Goal: Task Accomplishment & Management: Complete application form

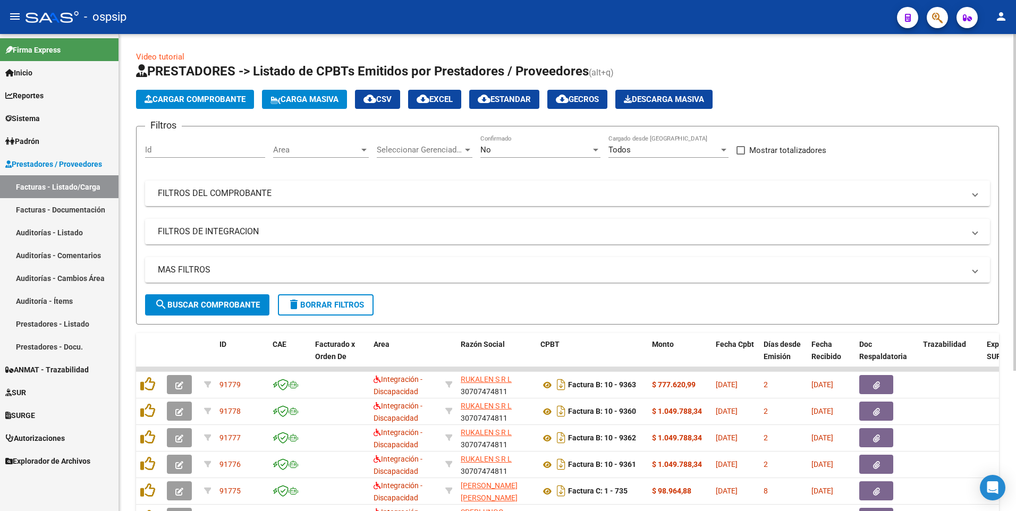
click at [210, 148] on input "Id" at bounding box center [205, 150] width 120 height 10
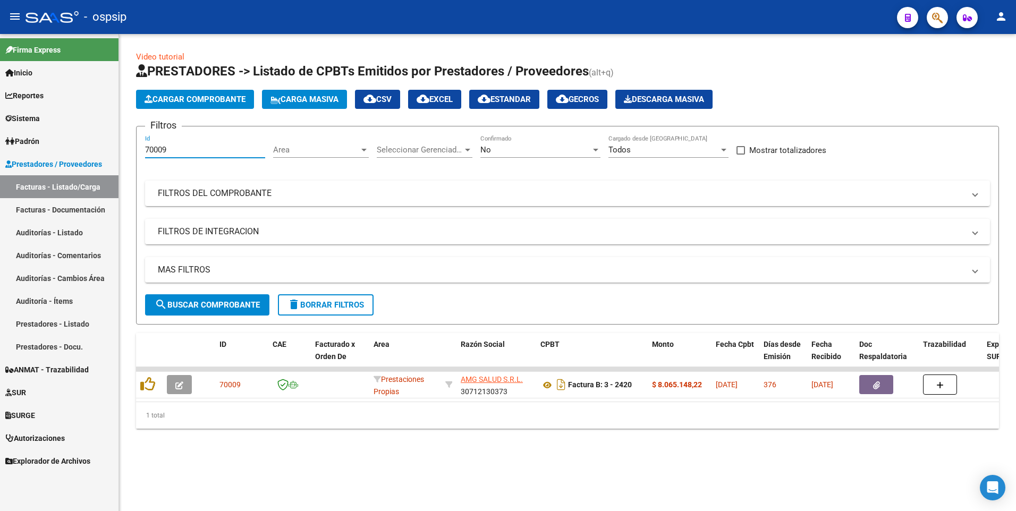
click at [191, 151] on input "70009" at bounding box center [205, 150] width 120 height 10
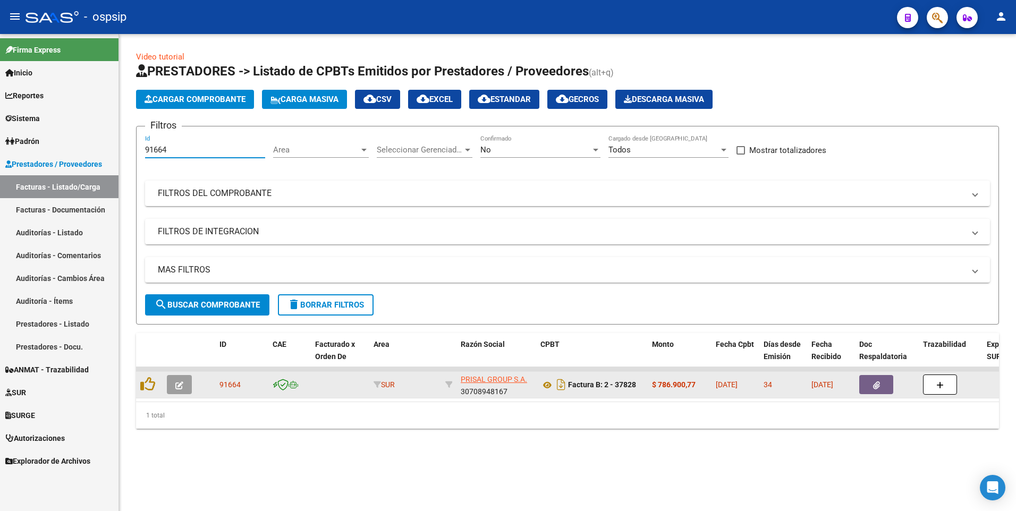
click at [862, 386] on button "button" at bounding box center [876, 384] width 34 height 19
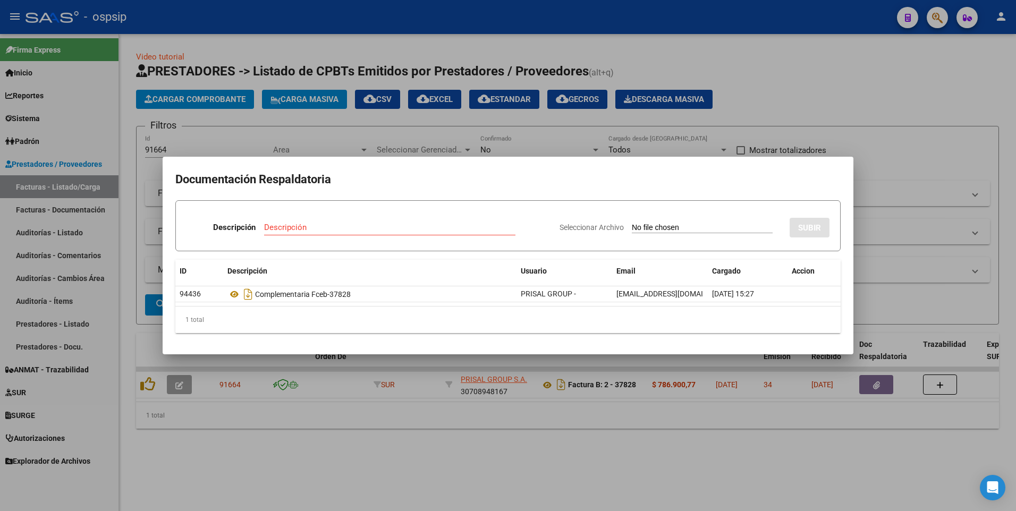
click at [315, 129] on div at bounding box center [508, 255] width 1016 height 511
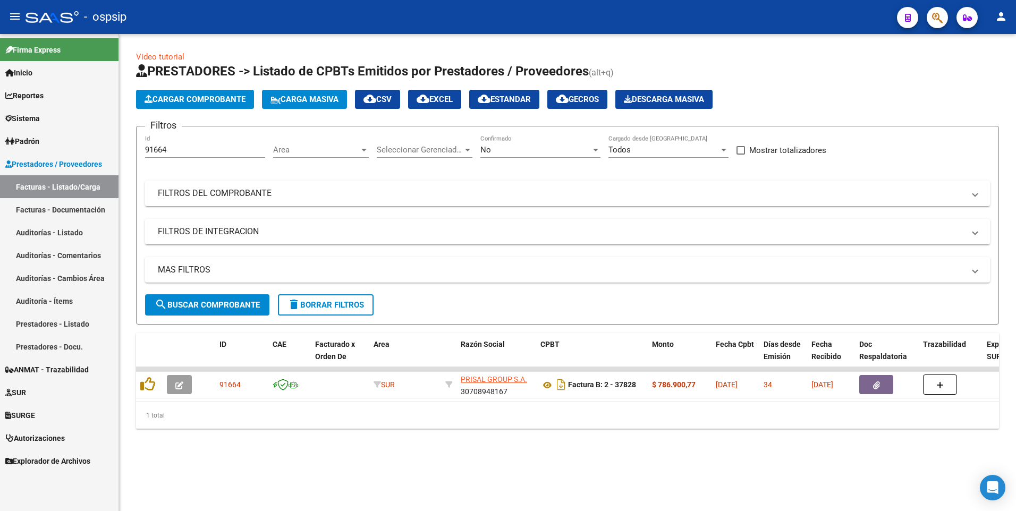
click at [181, 153] on input "91664" at bounding box center [205, 150] width 120 height 10
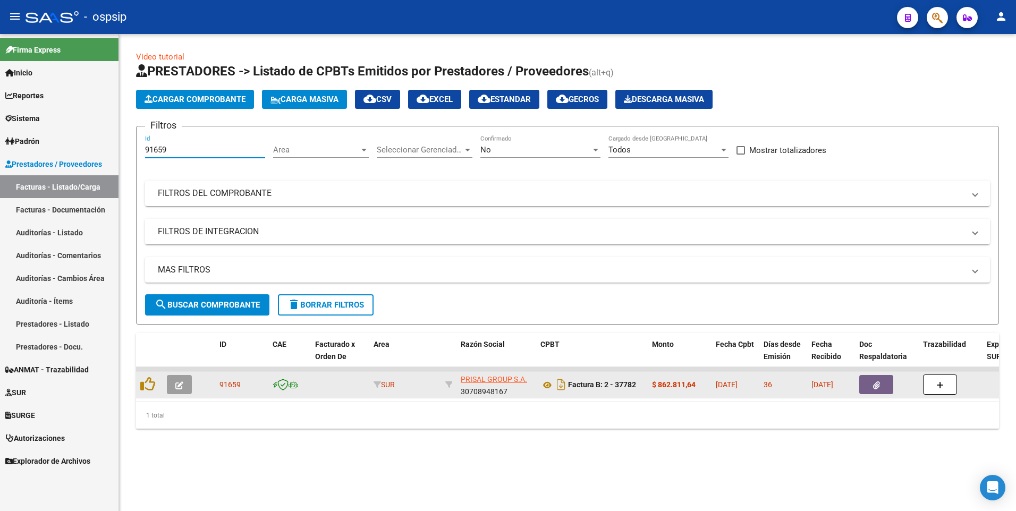
click at [863, 385] on button "button" at bounding box center [876, 384] width 34 height 19
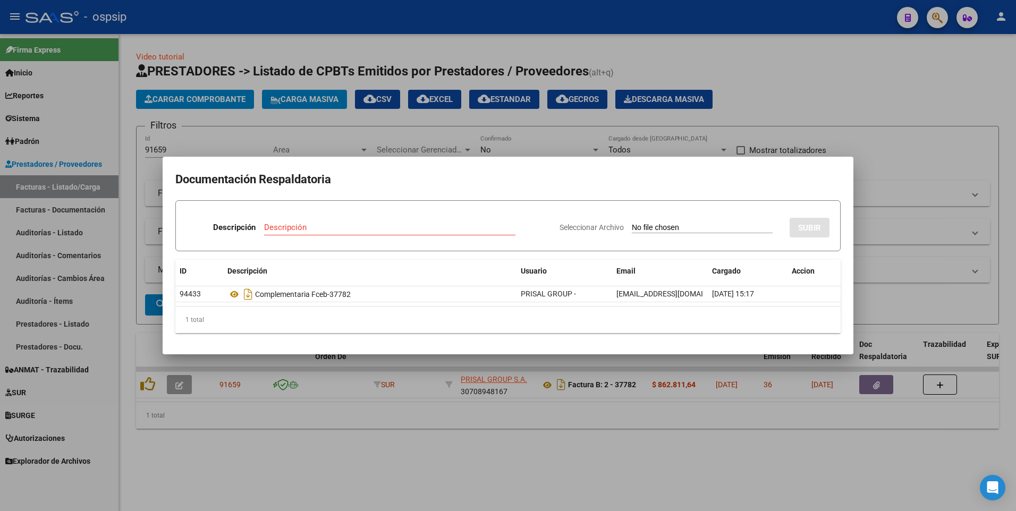
click at [233, 138] on div at bounding box center [508, 255] width 1016 height 511
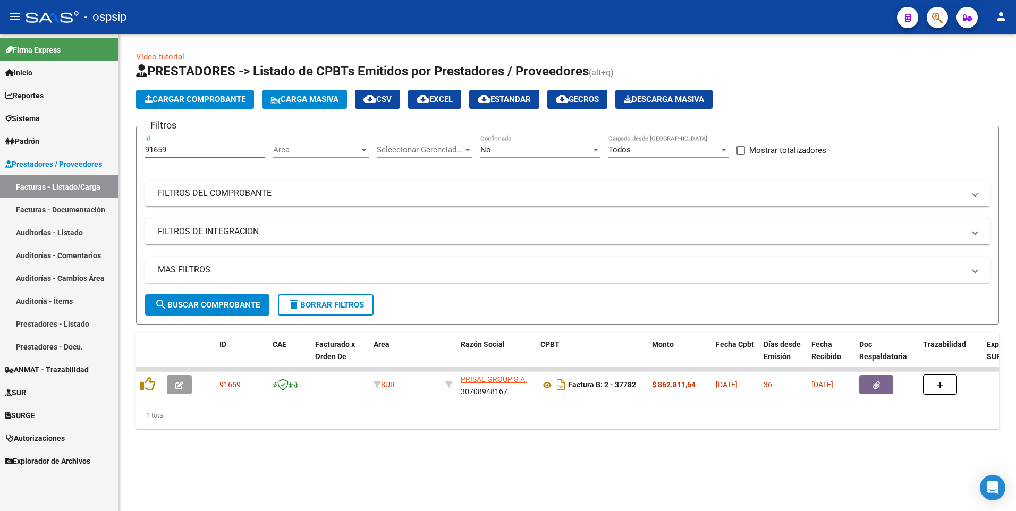
click at [206, 148] on input "91659" at bounding box center [205, 150] width 120 height 10
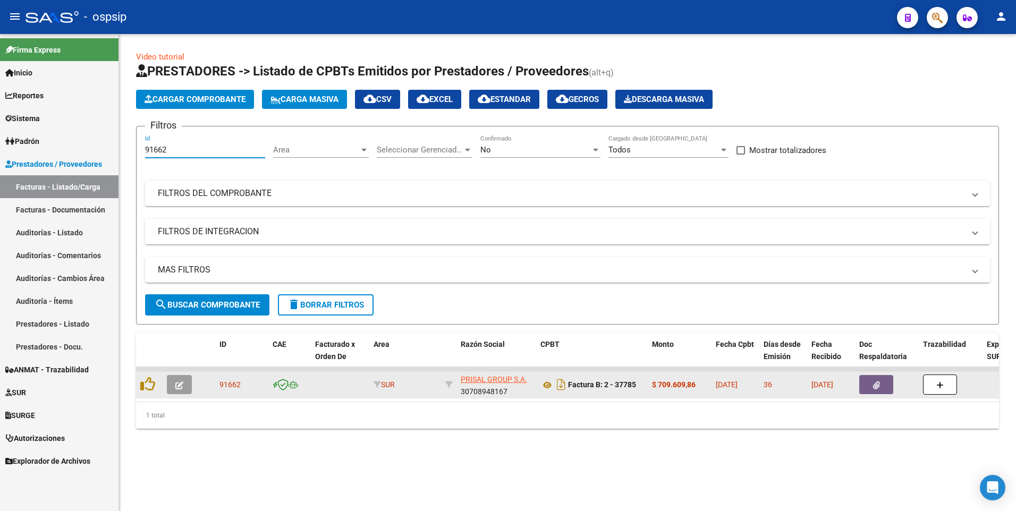
click at [871, 384] on button "button" at bounding box center [876, 384] width 34 height 19
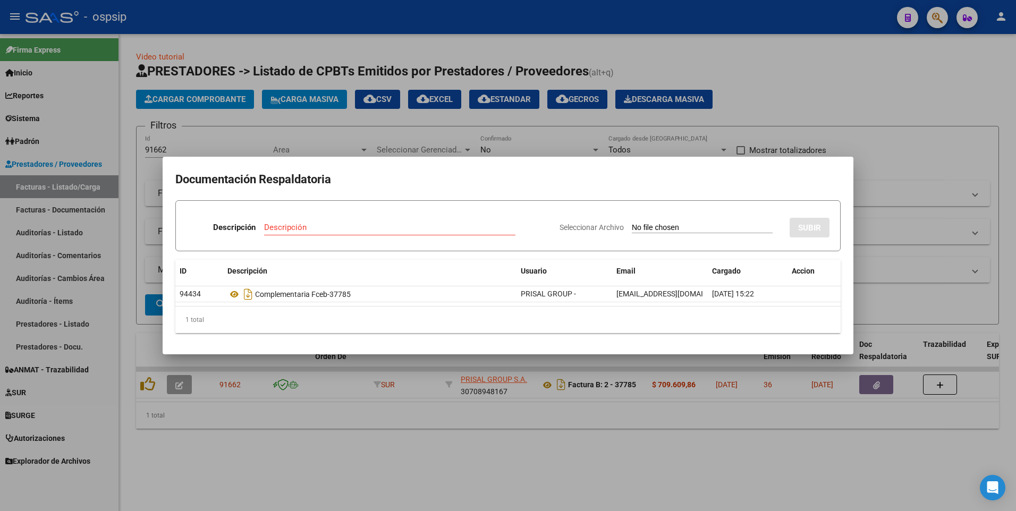
click at [341, 125] on div at bounding box center [508, 255] width 1016 height 511
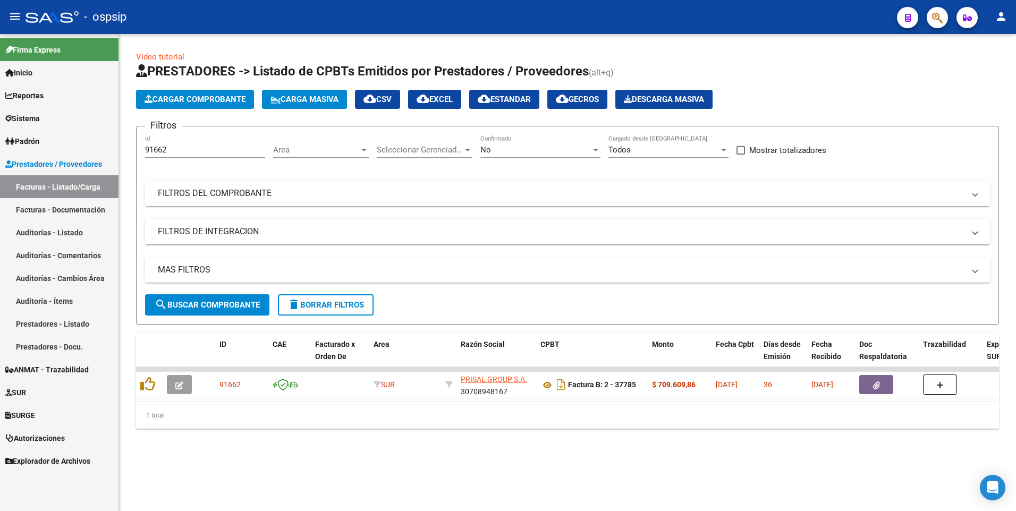
click at [227, 147] on input "91662" at bounding box center [205, 150] width 120 height 10
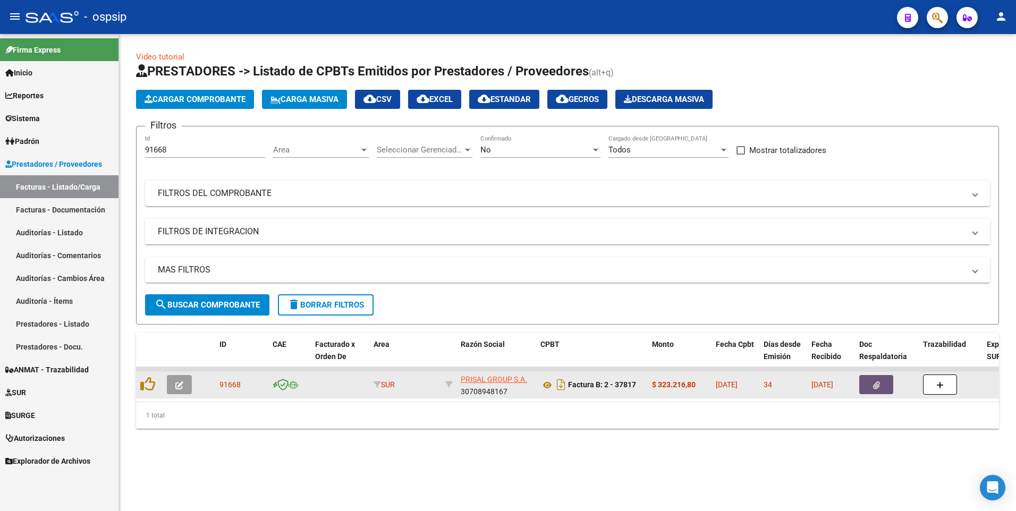
click at [879, 389] on icon "button" at bounding box center [876, 386] width 7 height 8
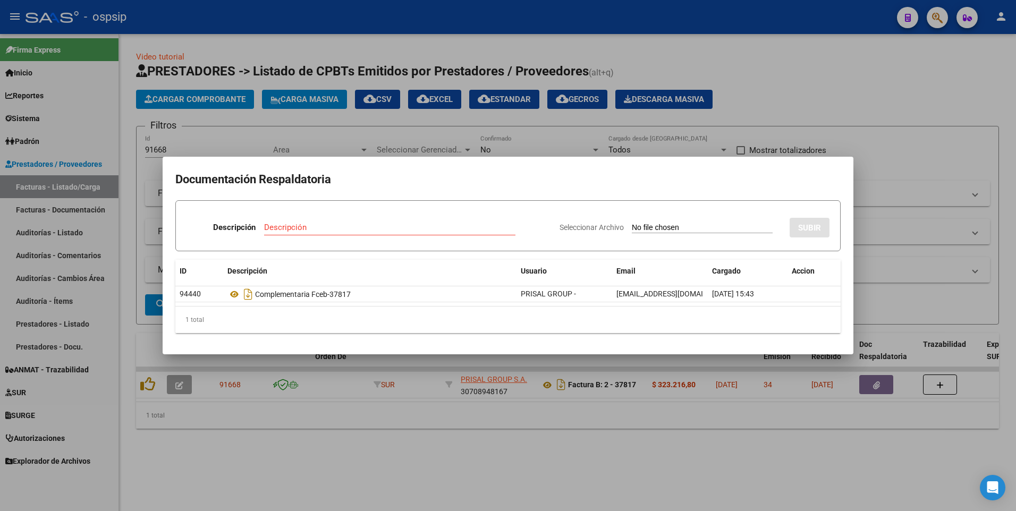
drag, startPoint x: 172, startPoint y: 137, endPoint x: 184, endPoint y: 152, distance: 19.7
click at [172, 138] on div at bounding box center [508, 255] width 1016 height 511
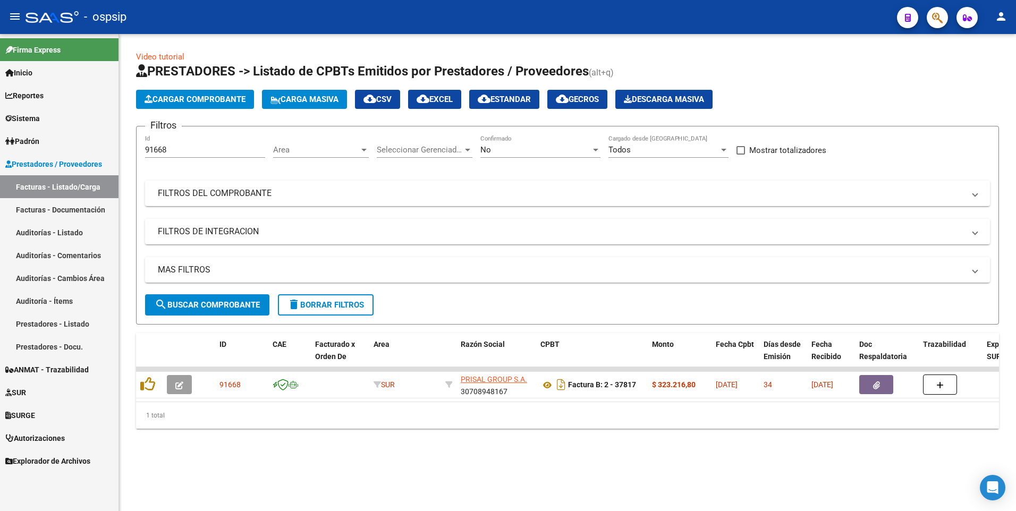
click at [187, 156] on div "91668 Id" at bounding box center [205, 146] width 120 height 23
click at [187, 150] on input "91668" at bounding box center [205, 150] width 120 height 10
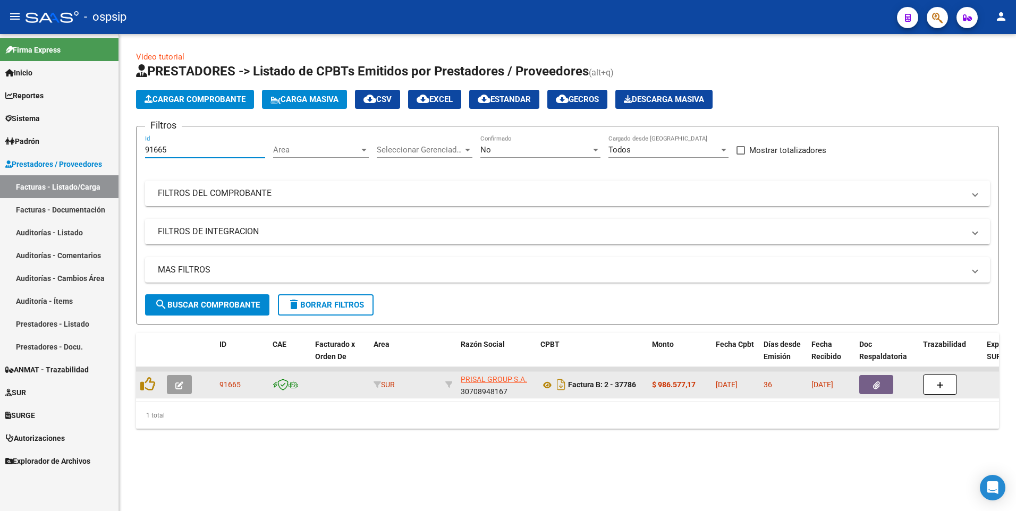
type input "91665"
click at [871, 391] on button "button" at bounding box center [876, 384] width 34 height 19
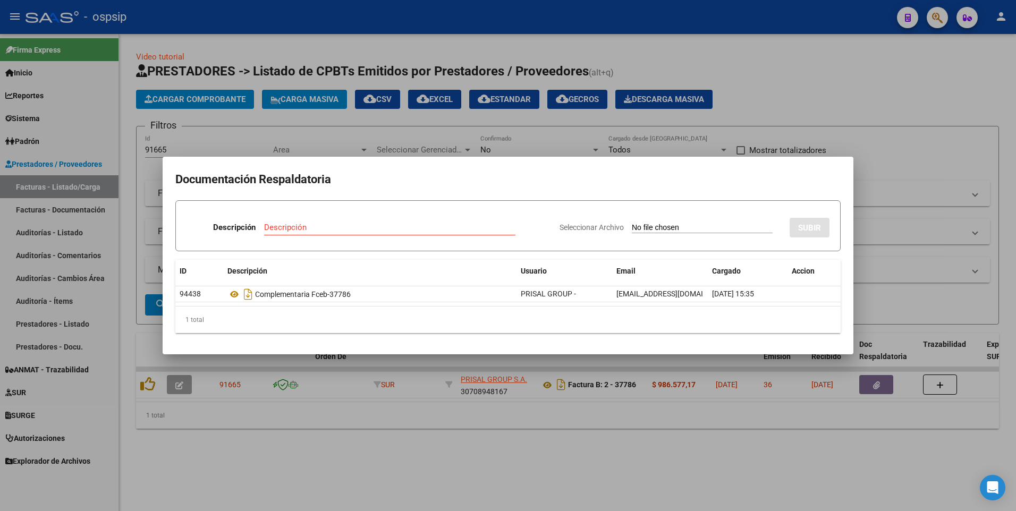
click at [628, 21] on div at bounding box center [508, 255] width 1016 height 511
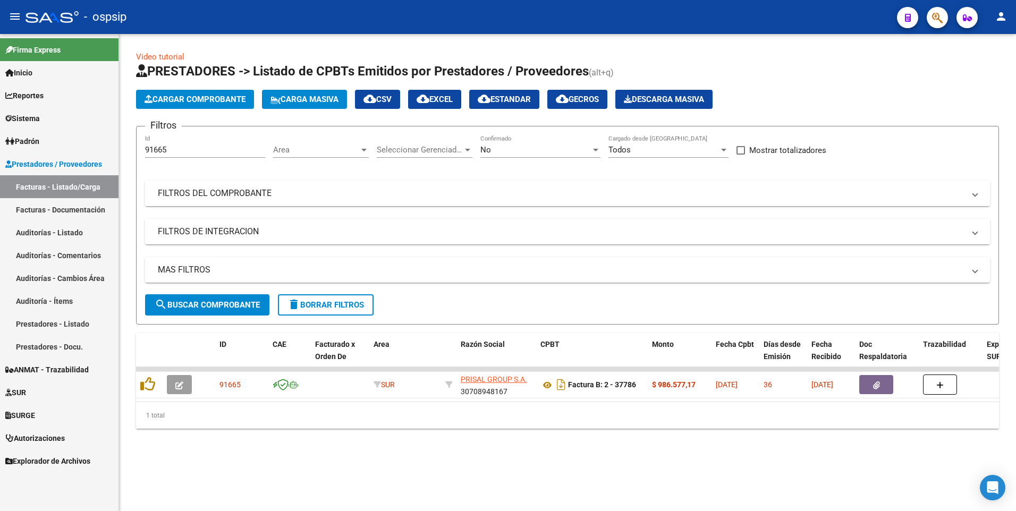
click at [657, 188] on mat-panel-title "FILTROS DEL COMPROBANTE" at bounding box center [561, 194] width 807 height 12
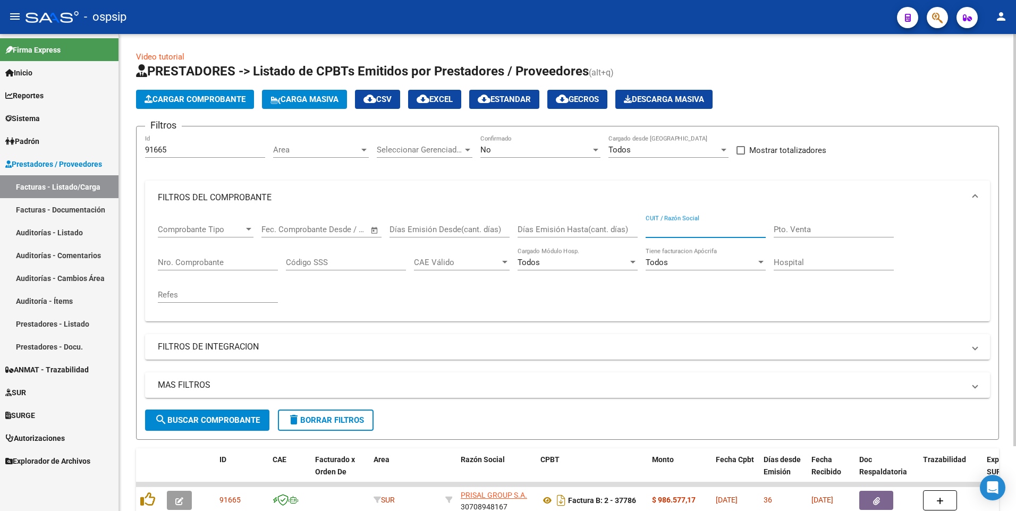
click at [707, 233] on input "CUIT / Razón Social" at bounding box center [706, 230] width 120 height 10
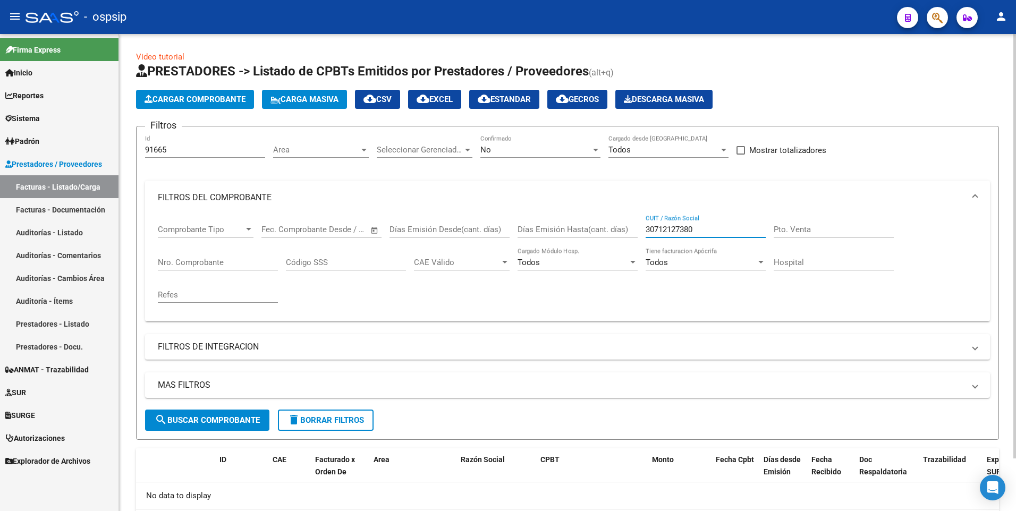
type input "30712127380"
click at [209, 152] on input "91665" at bounding box center [205, 150] width 120 height 10
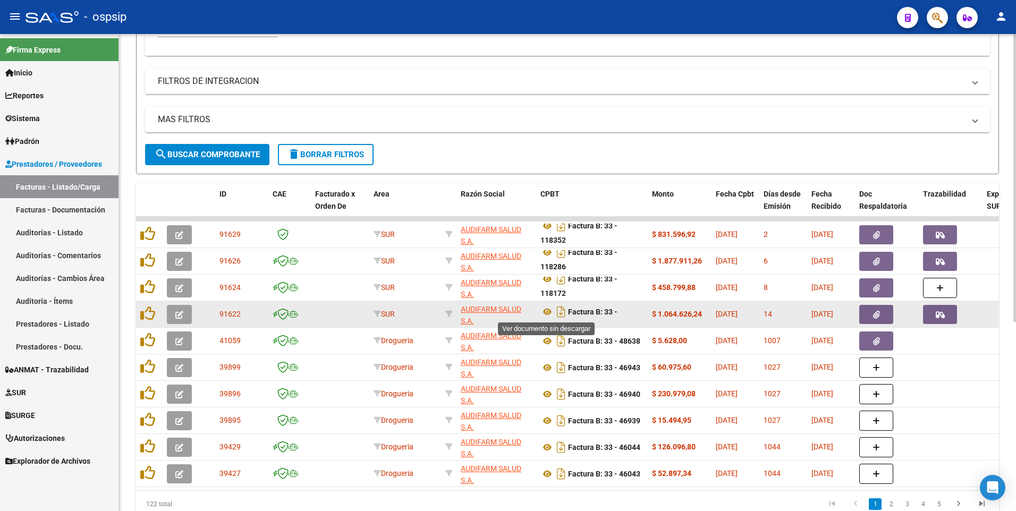
scroll to position [6, 0]
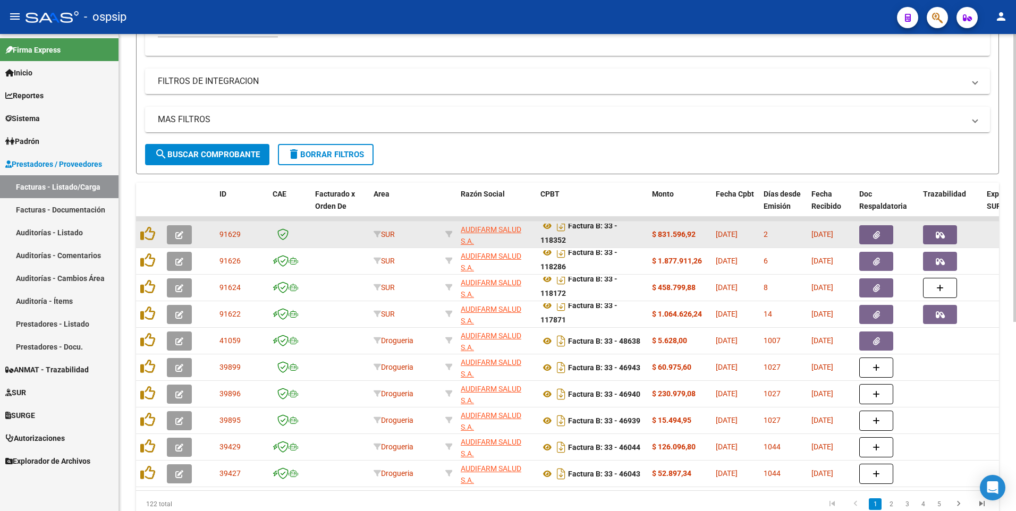
click at [882, 230] on button "button" at bounding box center [876, 234] width 34 height 19
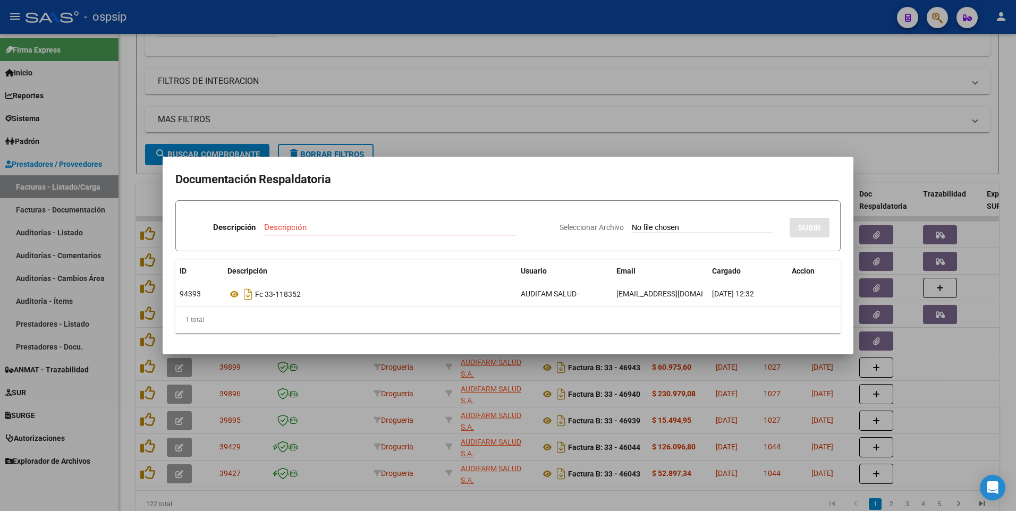
click at [572, 21] on div at bounding box center [508, 255] width 1016 height 511
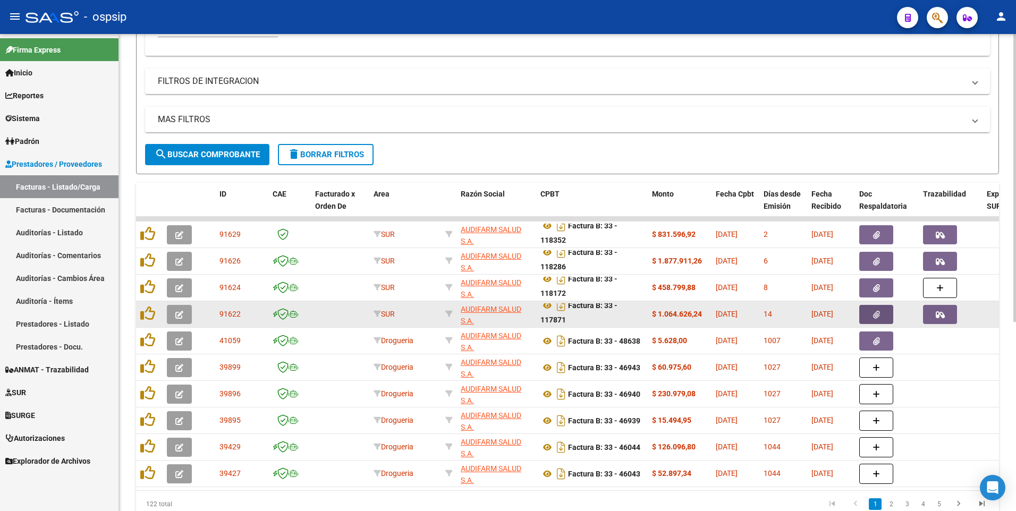
click at [865, 319] on button "button" at bounding box center [876, 314] width 34 height 19
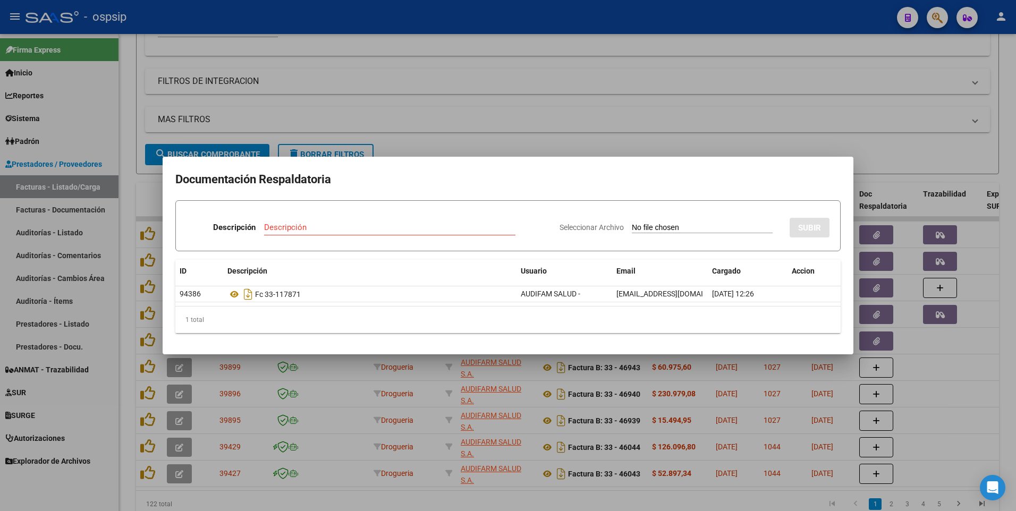
click at [569, 10] on div at bounding box center [508, 255] width 1016 height 511
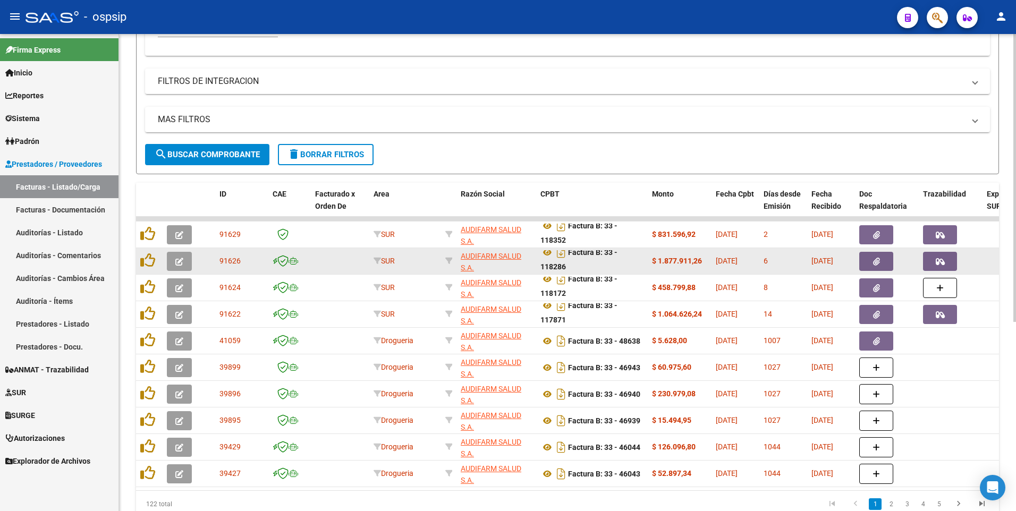
click at [888, 263] on button "button" at bounding box center [876, 261] width 34 height 19
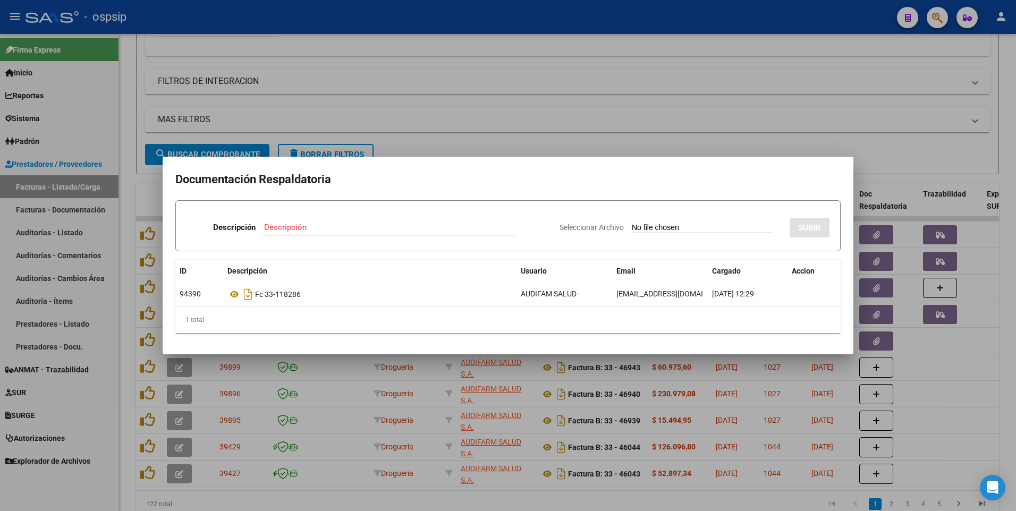
click at [752, 14] on div at bounding box center [508, 255] width 1016 height 511
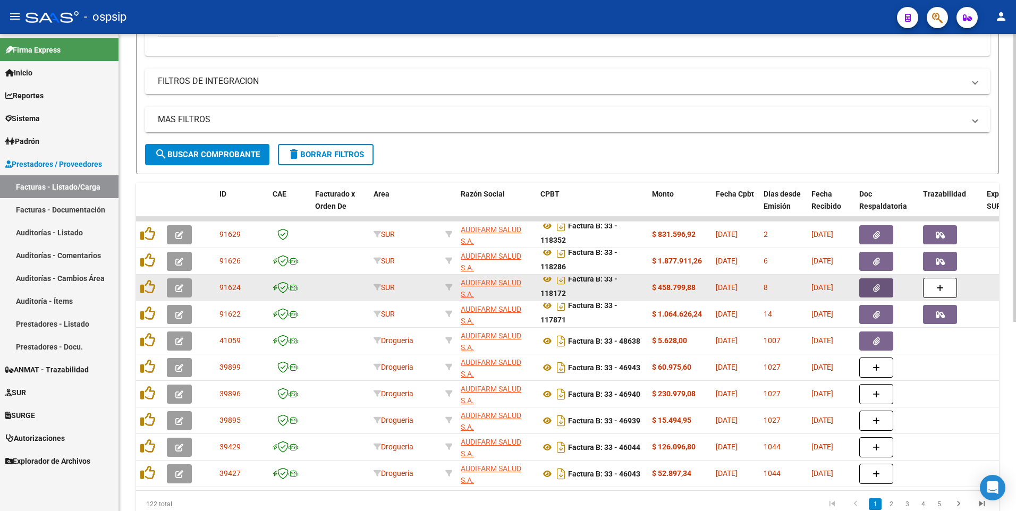
click at [875, 289] on icon "button" at bounding box center [876, 288] width 7 height 8
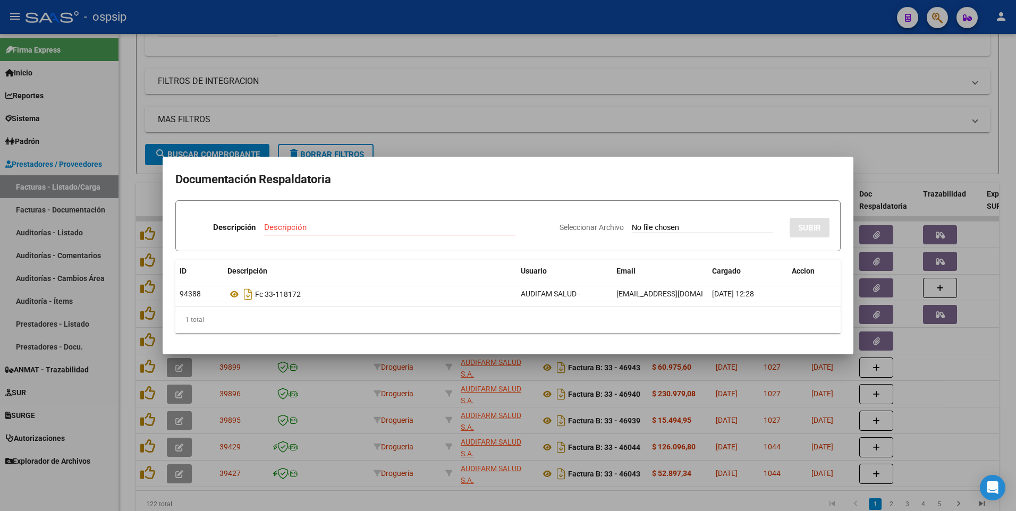
click at [481, 75] on div at bounding box center [508, 255] width 1016 height 511
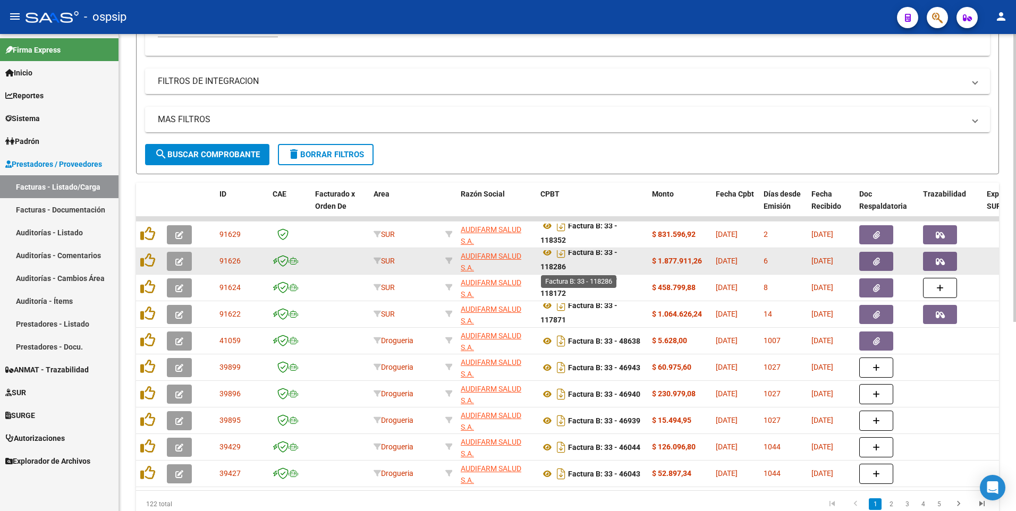
scroll to position [1, 0]
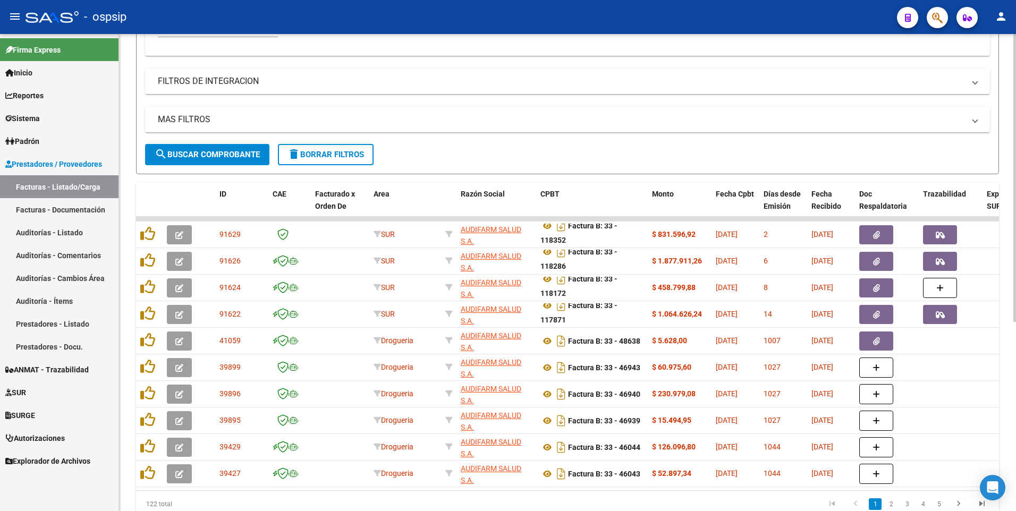
click at [322, 154] on span "delete Borrar Filtros" at bounding box center [325, 155] width 77 height 10
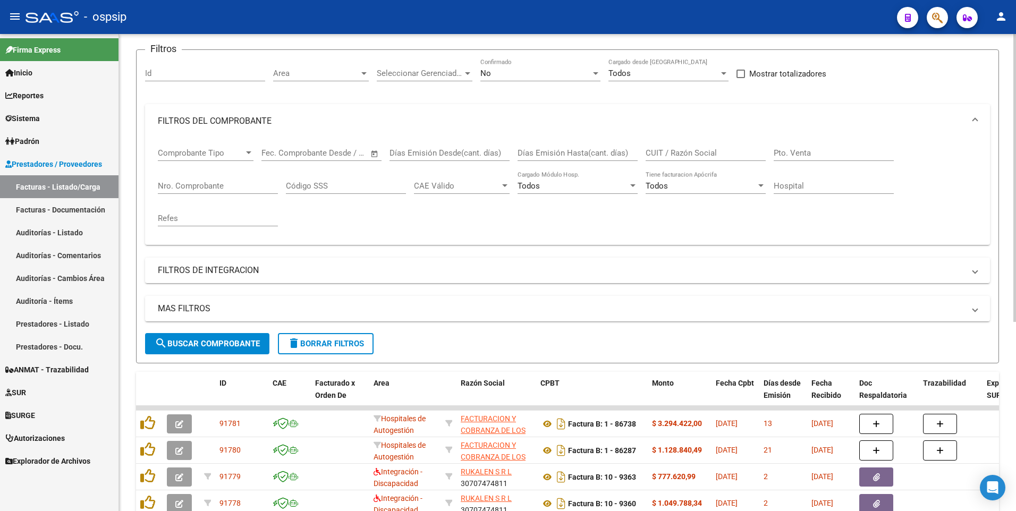
scroll to position [0, 0]
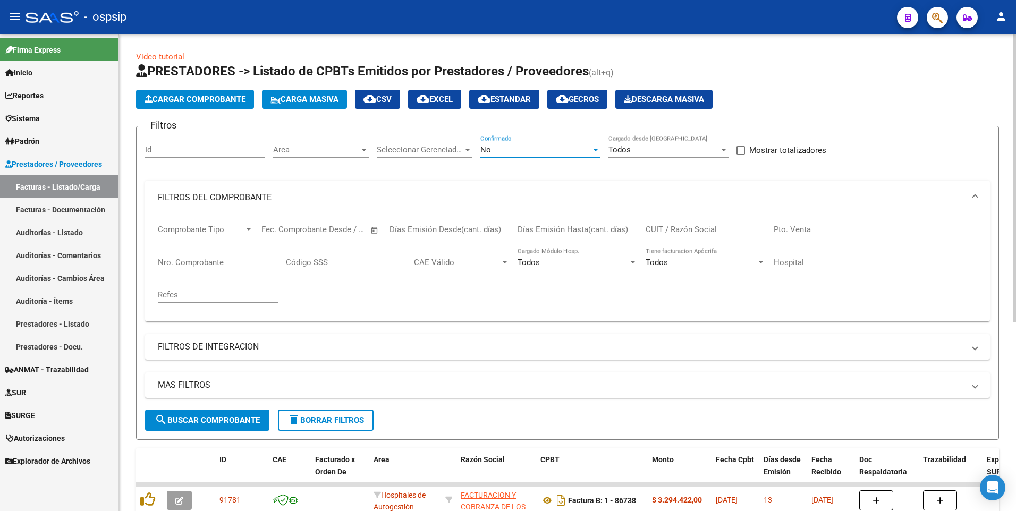
click at [522, 154] on div "No" at bounding box center [535, 150] width 111 height 10
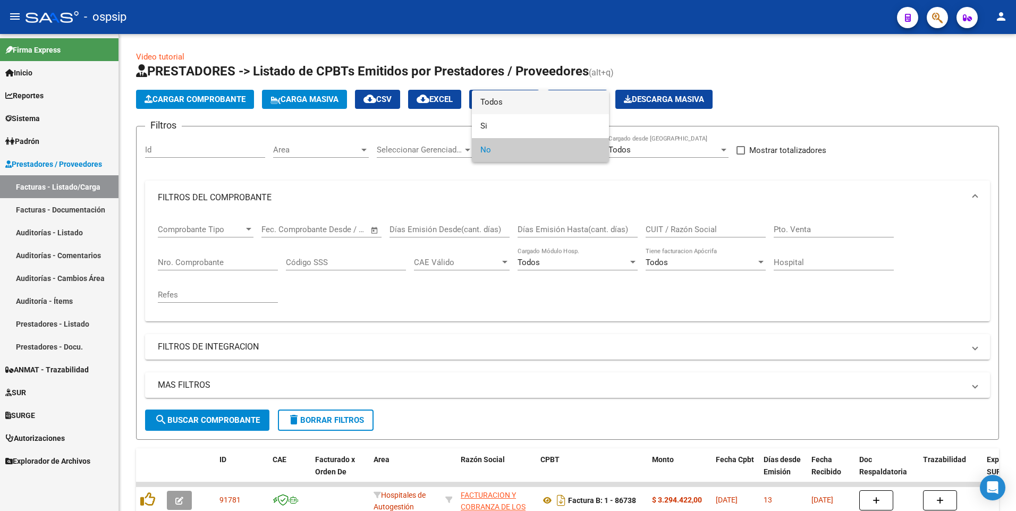
click at [513, 106] on span "Todos" at bounding box center [540, 102] width 120 height 24
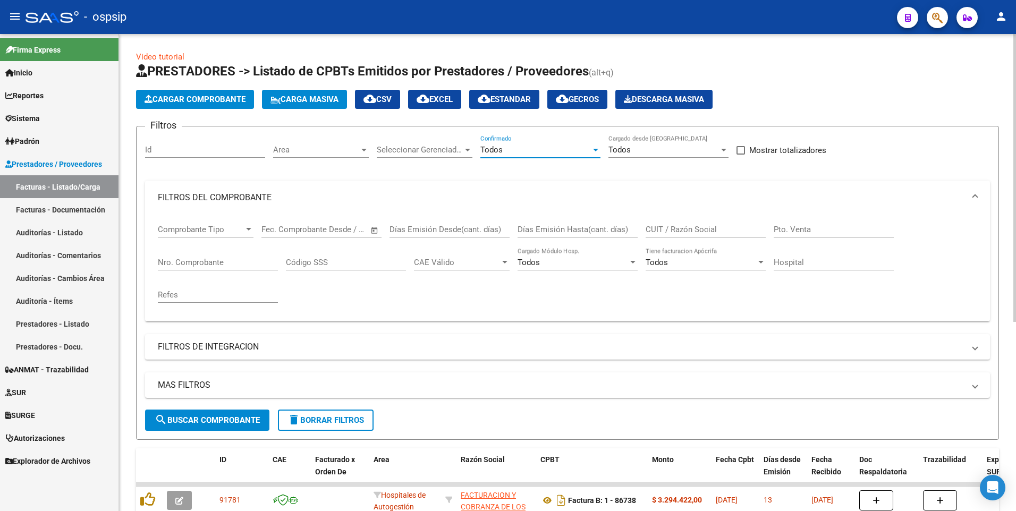
click at [222, 264] on input "Nro. Comprobante" at bounding box center [218, 263] width 120 height 10
type input "86378"
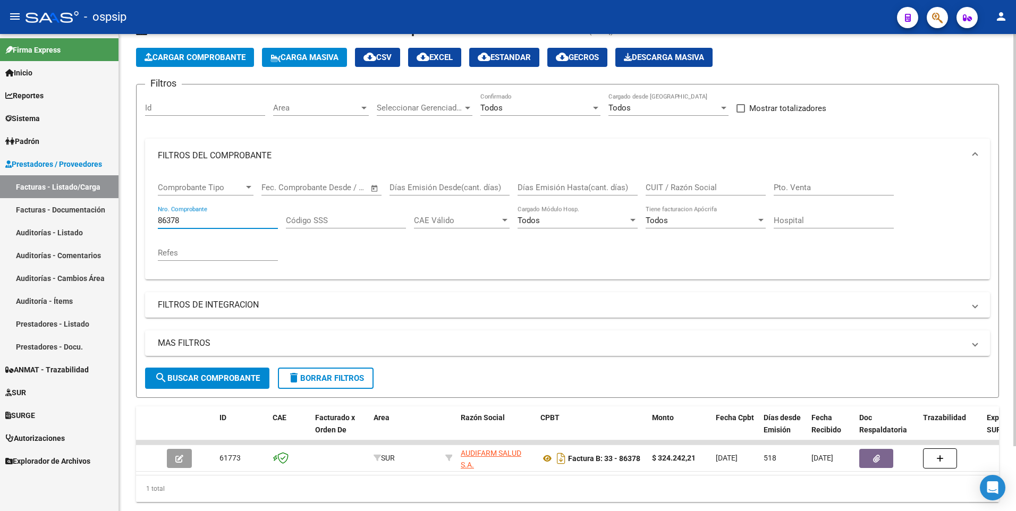
scroll to position [75, 0]
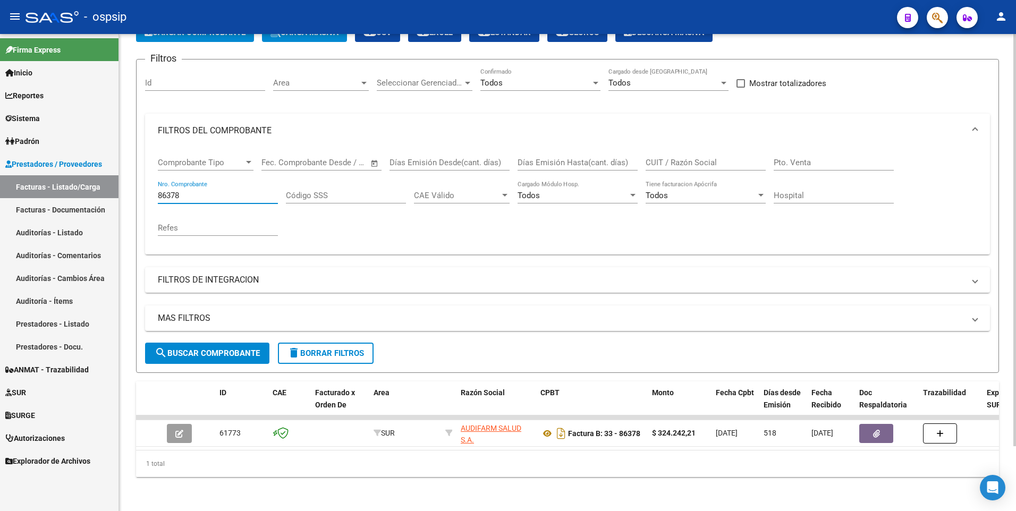
click at [232, 191] on input "86378" at bounding box center [218, 196] width 120 height 10
click at [650, 158] on input "CUIT / Razón Social" at bounding box center [706, 163] width 120 height 10
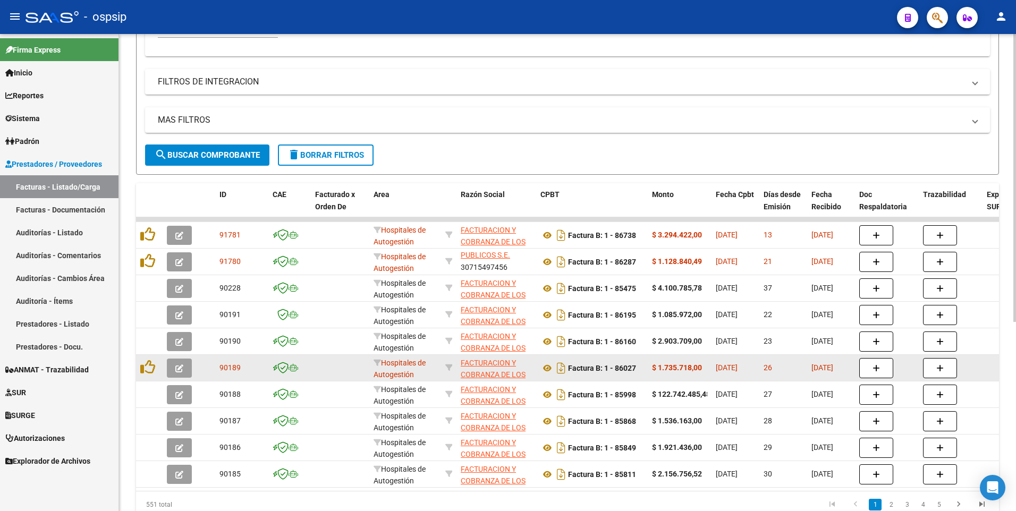
scroll to position [314, 0]
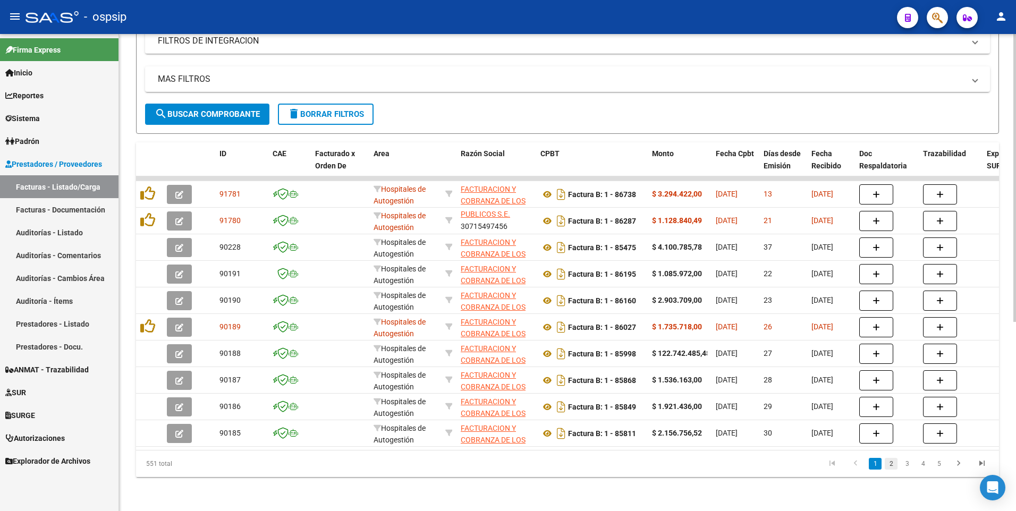
type input "30715497456"
click at [886, 463] on link "2" at bounding box center [891, 464] width 13 height 12
click at [910, 468] on link "3" at bounding box center [907, 464] width 13 height 12
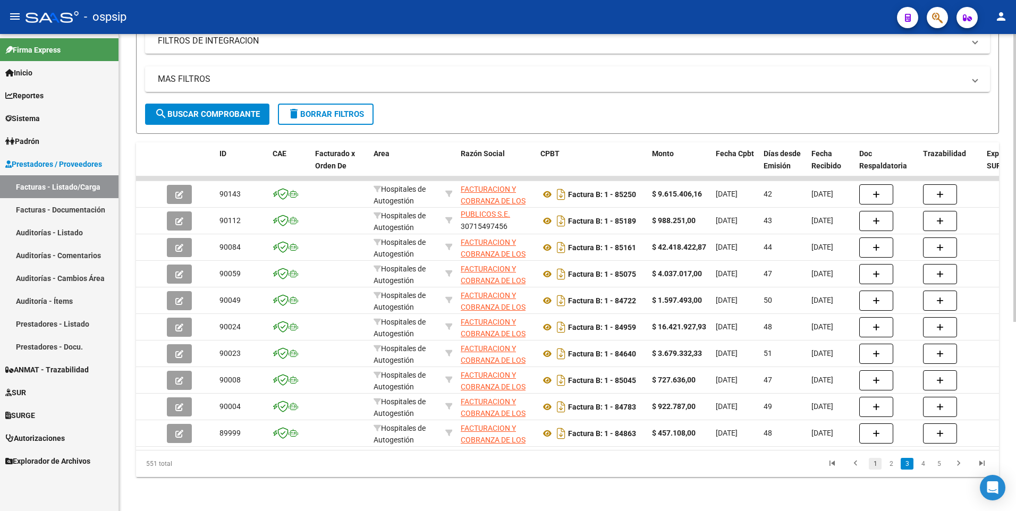
click at [871, 468] on link "1" at bounding box center [875, 464] width 13 height 12
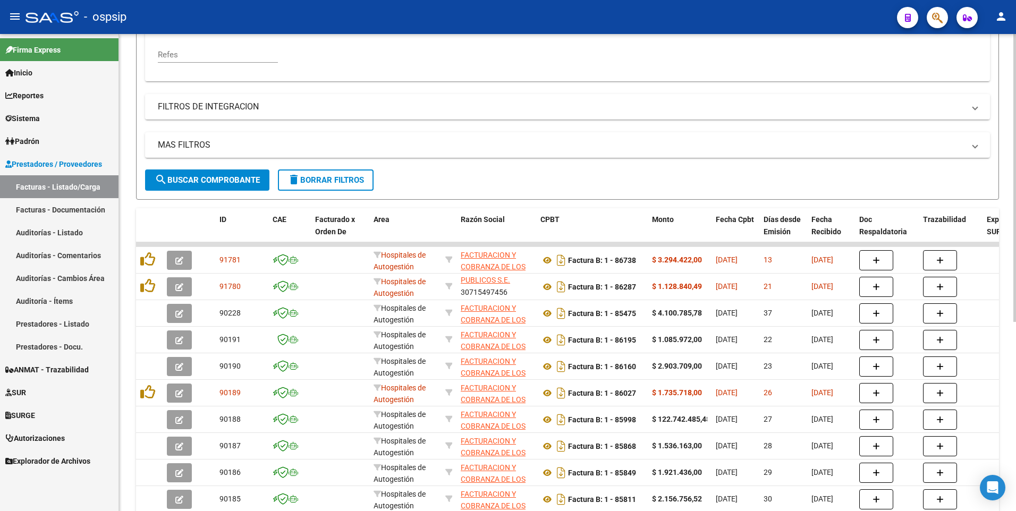
scroll to position [155, 0]
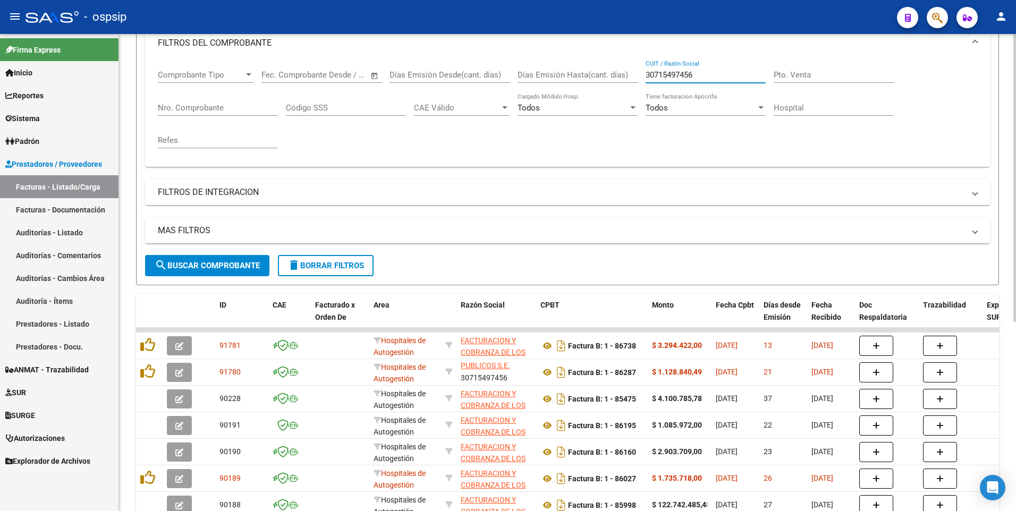
click at [696, 76] on input "30715497456" at bounding box center [706, 75] width 120 height 10
click at [201, 108] on input "Nro. Comprobante" at bounding box center [218, 108] width 120 height 10
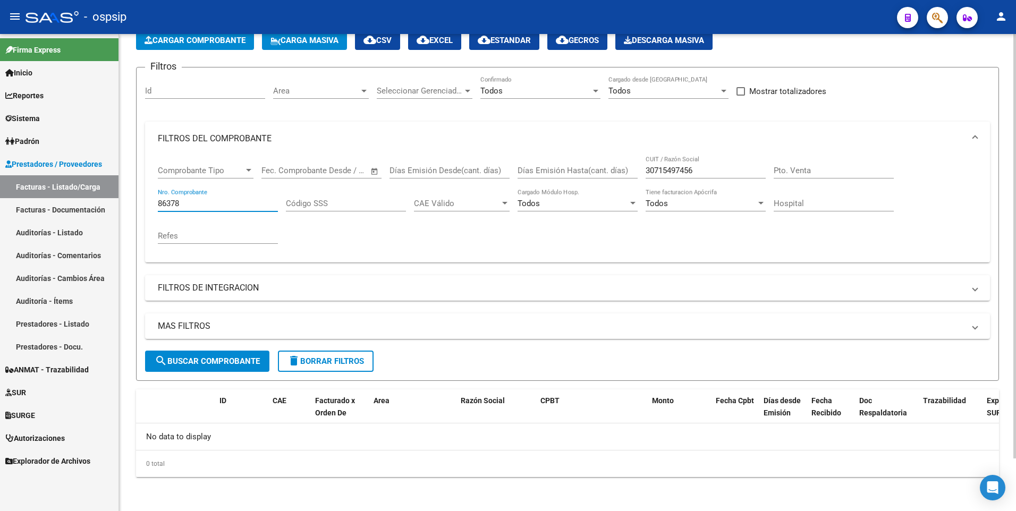
scroll to position [59, 0]
type input "86378"
click at [536, 94] on div "Todos" at bounding box center [535, 91] width 111 height 10
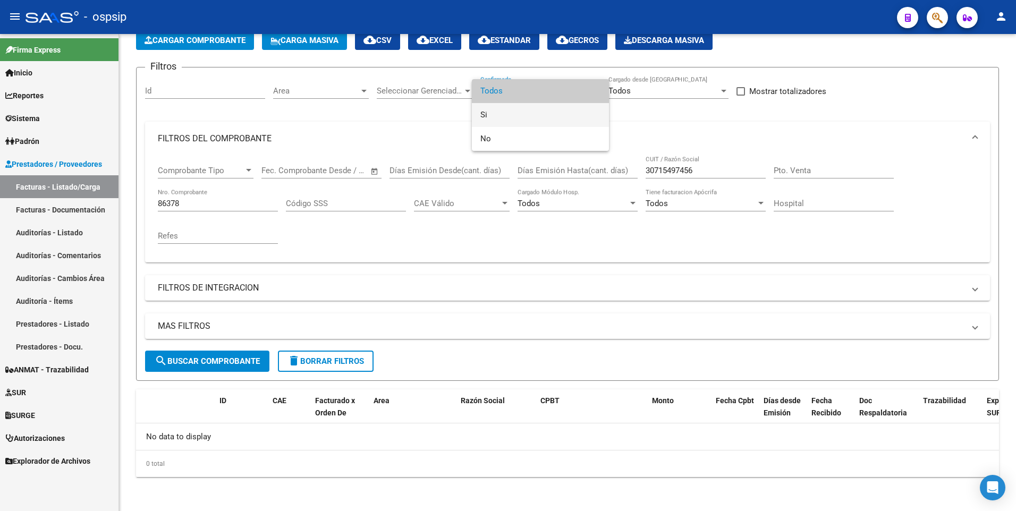
click at [532, 110] on span "Si" at bounding box center [540, 115] width 120 height 24
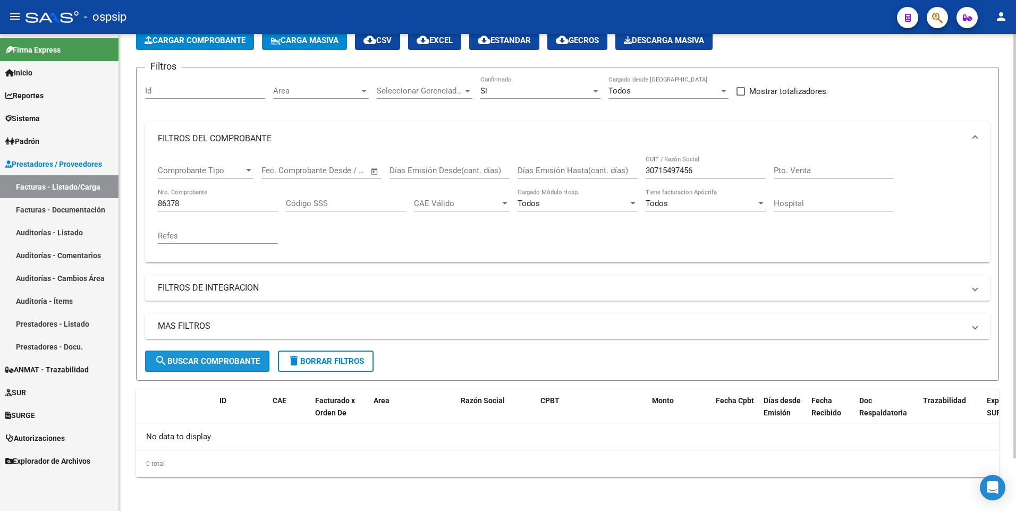
click at [213, 363] on span "search Buscar Comprobante" at bounding box center [207, 362] width 105 height 10
click at [489, 98] on div "Si Confirmado" at bounding box center [540, 87] width 120 height 23
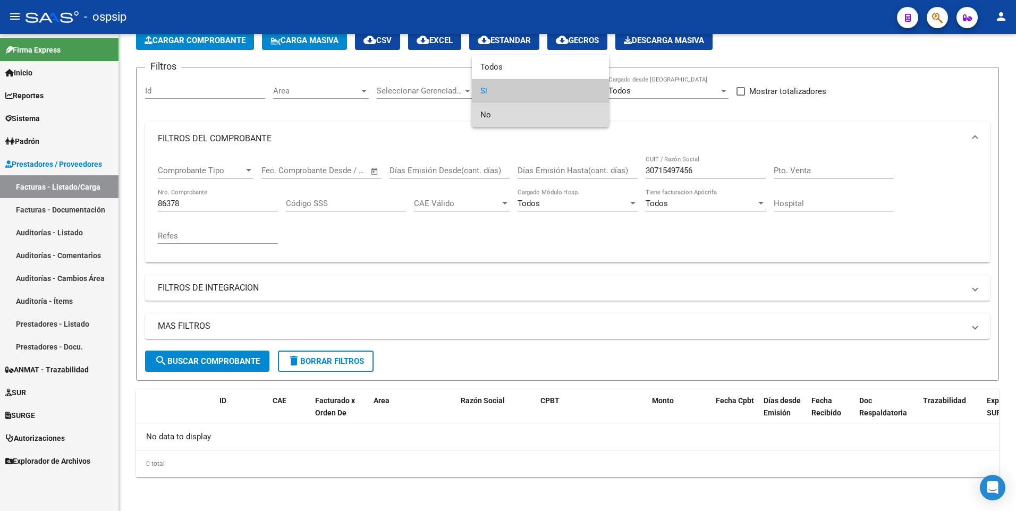
click at [489, 117] on span "No" at bounding box center [540, 115] width 120 height 24
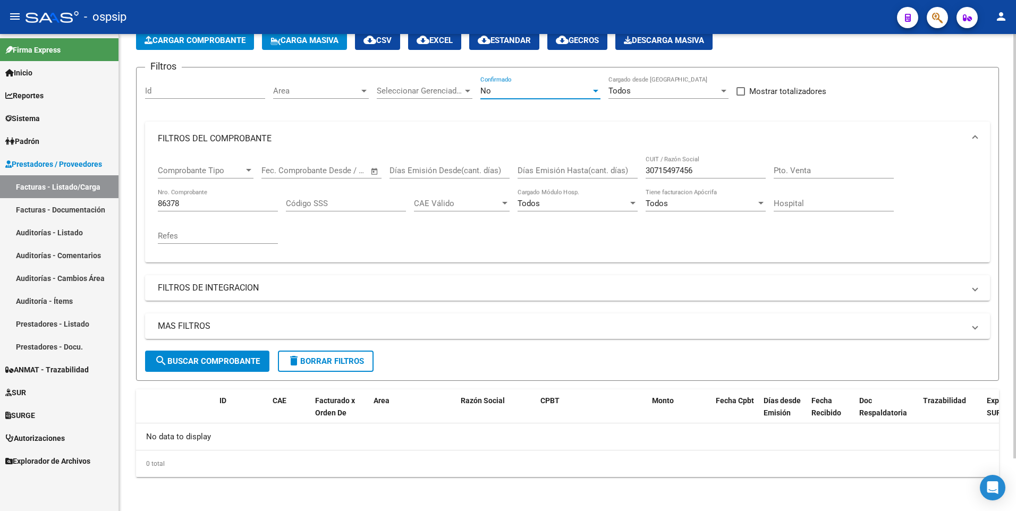
click at [219, 360] on span "search Buscar Comprobante" at bounding box center [207, 362] width 105 height 10
click at [704, 170] on input "30715497456" at bounding box center [706, 171] width 120 height 10
type input "30715497456"
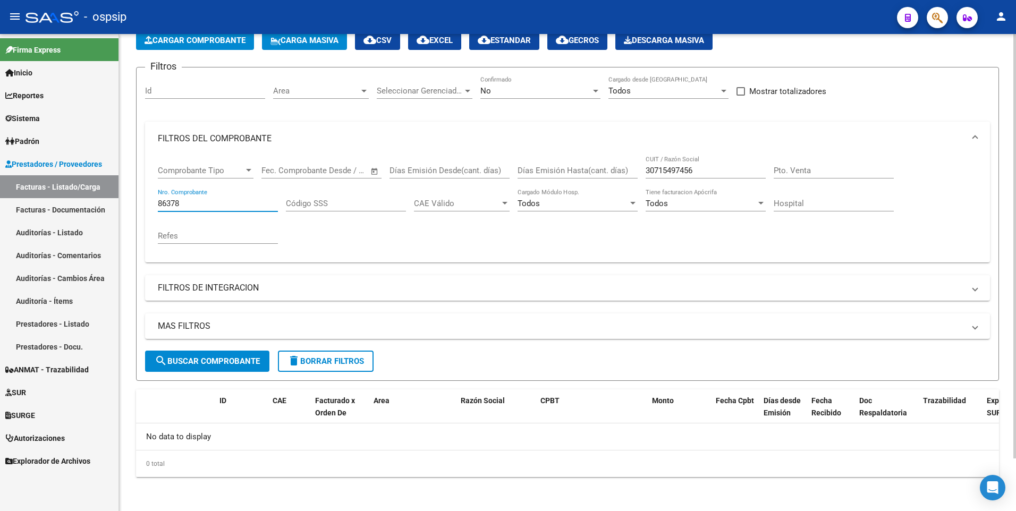
click at [218, 207] on input "86378" at bounding box center [218, 204] width 120 height 10
type input "86378"
click at [667, 176] on div "30715497456 CUIT / Razón Social" at bounding box center [706, 167] width 120 height 23
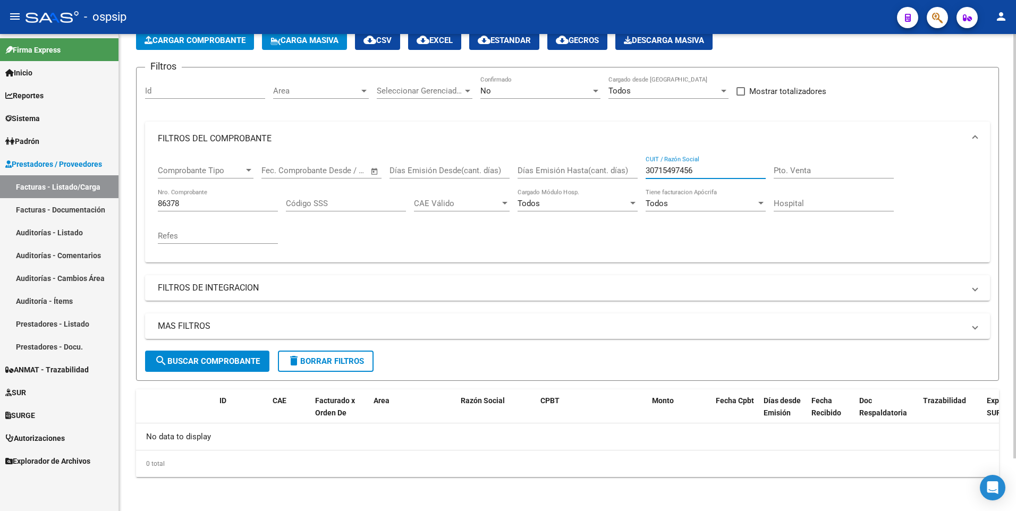
click at [667, 176] on div "30715497456 CUIT / Razón Social" at bounding box center [706, 167] width 120 height 23
click at [707, 164] on div "30715497456 CUIT / Razón Social" at bounding box center [706, 167] width 120 height 23
click at [707, 177] on div "30715497456 CUIT / Razón Social" at bounding box center [706, 167] width 120 height 23
click at [708, 173] on input "30715497456" at bounding box center [706, 171] width 120 height 10
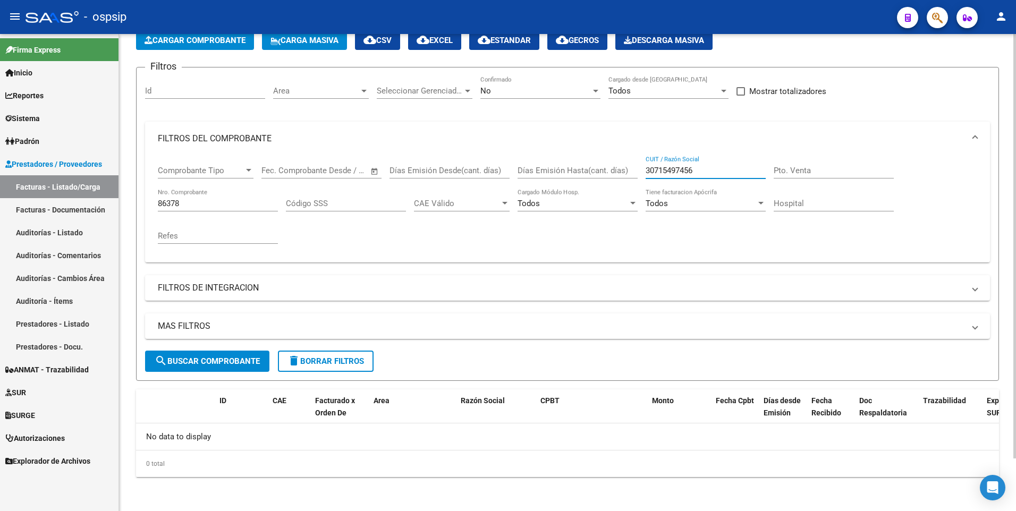
click at [708, 173] on input "30715497456" at bounding box center [706, 171] width 120 height 10
type input "3"
click at [334, 373] on form "Filtros Id Area Area Seleccionar Gerenciador Seleccionar Gerenciador No Confirm…" at bounding box center [567, 224] width 863 height 314
click at [341, 360] on span "delete Borrar Filtros" at bounding box center [325, 362] width 77 height 10
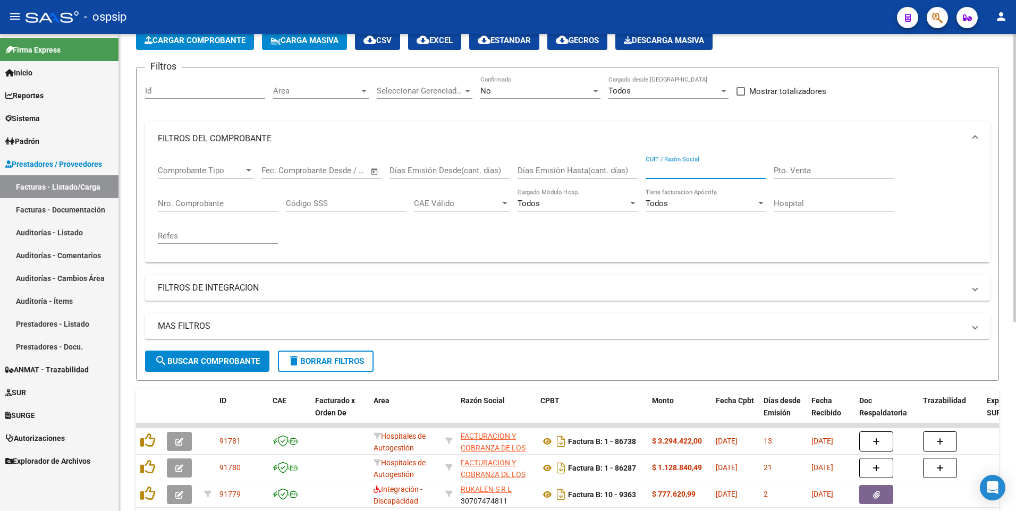
click at [694, 174] on input "CUIT / Razón Social" at bounding box center [706, 171] width 120 height 10
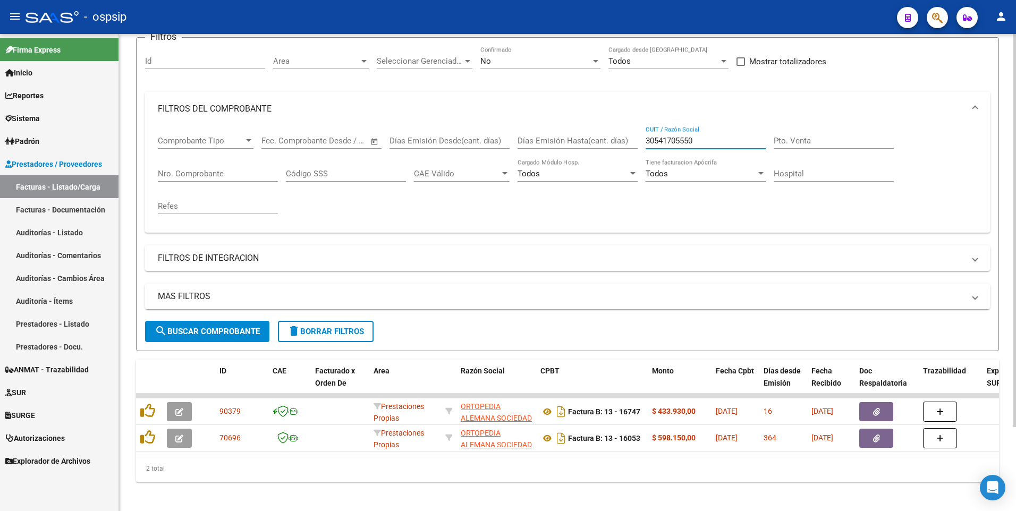
scroll to position [101, 0]
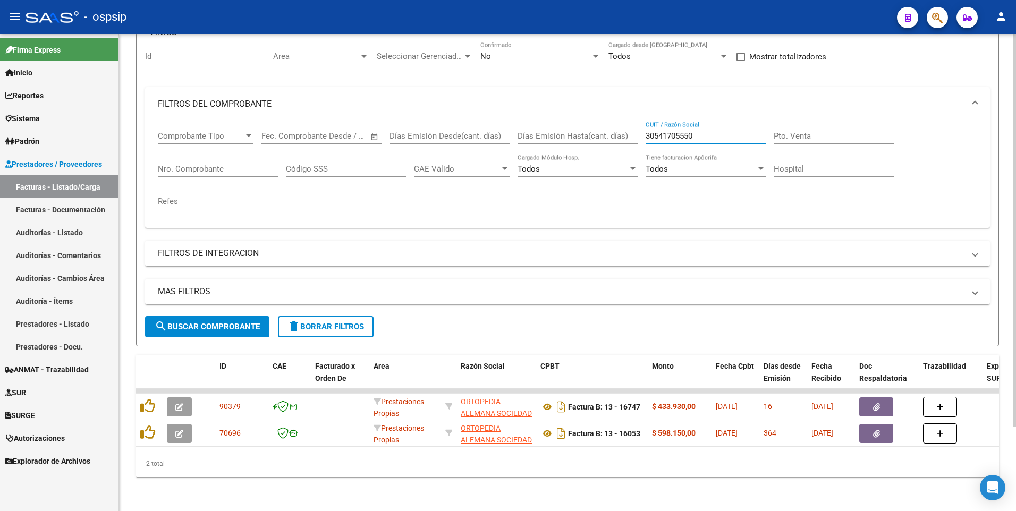
type input "30541705550"
click at [332, 322] on span "delete Borrar Filtros" at bounding box center [325, 327] width 77 height 10
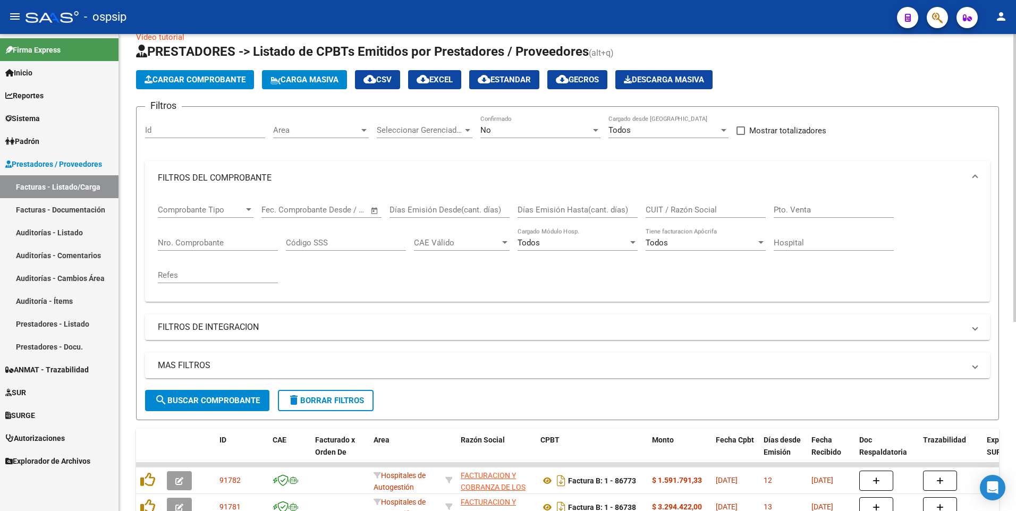
scroll to position [0, 0]
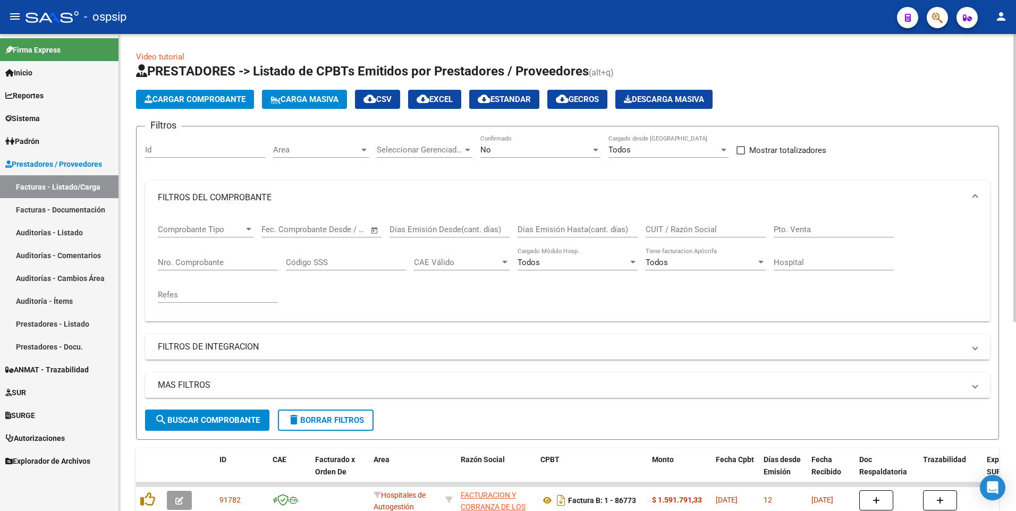
click at [225, 103] on span "Cargar Comprobante" at bounding box center [195, 100] width 101 height 10
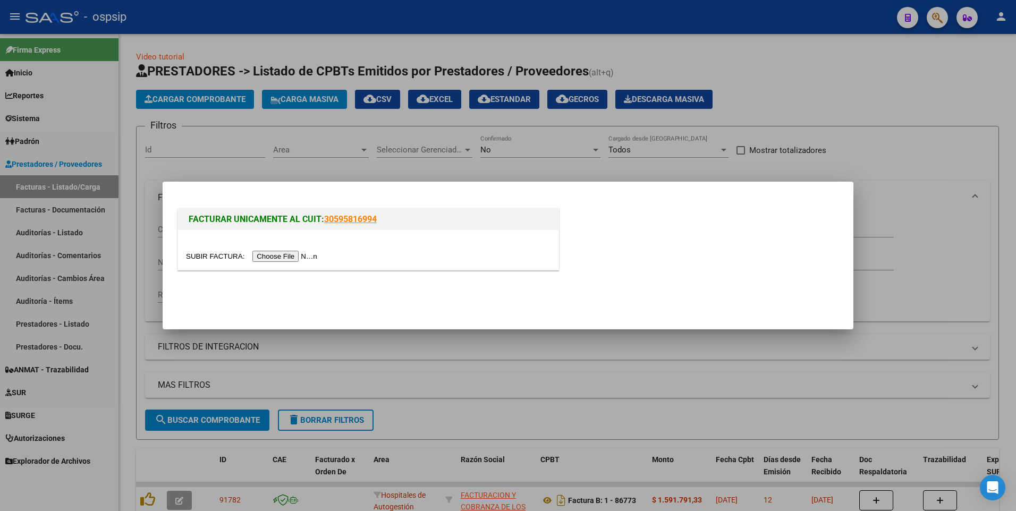
click at [280, 256] on input "file" at bounding box center [253, 256] width 134 height 11
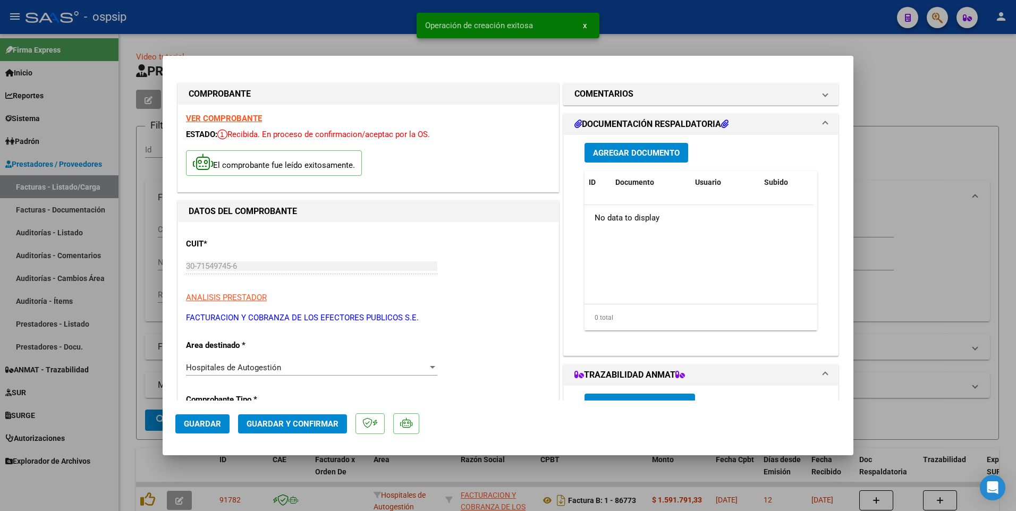
click at [229, 114] on strong "VER COMPROBANTE" at bounding box center [224, 119] width 76 height 10
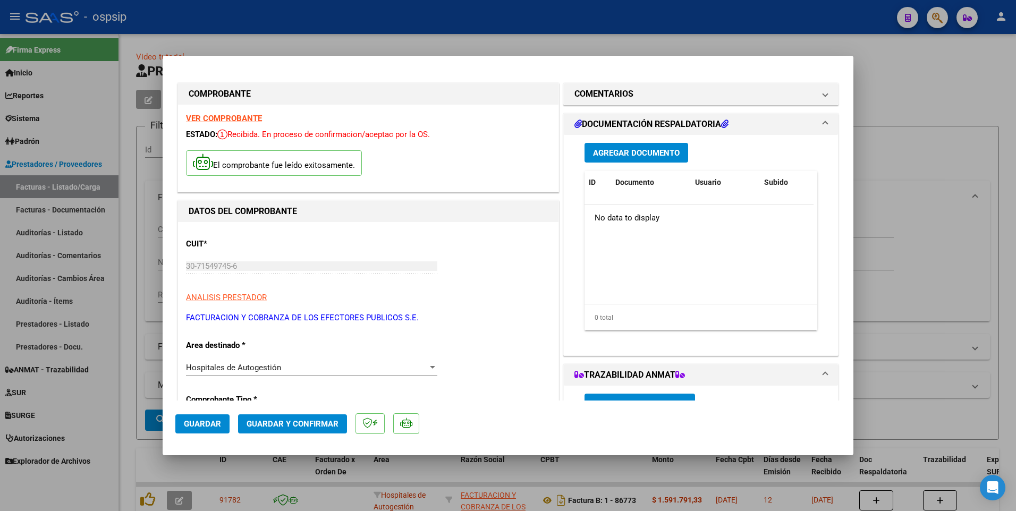
click at [216, 422] on span "Guardar" at bounding box center [202, 424] width 37 height 10
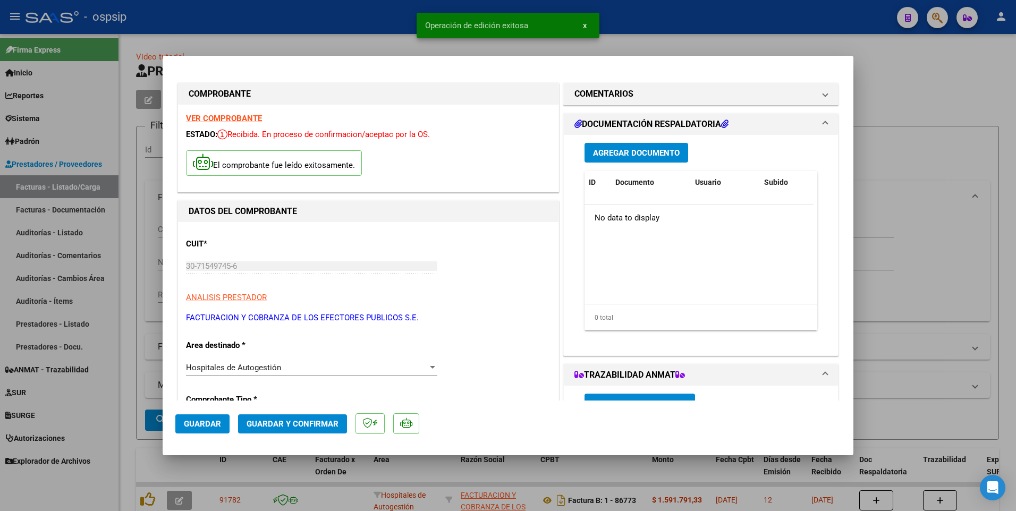
click at [373, 26] on div at bounding box center [508, 255] width 1016 height 511
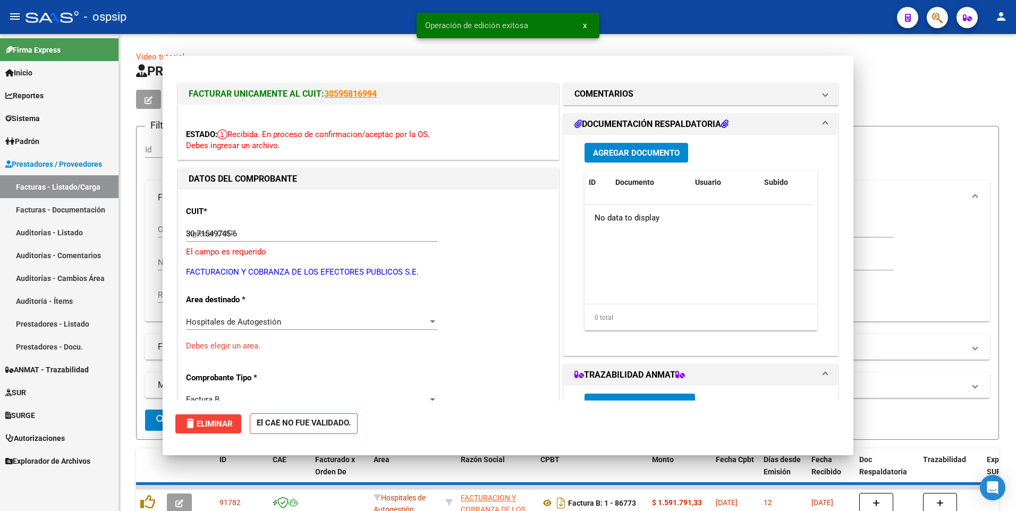
type input "$ 0,00"
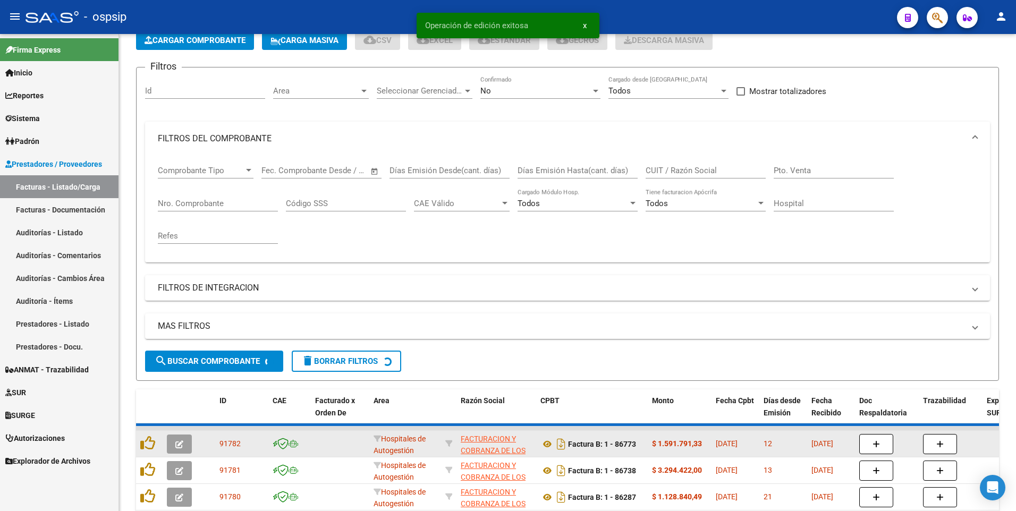
scroll to position [159, 0]
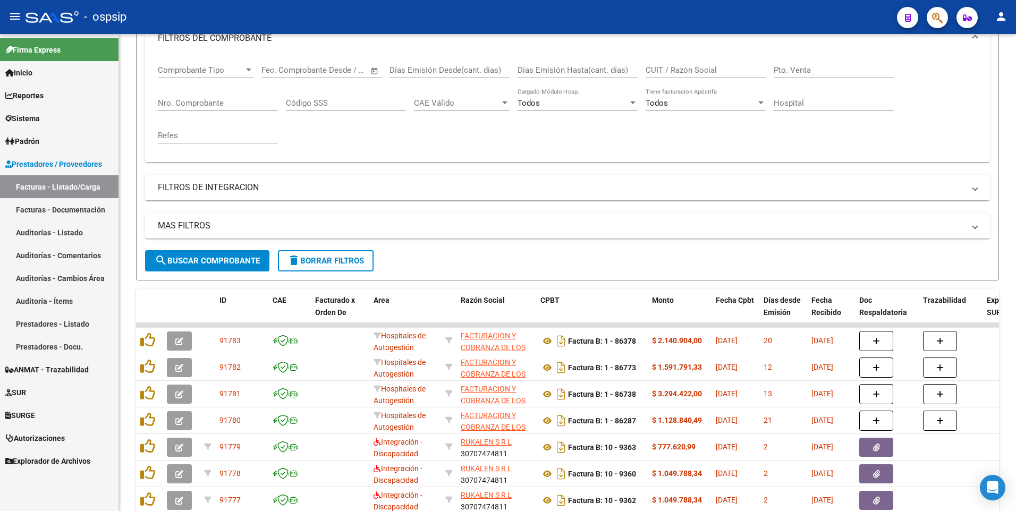
click at [331, 264] on span "delete Borrar Filtros" at bounding box center [325, 261] width 77 height 10
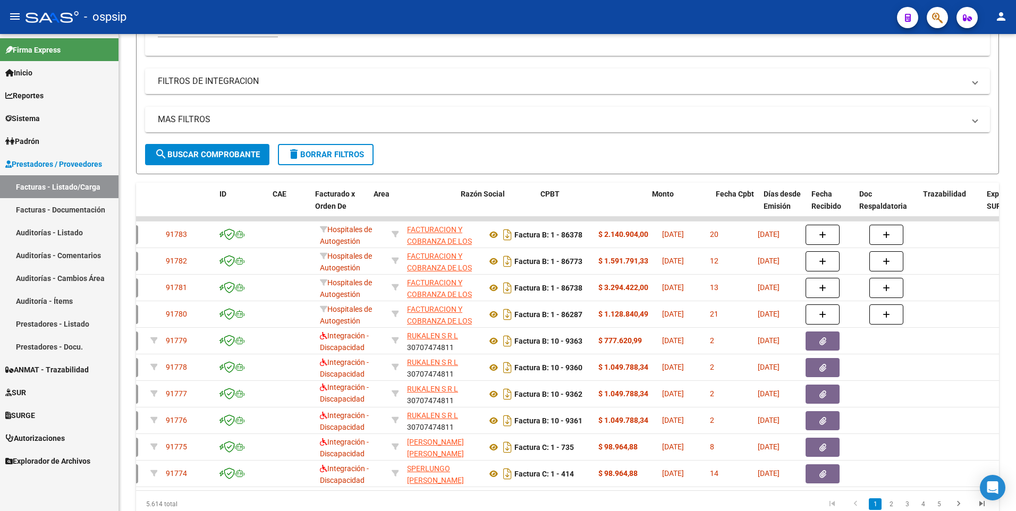
scroll to position [0, 0]
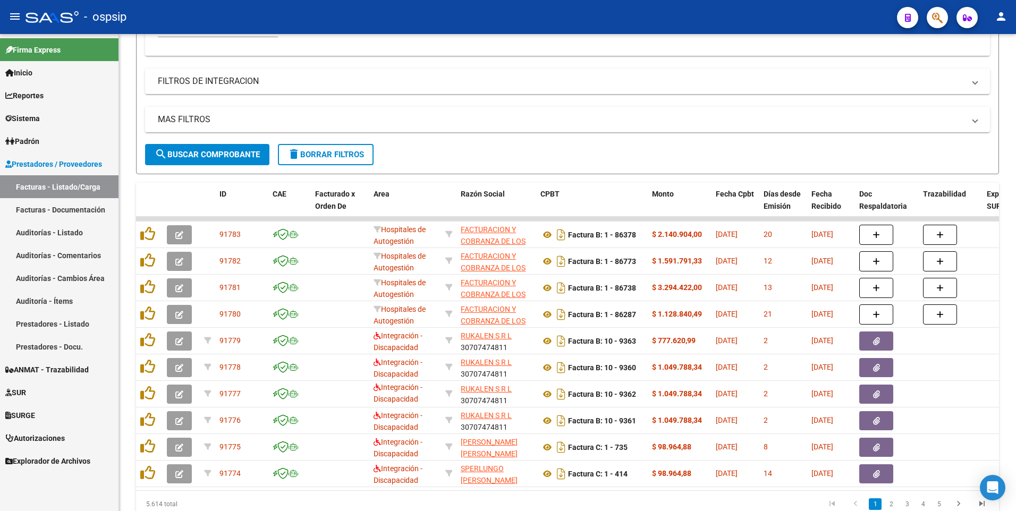
click at [336, 30] on mat-toolbar "menu - ospsip person" at bounding box center [508, 17] width 1016 height 34
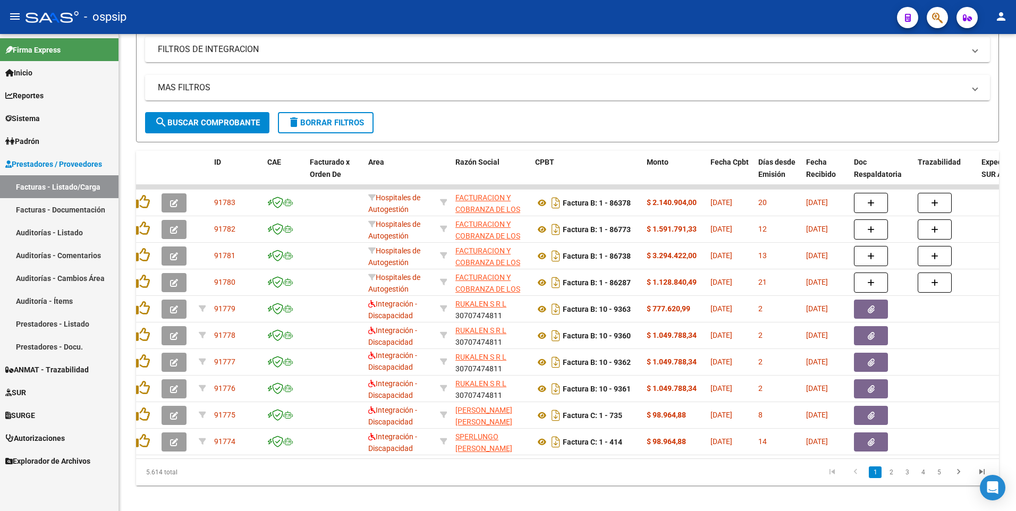
scroll to position [314, 0]
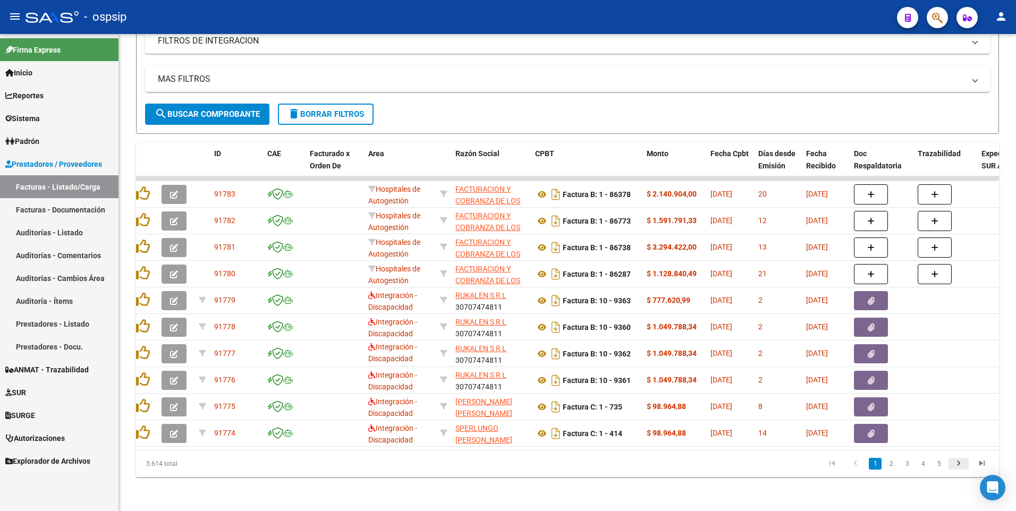
click at [959, 464] on icon "go to next page" at bounding box center [959, 465] width 14 height 13
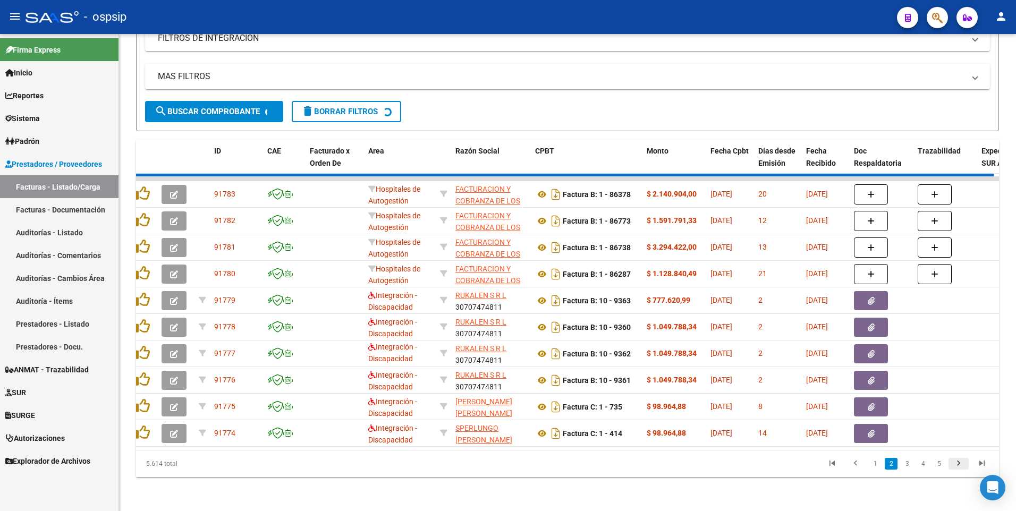
scroll to position [0, 0]
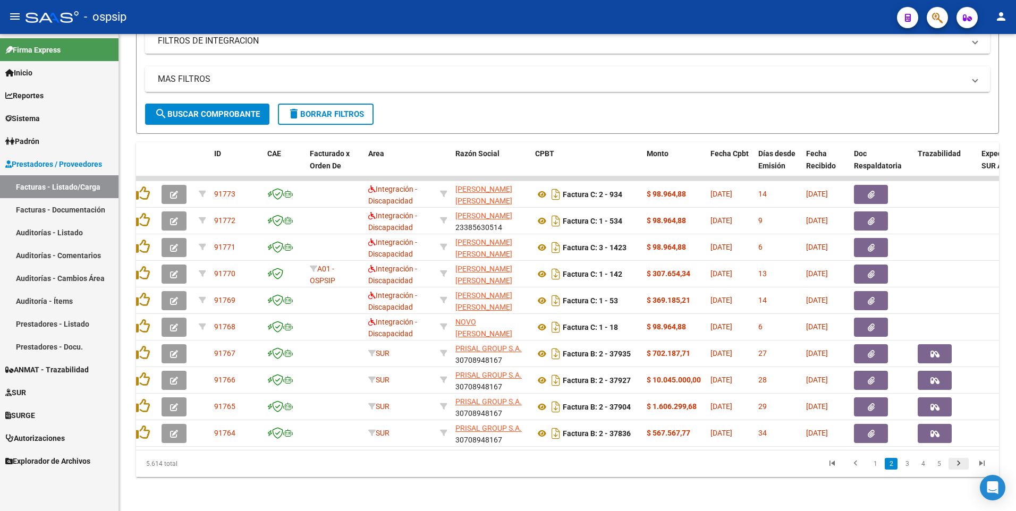
click at [963, 464] on icon "go to next page" at bounding box center [959, 465] width 14 height 13
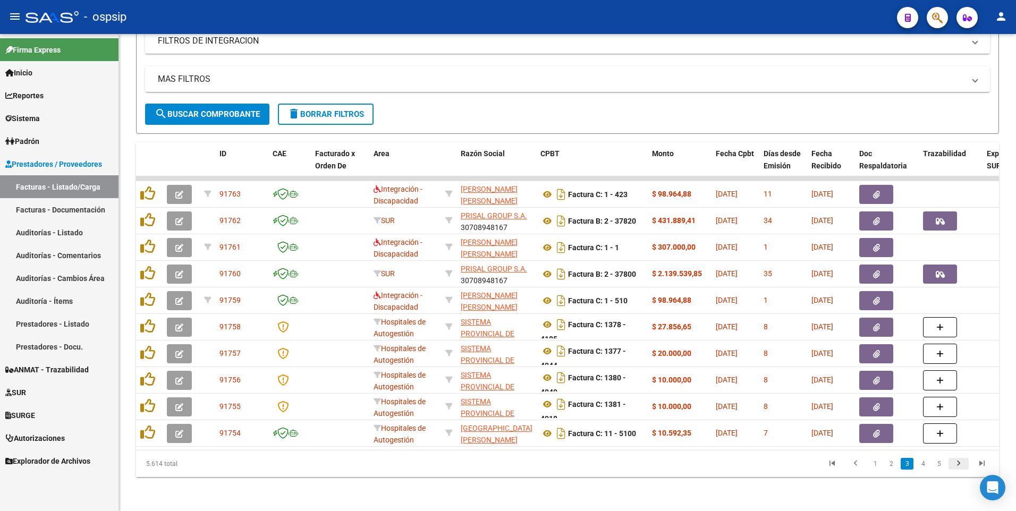
click at [960, 463] on icon "go to next page" at bounding box center [959, 465] width 14 height 13
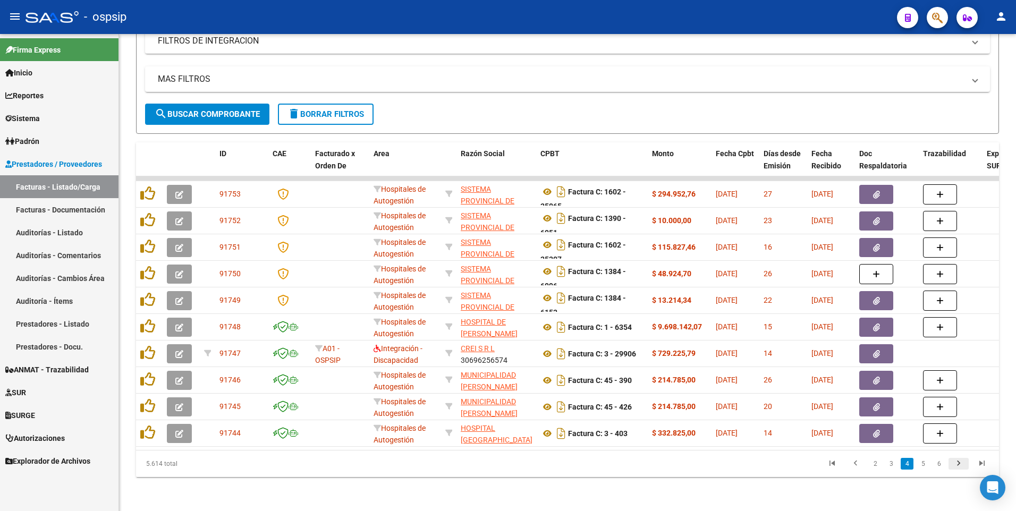
click at [961, 467] on icon "go to next page" at bounding box center [959, 465] width 14 height 13
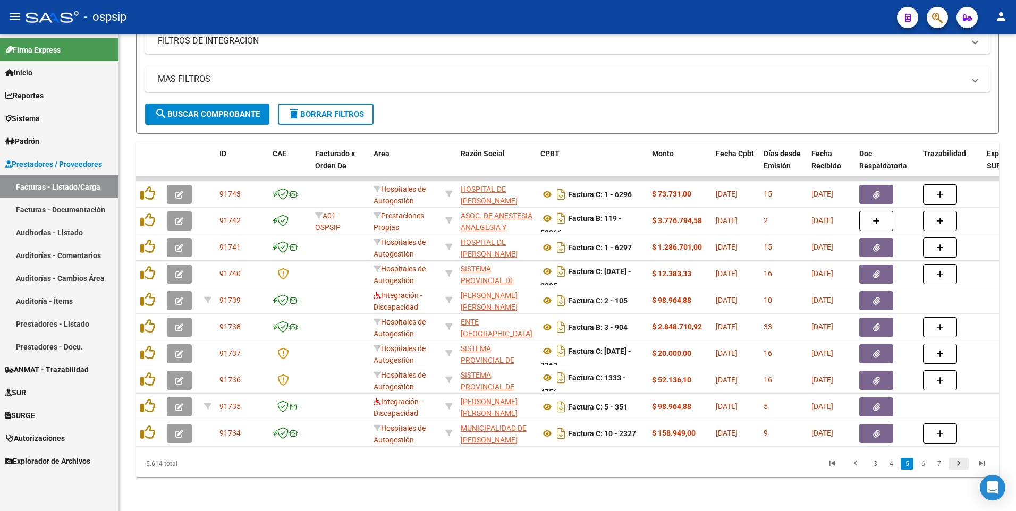
click at [960, 464] on icon "go to next page" at bounding box center [959, 465] width 14 height 13
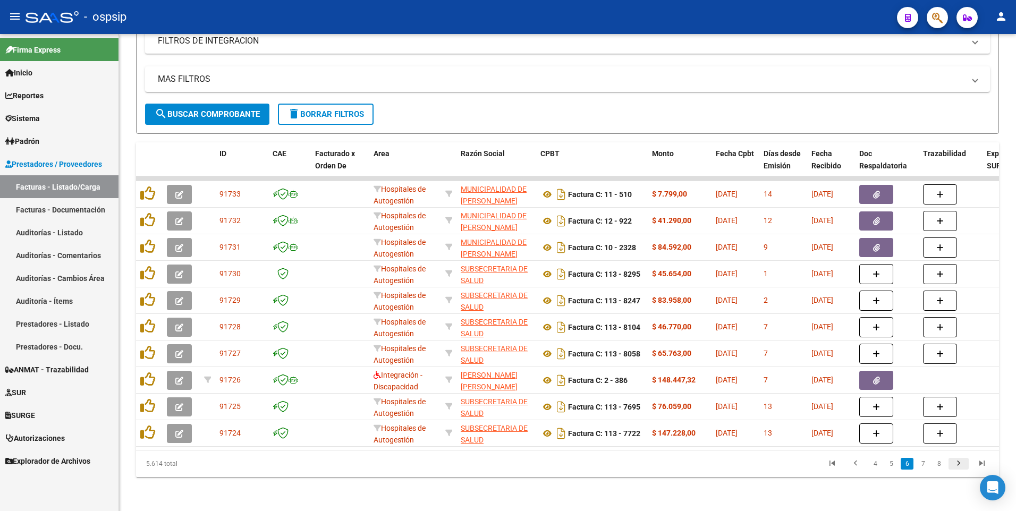
click at [957, 468] on icon "go to next page" at bounding box center [959, 465] width 14 height 13
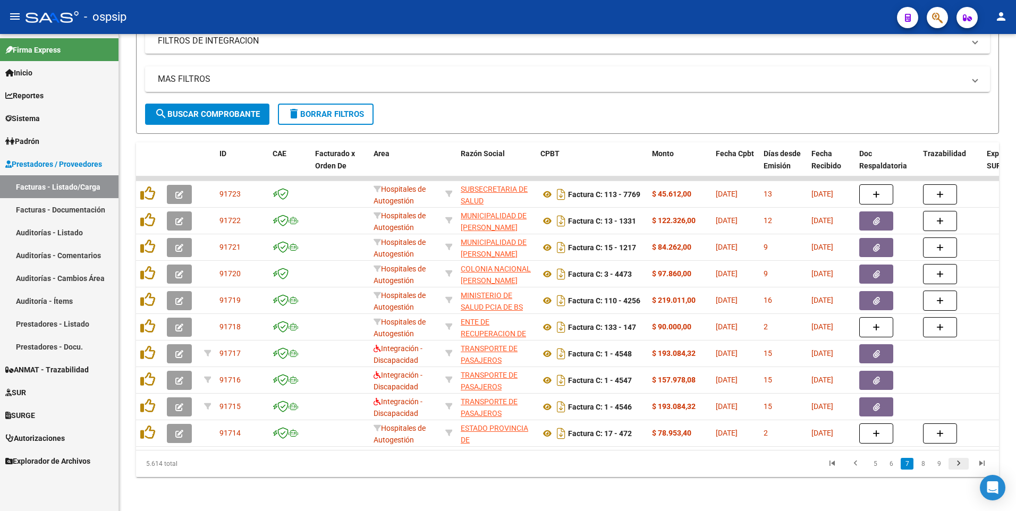
click at [955, 465] on icon "go to next page" at bounding box center [959, 465] width 14 height 13
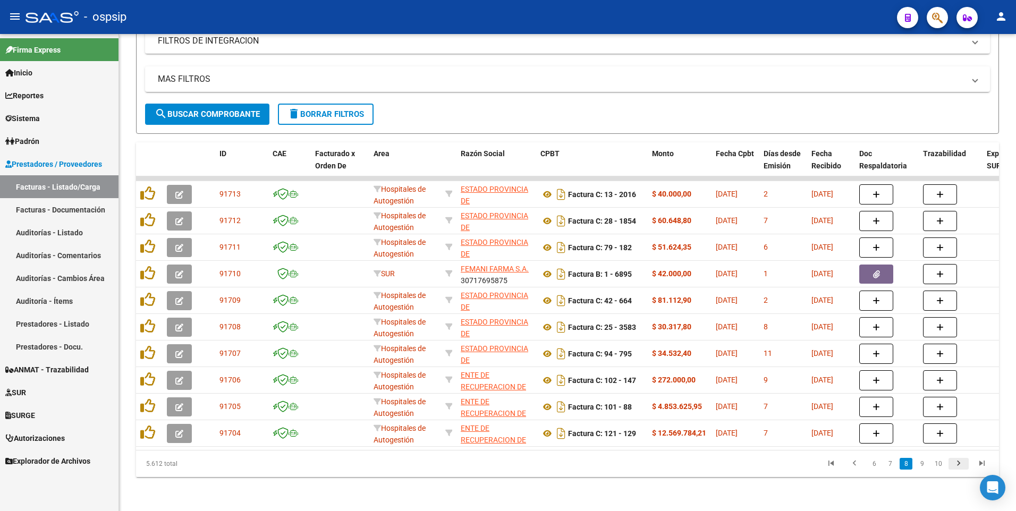
click at [963, 467] on icon "go to next page" at bounding box center [959, 465] width 14 height 13
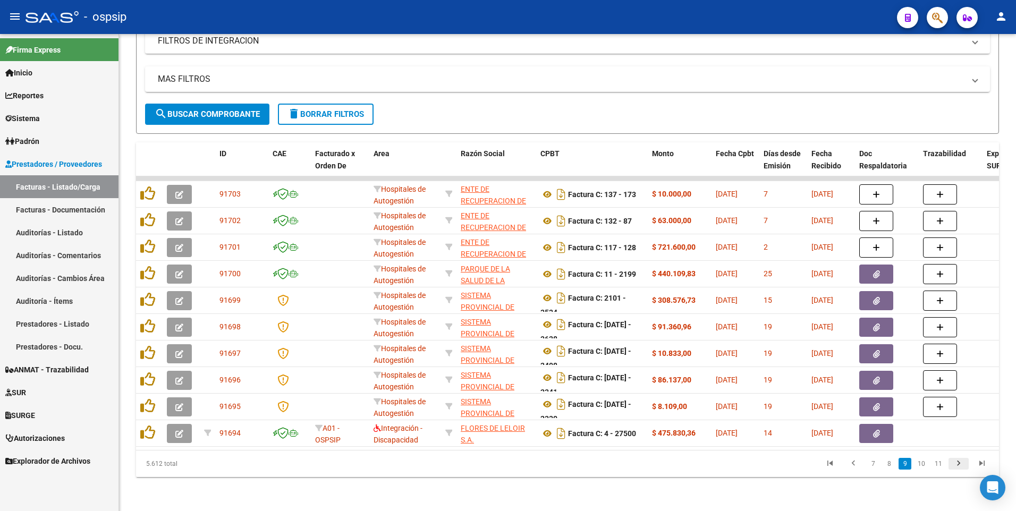
click at [957, 467] on icon "go to next page" at bounding box center [959, 465] width 14 height 13
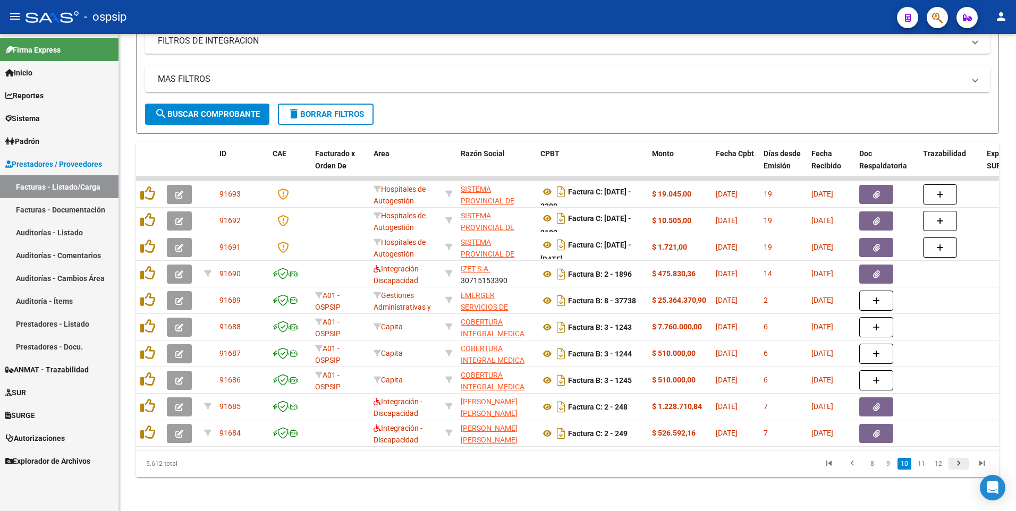
click at [960, 462] on icon "go to next page" at bounding box center [959, 465] width 14 height 13
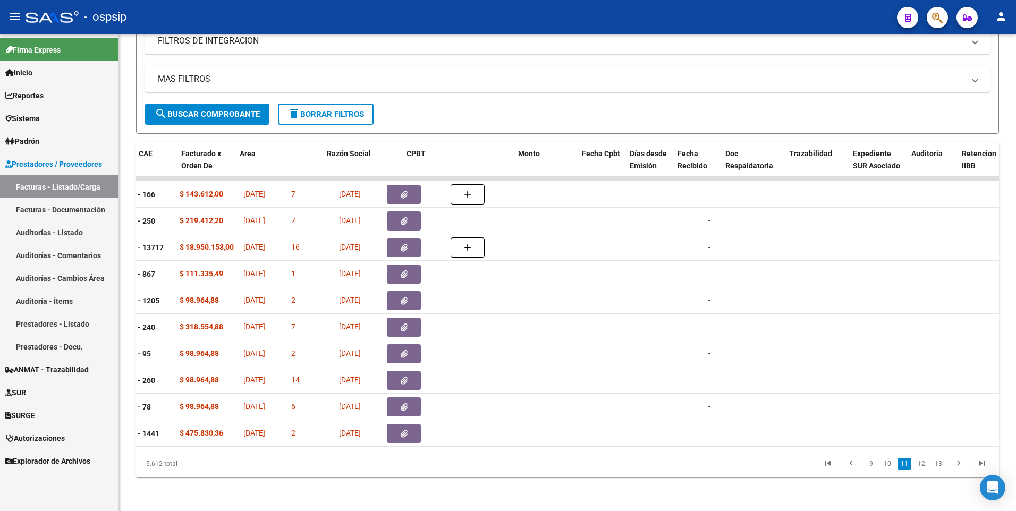
scroll to position [0, 48]
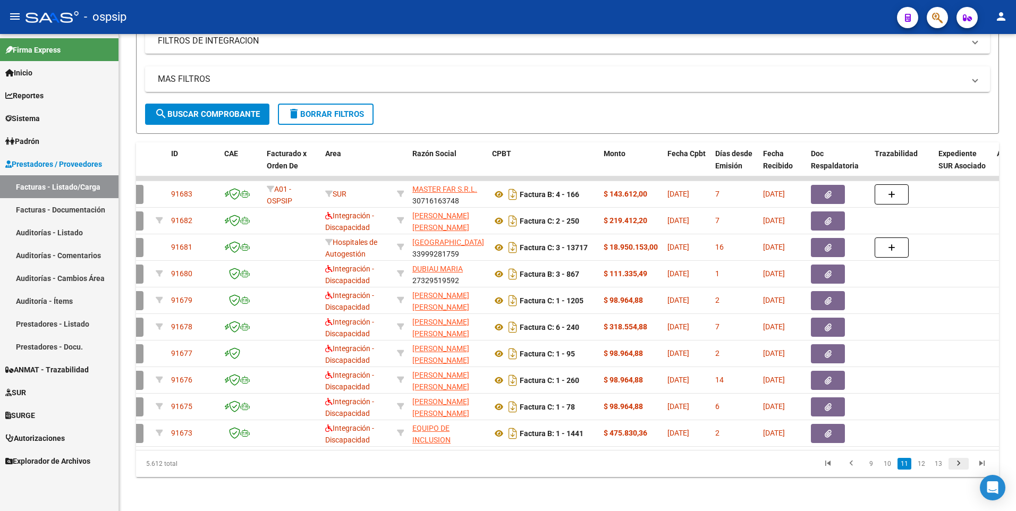
click at [958, 467] on icon "go to next page" at bounding box center [959, 465] width 14 height 13
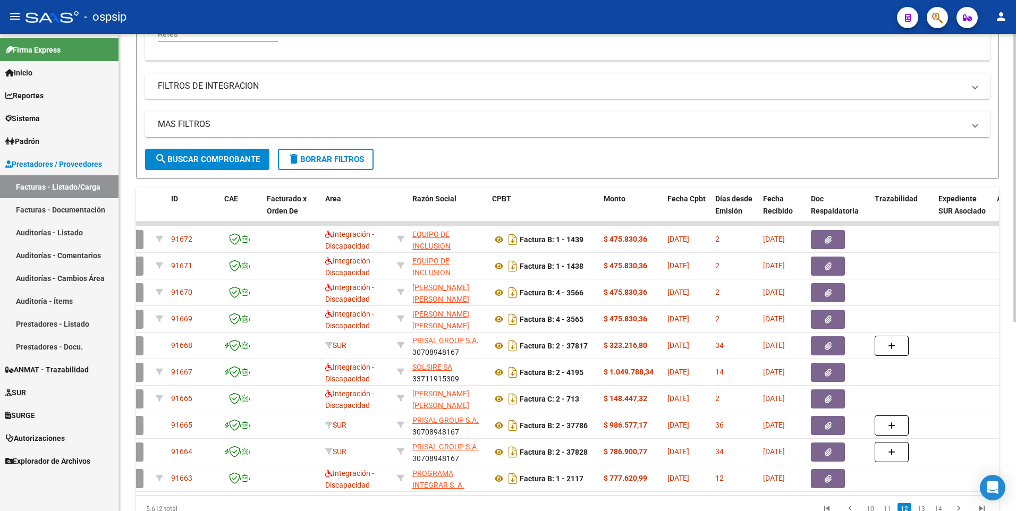
click at [312, 162] on span "delete Borrar Filtros" at bounding box center [325, 160] width 77 height 10
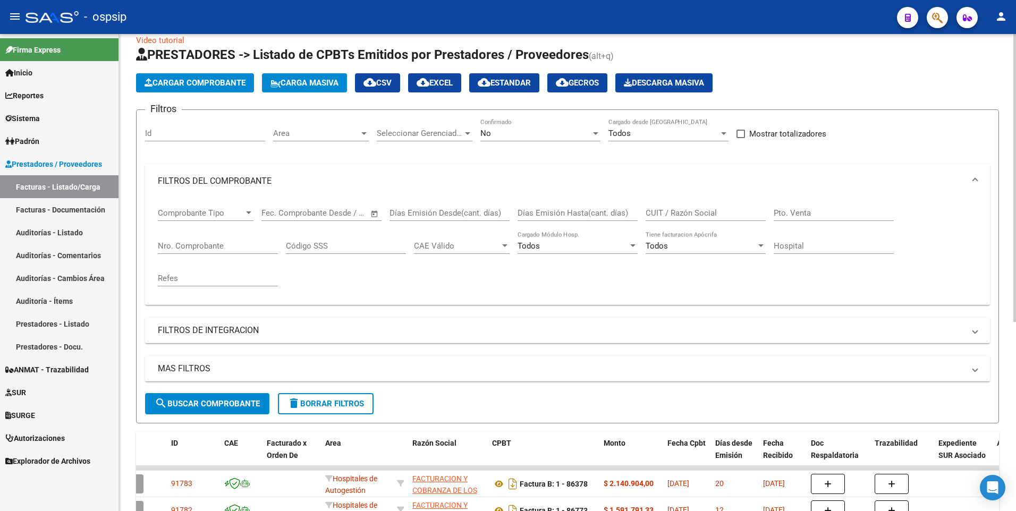
scroll to position [0, 0]
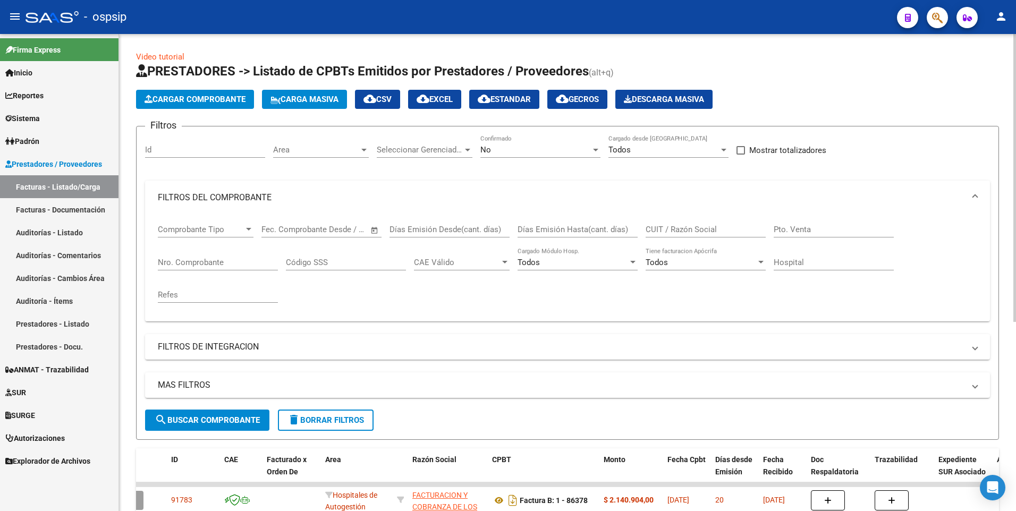
click at [512, 157] on div "No Confirmado" at bounding box center [540, 146] width 120 height 23
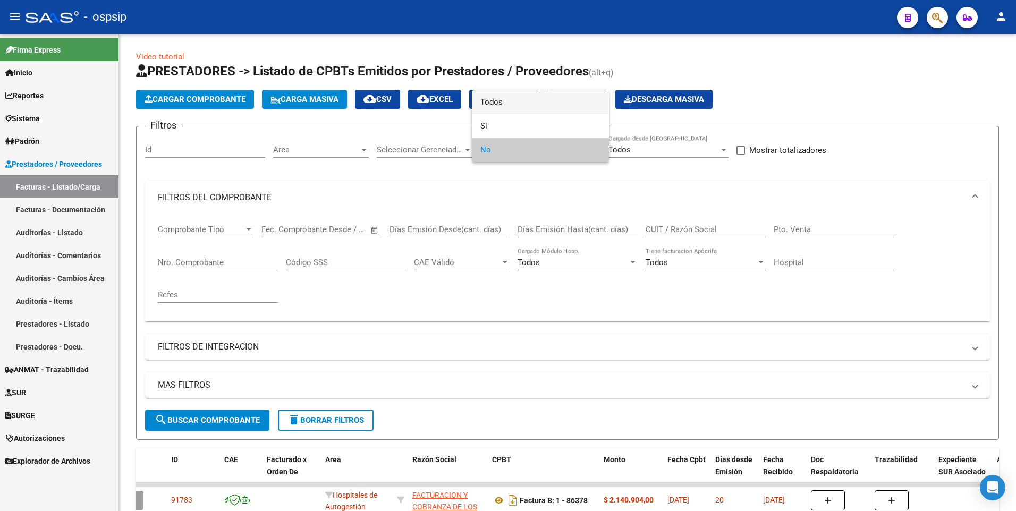
click at [501, 104] on span "Todos" at bounding box center [540, 102] width 120 height 24
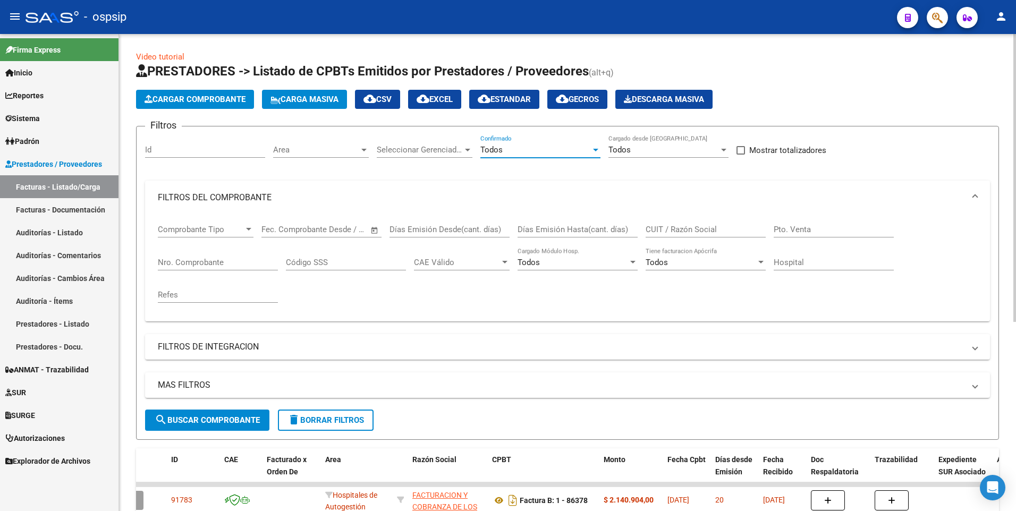
click at [296, 428] on button "delete Borrar Filtros" at bounding box center [326, 420] width 96 height 21
click at [678, 225] on input "CUIT / Razón Social" at bounding box center [706, 230] width 120 height 10
click at [684, 227] on input "CUIT / Razón Social" at bounding box center [706, 230] width 120 height 10
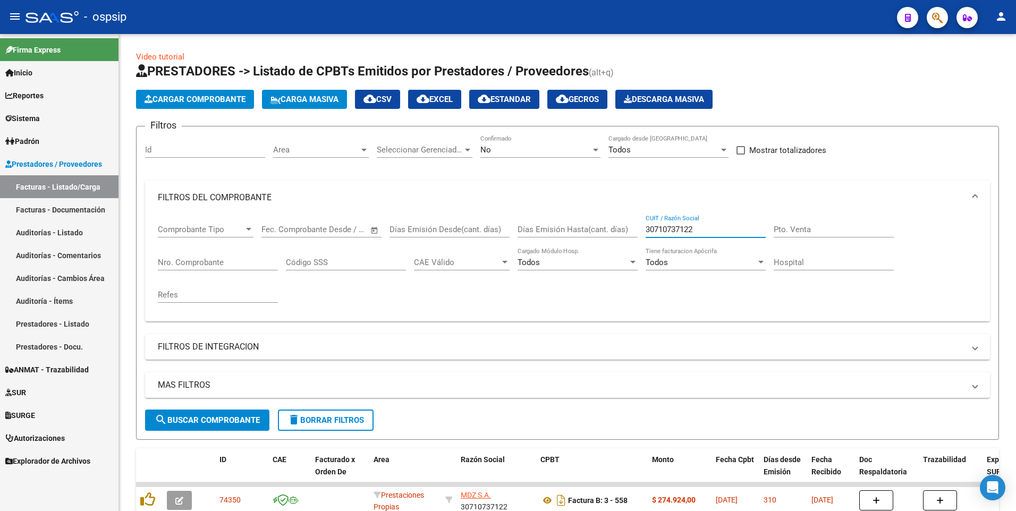
type input "30710737122"
click at [221, 103] on span "Cargar Comprobante" at bounding box center [195, 100] width 101 height 10
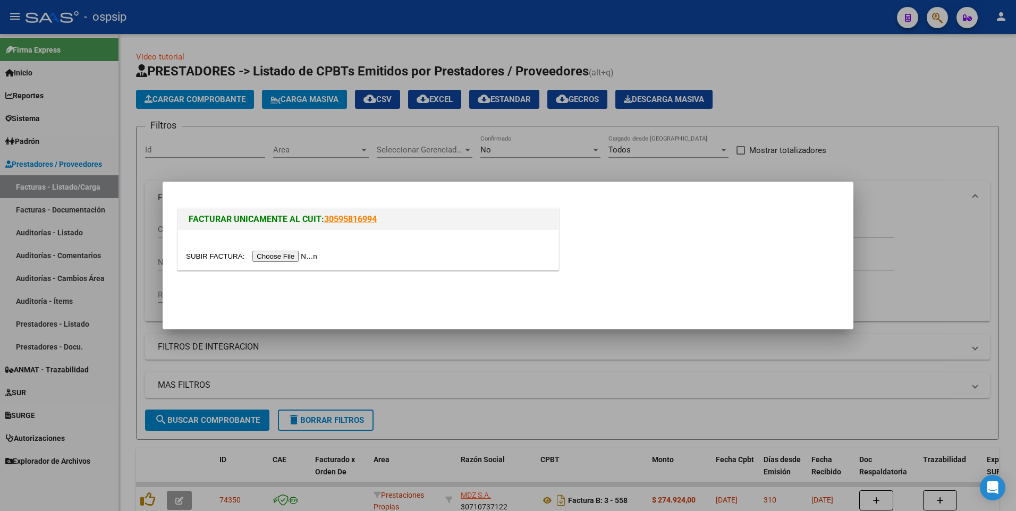
click at [274, 256] on input "file" at bounding box center [253, 256] width 134 height 11
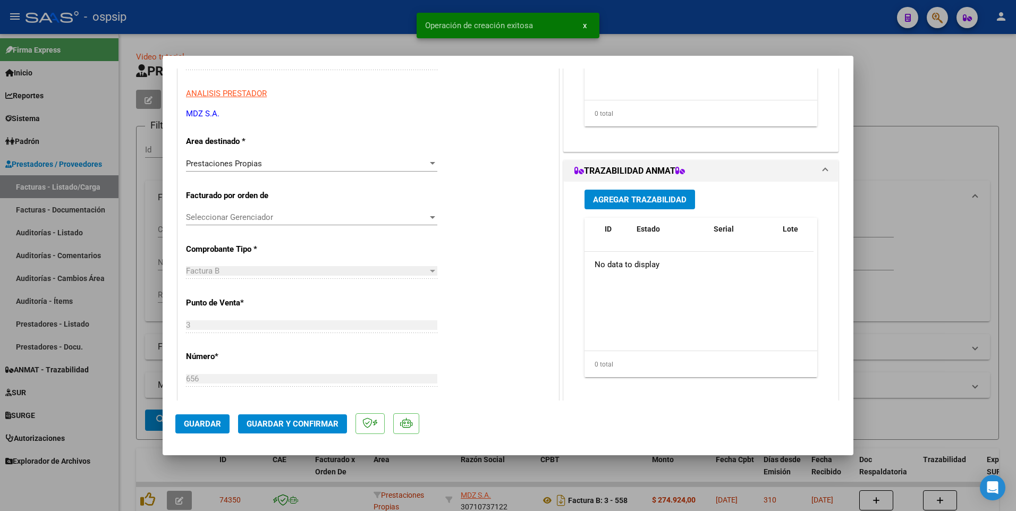
scroll to position [266, 0]
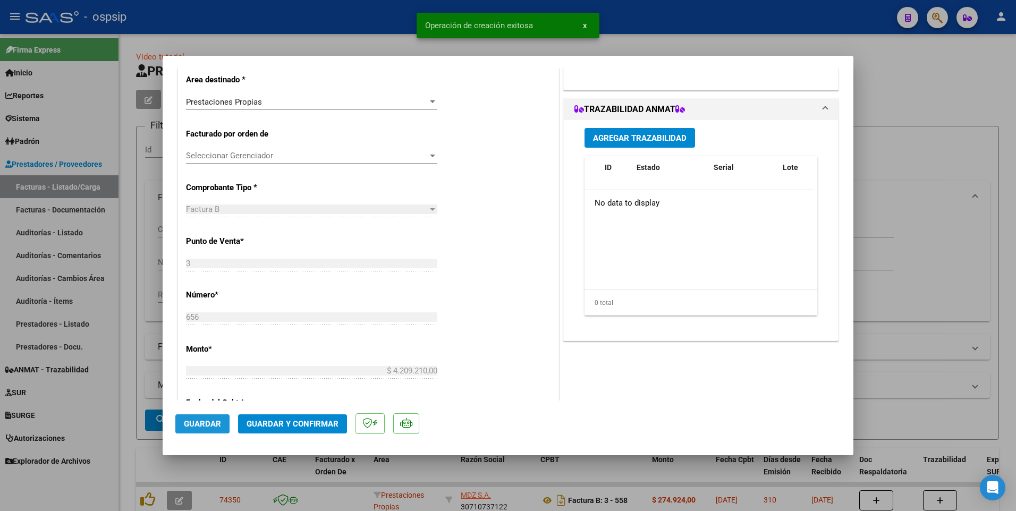
click at [197, 422] on span "Guardar" at bounding box center [202, 424] width 37 height 10
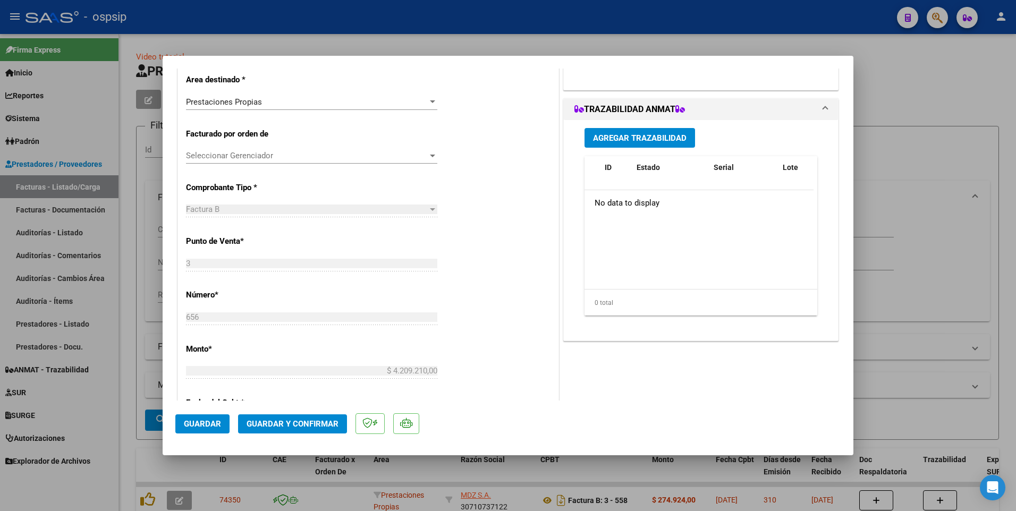
click at [180, 419] on button "Guardar" at bounding box center [202, 423] width 54 height 19
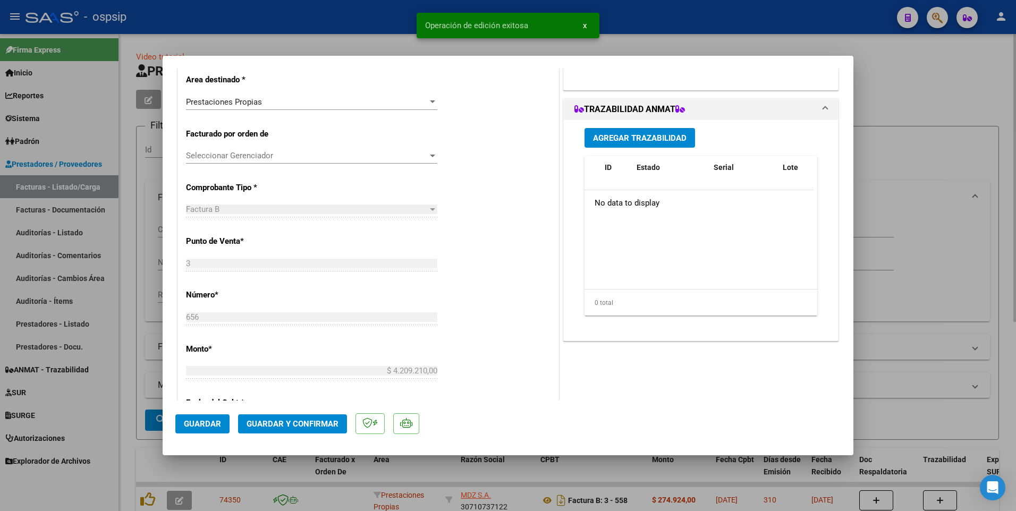
drag, startPoint x: 117, startPoint y: 363, endPoint x: 123, endPoint y: 359, distance: 6.5
click at [123, 359] on div at bounding box center [508, 255] width 1016 height 511
type input "$ 0,00"
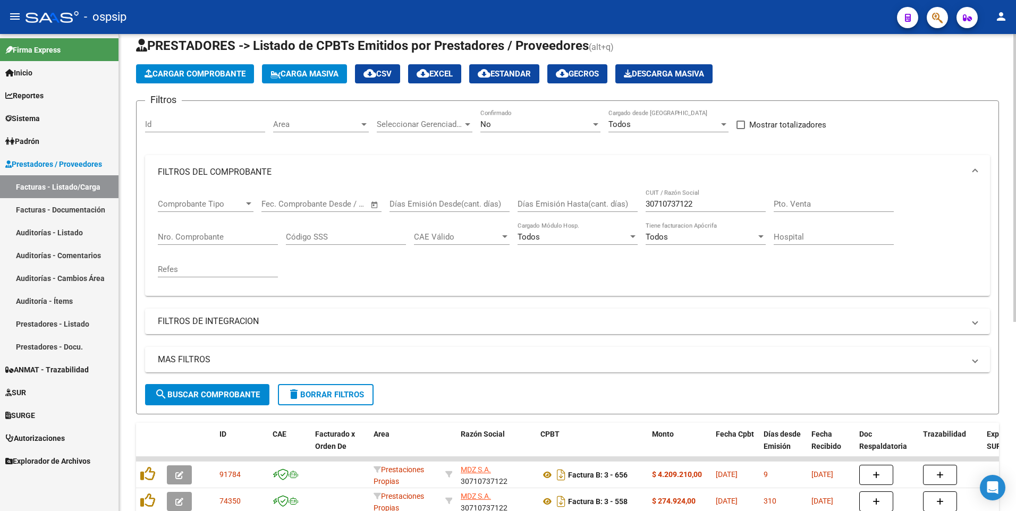
scroll to position [0, 0]
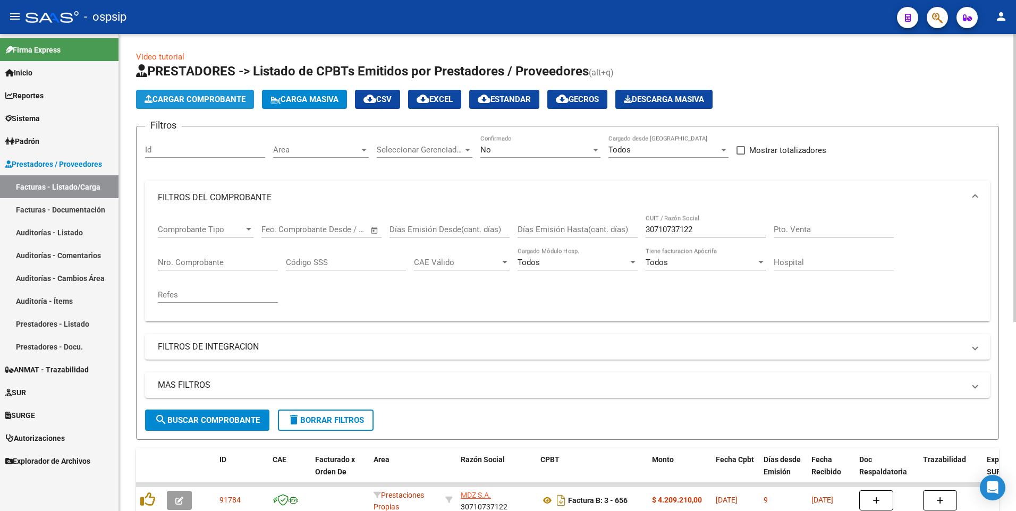
click at [185, 103] on span "Cargar Comprobante" at bounding box center [195, 100] width 101 height 10
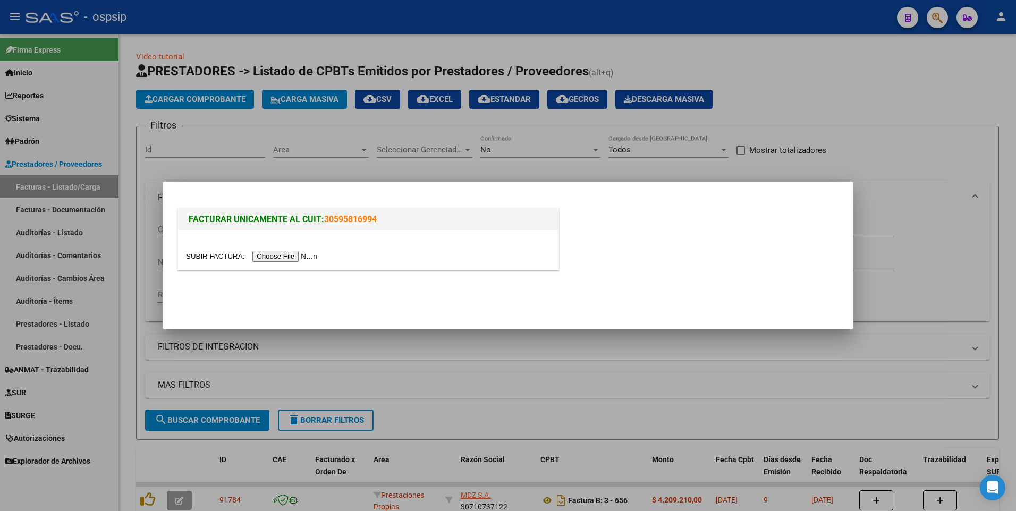
click at [266, 253] on input "file" at bounding box center [253, 256] width 134 height 11
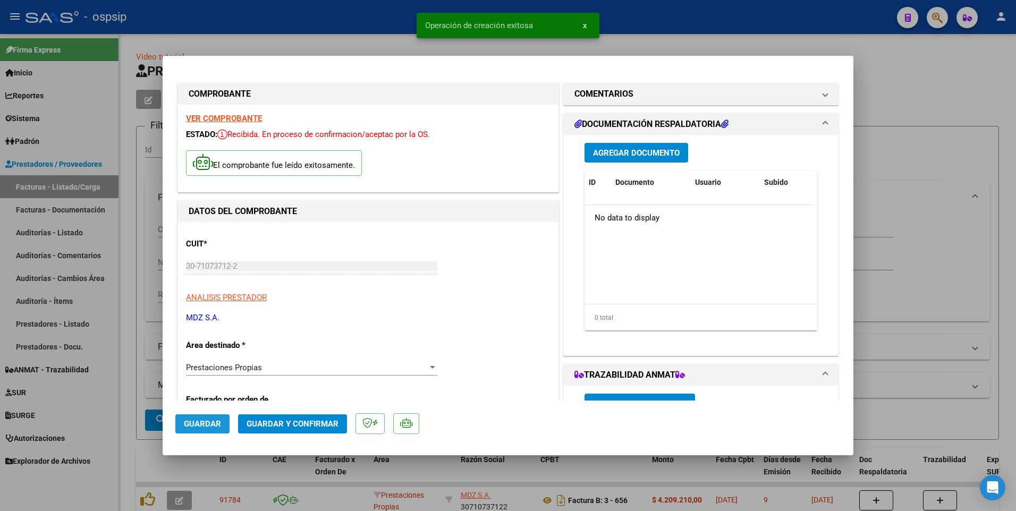
click at [202, 429] on button "Guardar" at bounding box center [202, 423] width 54 height 19
click at [138, 276] on div at bounding box center [508, 255] width 1016 height 511
type input "$ 0,00"
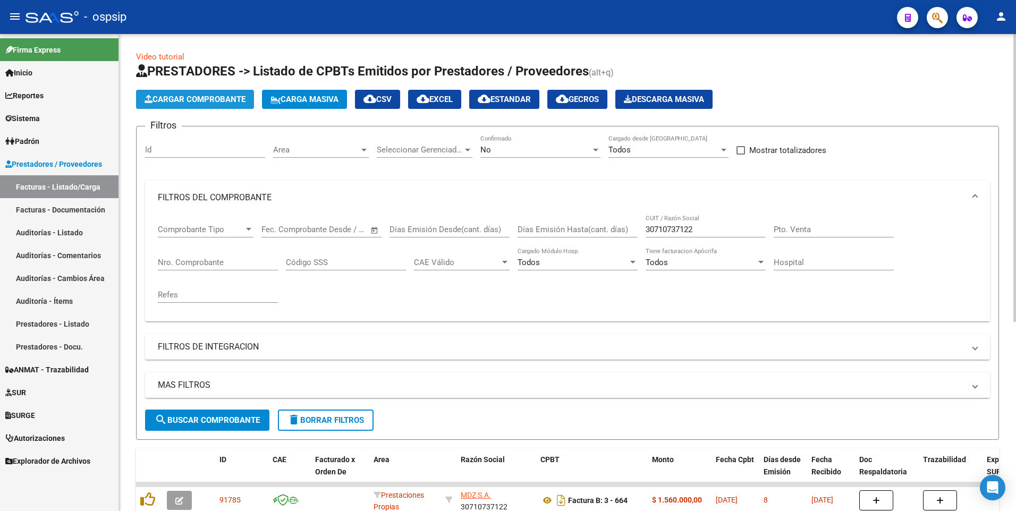
click at [227, 98] on span "Cargar Comprobante" at bounding box center [195, 100] width 101 height 10
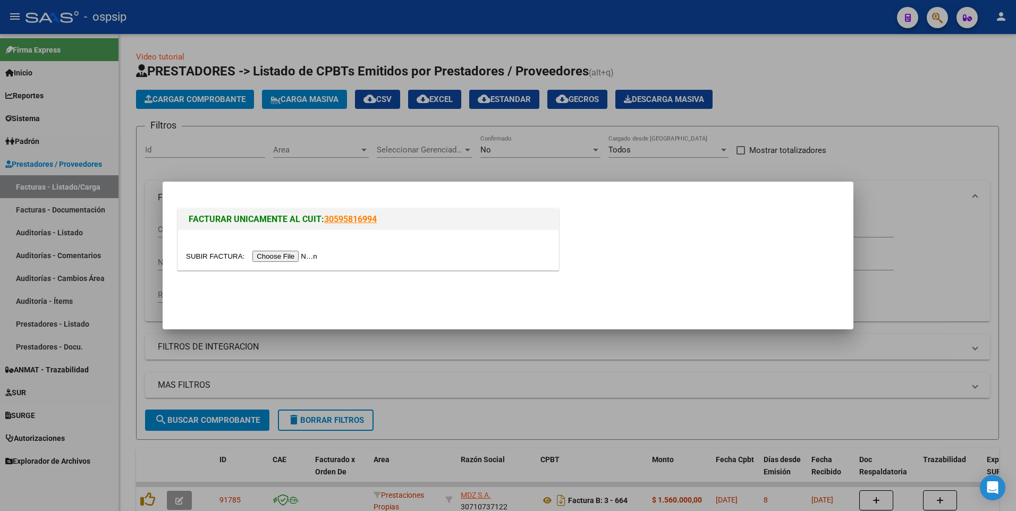
click at [270, 256] on input "file" at bounding box center [253, 256] width 134 height 11
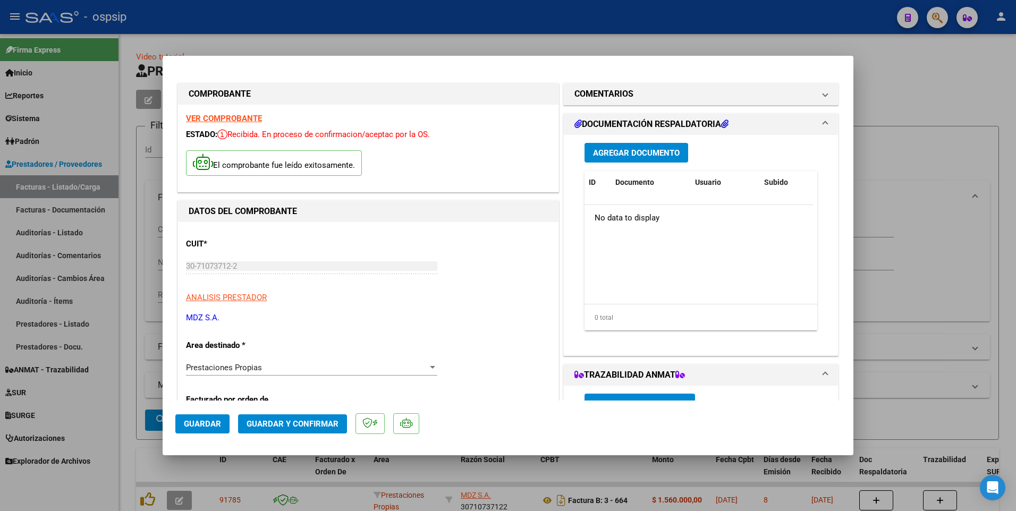
click at [201, 416] on button "Guardar" at bounding box center [202, 423] width 54 height 19
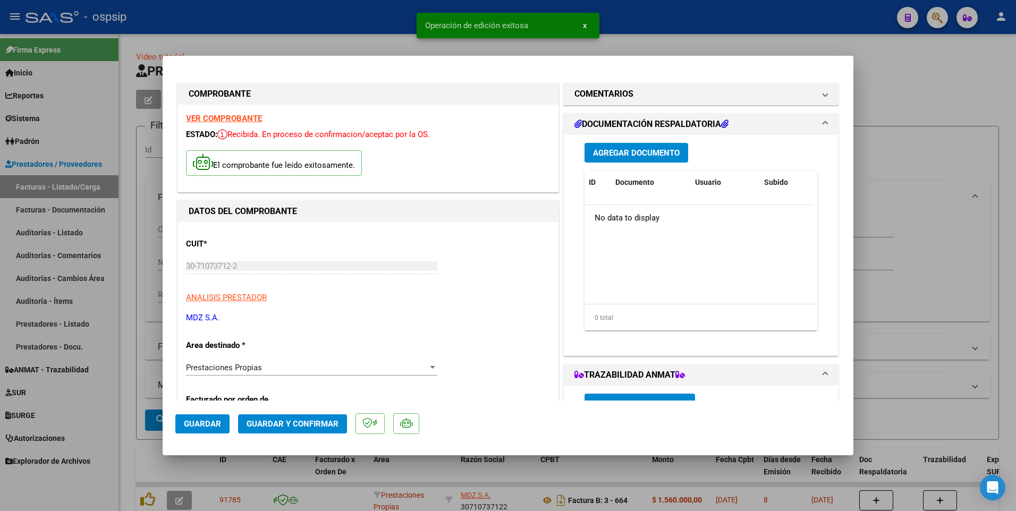
click at [134, 215] on div at bounding box center [508, 255] width 1016 height 511
type input "$ 0,00"
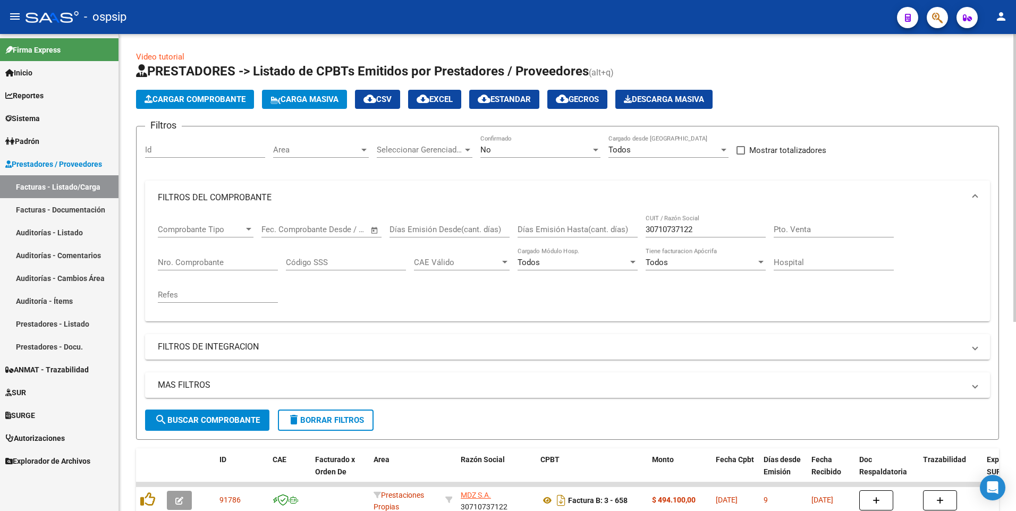
click at [191, 94] on button "Cargar Comprobante" at bounding box center [195, 99] width 118 height 19
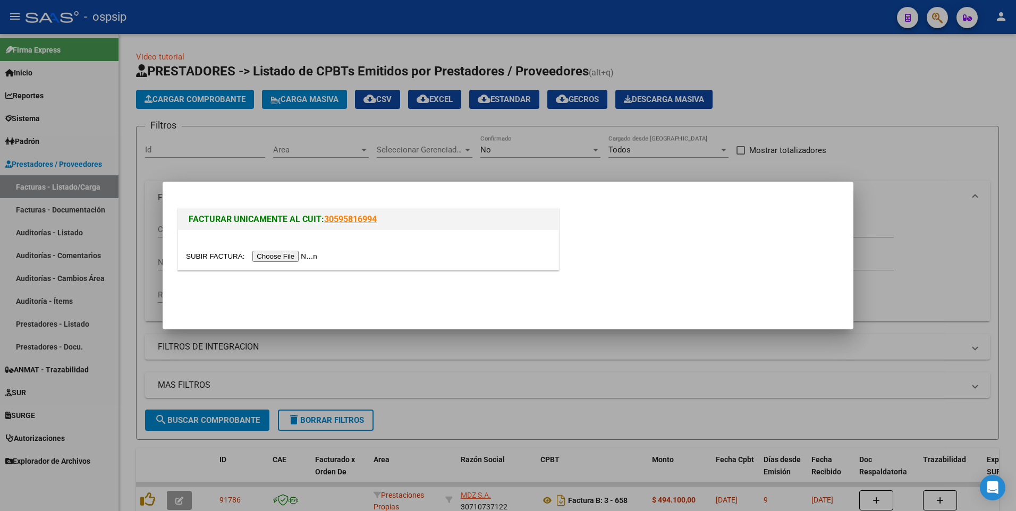
click at [276, 252] on input "file" at bounding box center [253, 256] width 134 height 11
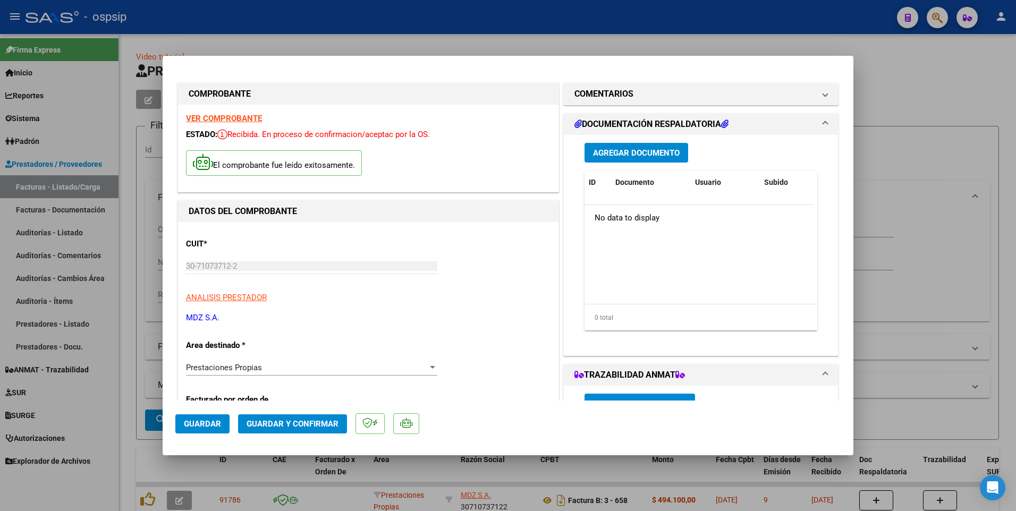
click at [188, 430] on button "Guardar" at bounding box center [202, 423] width 54 height 19
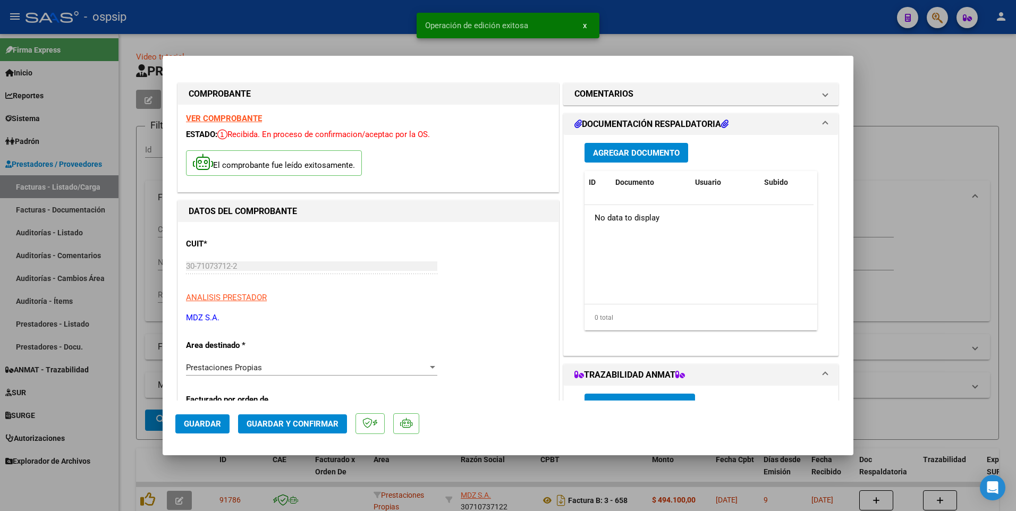
click at [140, 253] on div at bounding box center [508, 255] width 1016 height 511
type input "$ 0,00"
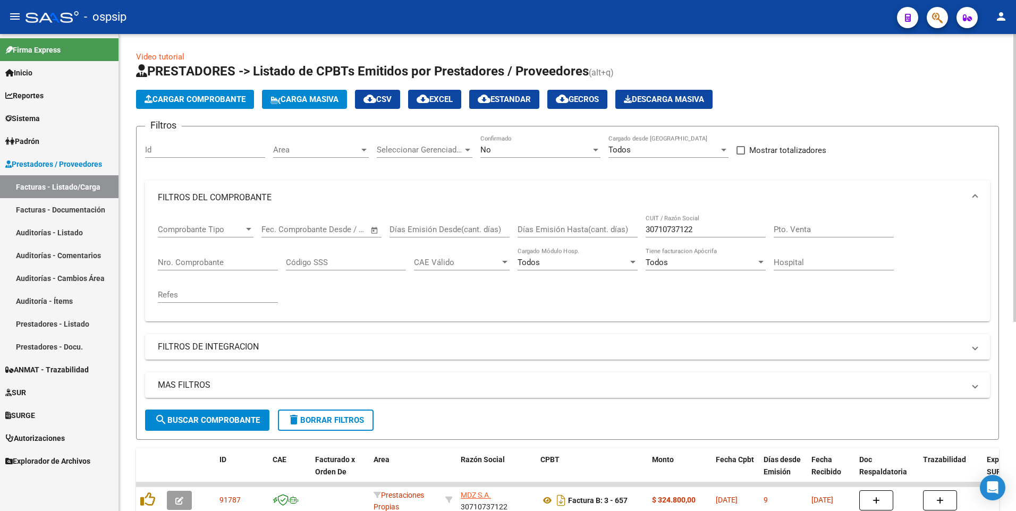
click at [205, 104] on button "Cargar Comprobante" at bounding box center [195, 99] width 118 height 19
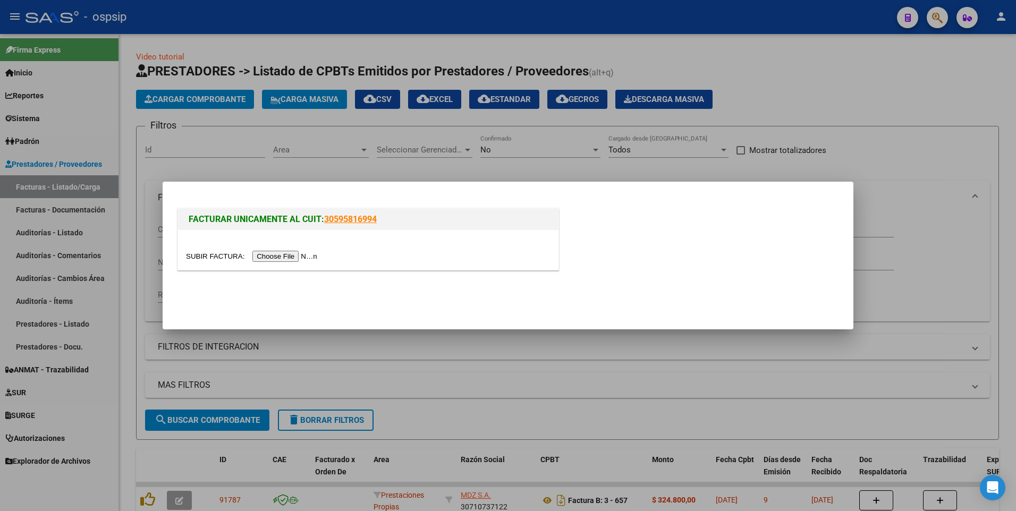
click at [281, 256] on input "file" at bounding box center [253, 256] width 134 height 11
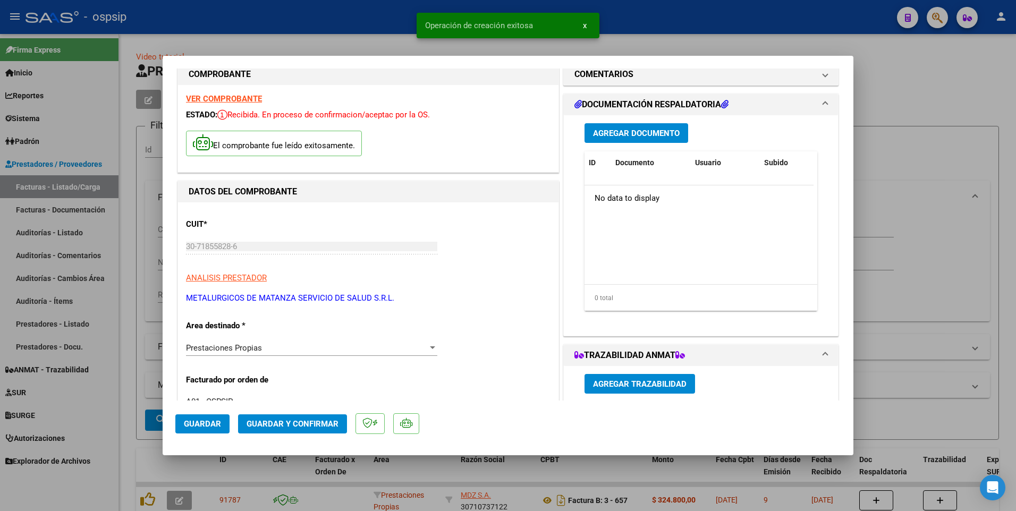
scroll to position [53, 0]
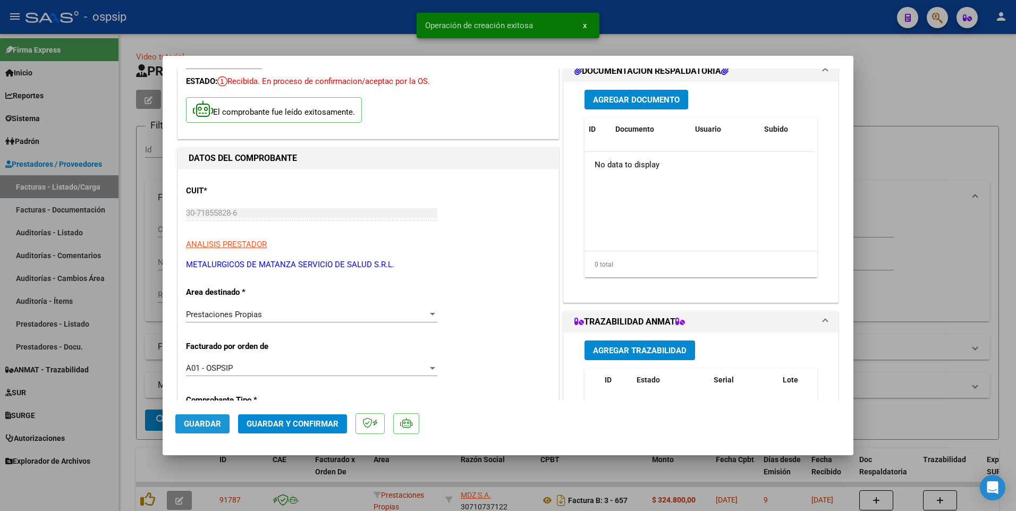
click at [204, 425] on span "Guardar" at bounding box center [202, 424] width 37 height 10
click at [295, 38] on div at bounding box center [508, 255] width 1016 height 511
type input "$ 0,00"
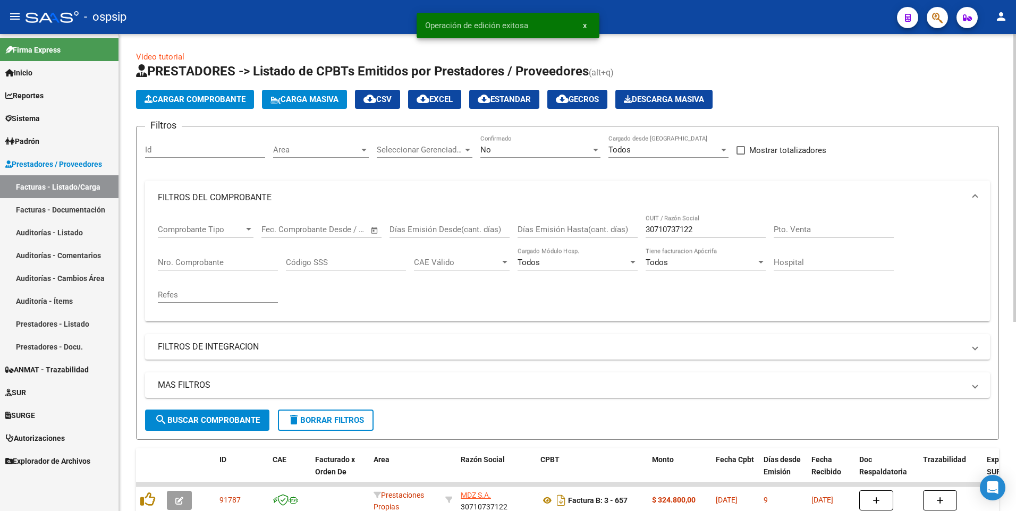
click at [298, 420] on mat-icon "delete" at bounding box center [293, 419] width 13 height 13
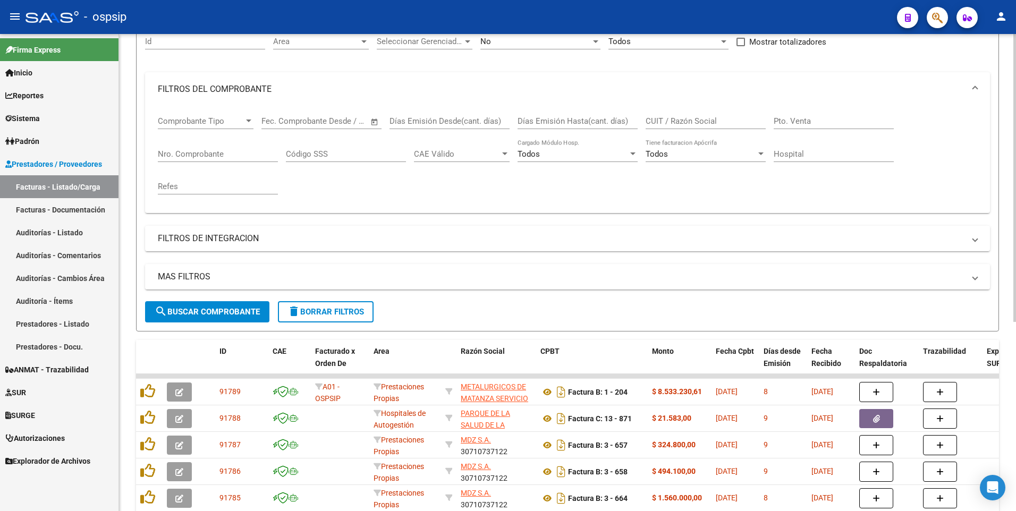
scroll to position [0, 0]
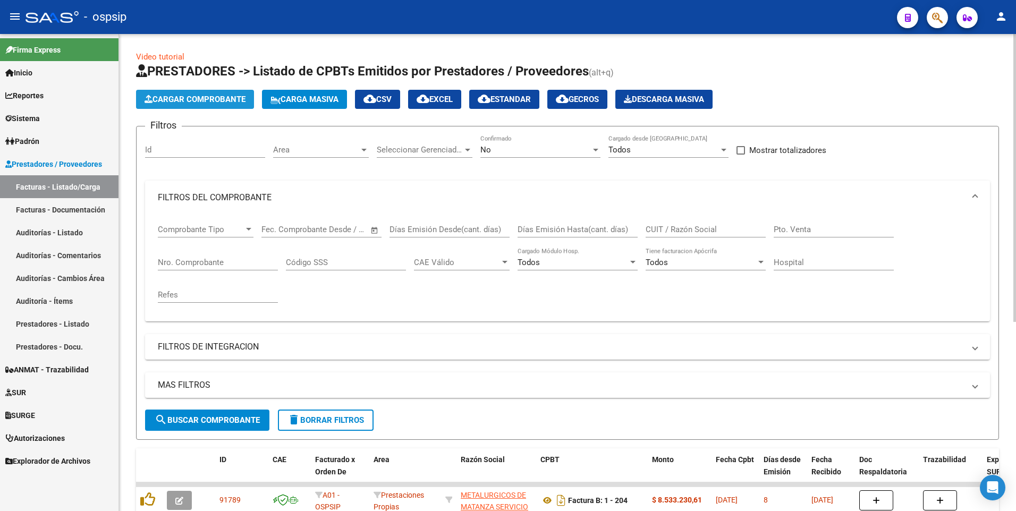
click at [245, 103] on span "Cargar Comprobante" at bounding box center [195, 100] width 101 height 10
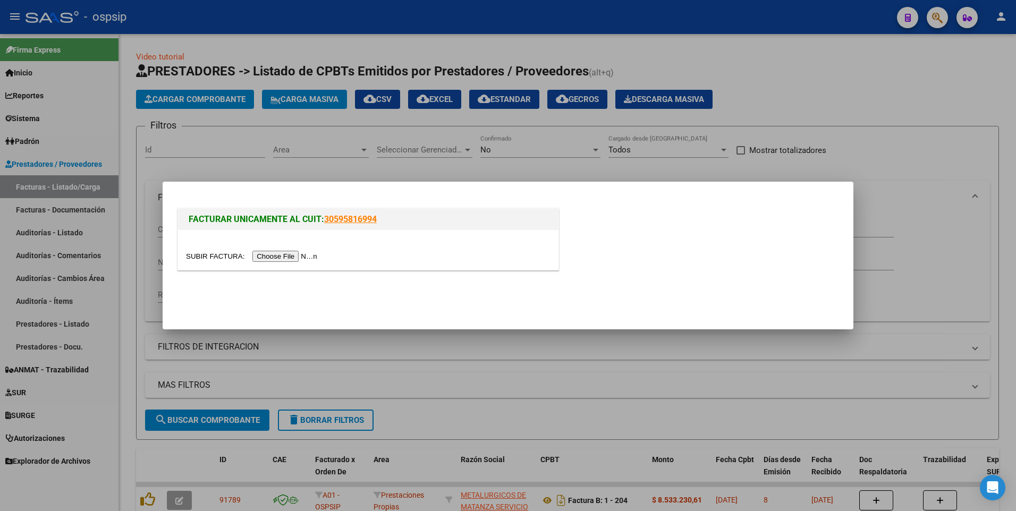
click at [278, 259] on input "file" at bounding box center [253, 256] width 134 height 11
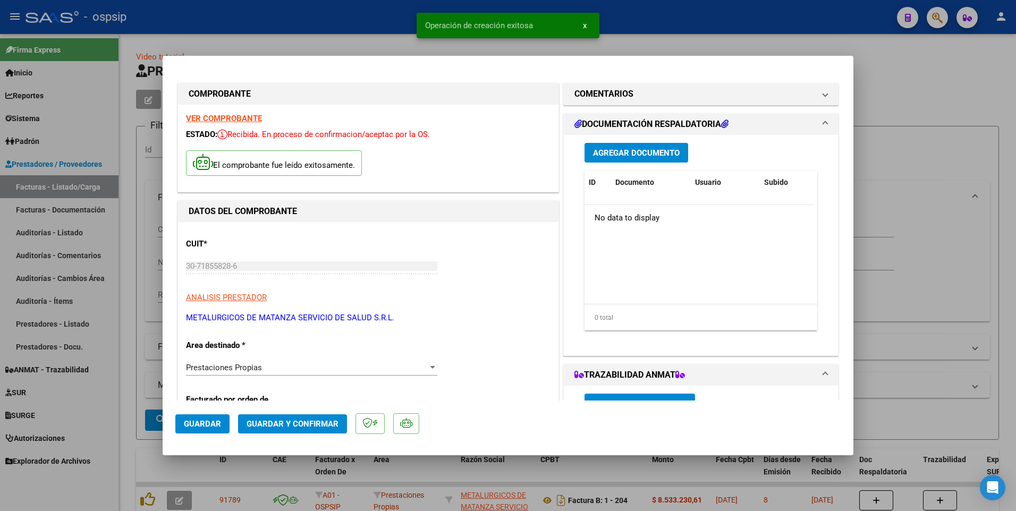
click at [221, 428] on button "Guardar" at bounding box center [202, 423] width 54 height 19
click at [136, 316] on div at bounding box center [508, 255] width 1016 height 511
type input "$ 0,00"
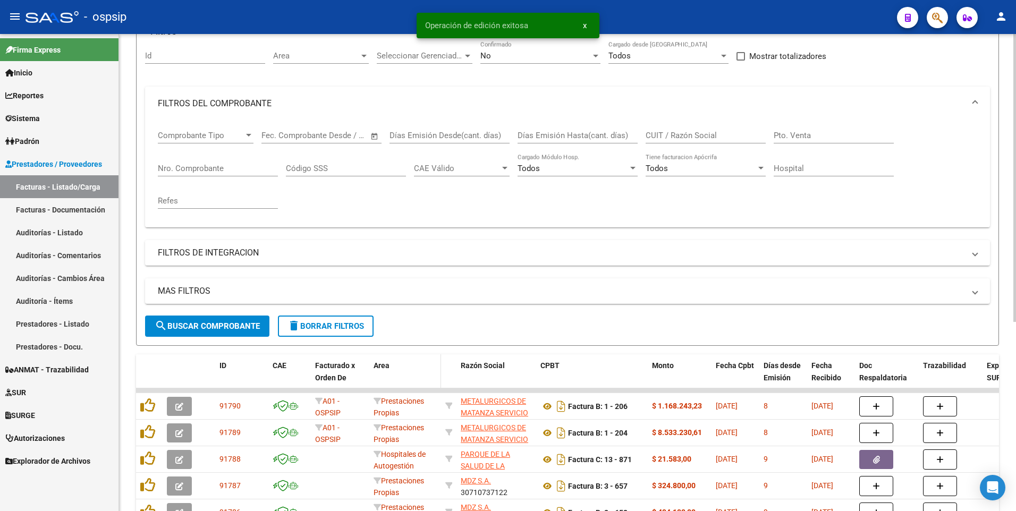
scroll to position [106, 0]
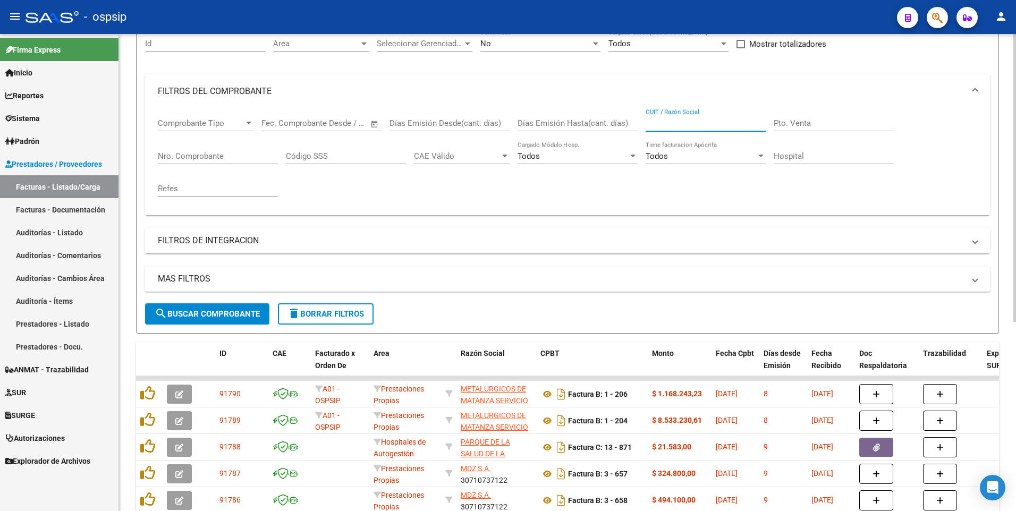
click at [696, 125] on input "CUIT / Razón Social" at bounding box center [706, 124] width 120 height 10
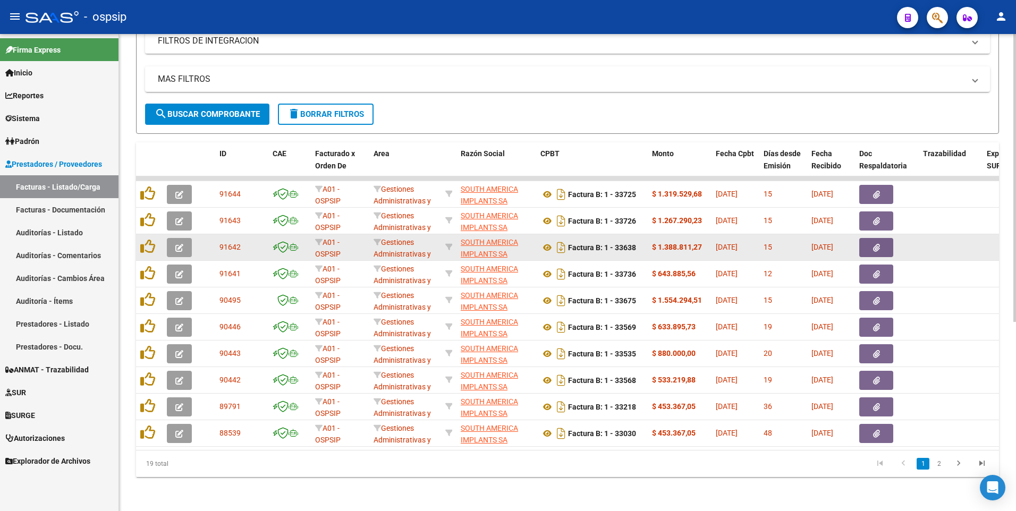
scroll to position [314, 0]
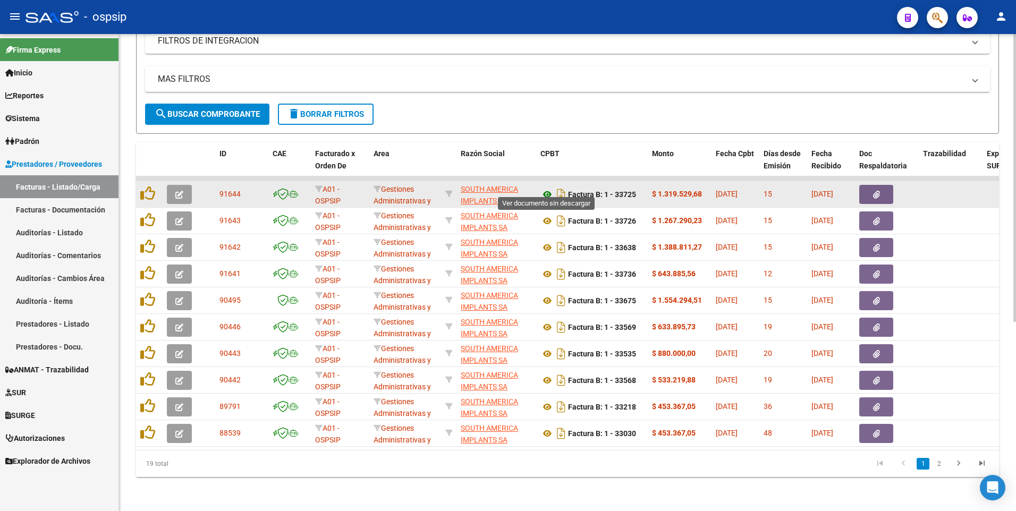
type input "30711903522"
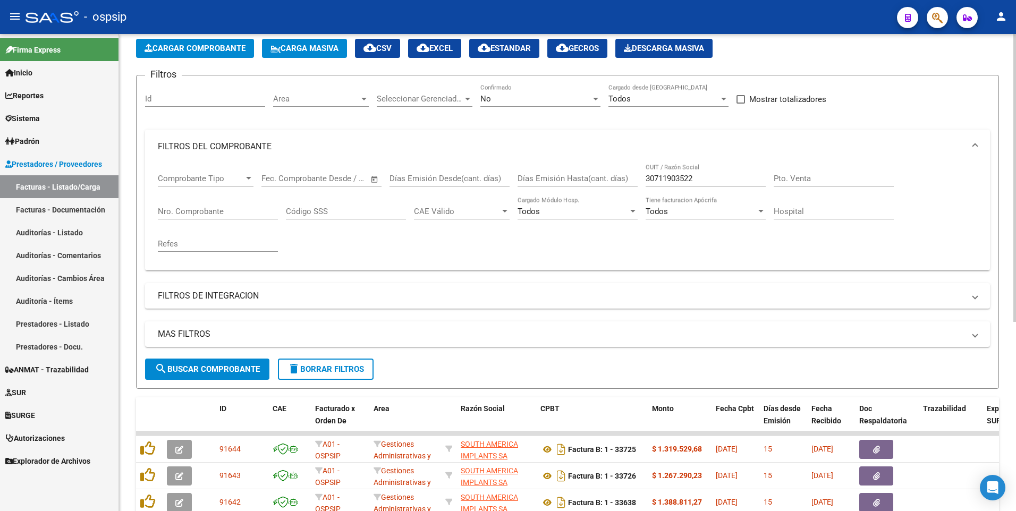
scroll to position [0, 0]
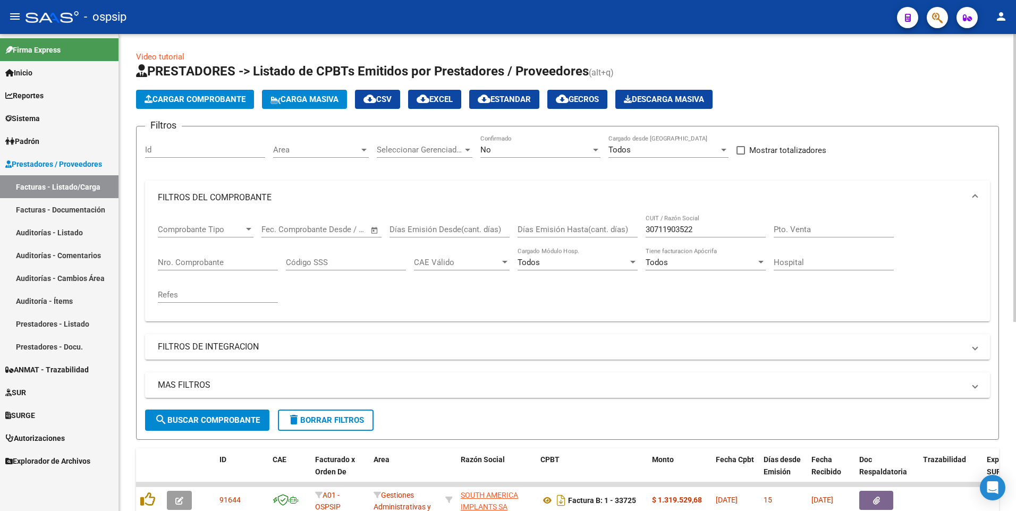
click at [231, 92] on button "Cargar Comprobante" at bounding box center [195, 99] width 118 height 19
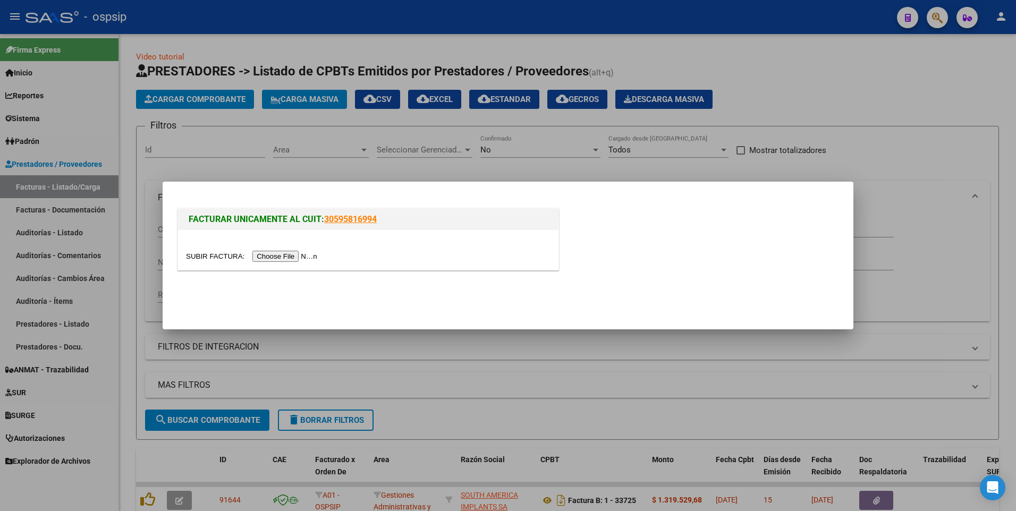
click at [267, 254] on input "file" at bounding box center [253, 256] width 134 height 11
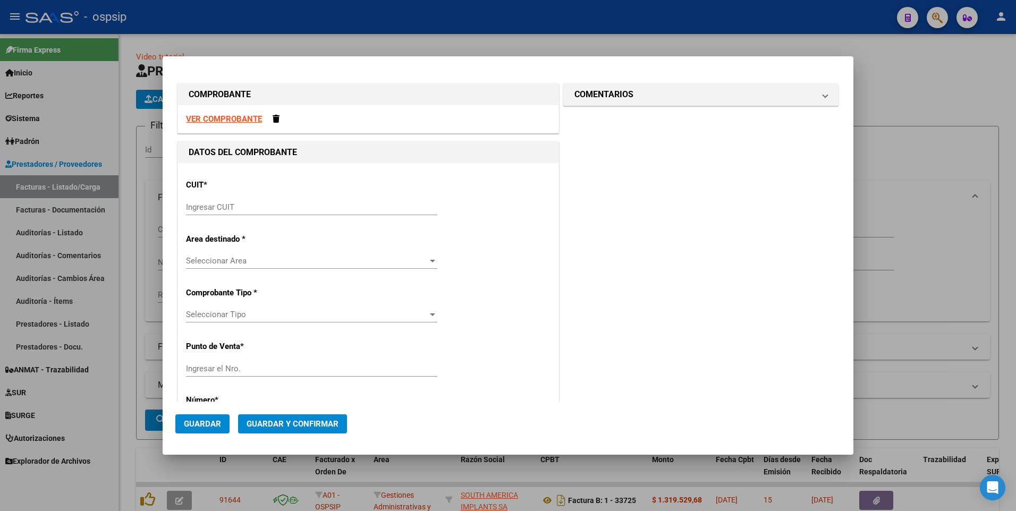
click at [241, 119] on strong "VER COMPROBANTE" at bounding box center [224, 119] width 76 height 10
click at [300, 206] on input "Ingresar CUIT" at bounding box center [311, 207] width 251 height 10
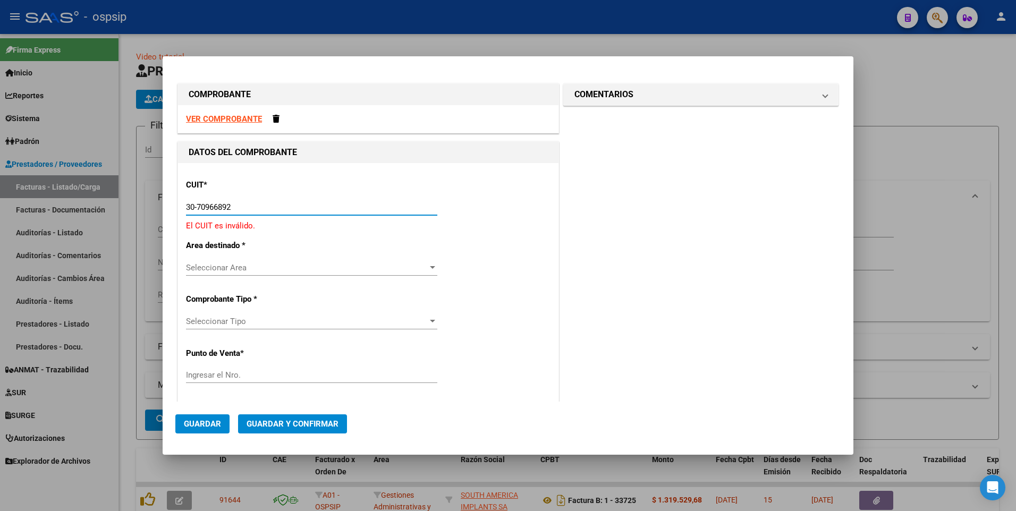
type input "30-70966892-3"
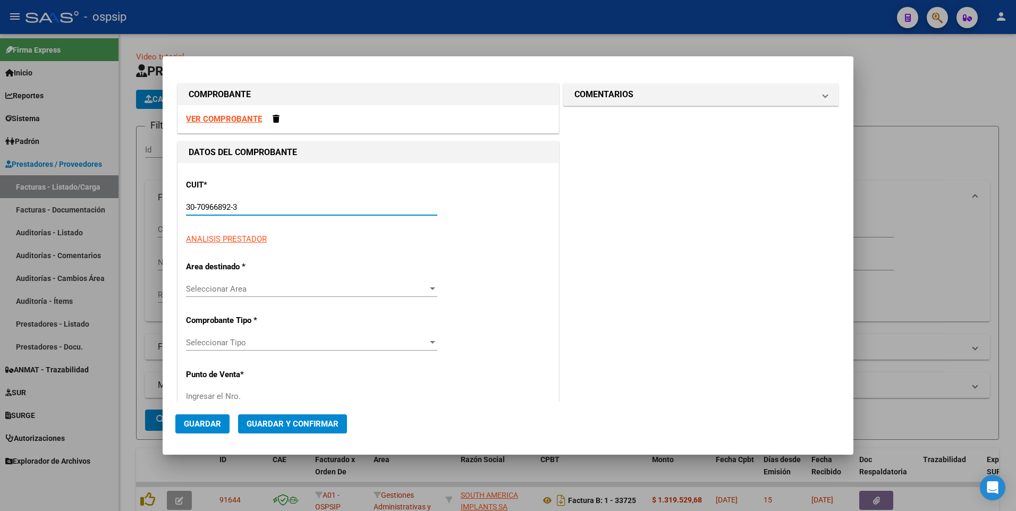
type input "5"
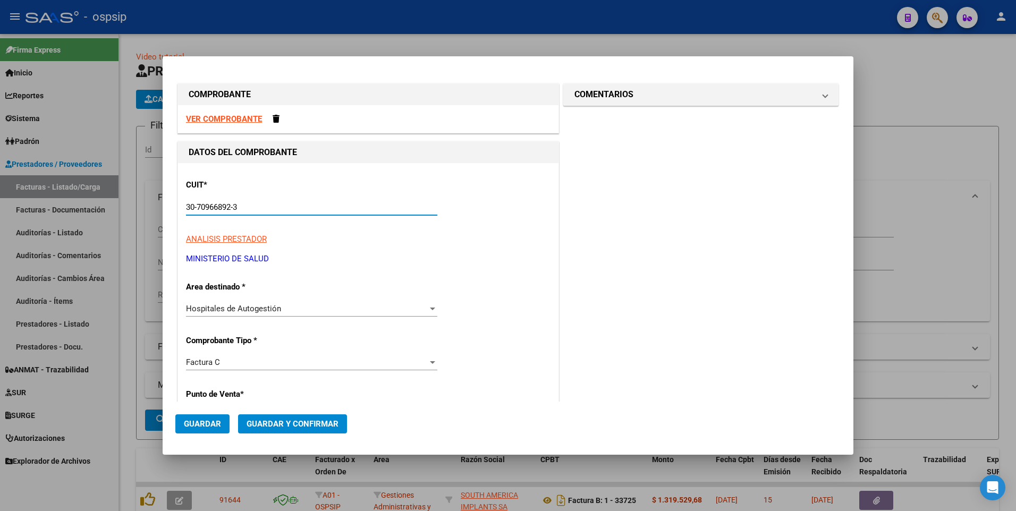
type input "30-70966892-3"
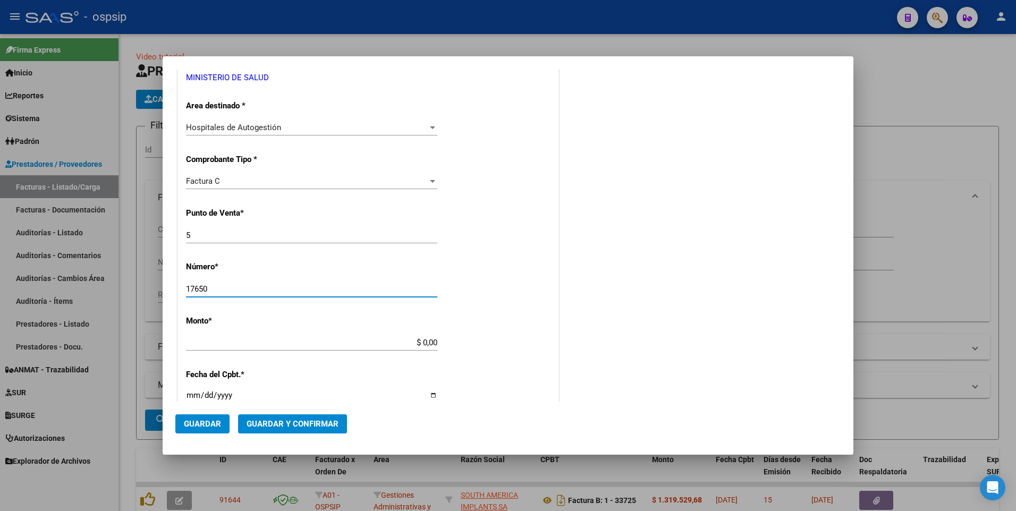
type input "17650"
type input "$ 62.746,38"
type input "[DATE]"
type input "75373336062313"
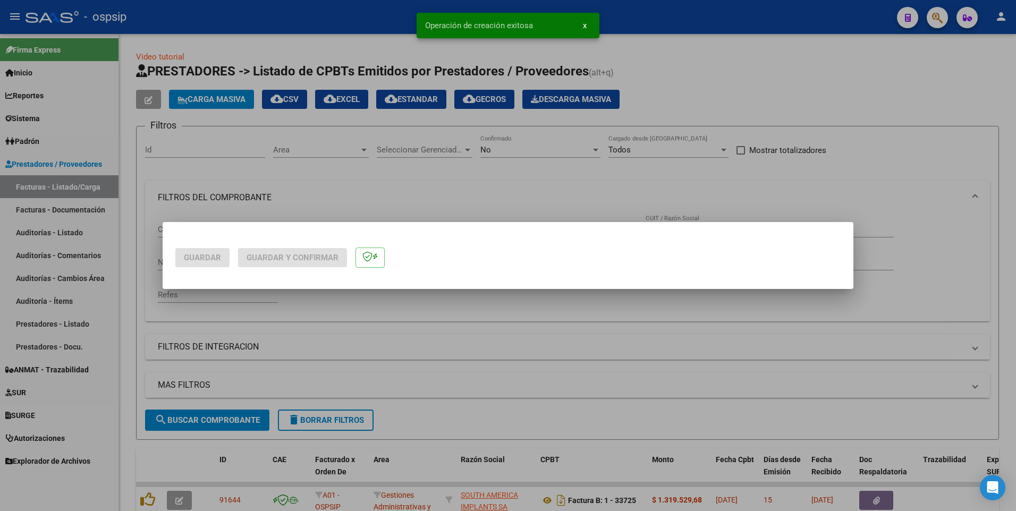
scroll to position [0, 0]
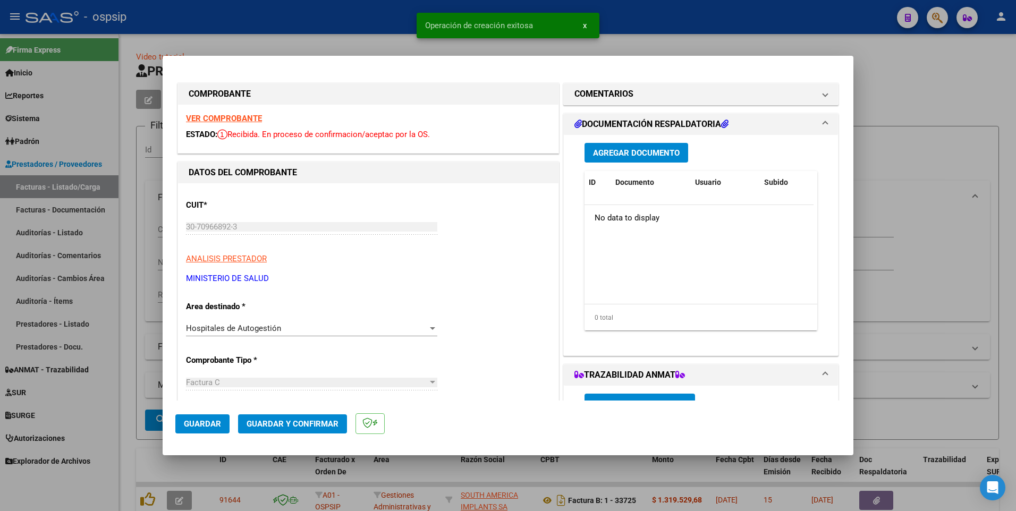
click at [600, 158] on button "Agregar Documento" at bounding box center [637, 153] width 104 height 20
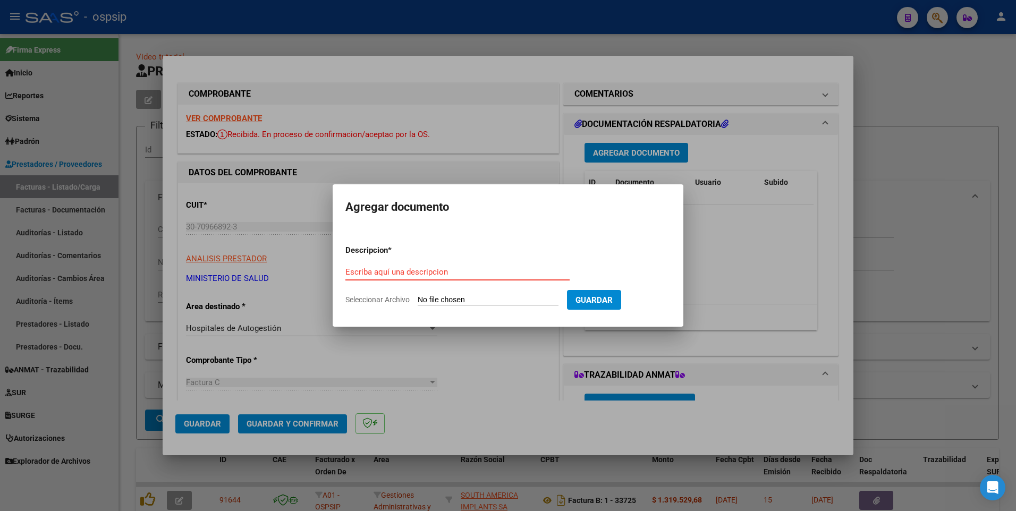
paste input "[EMAIL_ADDRESS][DOMAIN_NAME]"
type input "[EMAIL_ADDRESS][DOMAIN_NAME]"
click at [558, 299] on input "Seleccionar Archivo" at bounding box center [488, 300] width 141 height 10
click at [558, 302] on input "Seleccionar Archivo" at bounding box center [488, 300] width 141 height 10
type input "C:\fakepath\RV_ CUIT 30-70966892-3 CORRESPONDE FACTURACION MES DE FEBRERO 25 - …"
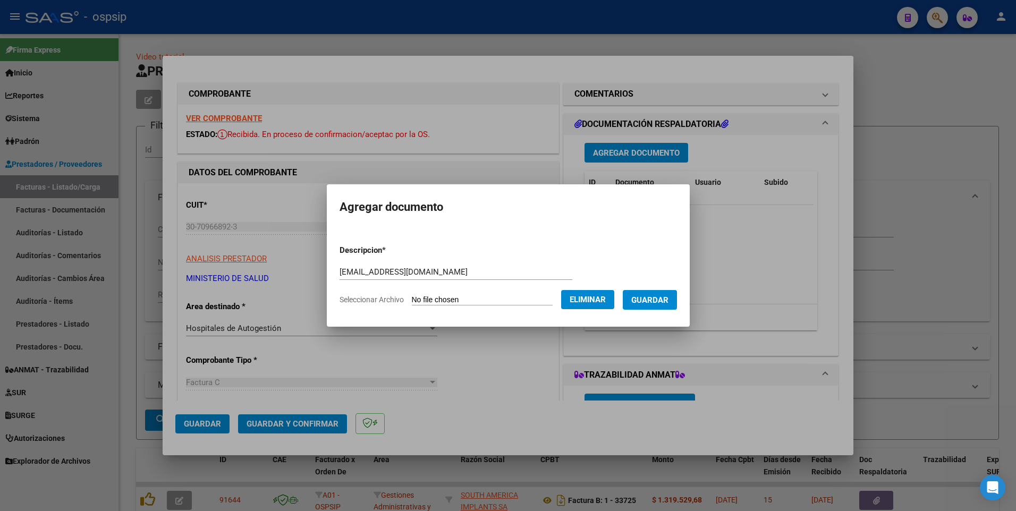
click at [668, 301] on span "Guardar" at bounding box center [649, 300] width 37 height 10
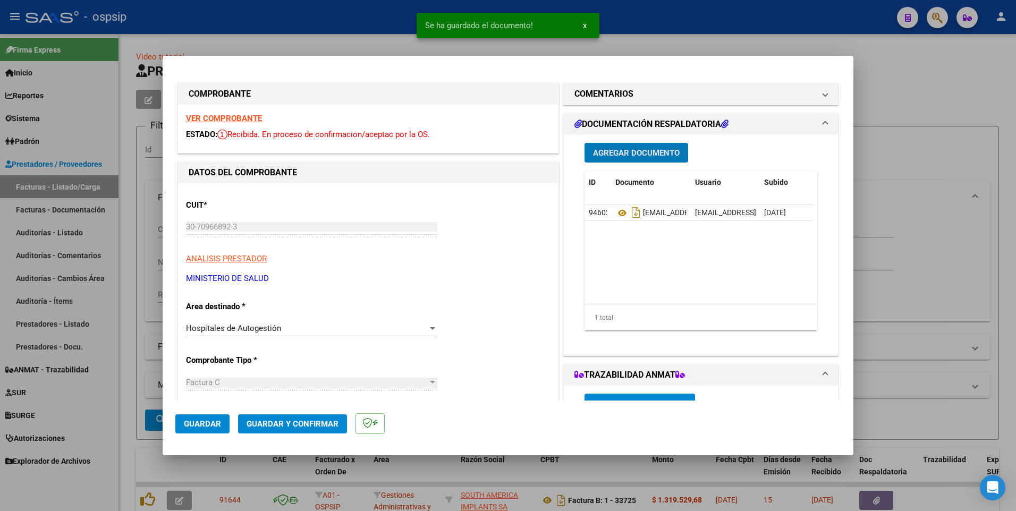
click at [225, 422] on button "Guardar" at bounding box center [202, 423] width 54 height 19
click at [321, 21] on div at bounding box center [508, 255] width 1016 height 511
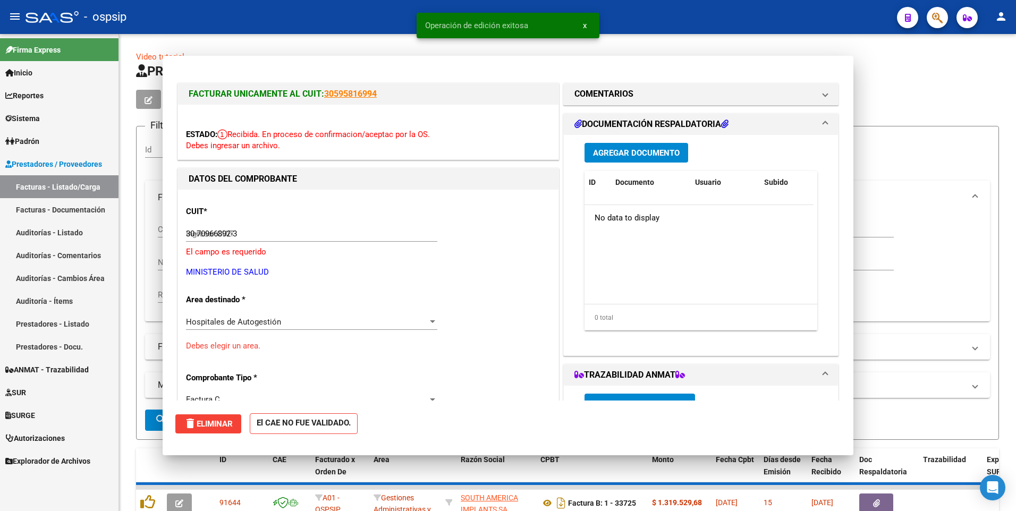
type input "$ 0,00"
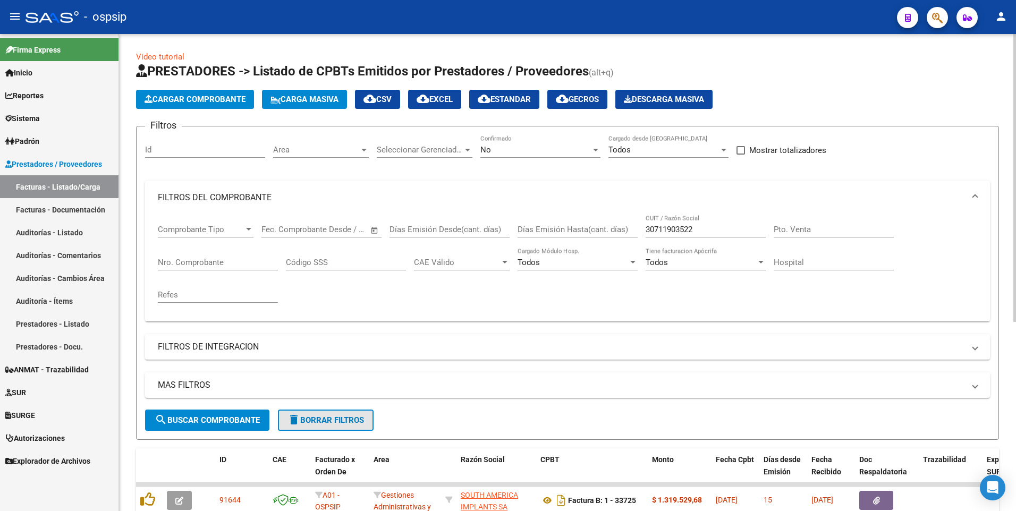
click at [335, 426] on button "delete Borrar Filtros" at bounding box center [326, 420] width 96 height 21
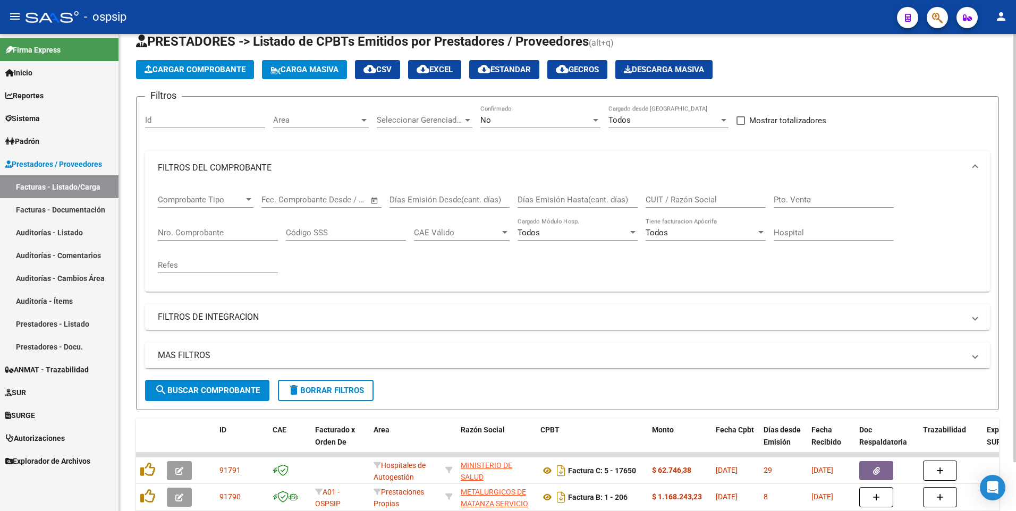
scroll to position [55, 0]
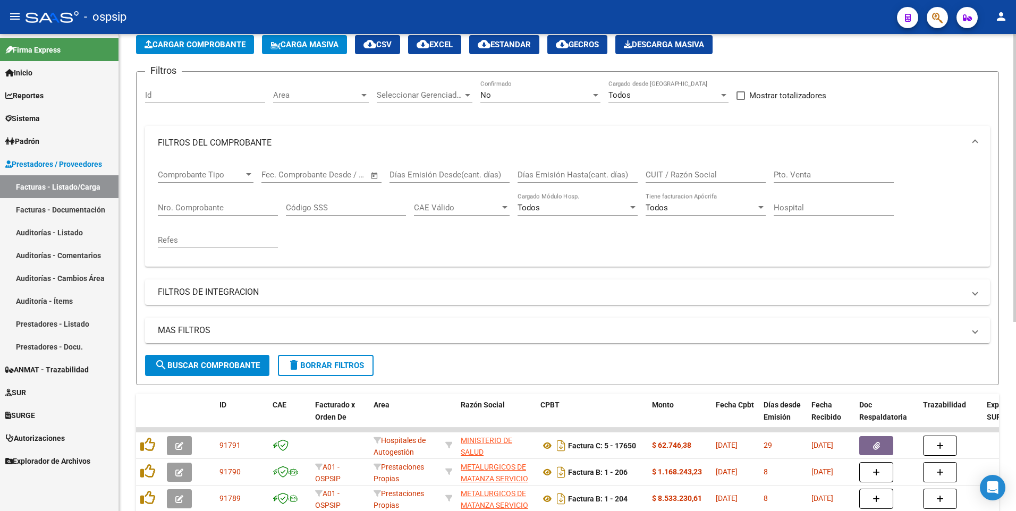
click at [213, 45] on span "Cargar Comprobante" at bounding box center [195, 45] width 101 height 10
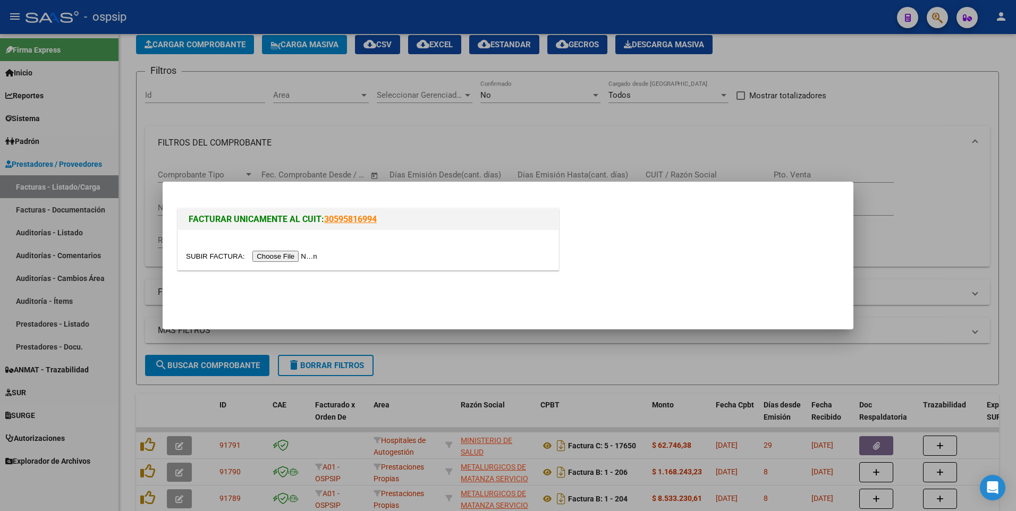
click at [270, 252] on input "file" at bounding box center [253, 256] width 134 height 11
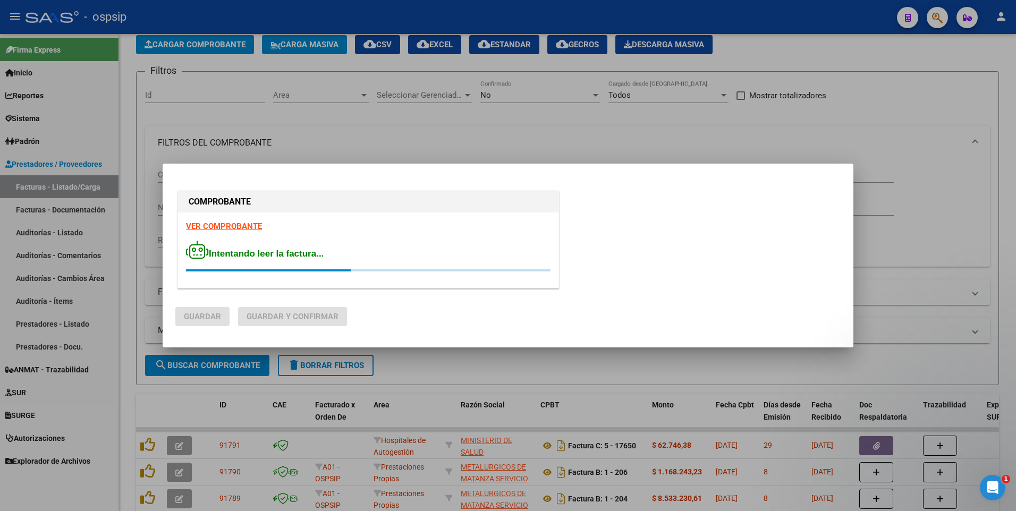
scroll to position [0, 0]
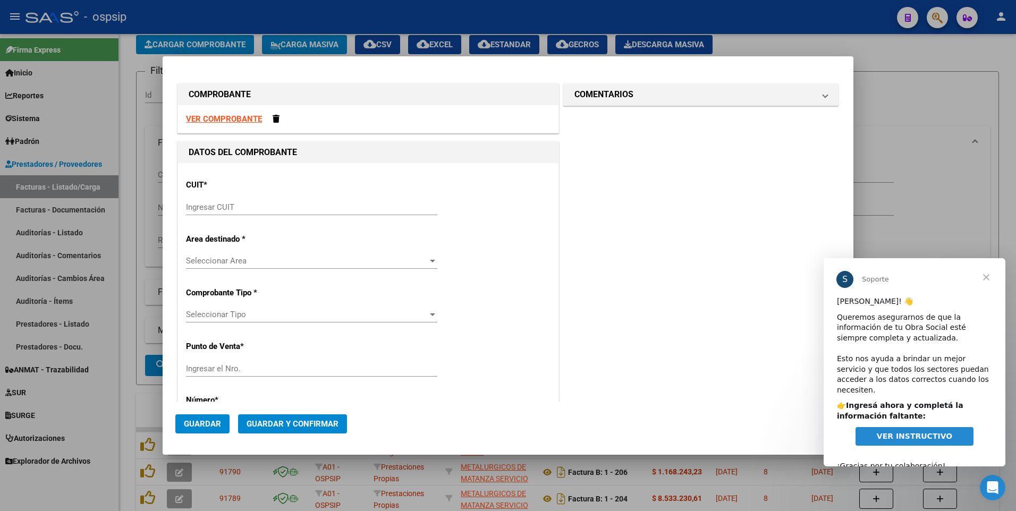
click at [212, 118] on strong "VER COMPROBANTE" at bounding box center [224, 119] width 76 height 10
click at [310, 209] on input "Ingresar CUIT" at bounding box center [311, 207] width 251 height 10
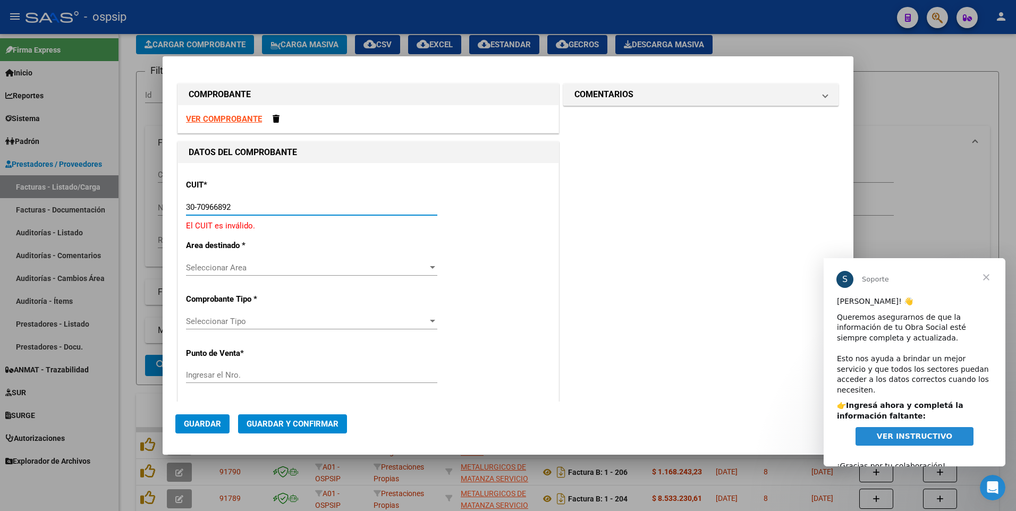
type input "30-70966892-3"
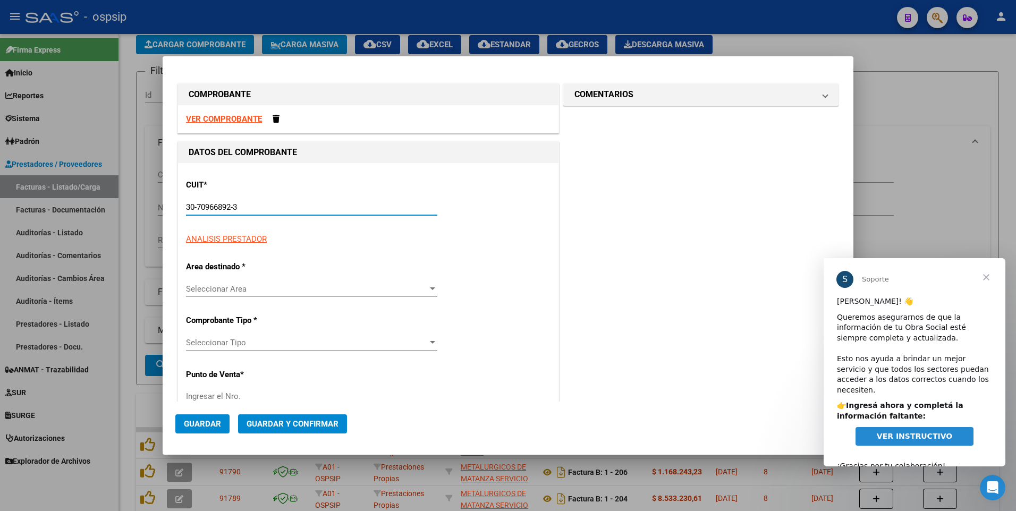
type input "5"
type input "30-70966892-3"
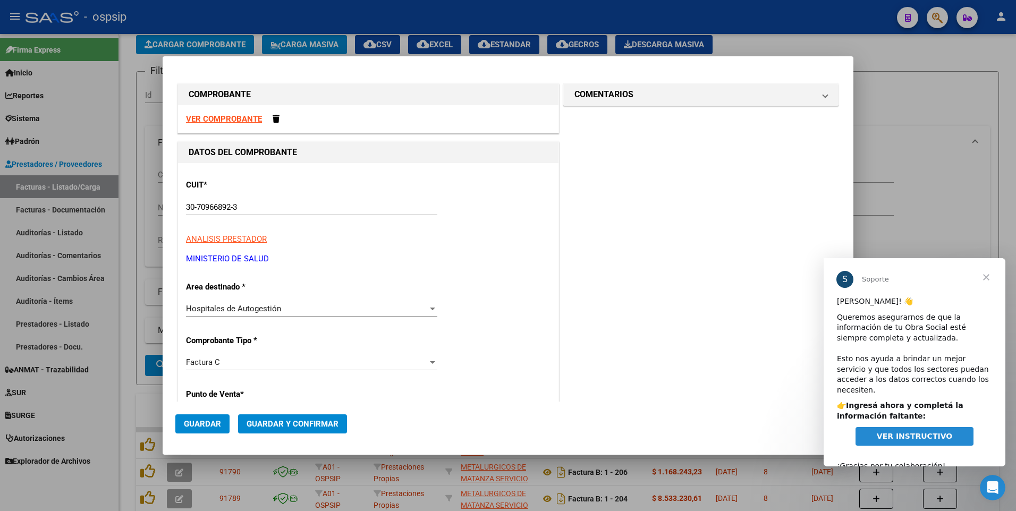
scroll to position [181, 0]
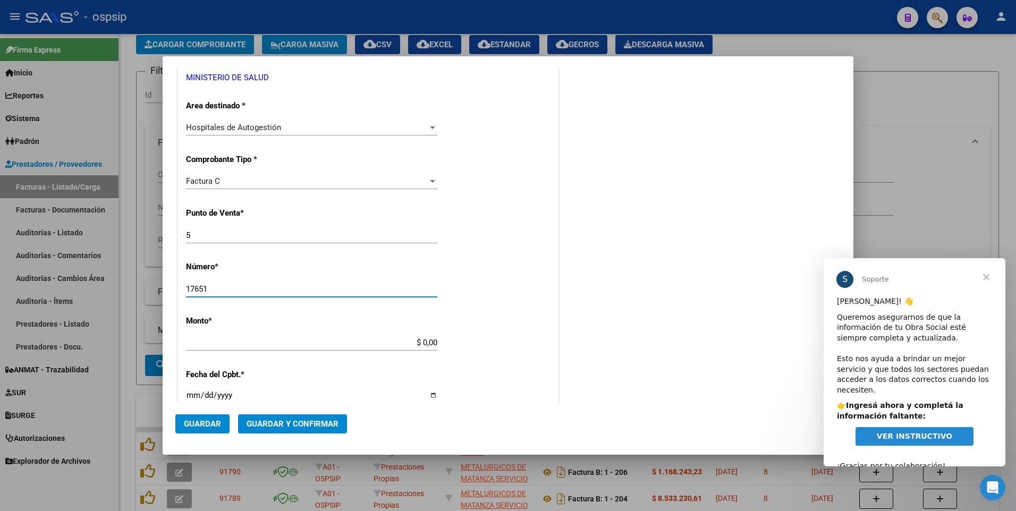
type input "17651"
type input "$ 1.100.007,46"
type input "[DATE]"
type input "75373336411585"
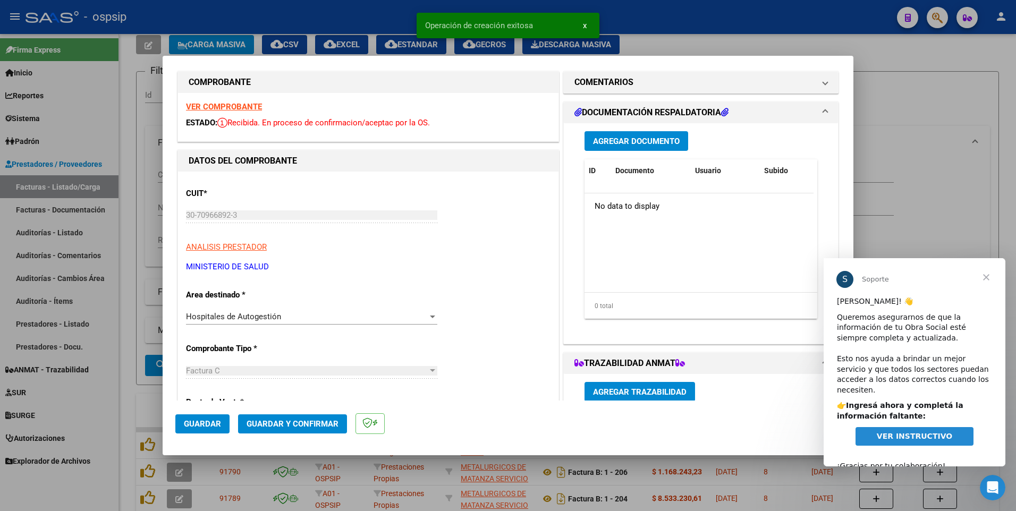
scroll to position [0, 0]
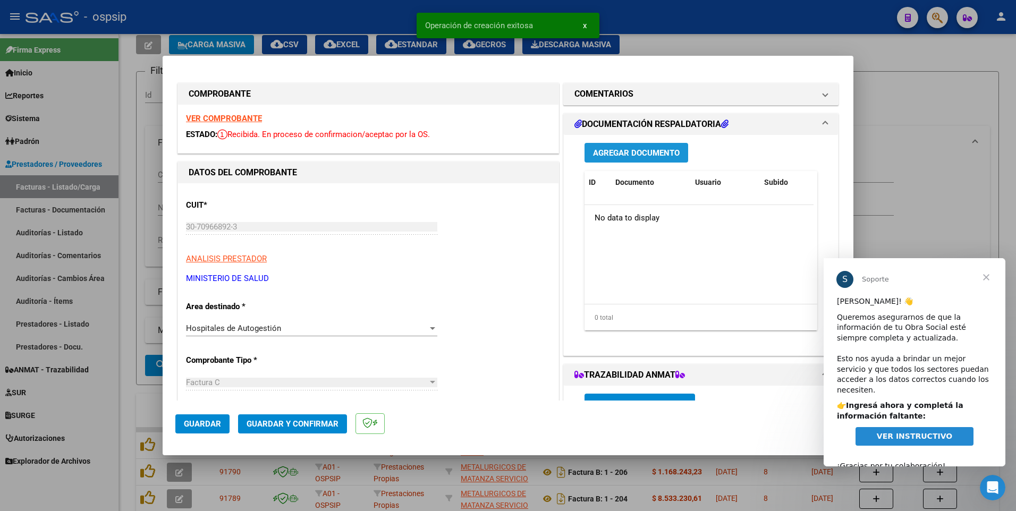
click at [619, 151] on span "Agregar Documento" at bounding box center [636, 153] width 87 height 10
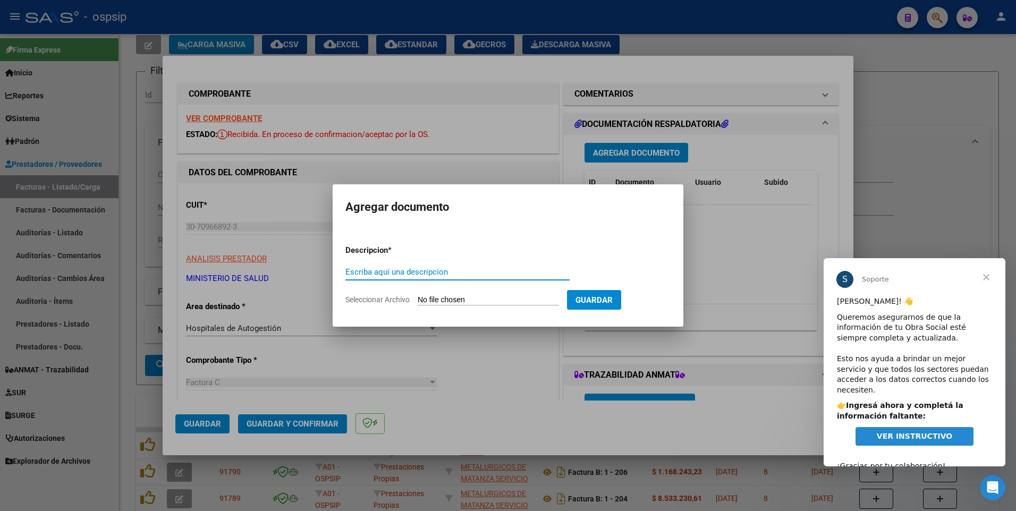
click at [289, 308] on div at bounding box center [508, 255] width 1016 height 511
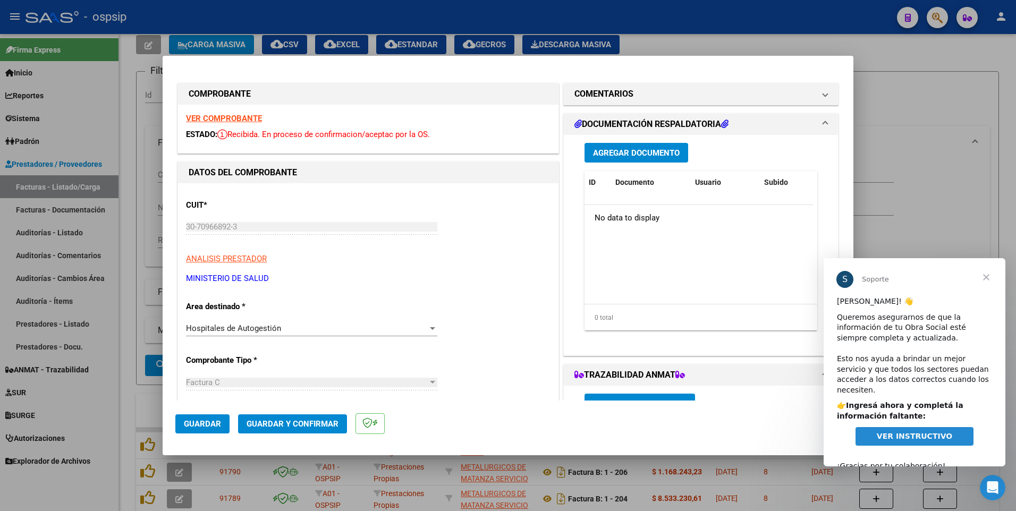
click at [219, 420] on span "Guardar" at bounding box center [202, 424] width 37 height 10
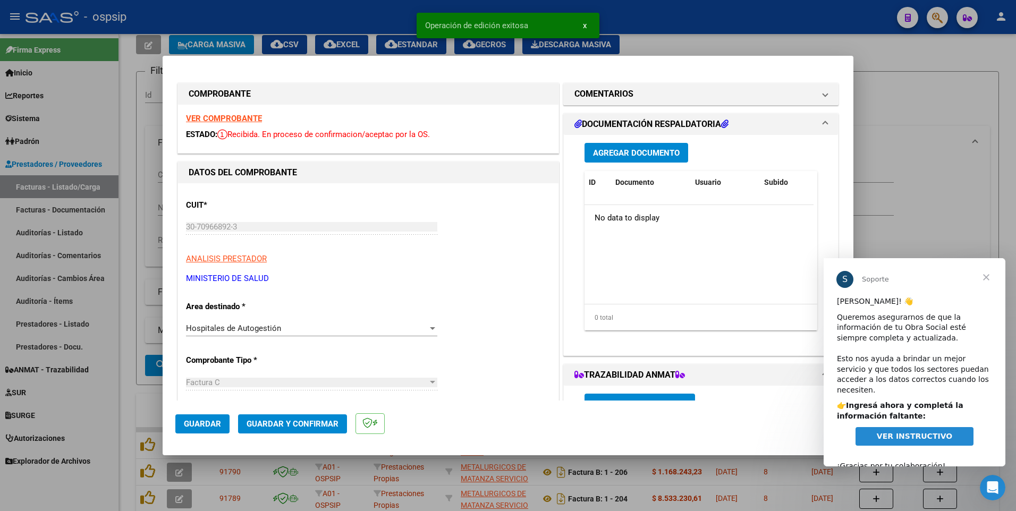
click at [684, 24] on div at bounding box center [508, 255] width 1016 height 511
type input "$ 0,00"
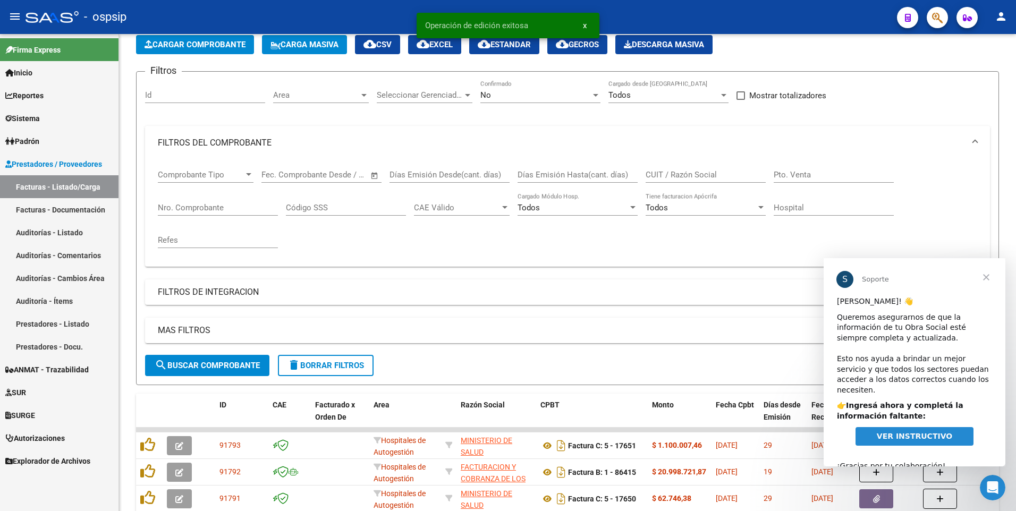
click at [989, 280] on span "Cerrar" at bounding box center [986, 277] width 38 height 38
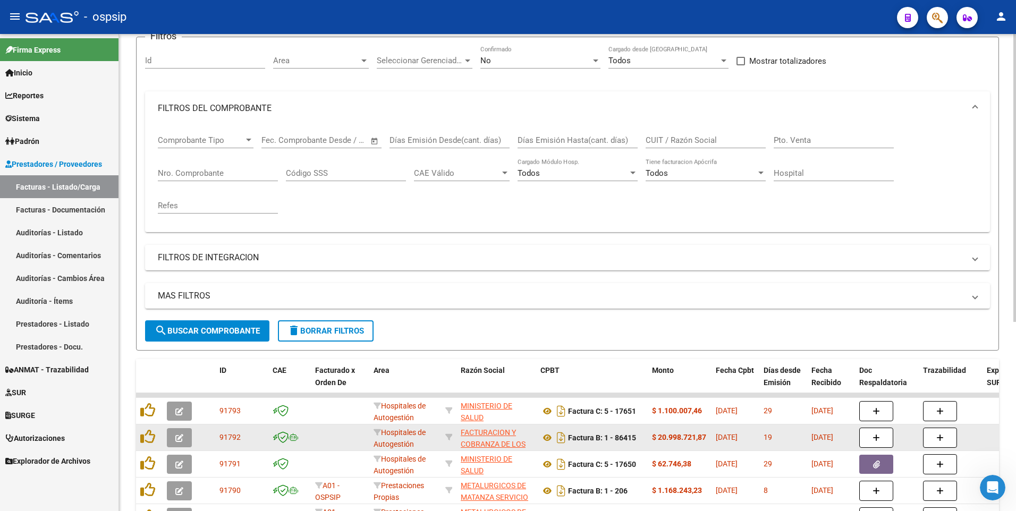
scroll to position [161, 0]
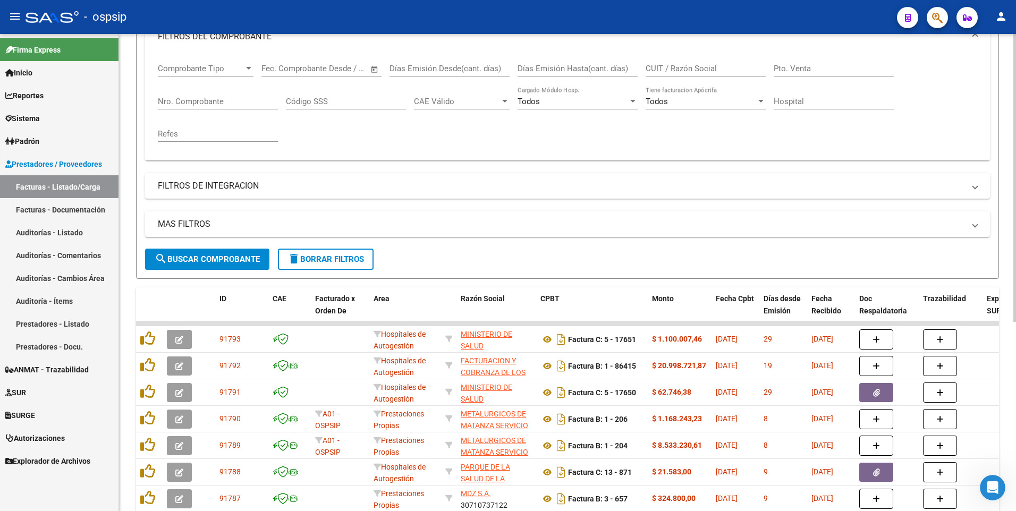
click at [317, 261] on span "delete Borrar Filtros" at bounding box center [325, 260] width 77 height 10
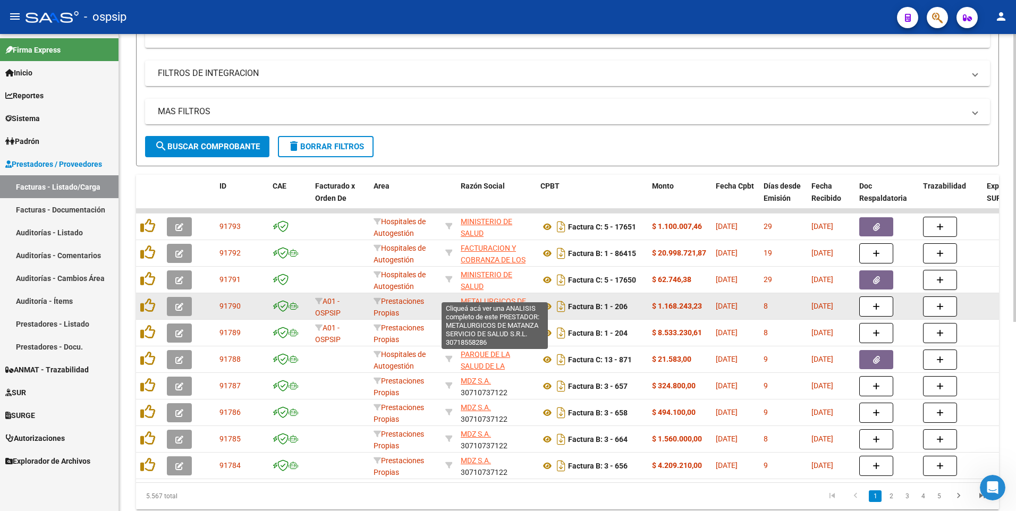
scroll to position [314, 0]
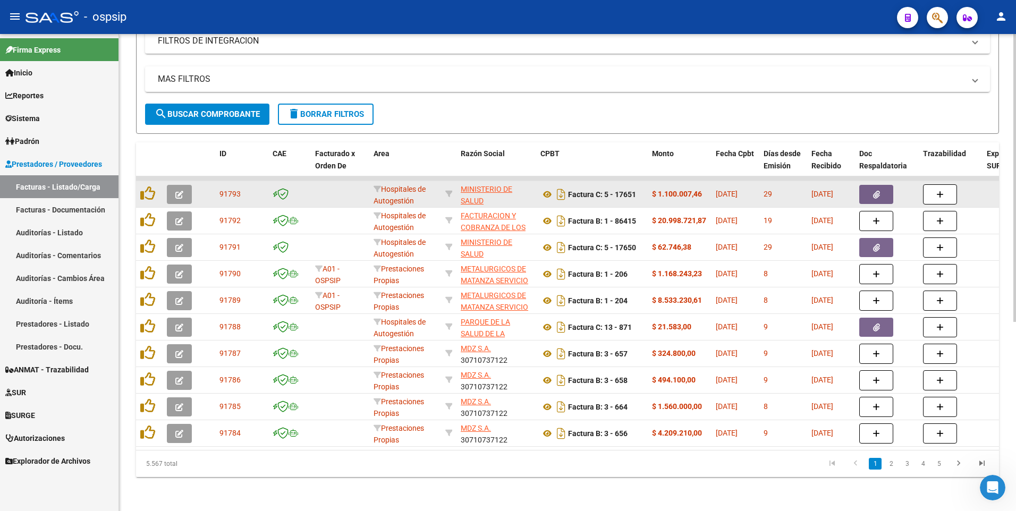
click at [184, 185] on button "button" at bounding box center [179, 194] width 25 height 19
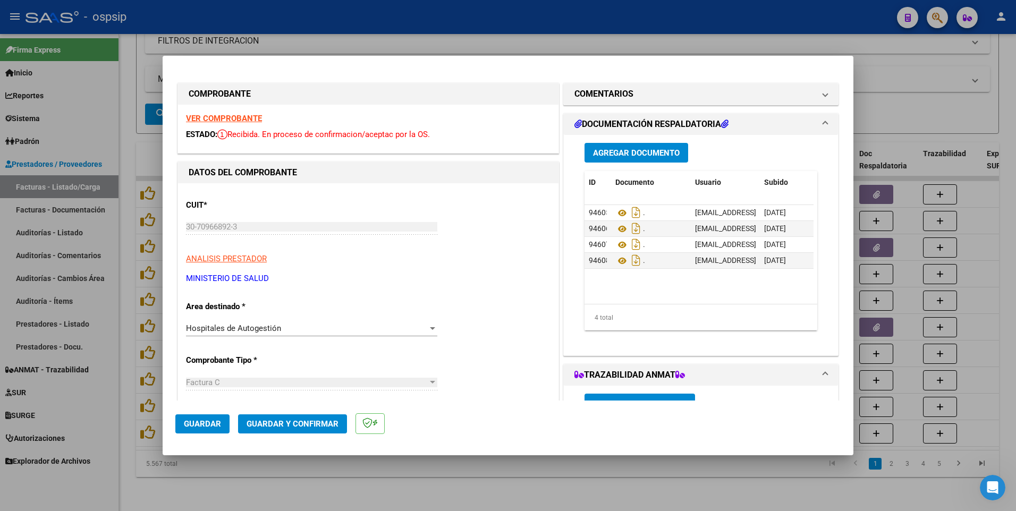
click at [639, 148] on span "Agregar Documento" at bounding box center [636, 153] width 87 height 10
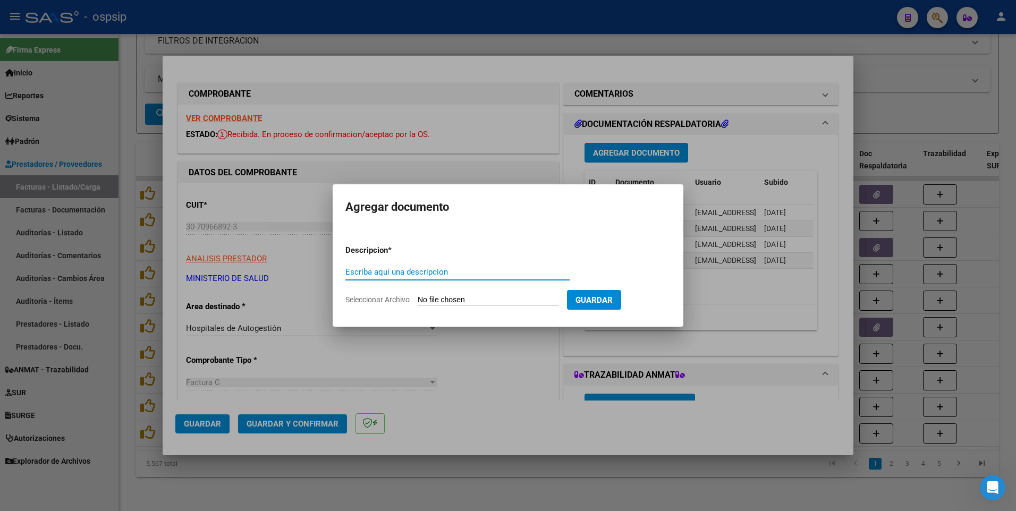
paste input "[EMAIL_ADDRESS][DOMAIN_NAME]"
type input "[EMAIL_ADDRESS][DOMAIN_NAME]"
click at [452, 300] on input "Seleccionar Archivo" at bounding box center [488, 300] width 141 height 10
type input "C:\fakepath\6- FACTURA 17651.pdf"
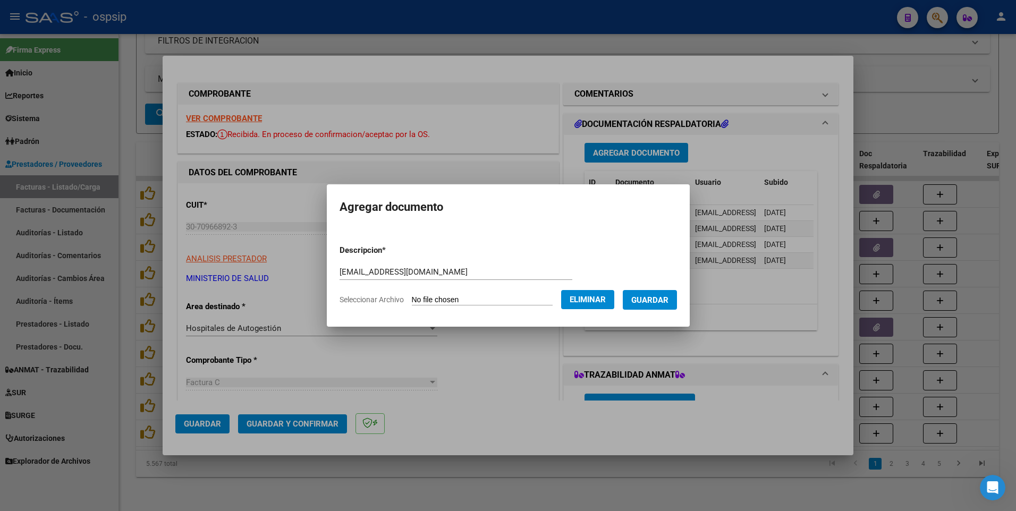
click at [668, 303] on span "Guardar" at bounding box center [649, 300] width 37 height 10
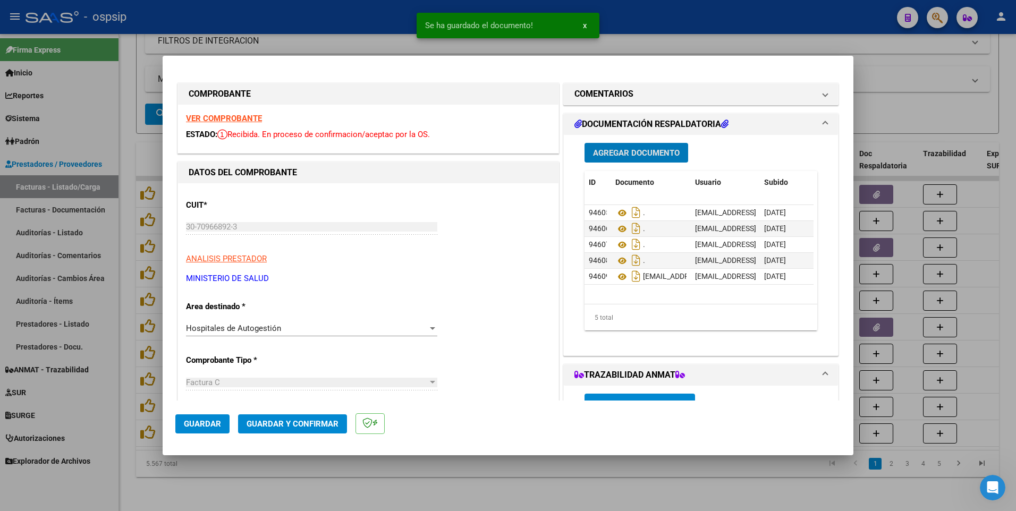
click at [770, 16] on div at bounding box center [508, 255] width 1016 height 511
type input "$ 0,00"
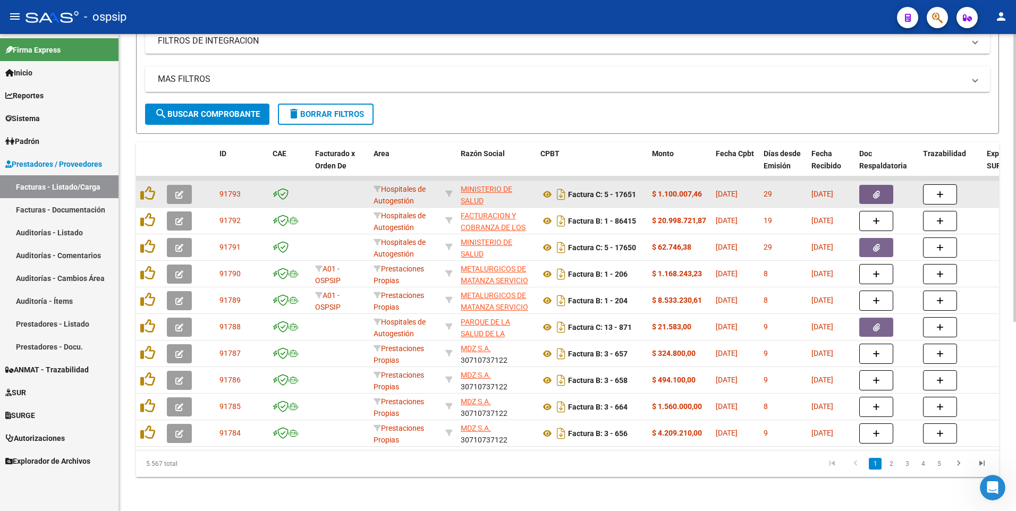
click at [871, 189] on button "button" at bounding box center [876, 194] width 34 height 19
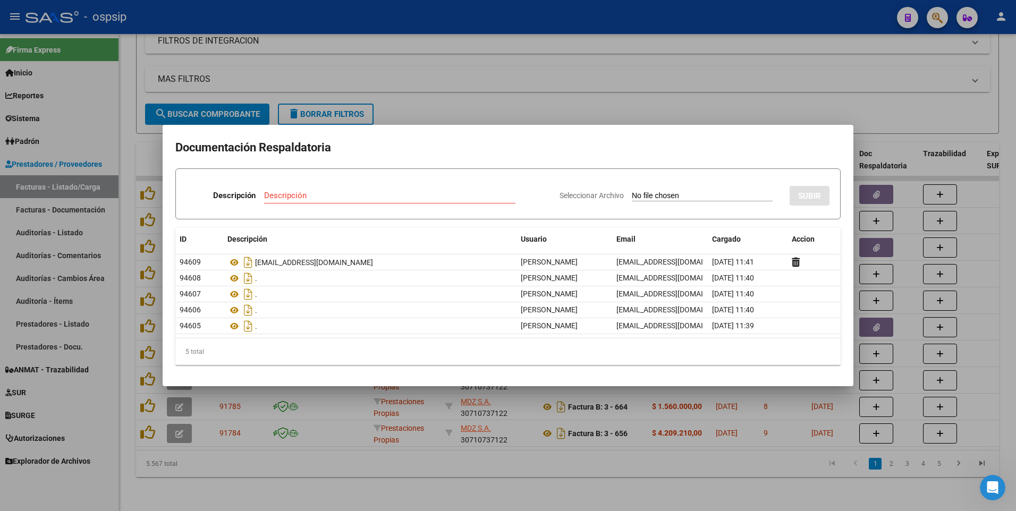
click at [333, 24] on div at bounding box center [508, 255] width 1016 height 511
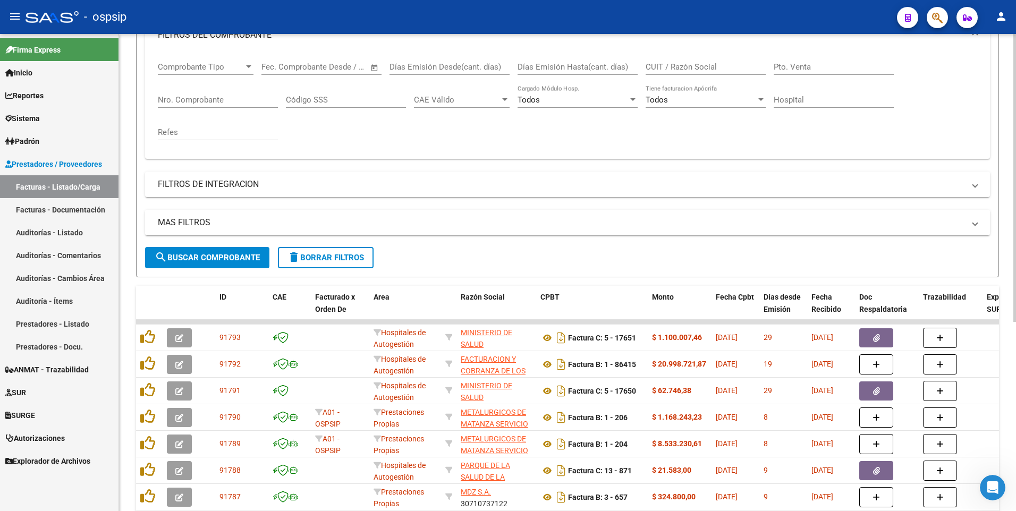
scroll to position [155, 0]
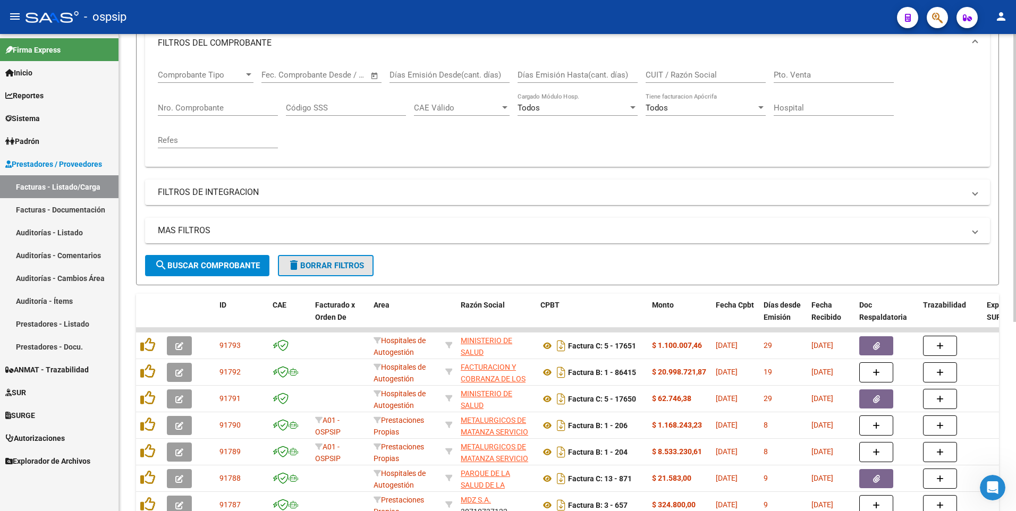
click at [310, 258] on button "delete Borrar Filtros" at bounding box center [326, 265] width 96 height 21
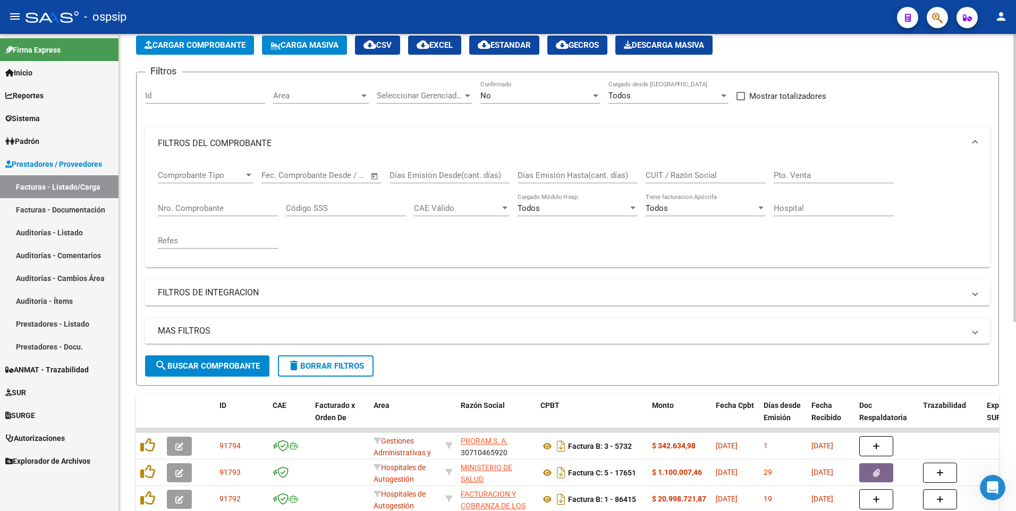
scroll to position [0, 0]
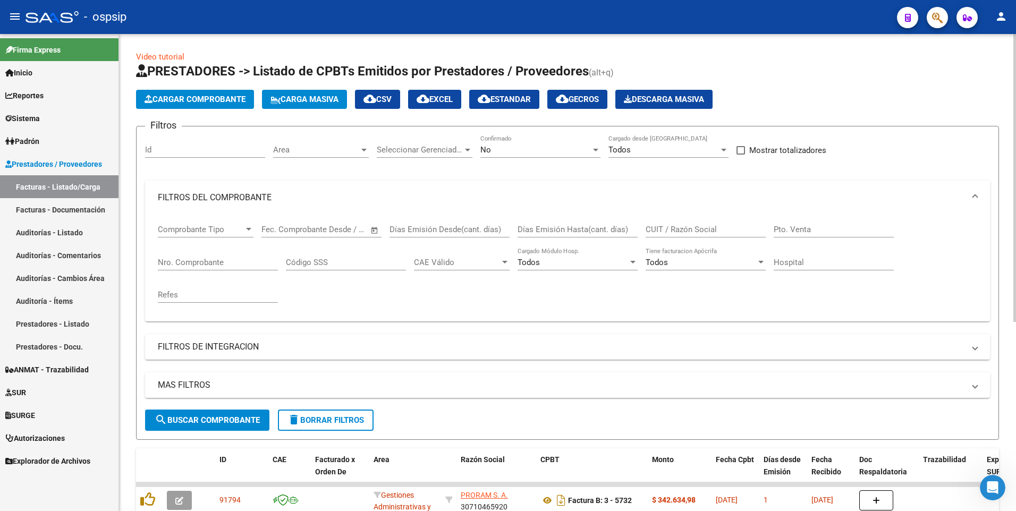
click at [182, 104] on button "Cargar Comprobante" at bounding box center [195, 99] width 118 height 19
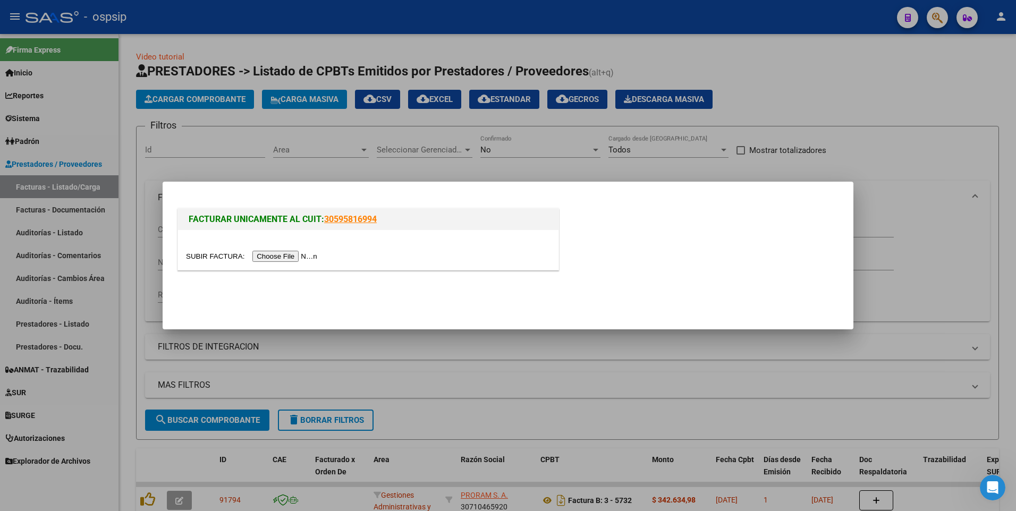
click at [273, 258] on input "file" at bounding box center [253, 256] width 134 height 11
click at [297, 256] on input "file" at bounding box center [253, 256] width 134 height 11
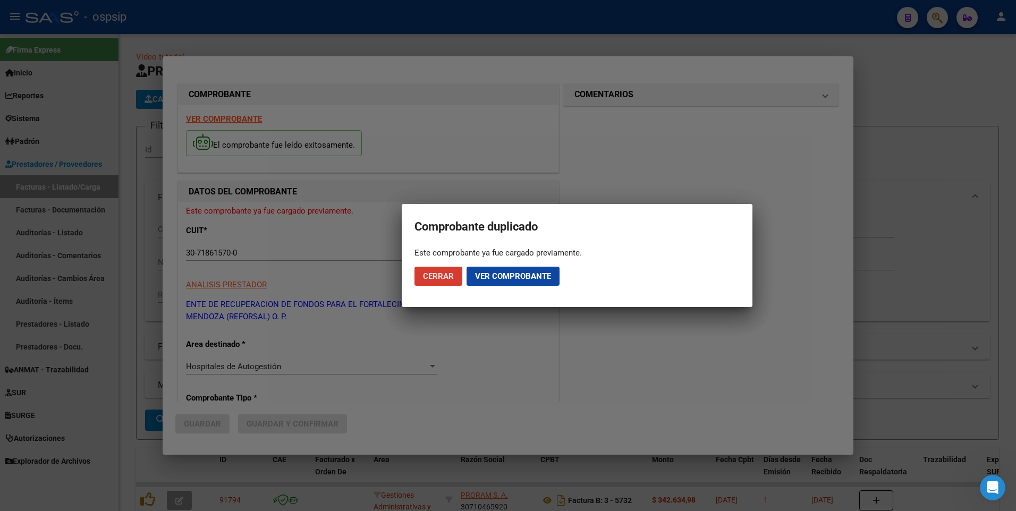
click at [449, 282] on button "Cerrar" at bounding box center [438, 276] width 48 height 19
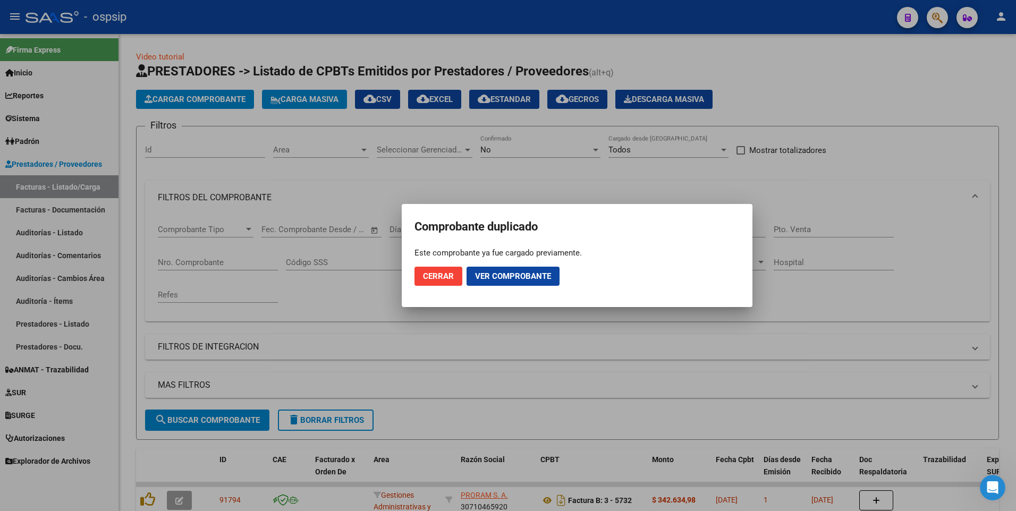
click at [331, 22] on div at bounding box center [508, 255] width 1016 height 511
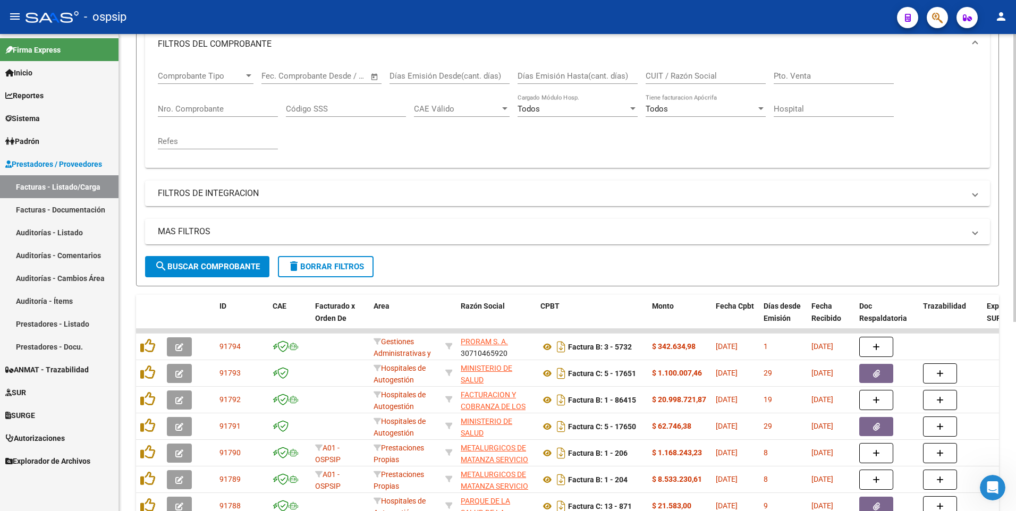
scroll to position [159, 0]
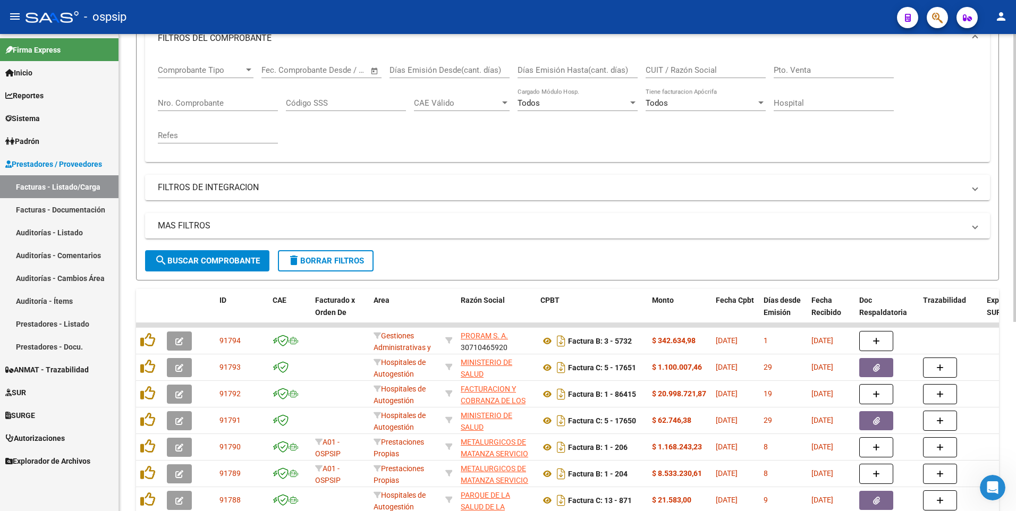
click at [230, 106] on input "Nro. Comprobante" at bounding box center [218, 103] width 120 height 10
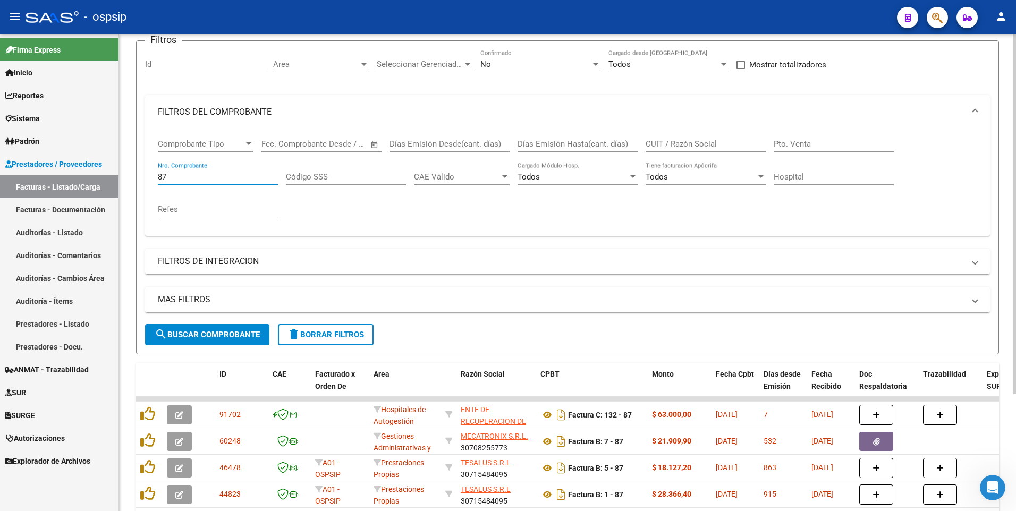
scroll to position [0, 0]
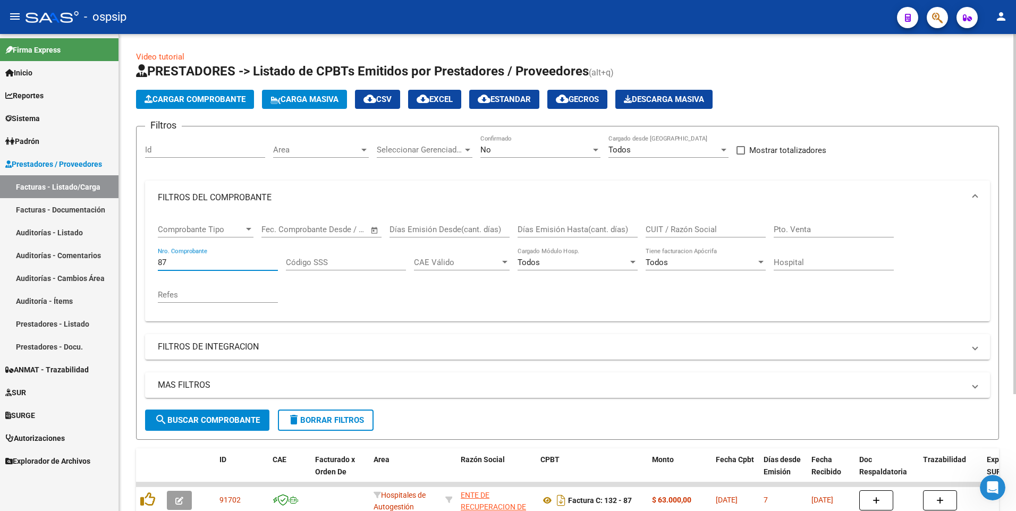
type input "87"
click at [517, 153] on div "No" at bounding box center [535, 150] width 111 height 10
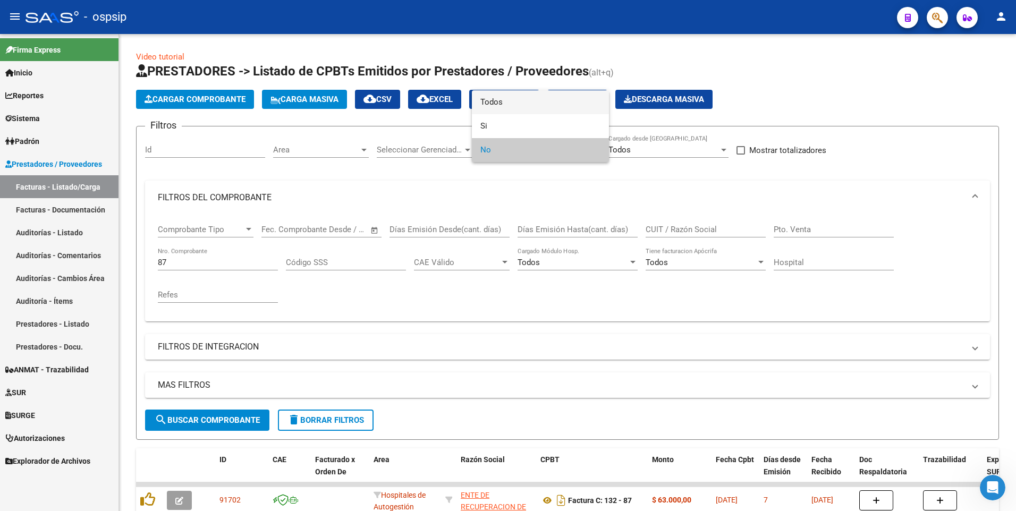
click at [510, 101] on span "Todos" at bounding box center [540, 102] width 120 height 24
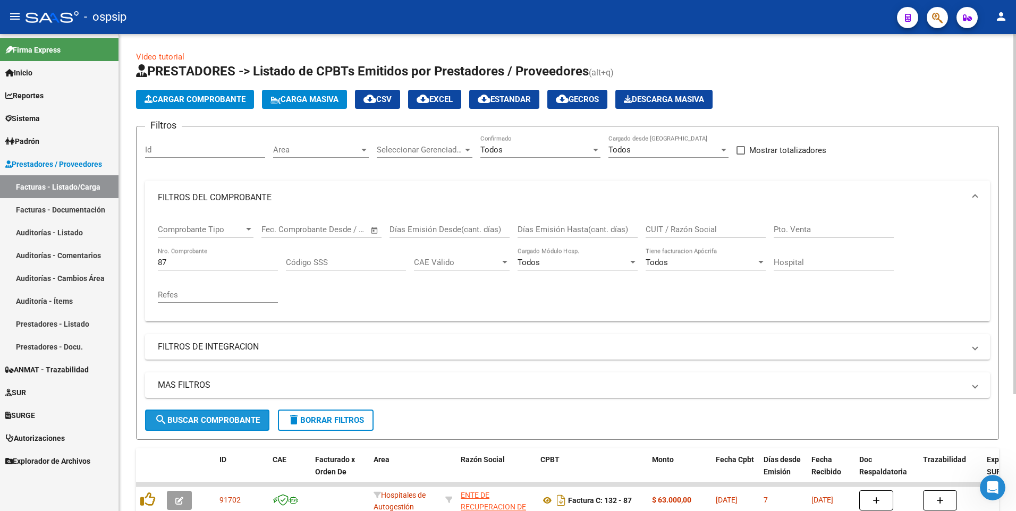
click at [234, 415] on button "search Buscar Comprobante" at bounding box center [207, 420] width 124 height 21
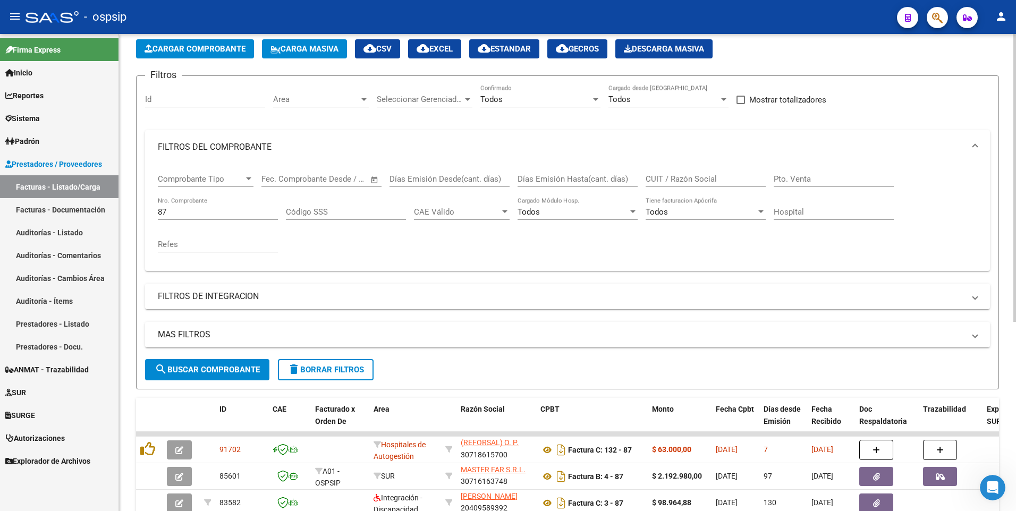
scroll to position [48, 0]
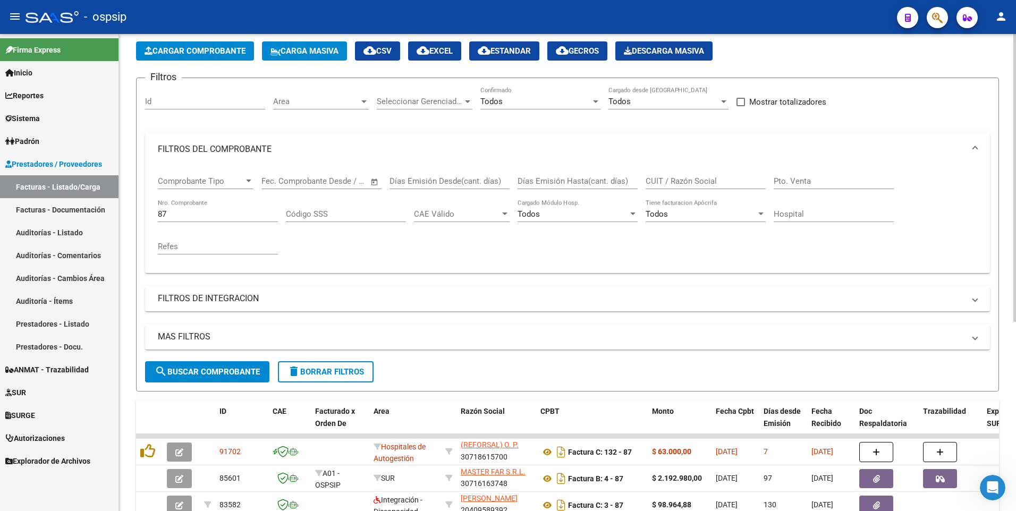
click at [793, 173] on div "Pto. Venta" at bounding box center [834, 177] width 120 height 23
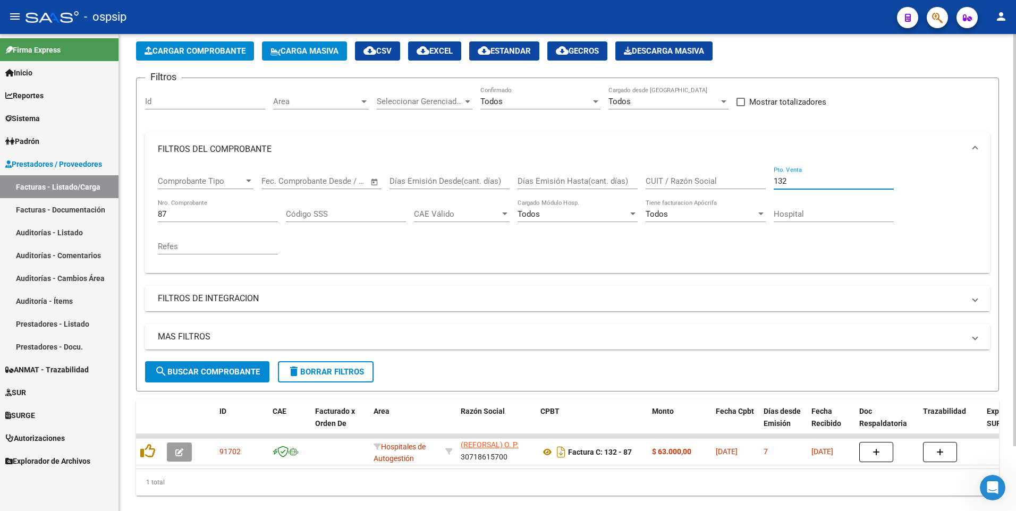
type input "132"
click at [319, 375] on span "delete Borrar Filtros" at bounding box center [325, 372] width 77 height 10
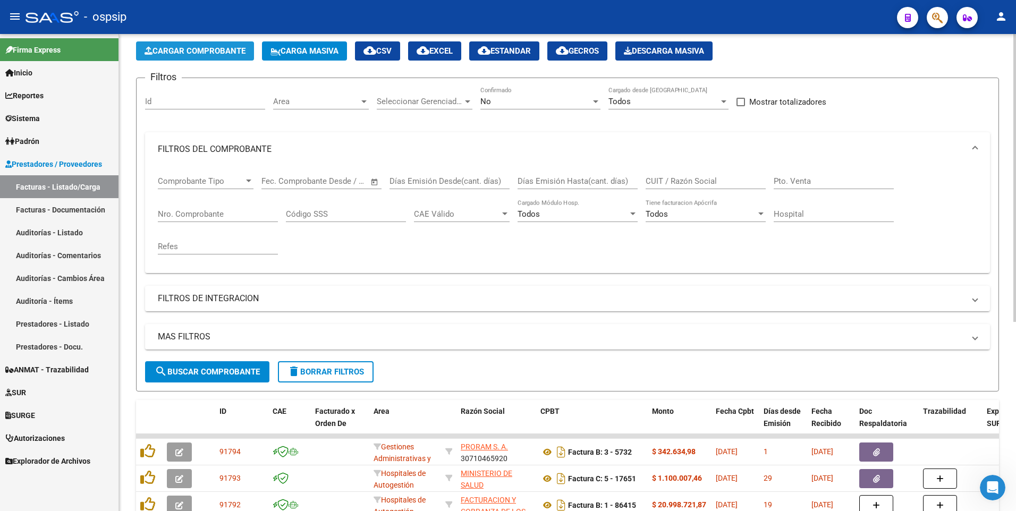
click at [209, 52] on span "Cargar Comprobante" at bounding box center [195, 51] width 101 height 10
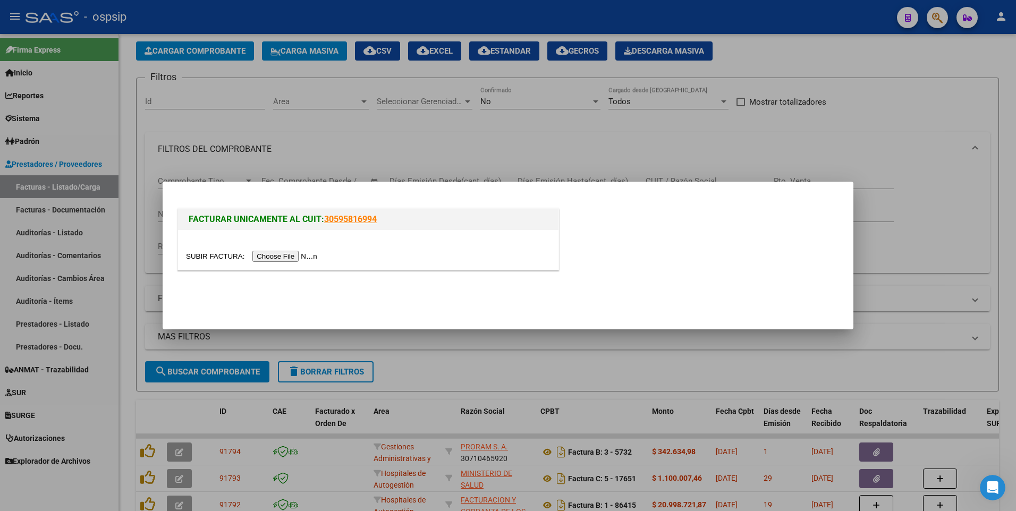
click at [273, 254] on input "file" at bounding box center [253, 256] width 134 height 11
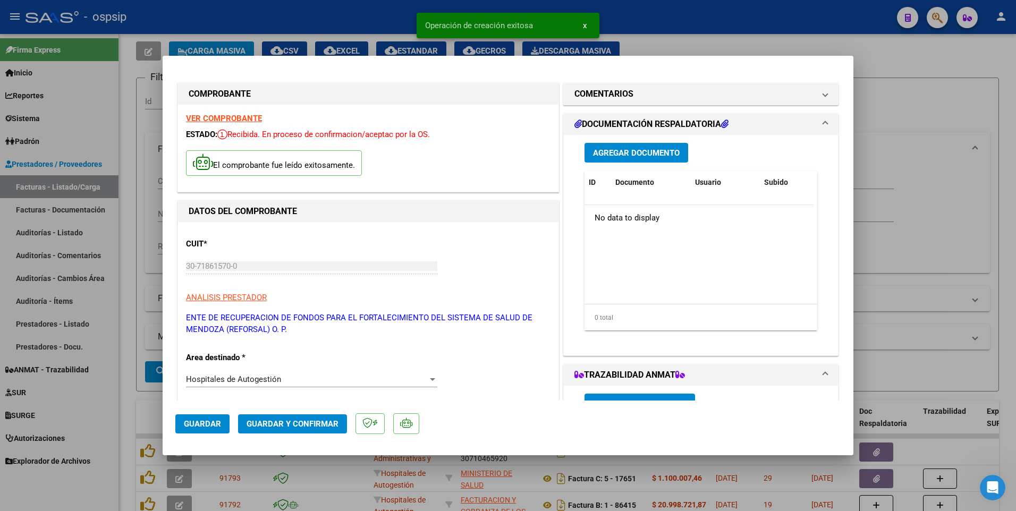
click at [218, 425] on span "Guardar" at bounding box center [202, 424] width 37 height 10
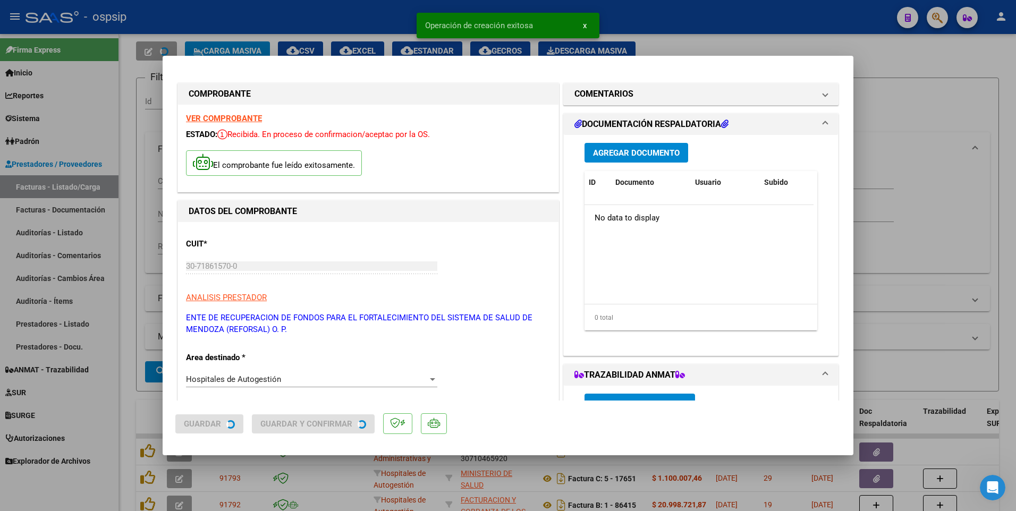
click at [146, 256] on div at bounding box center [508, 255] width 1016 height 511
type input "$ 0,00"
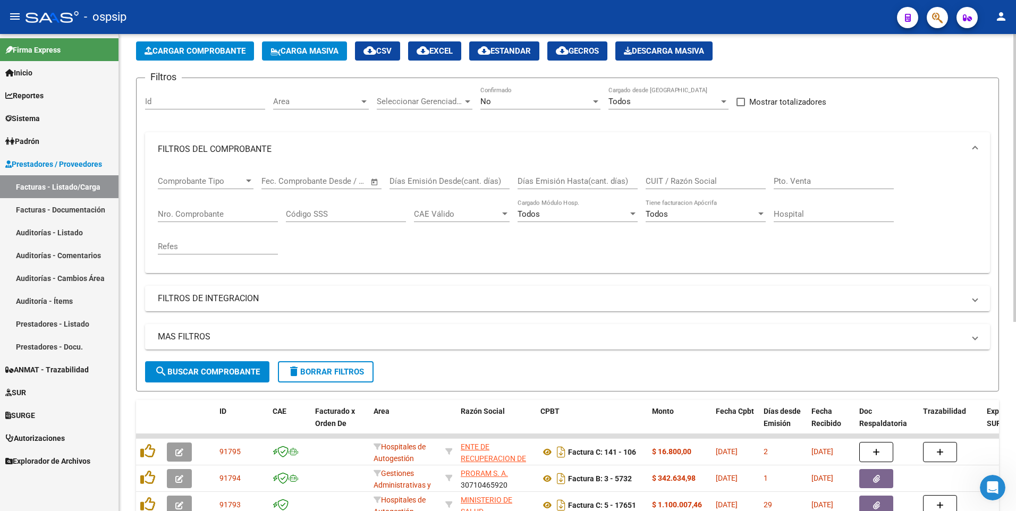
click at [191, 57] on button "Cargar Comprobante" at bounding box center [195, 50] width 118 height 19
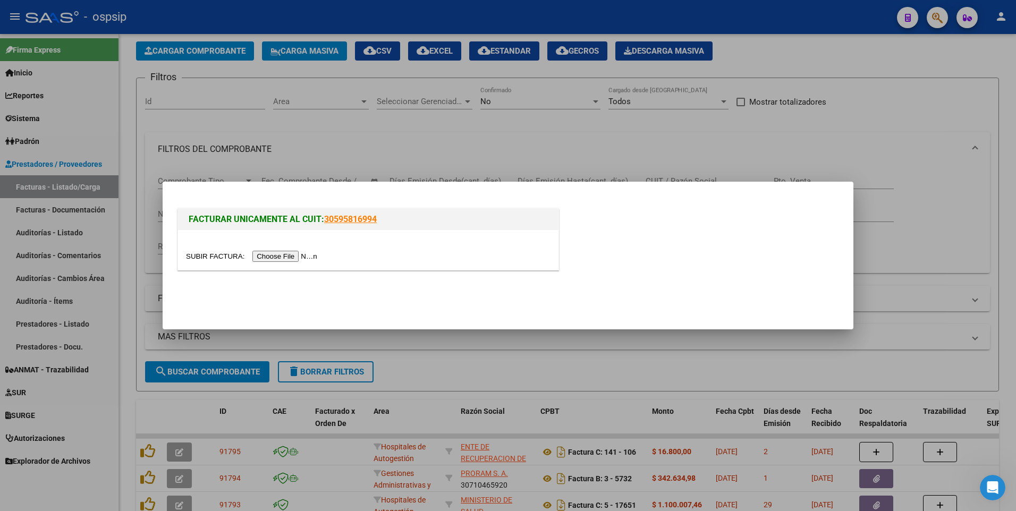
click at [274, 256] on input "file" at bounding box center [253, 256] width 134 height 11
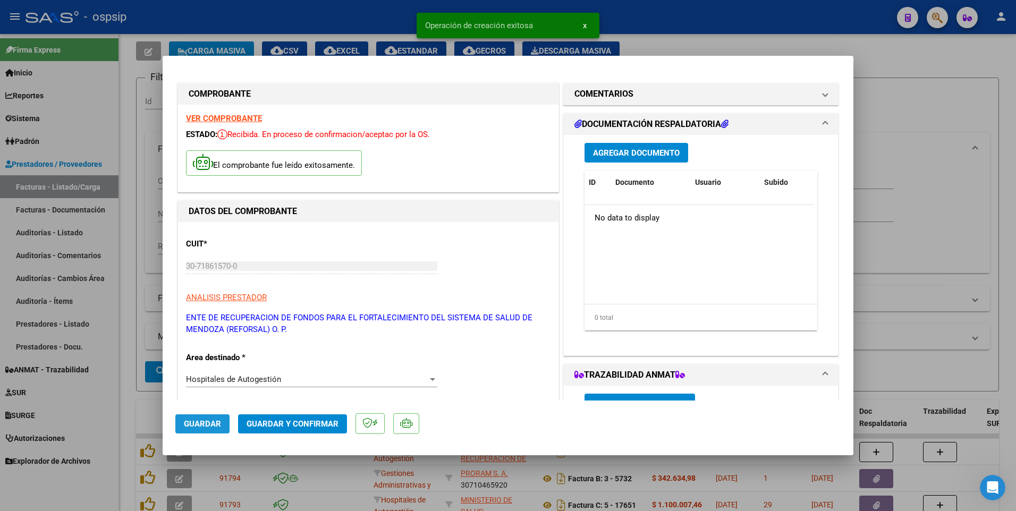
drag, startPoint x: 222, startPoint y: 424, endPoint x: 157, endPoint y: 323, distance: 120.0
click at [222, 425] on button "Guardar" at bounding box center [202, 423] width 54 height 19
click at [142, 263] on div at bounding box center [508, 255] width 1016 height 511
type input "$ 0,00"
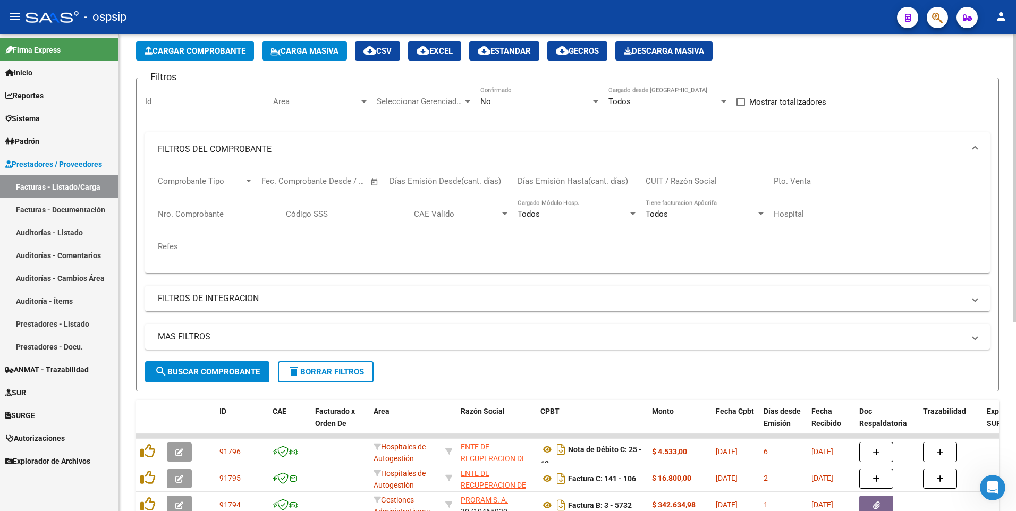
click at [230, 56] on button "Cargar Comprobante" at bounding box center [195, 50] width 118 height 19
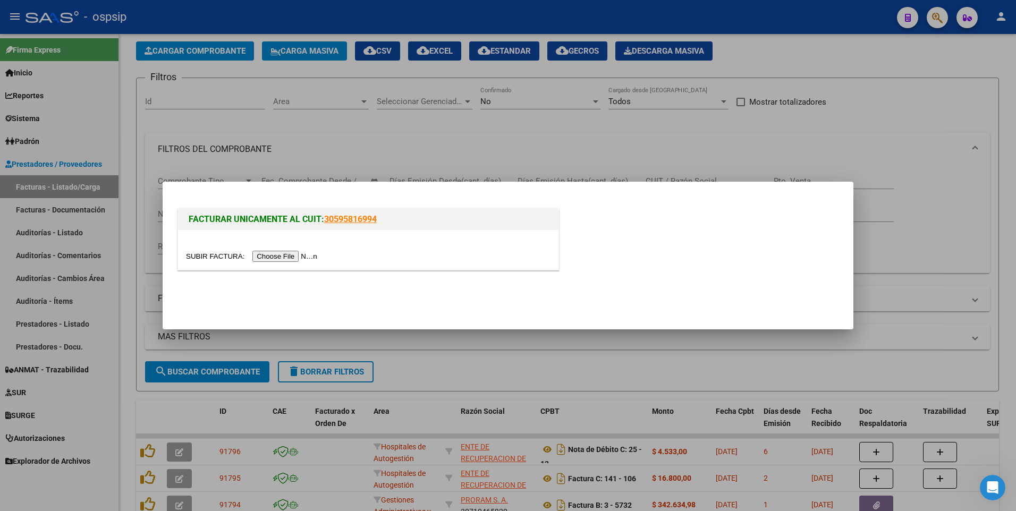
click at [276, 258] on input "file" at bounding box center [253, 256] width 134 height 11
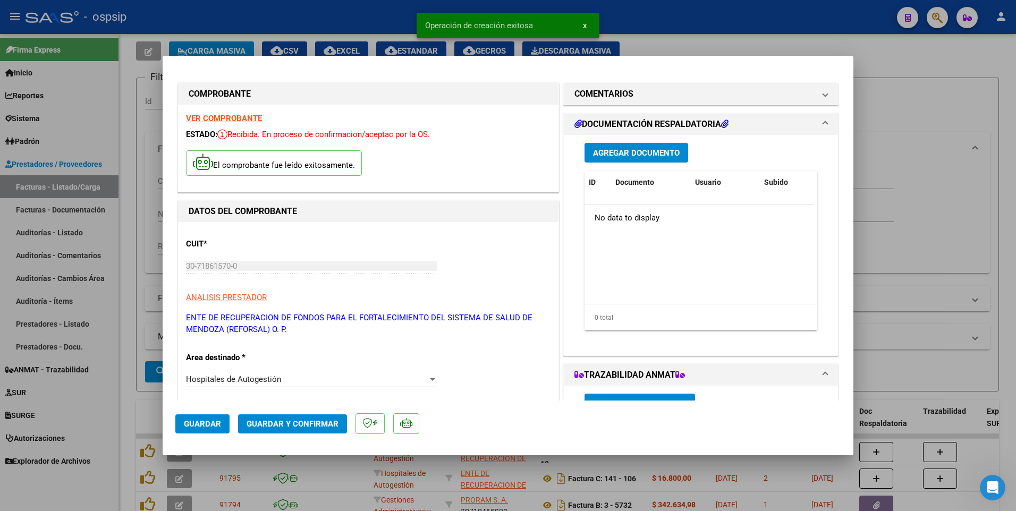
click at [225, 434] on mat-dialog-actions "Guardar Guardar y Confirmar" at bounding box center [507, 422] width 665 height 42
click at [217, 421] on span "Guardar" at bounding box center [202, 424] width 37 height 10
click at [131, 286] on div at bounding box center [508, 255] width 1016 height 511
type input "$ 0,00"
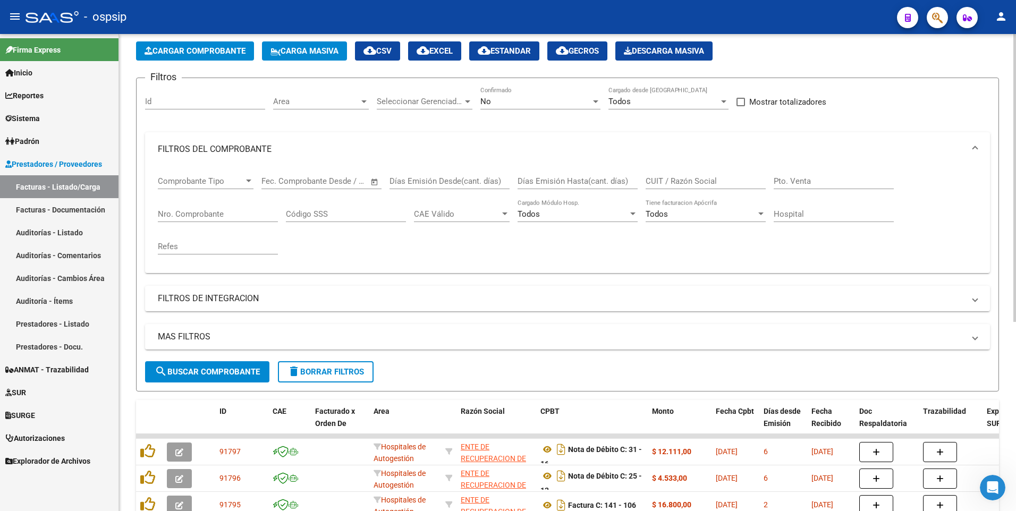
click at [200, 52] on span "Cargar Comprobante" at bounding box center [195, 51] width 101 height 10
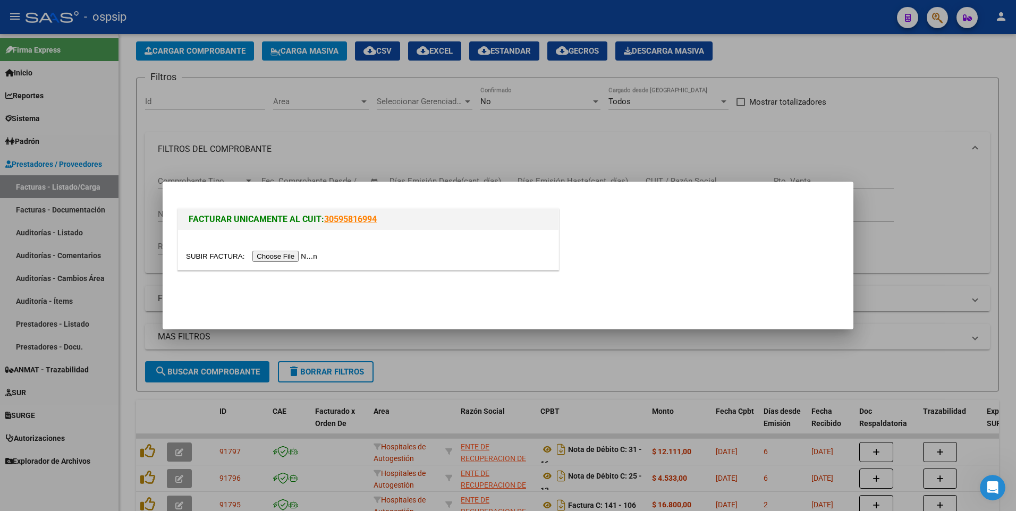
click at [269, 257] on input "file" at bounding box center [253, 256] width 134 height 11
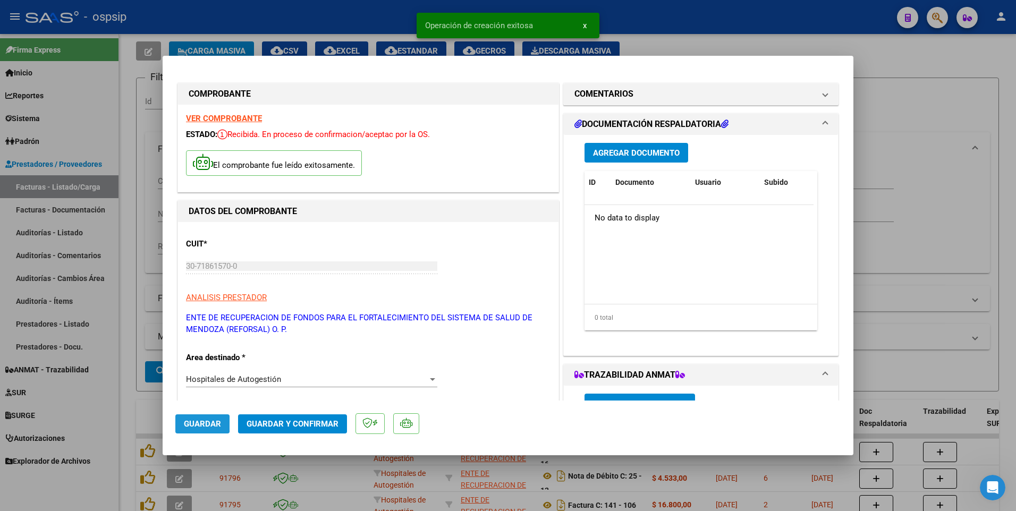
click at [193, 424] on span "Guardar" at bounding box center [202, 424] width 37 height 10
click at [300, 15] on div at bounding box center [508, 255] width 1016 height 511
type input "$ 0,00"
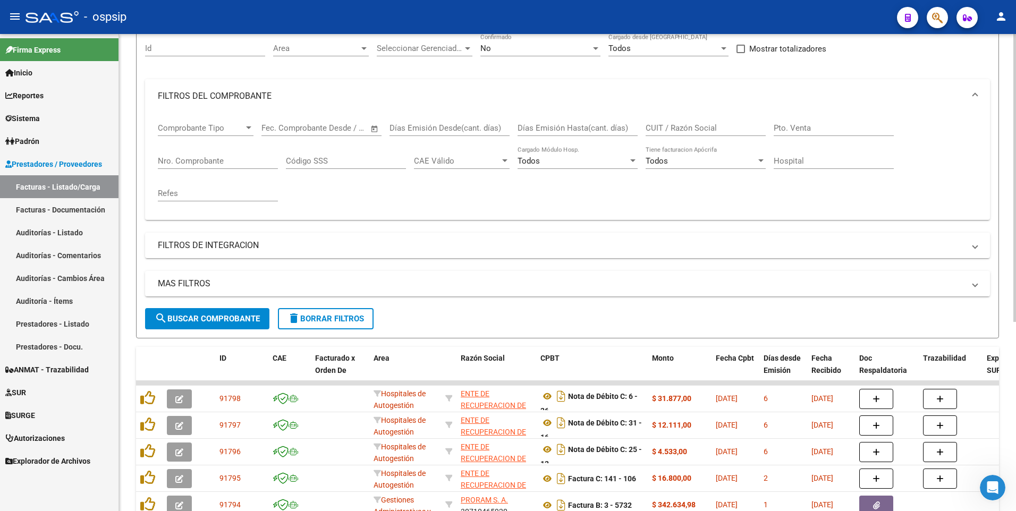
scroll to position [0, 0]
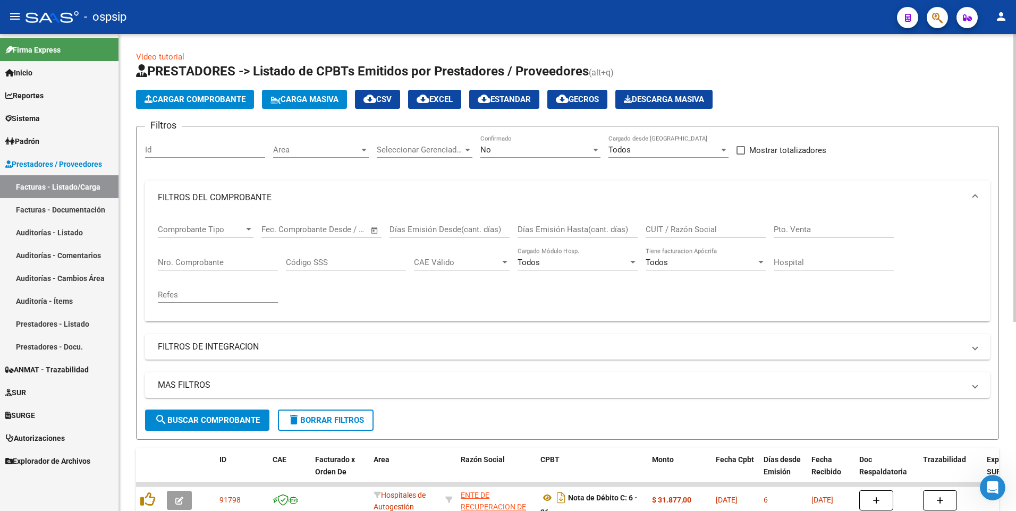
click at [240, 110] on app-list-header "PRESTADORES -> Listado de CPBTs Emitidos por Prestadores / Proveedores (alt+q) …" at bounding box center [567, 251] width 863 height 377
click at [238, 108] on button "Cargar Comprobante" at bounding box center [195, 99] width 118 height 19
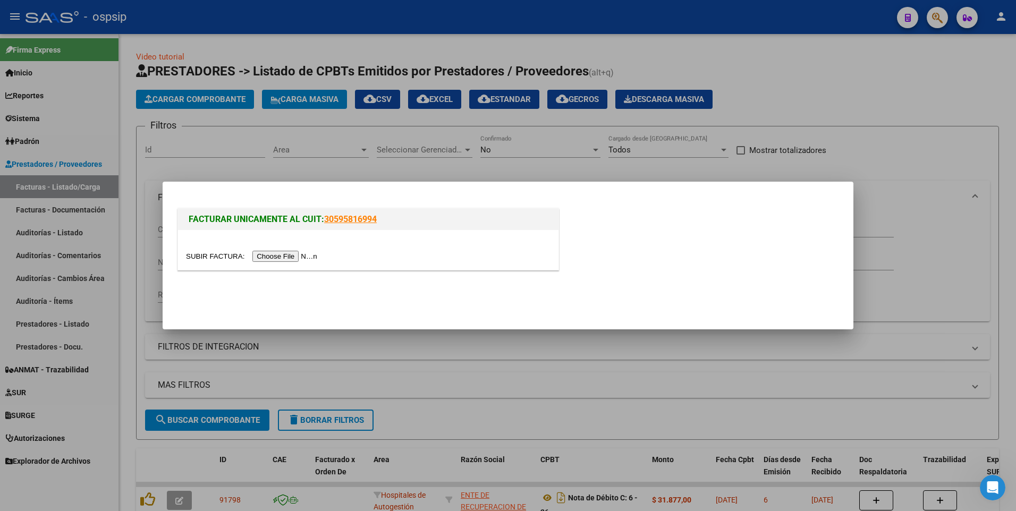
click at [283, 260] on input "file" at bounding box center [253, 256] width 134 height 11
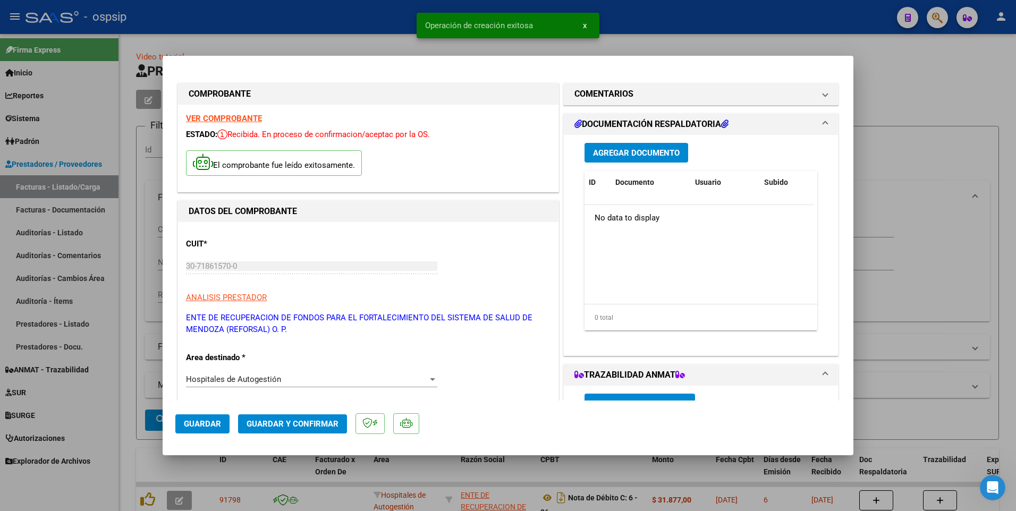
click at [221, 428] on button "Guardar" at bounding box center [202, 423] width 54 height 19
click at [328, 21] on div at bounding box center [508, 255] width 1016 height 511
type input "$ 0,00"
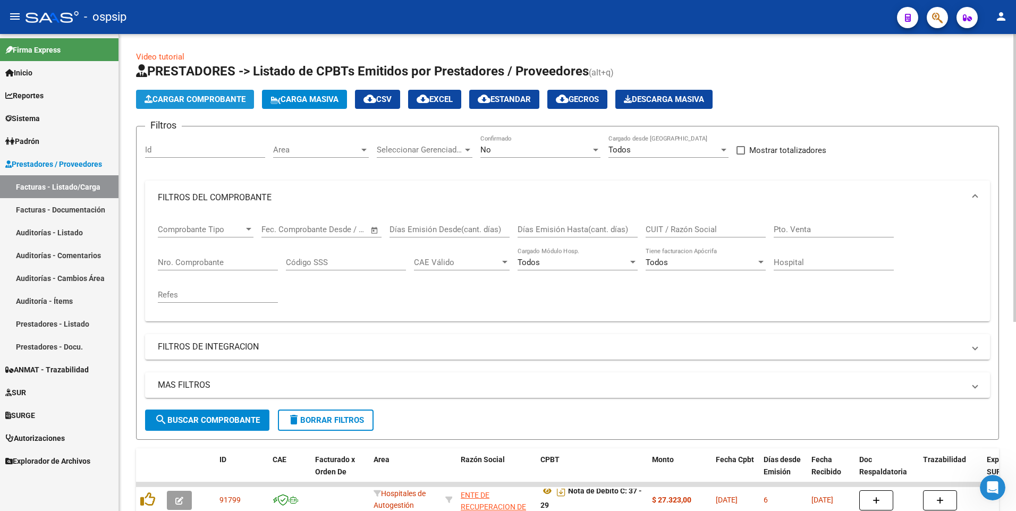
click at [215, 99] on span "Cargar Comprobante" at bounding box center [195, 100] width 101 height 10
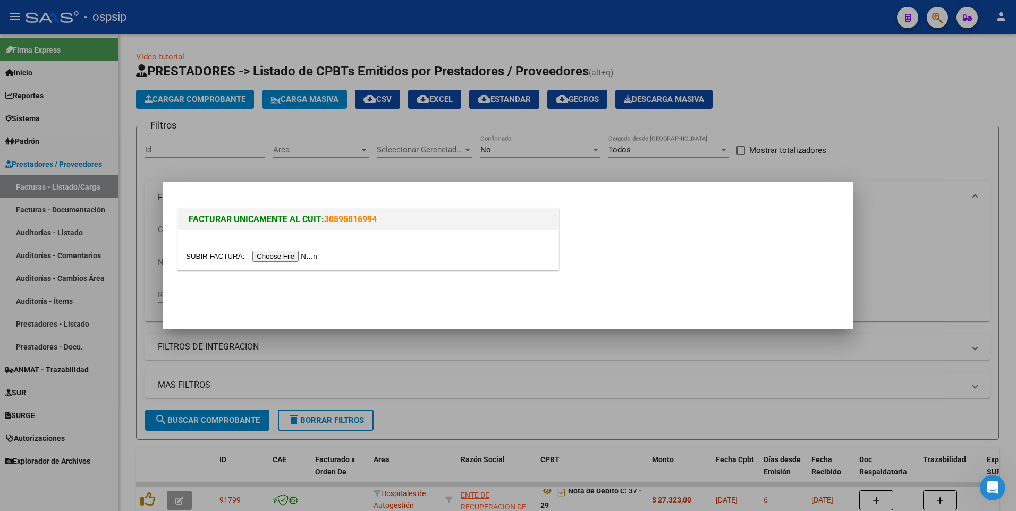
click at [280, 261] on input "file" at bounding box center [253, 256] width 134 height 11
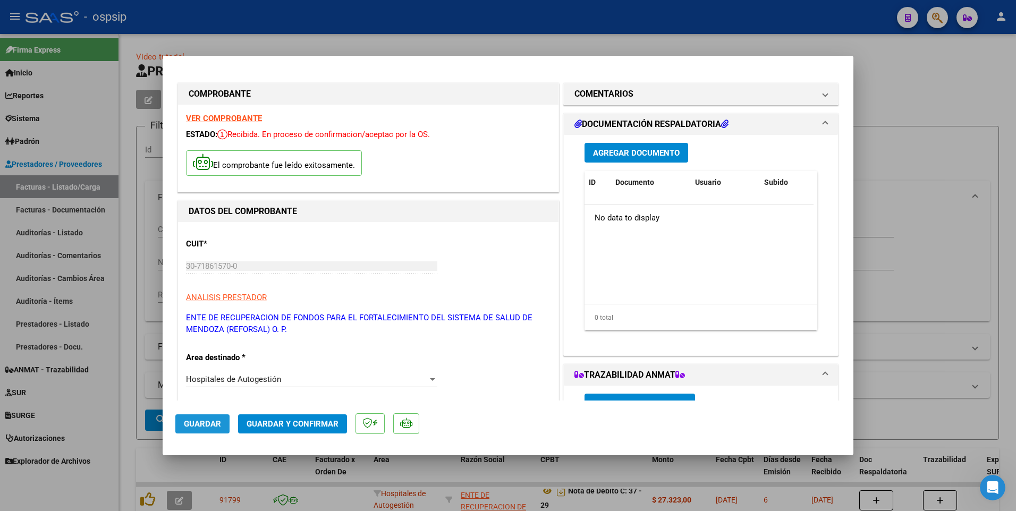
click at [200, 425] on span "Guardar" at bounding box center [202, 424] width 37 height 10
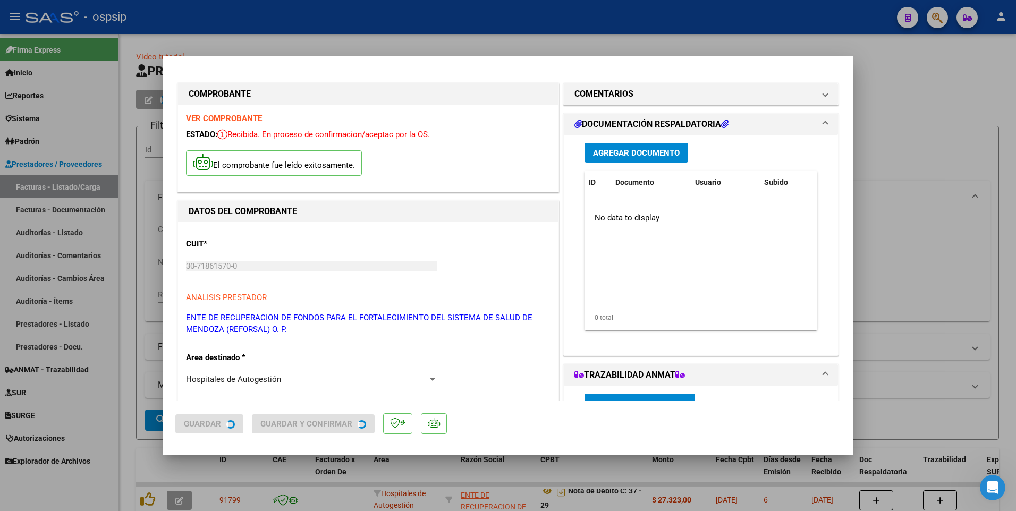
click at [140, 310] on div at bounding box center [508, 255] width 1016 height 511
type input "$ 0,00"
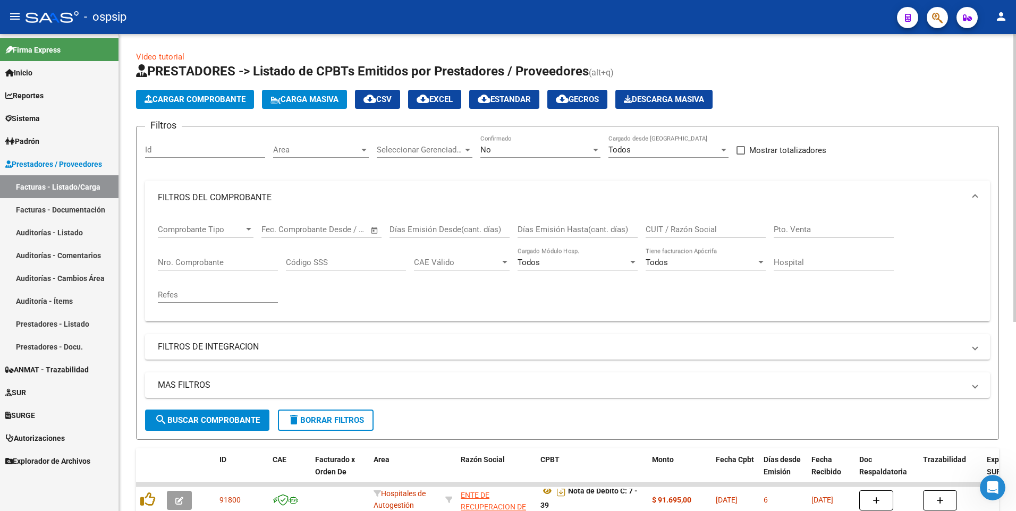
click at [218, 108] on button "Cargar Comprobante" at bounding box center [195, 99] width 118 height 19
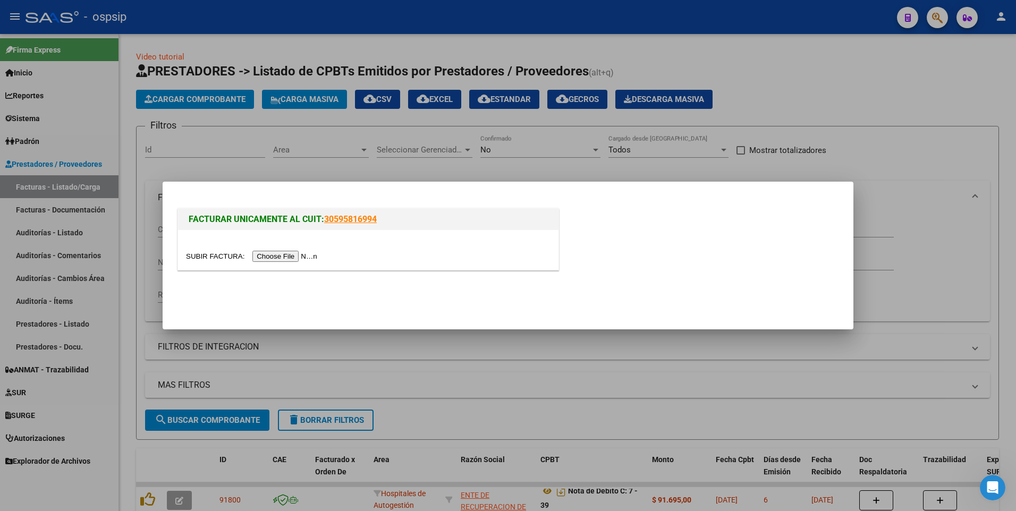
click at [291, 259] on input "file" at bounding box center [253, 256] width 134 height 11
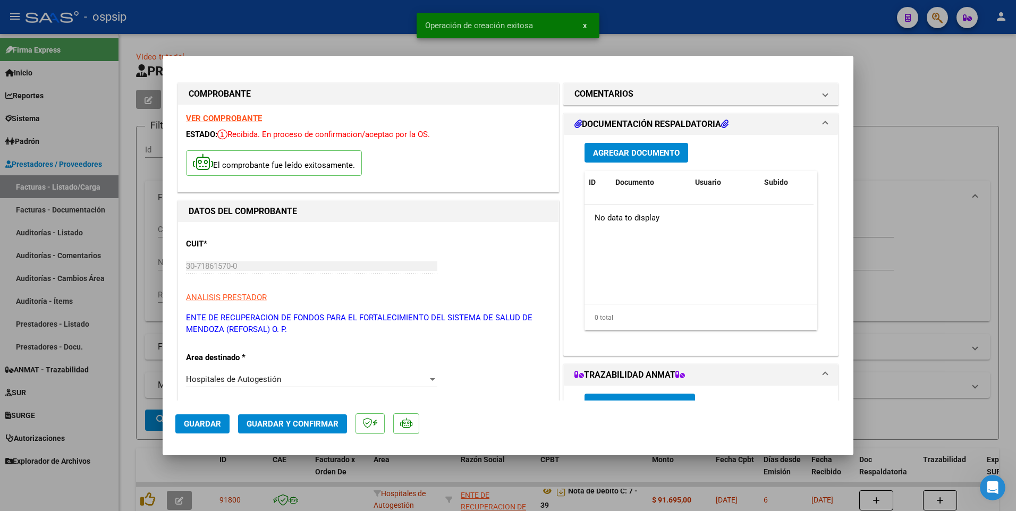
click at [193, 435] on mat-dialog-actions "Guardar Guardar y Confirmar" at bounding box center [507, 422] width 665 height 42
click at [199, 421] on span "Guardar" at bounding box center [202, 424] width 37 height 10
click at [155, 265] on div at bounding box center [508, 255] width 1016 height 511
type input "$ 0,00"
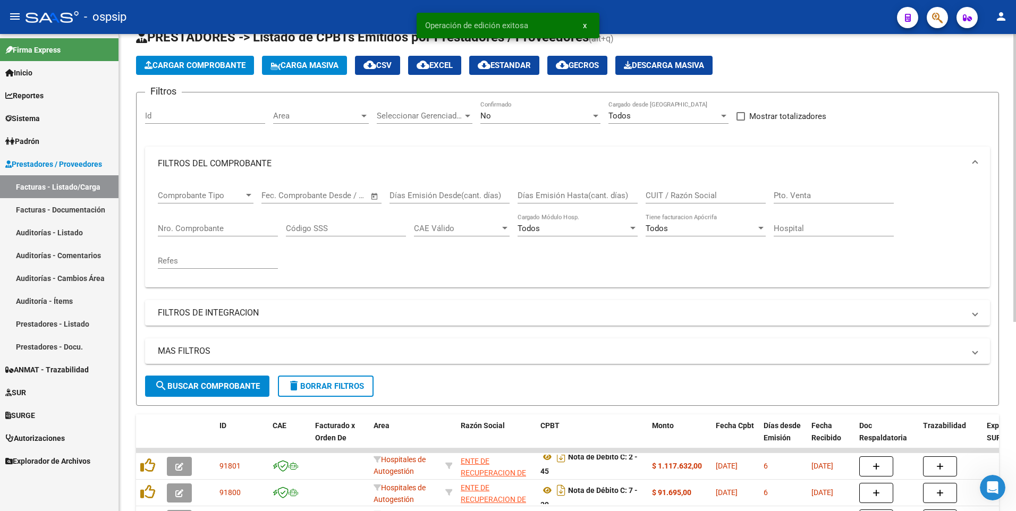
scroll to position [106, 0]
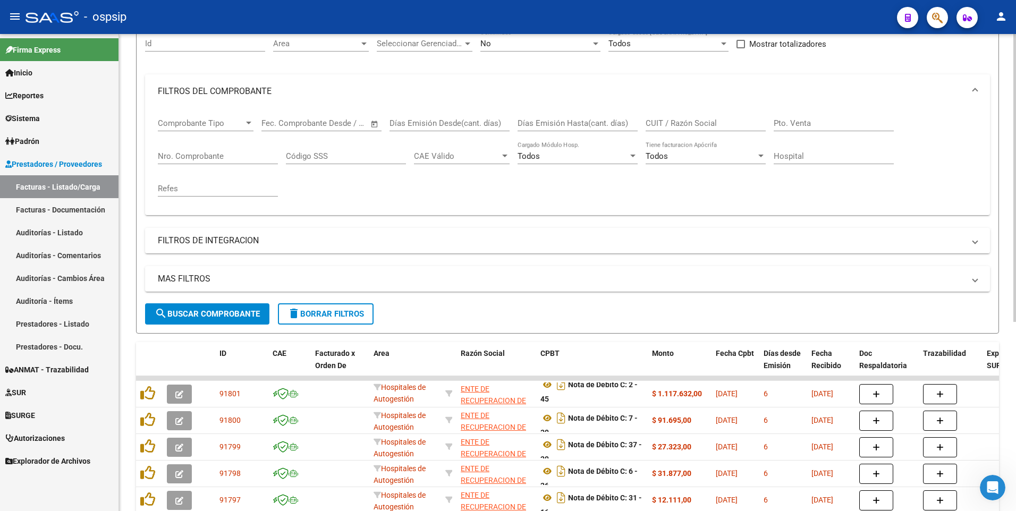
click at [309, 312] on span "delete Borrar Filtros" at bounding box center [325, 314] width 77 height 10
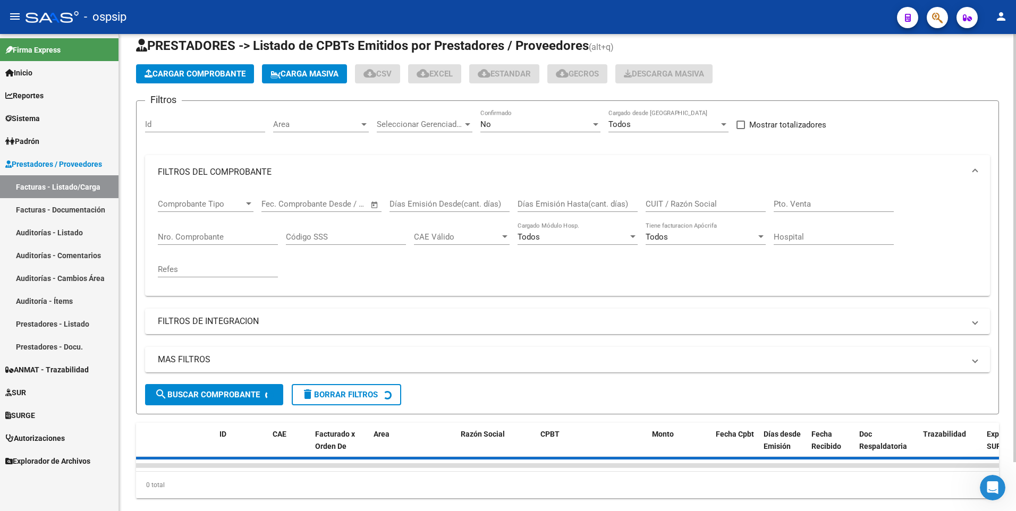
scroll to position [0, 0]
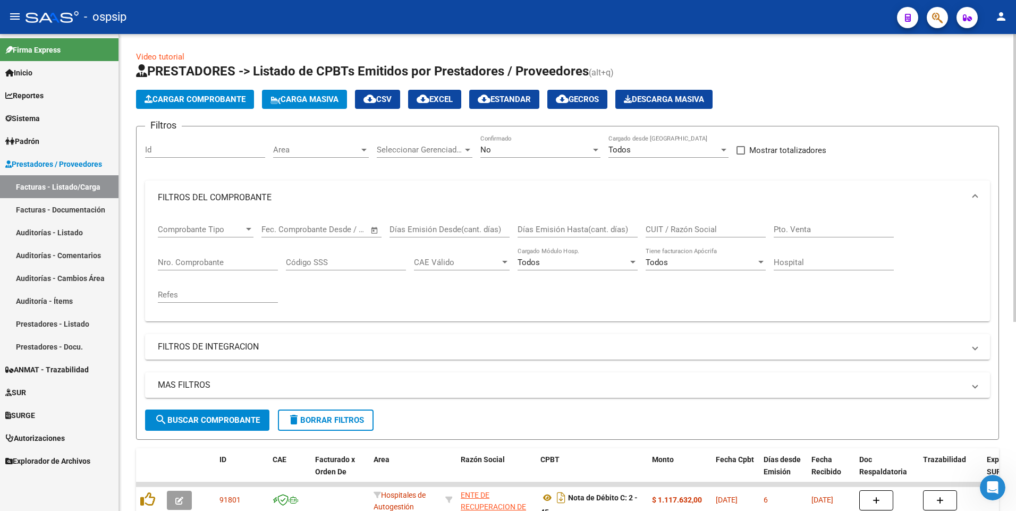
click at [219, 104] on span "Cargar Comprobante" at bounding box center [195, 100] width 101 height 10
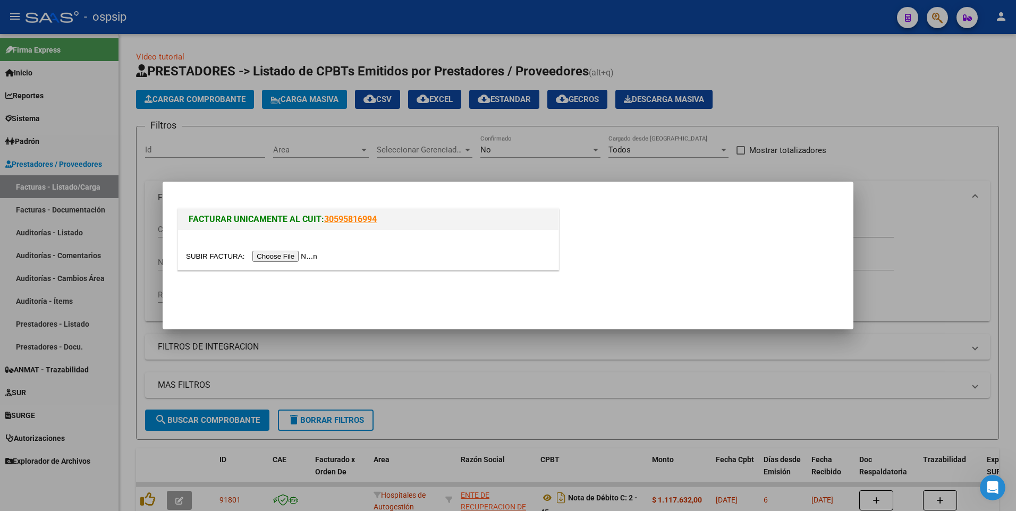
click at [270, 251] on input "file" at bounding box center [253, 256] width 134 height 11
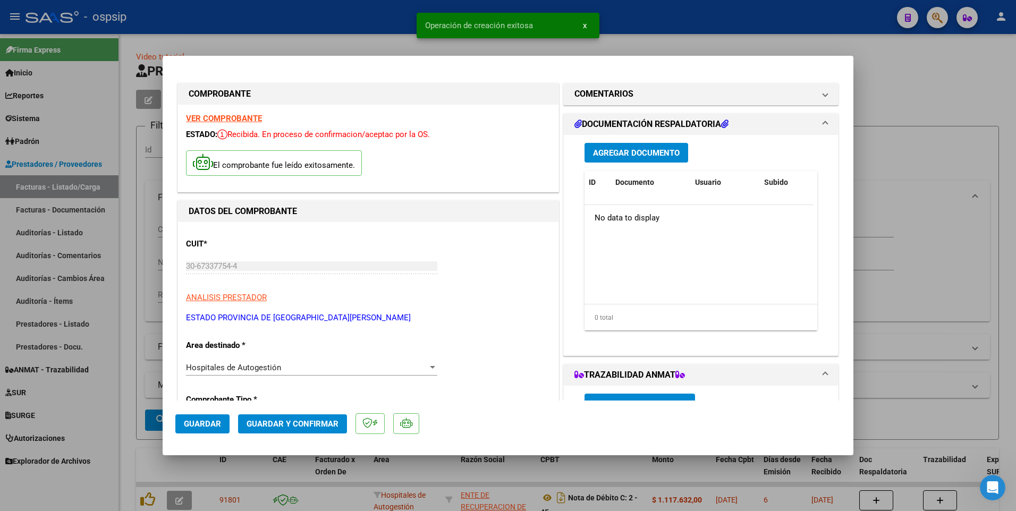
click at [200, 430] on button "Guardar" at bounding box center [202, 423] width 54 height 19
click at [141, 290] on div at bounding box center [508, 255] width 1016 height 511
type input "$ 0,00"
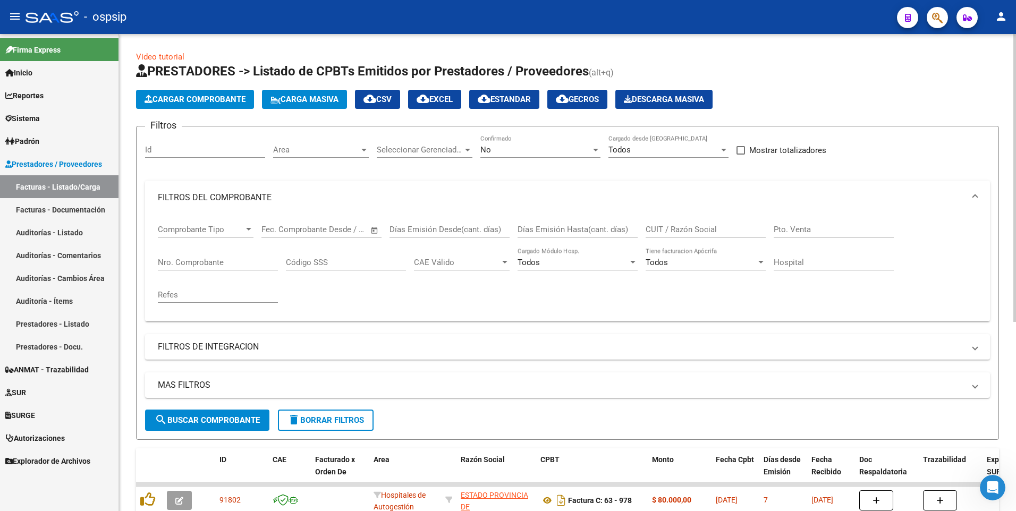
click at [209, 94] on button "Cargar Comprobante" at bounding box center [195, 99] width 118 height 19
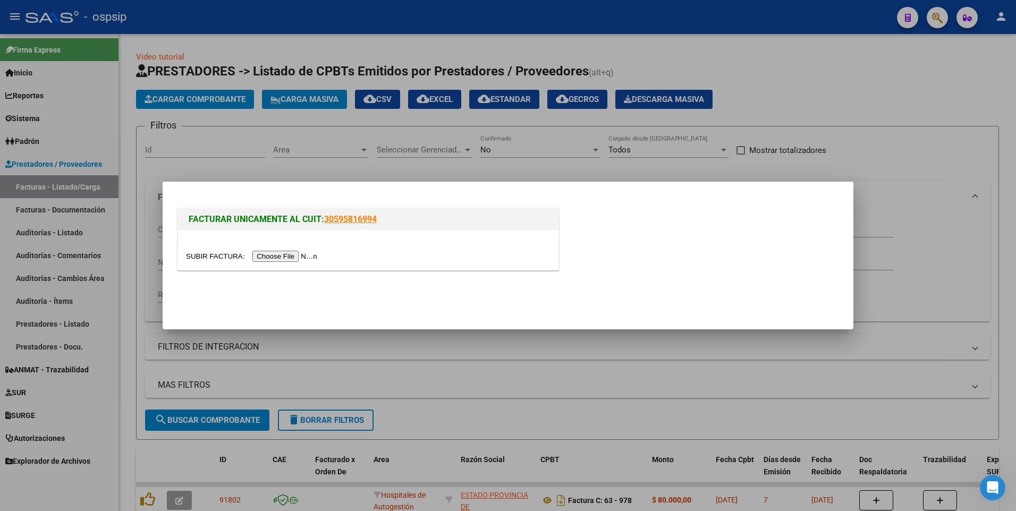
click at [273, 259] on input "file" at bounding box center [253, 256] width 134 height 11
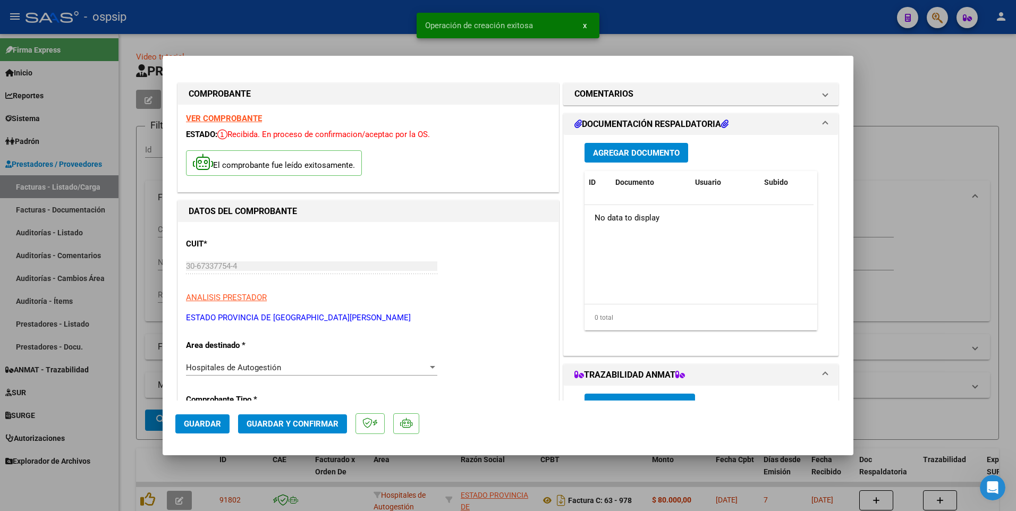
click at [197, 417] on button "Guardar" at bounding box center [202, 423] width 54 height 19
click at [143, 261] on div at bounding box center [508, 255] width 1016 height 511
type input "$ 0,00"
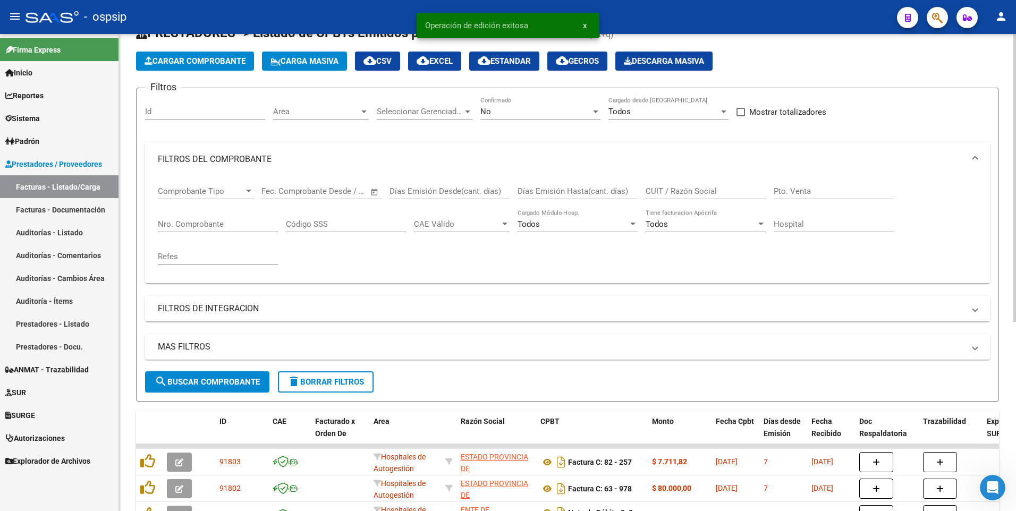
scroll to position [53, 0]
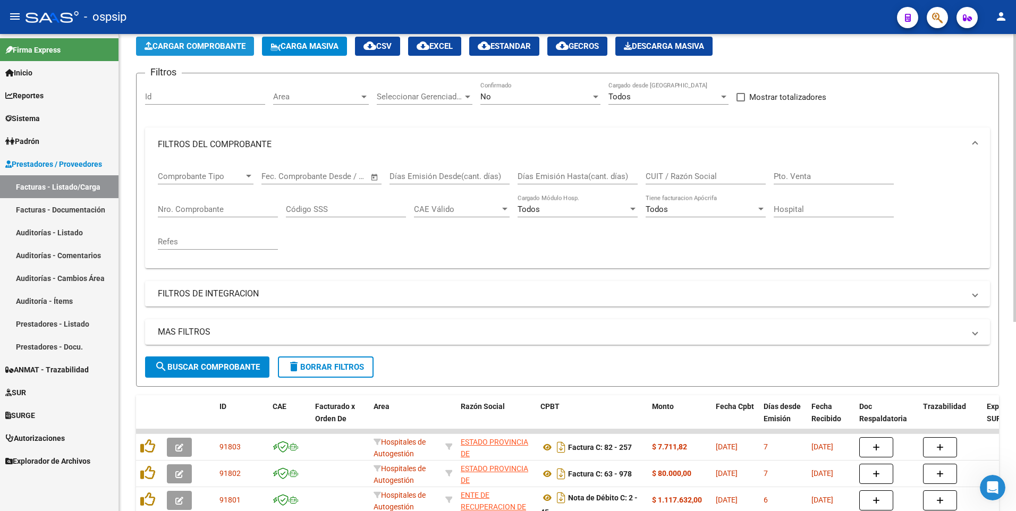
click at [209, 49] on span "Cargar Comprobante" at bounding box center [195, 46] width 101 height 10
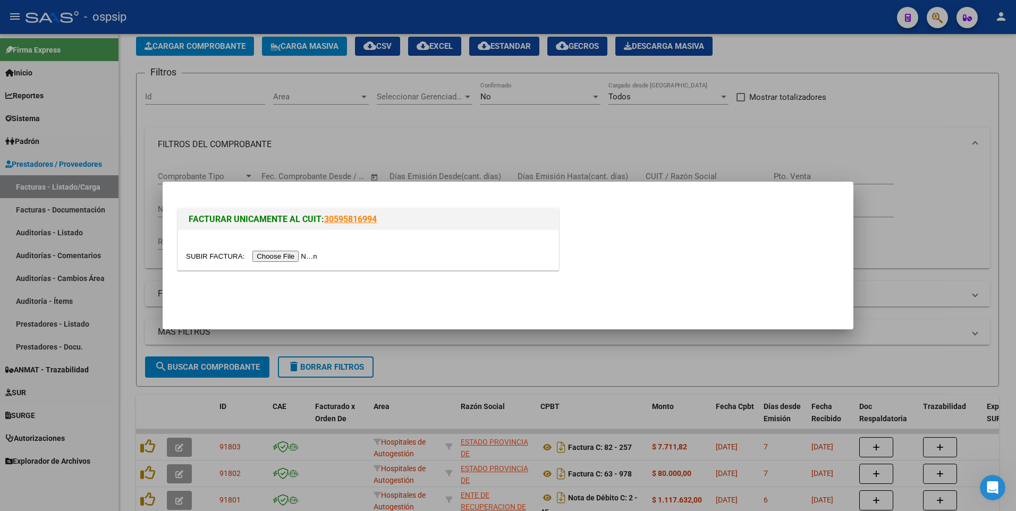
click at [258, 258] on input "file" at bounding box center [253, 256] width 134 height 11
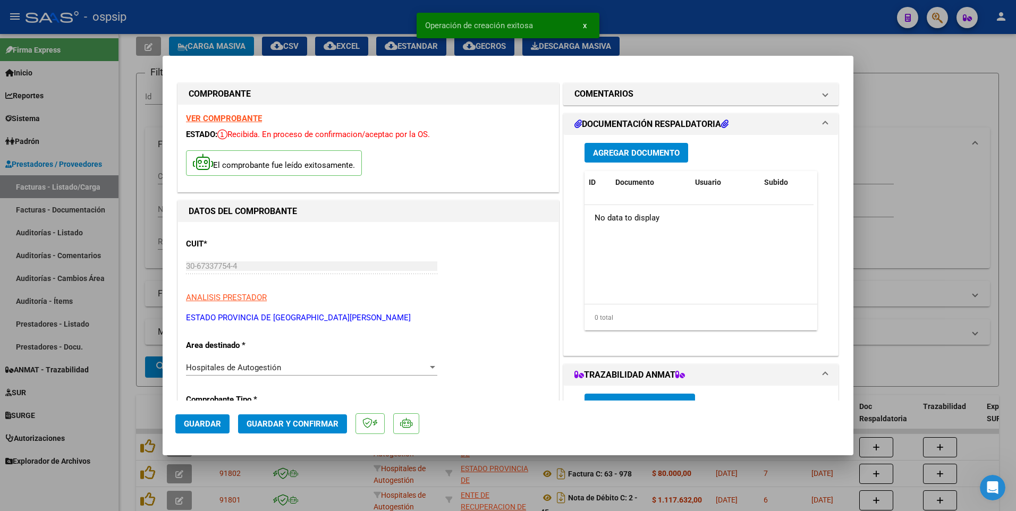
click at [204, 427] on span "Guardar" at bounding box center [202, 424] width 37 height 10
click at [372, 24] on div at bounding box center [508, 255] width 1016 height 511
type input "$ 0,00"
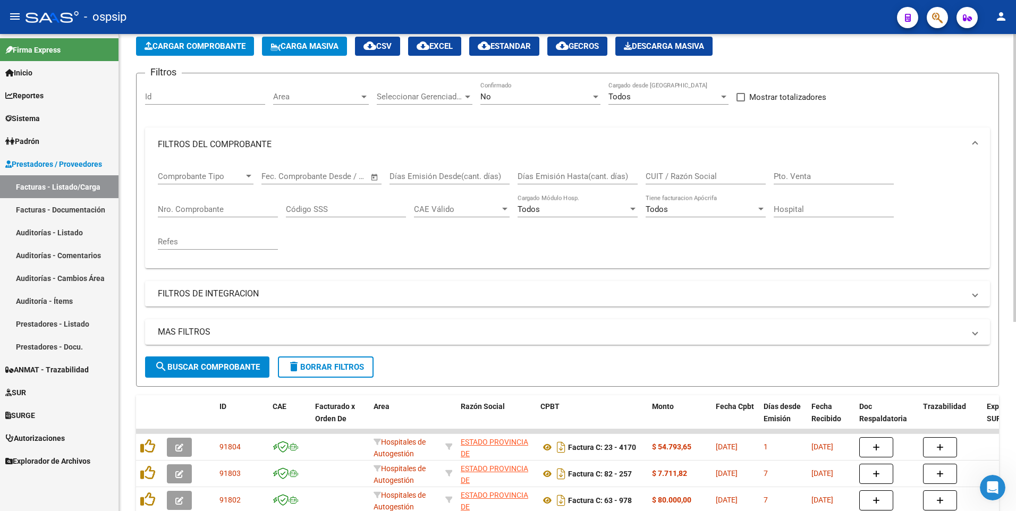
click at [318, 370] on span "delete Borrar Filtros" at bounding box center [325, 367] width 77 height 10
click at [211, 46] on span "Cargar Comprobante" at bounding box center [195, 46] width 101 height 10
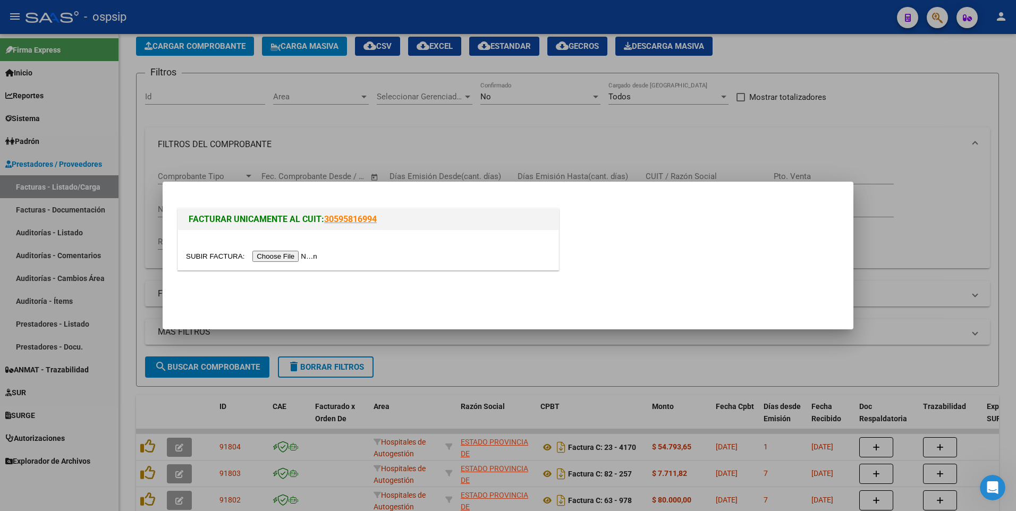
click at [292, 262] on div at bounding box center [368, 256] width 365 height 12
click at [288, 255] on input "file" at bounding box center [253, 256] width 134 height 11
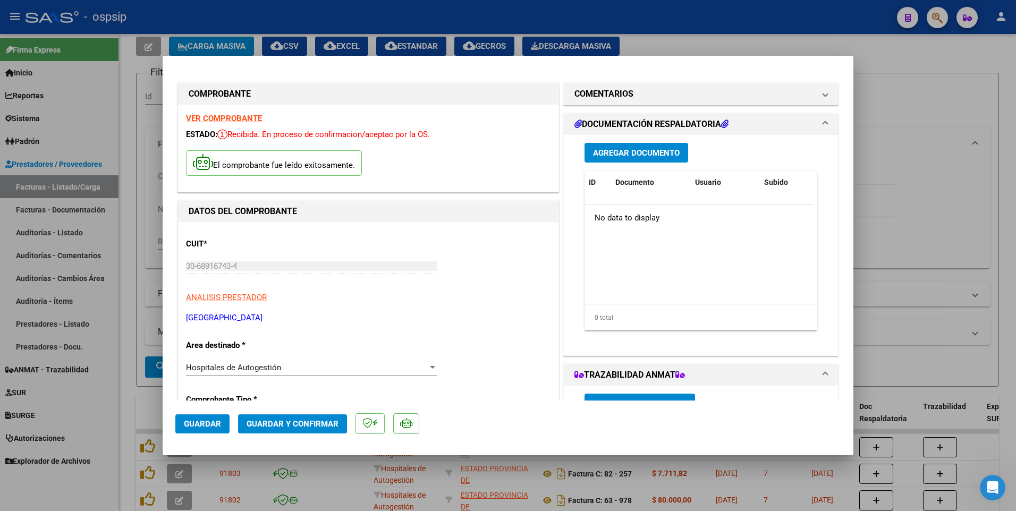
click at [213, 427] on span "Guardar" at bounding box center [202, 424] width 37 height 10
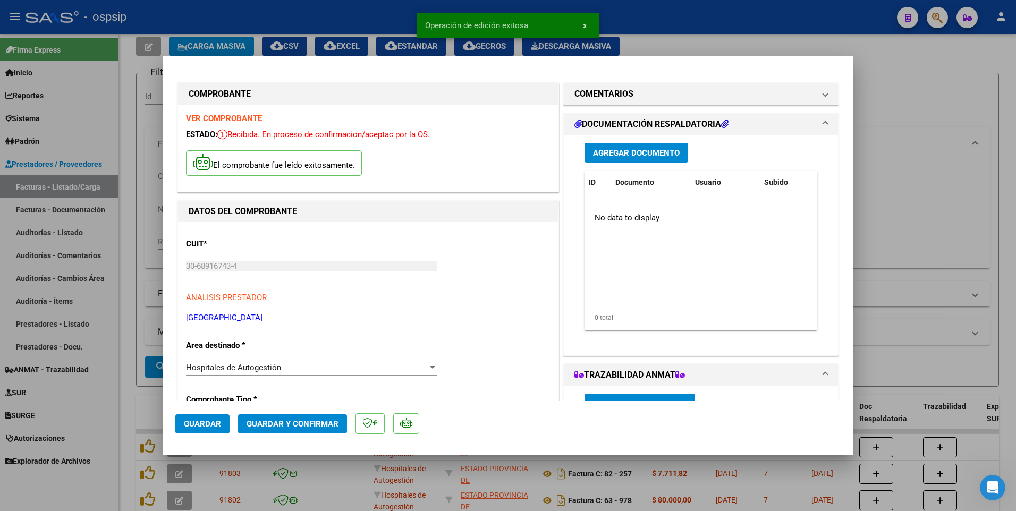
click at [357, 11] on div at bounding box center [508, 255] width 1016 height 511
type input "$ 0,00"
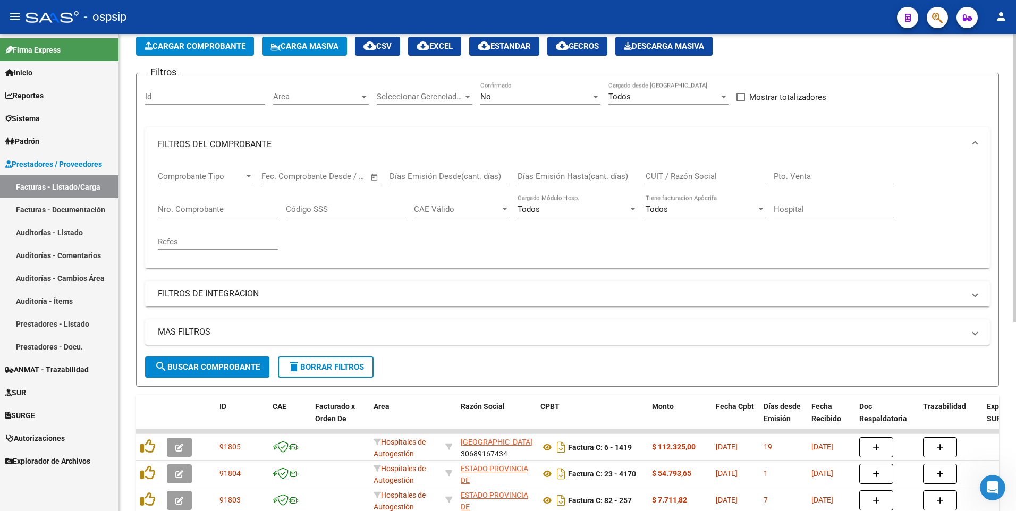
click at [202, 46] on span "Cargar Comprobante" at bounding box center [195, 46] width 101 height 10
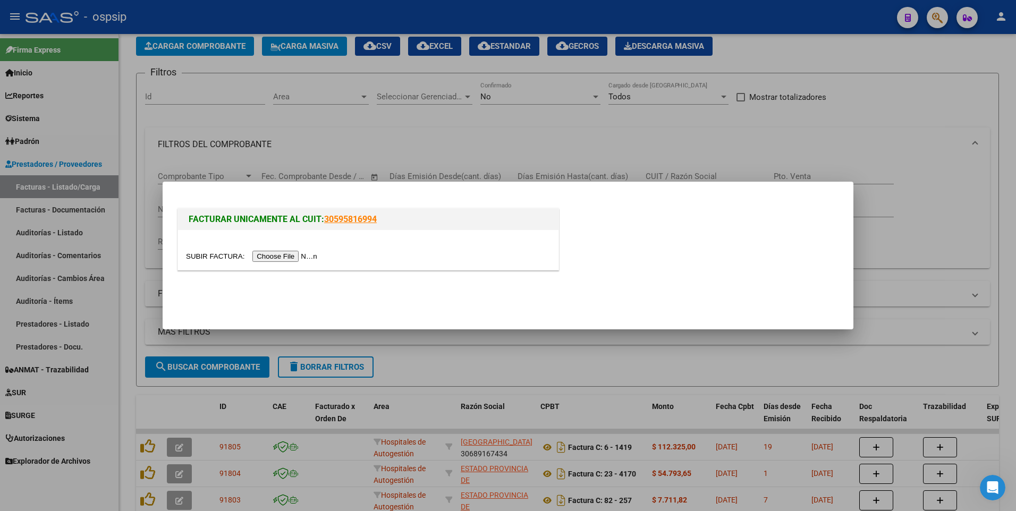
click at [280, 258] on input "file" at bounding box center [253, 256] width 134 height 11
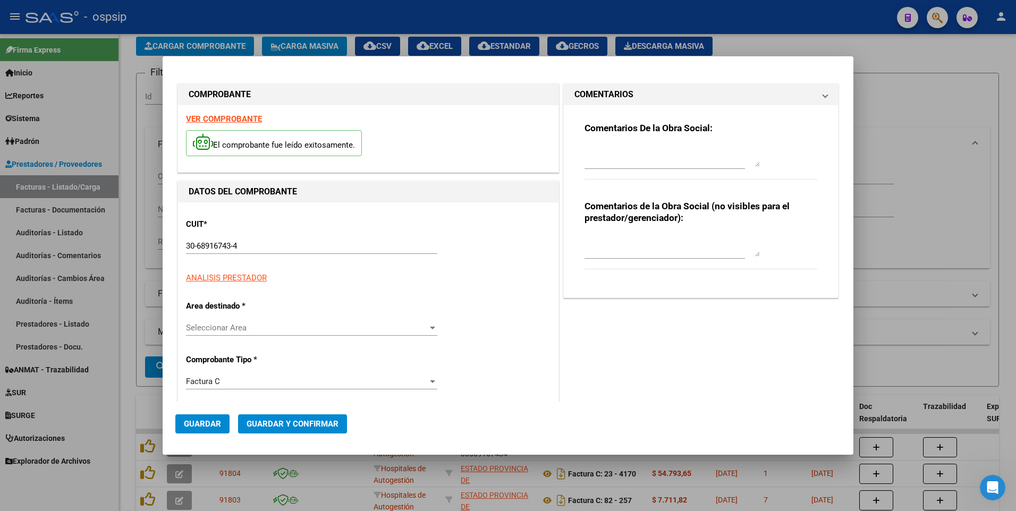
type input "1482"
type input "$ 10.559.565,02"
type input "[DATE]"
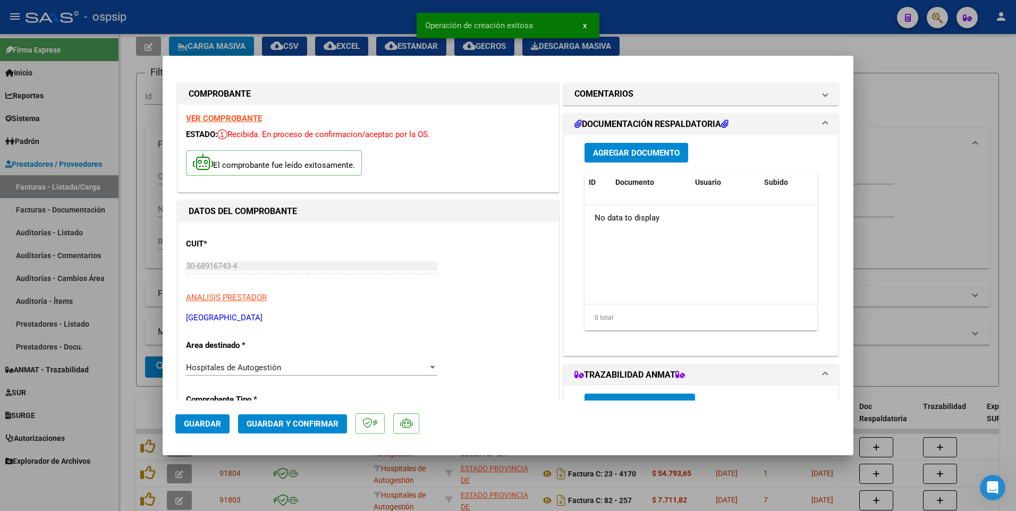
click at [218, 427] on span "Guardar" at bounding box center [202, 424] width 37 height 10
click at [290, 18] on div at bounding box center [508, 255] width 1016 height 511
type input "$ 0,00"
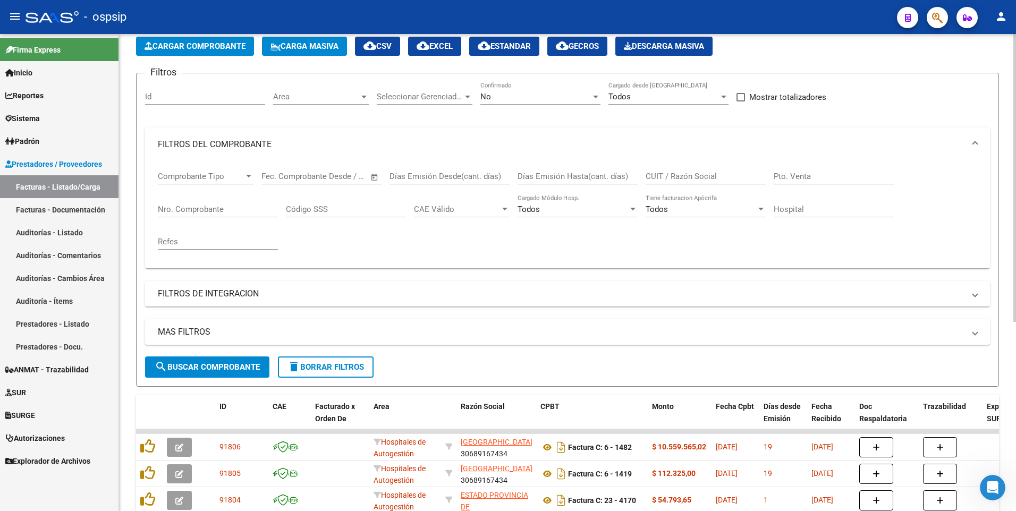
click at [182, 44] on span "Cargar Comprobante" at bounding box center [195, 46] width 101 height 10
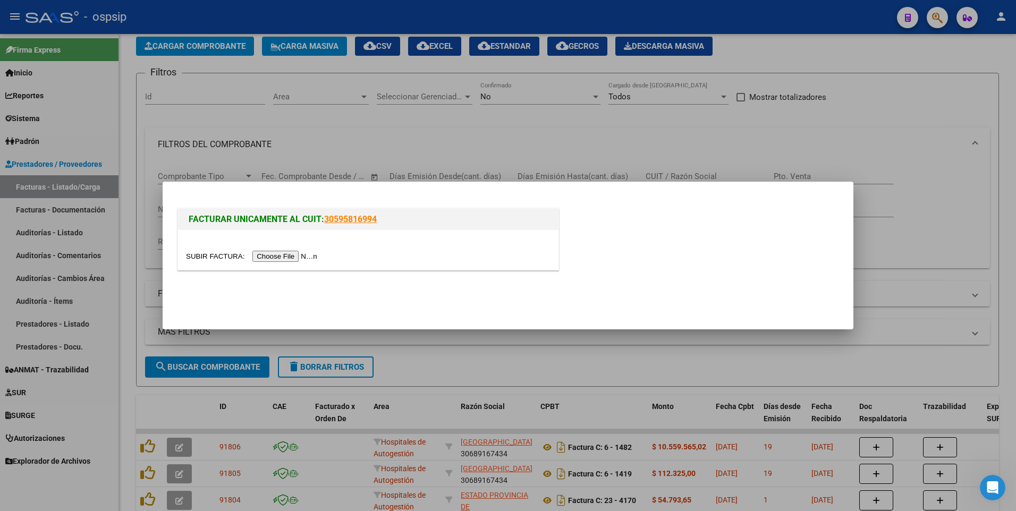
click at [291, 252] on input "file" at bounding box center [253, 256] width 134 height 11
click at [526, 152] on div at bounding box center [508, 255] width 1016 height 511
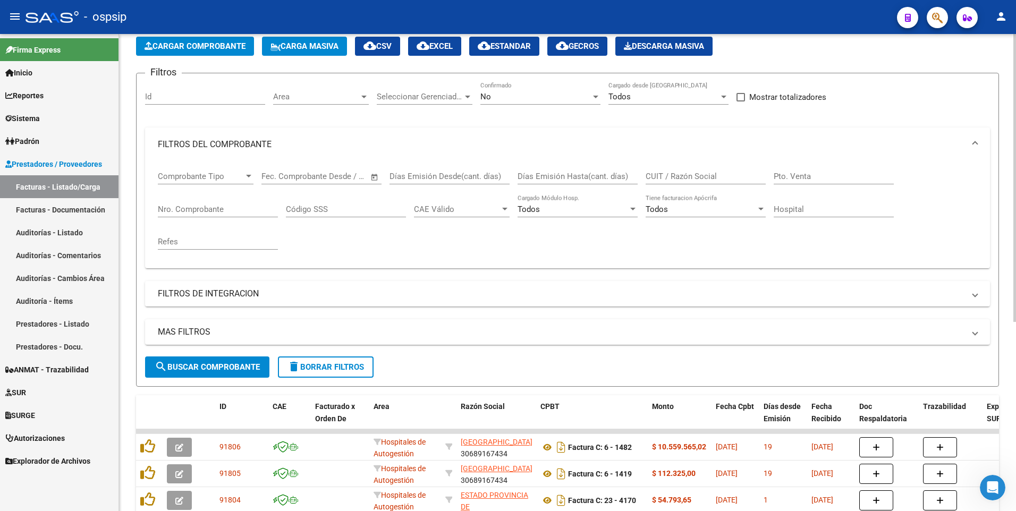
scroll to position [213, 0]
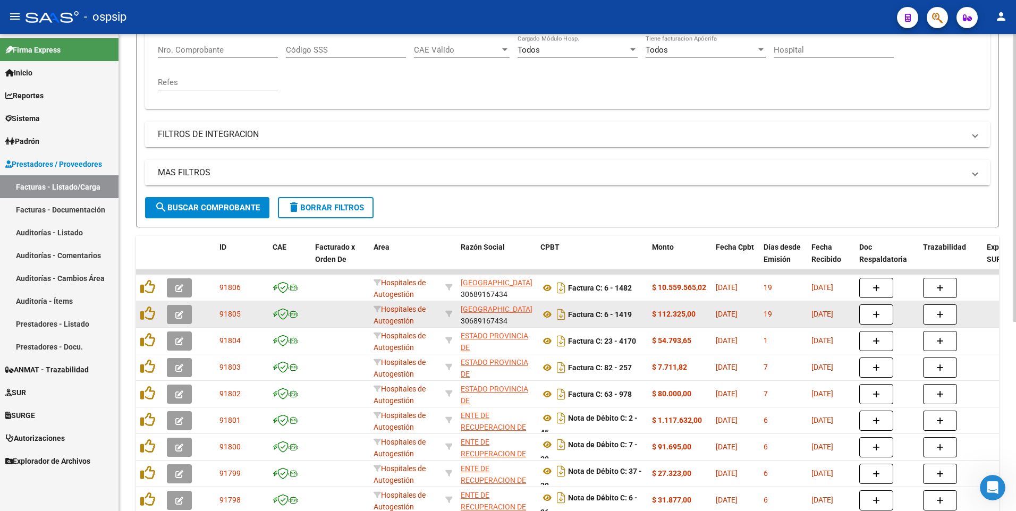
click at [181, 311] on icon "button" at bounding box center [179, 315] width 8 height 8
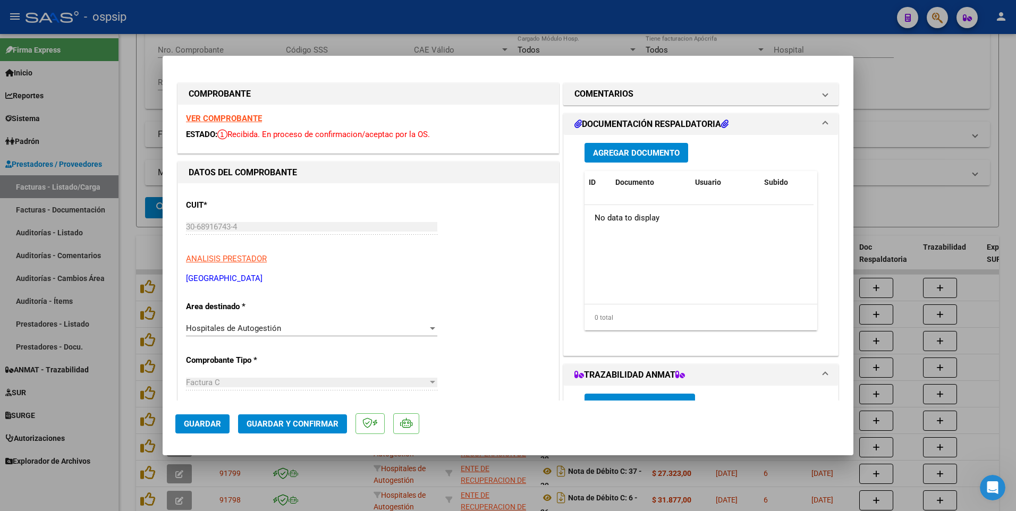
click at [641, 156] on span "Agregar Documento" at bounding box center [636, 153] width 87 height 10
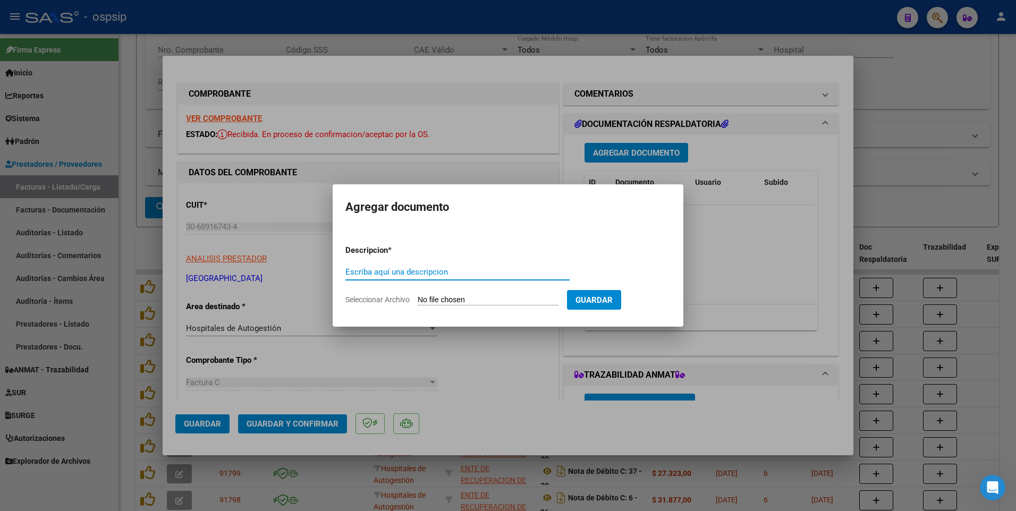
paste input "[EMAIL_ADDRESS][DOMAIN_NAME]"
type input "[EMAIL_ADDRESS][DOMAIN_NAME]"
click at [502, 299] on input "Seleccionar Archivo" at bounding box center [488, 300] width 141 height 10
type input "C:\fakepath\FACT 1419 OSPSIP.pdf"
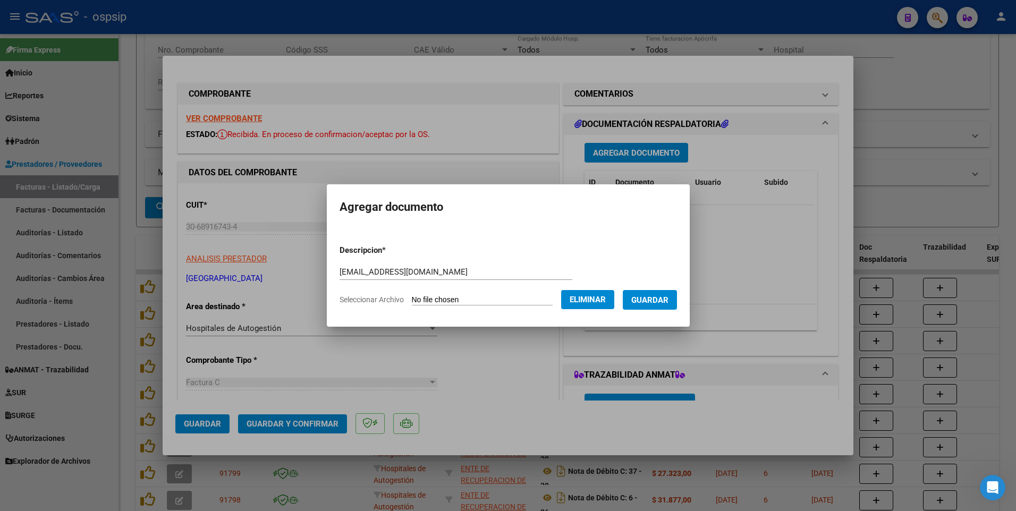
click at [662, 294] on button "Guardar" at bounding box center [650, 300] width 54 height 20
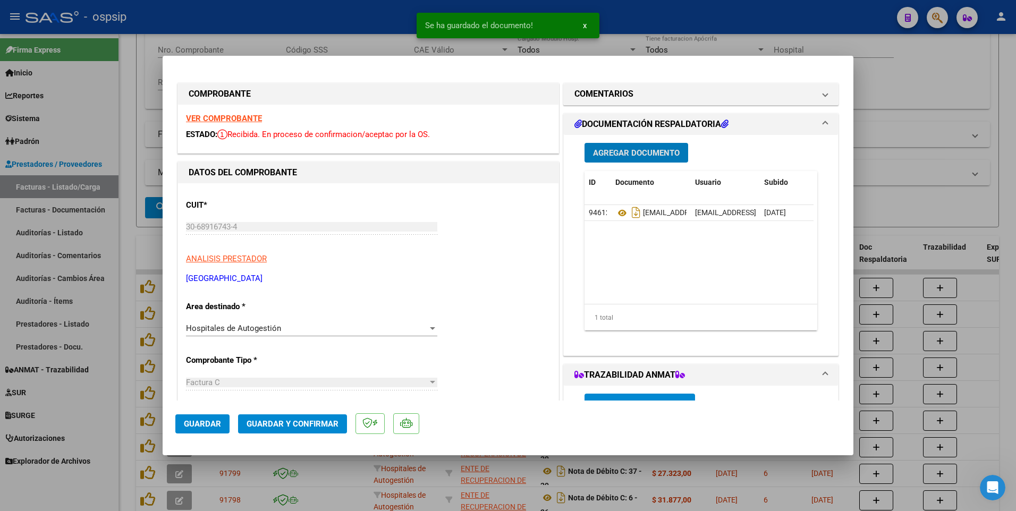
click at [203, 422] on span "Guardar" at bounding box center [202, 424] width 37 height 10
click at [344, 16] on div at bounding box center [508, 255] width 1016 height 511
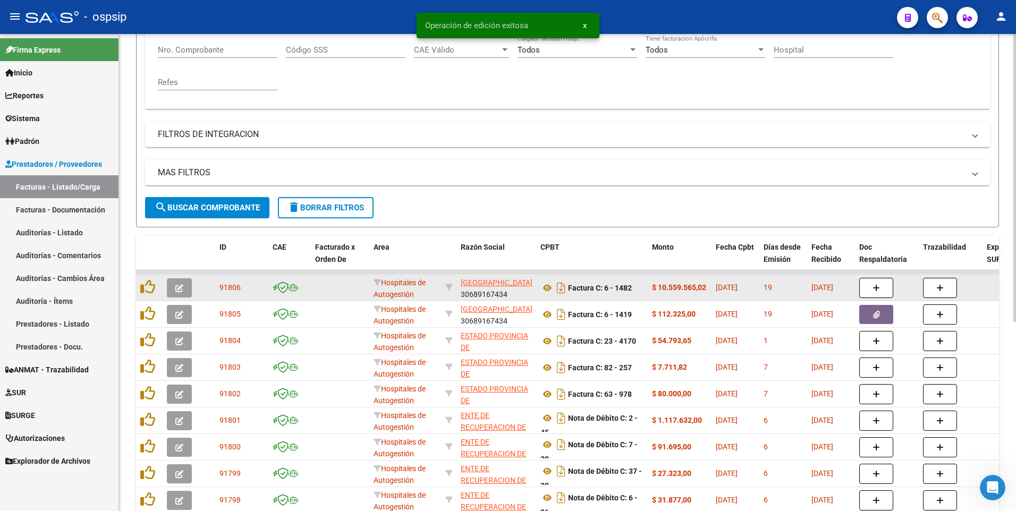
click at [183, 286] on icon "button" at bounding box center [179, 288] width 8 height 8
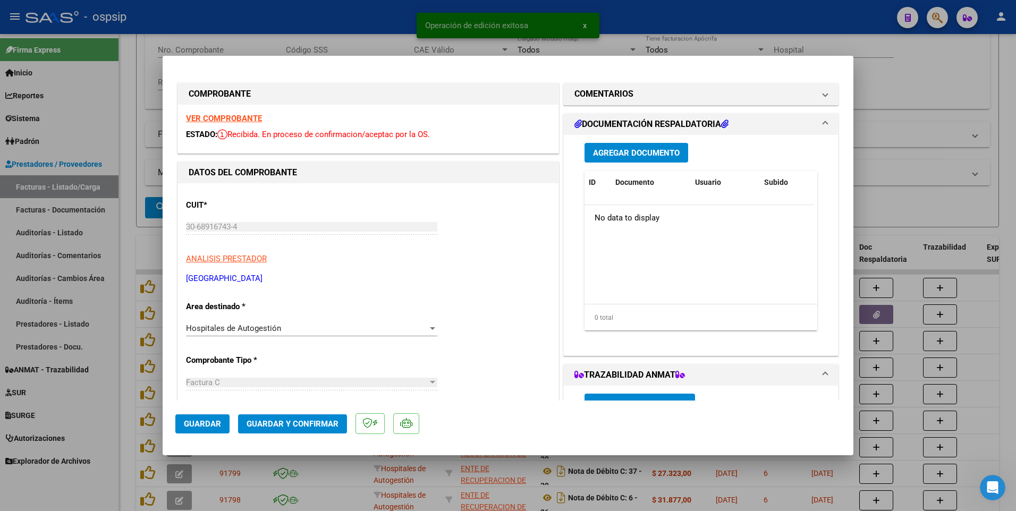
click at [649, 152] on span "Agregar Documento" at bounding box center [636, 153] width 87 height 10
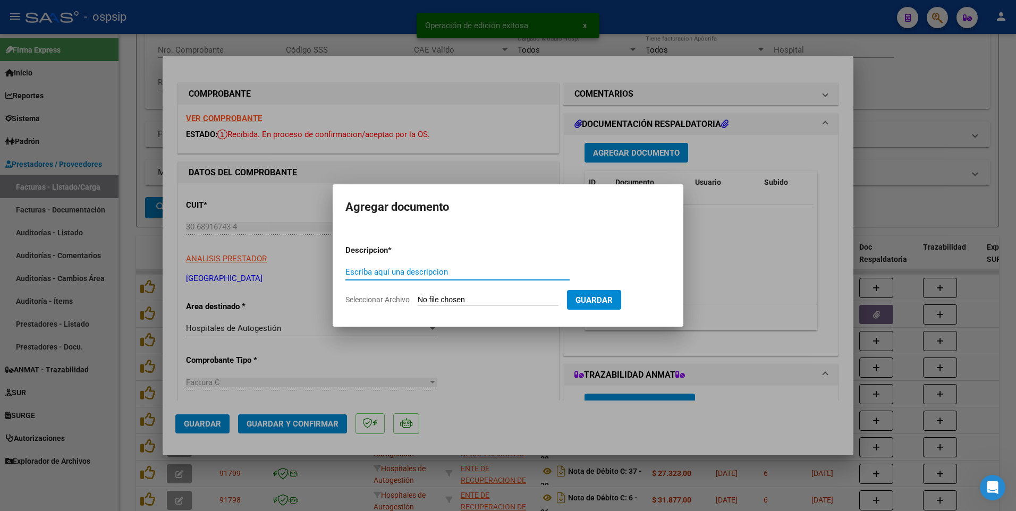
paste input "[EMAIL_ADDRESS][DOMAIN_NAME]"
click at [531, 300] on input "Seleccionar Archivo" at bounding box center [488, 300] width 141 height 10
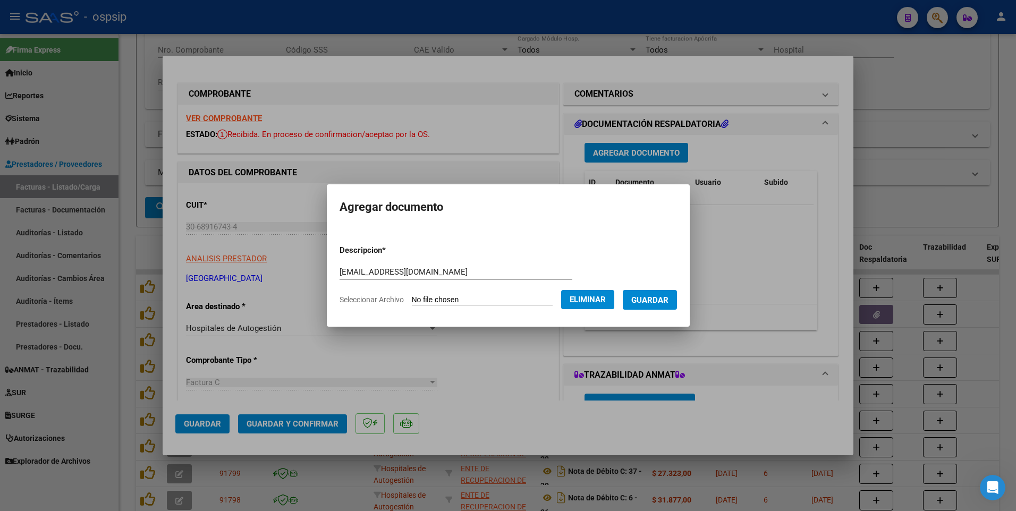
click at [659, 300] on span "Guardar" at bounding box center [649, 300] width 37 height 10
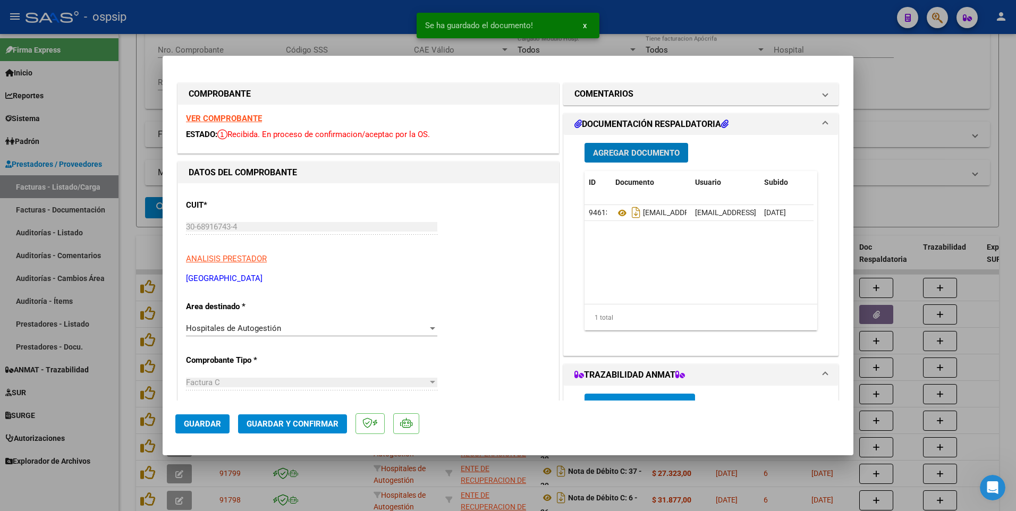
click at [219, 418] on button "Guardar" at bounding box center [202, 423] width 54 height 19
click at [311, 28] on div at bounding box center [508, 255] width 1016 height 511
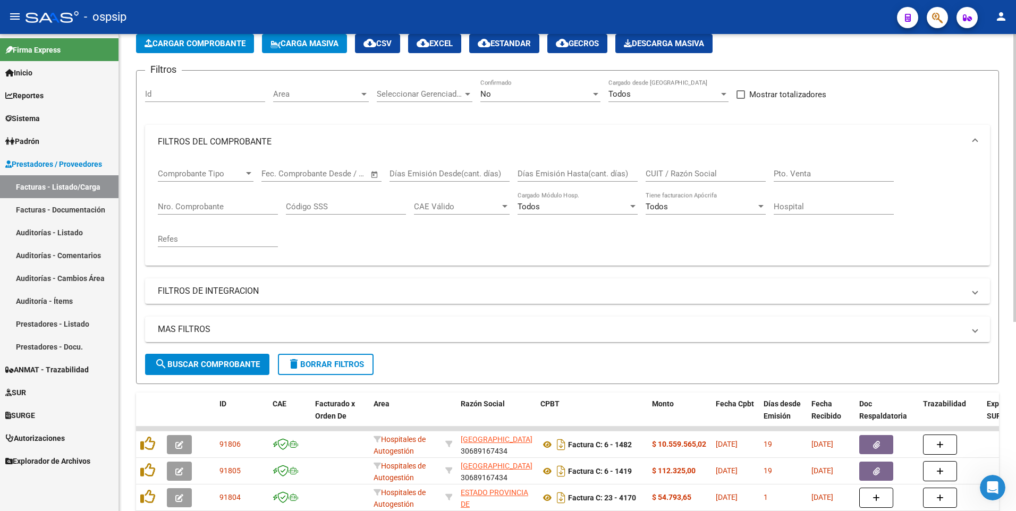
scroll to position [53, 0]
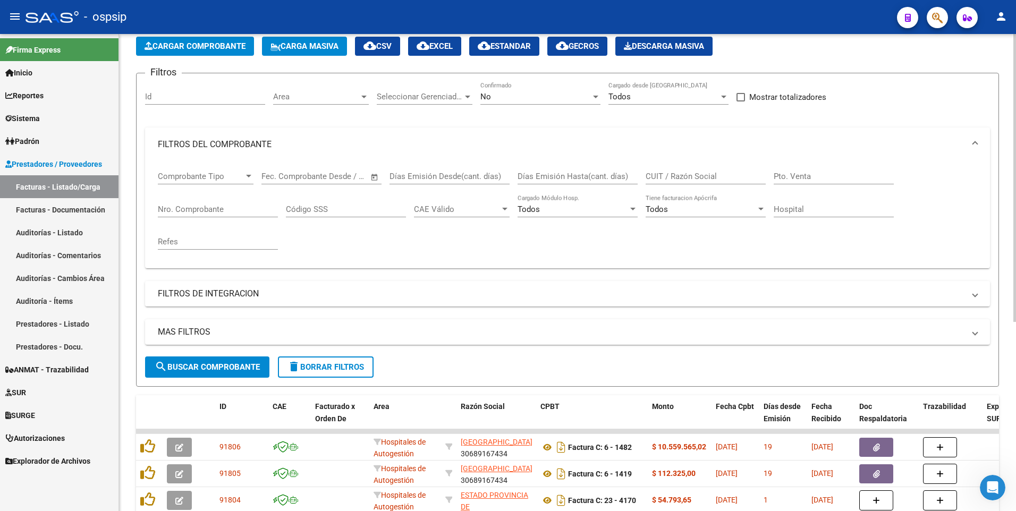
click at [312, 376] on button "delete Borrar Filtros" at bounding box center [326, 367] width 96 height 21
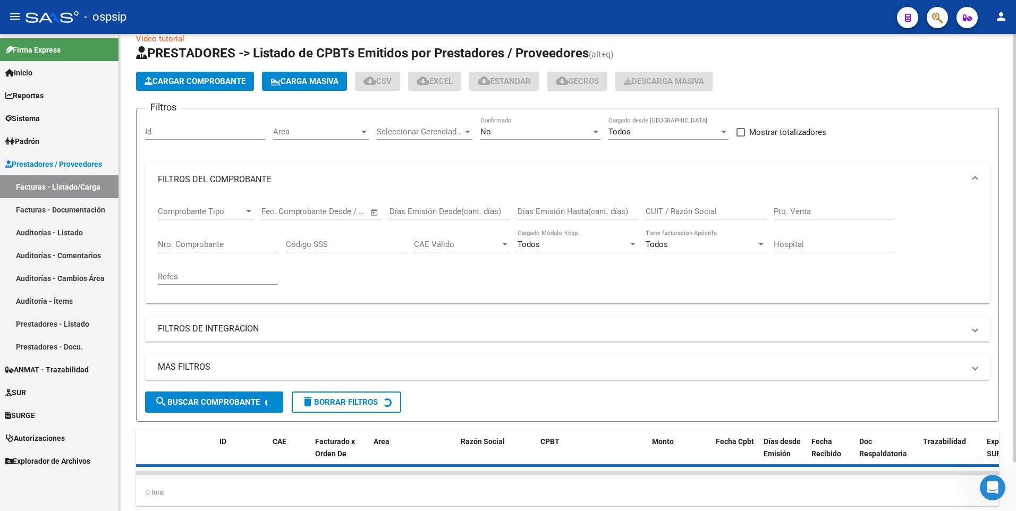
scroll to position [0, 0]
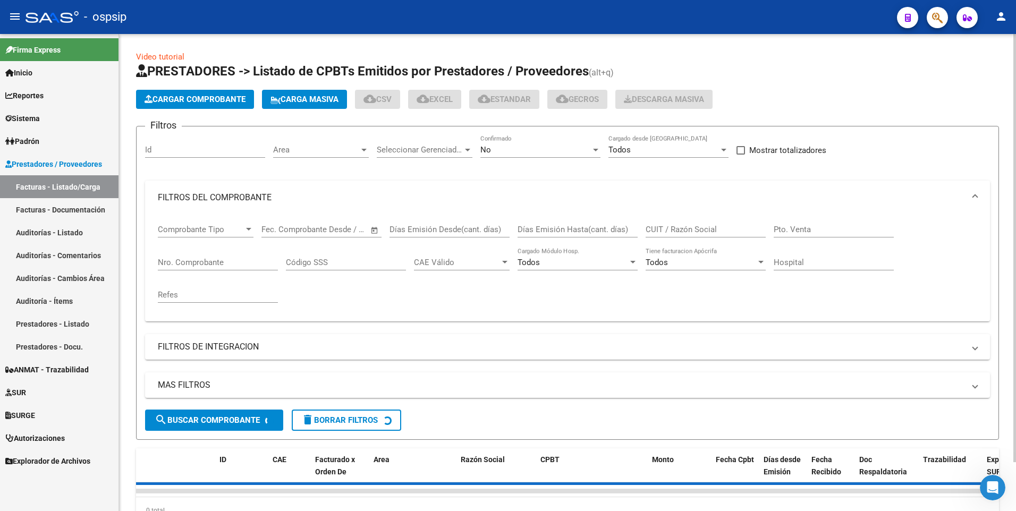
click at [213, 111] on app-list-header "PRESTADORES -> Listado de CPBTs Emitidos por Prestadores / Proveedores (alt+q) …" at bounding box center [567, 251] width 863 height 377
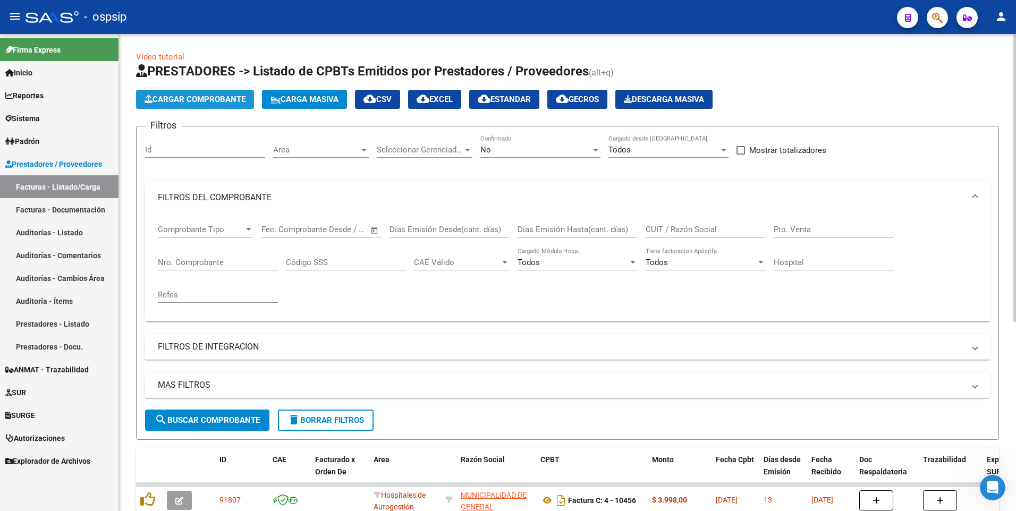
click at [212, 104] on button "Cargar Comprobante" at bounding box center [195, 99] width 118 height 19
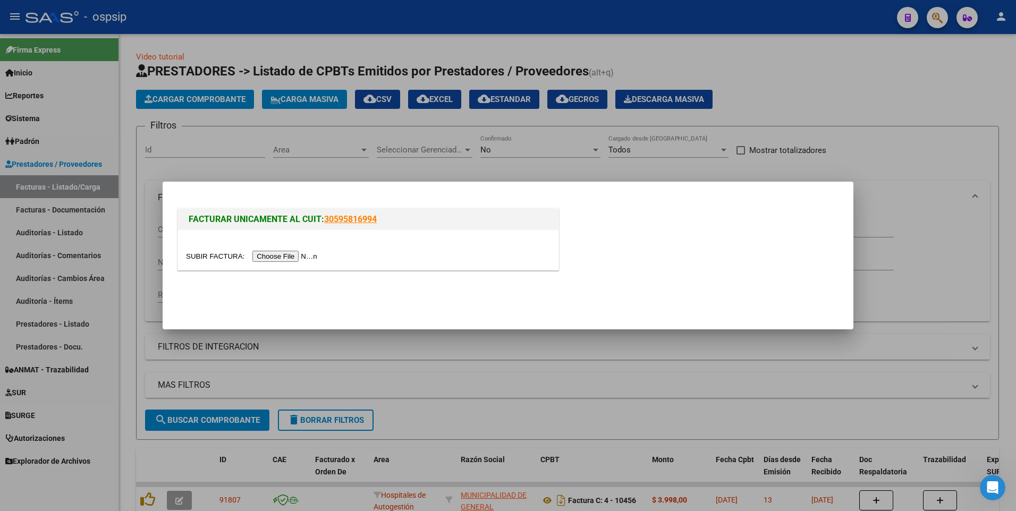
click at [289, 258] on input "file" at bounding box center [253, 256] width 134 height 11
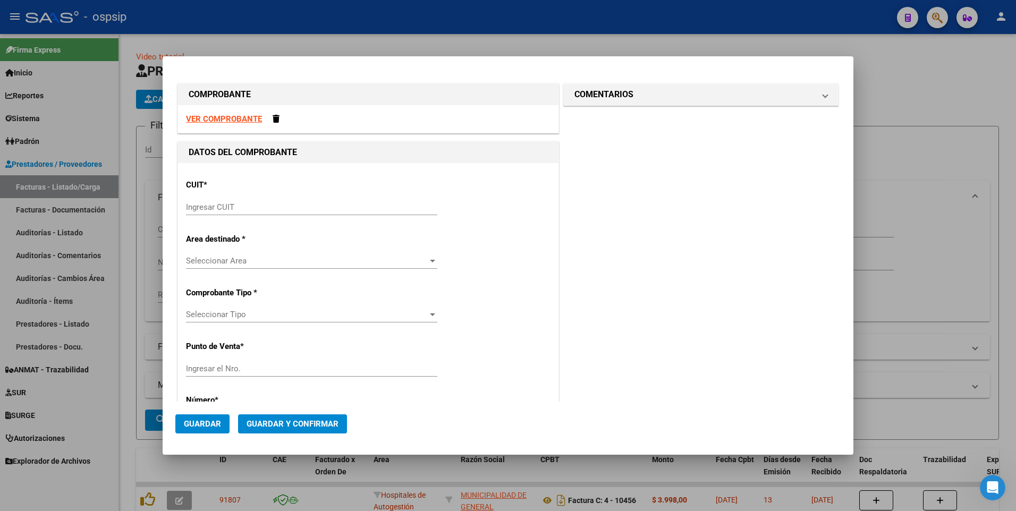
click at [230, 109] on div "VER COMPROBANTE" at bounding box center [368, 119] width 380 height 28
click at [232, 122] on strong "VER COMPROBANTE" at bounding box center [224, 119] width 76 height 10
click at [270, 122] on div "VER COMPROBANTE" at bounding box center [368, 119] width 380 height 28
click at [273, 122] on span at bounding box center [276, 119] width 7 height 8
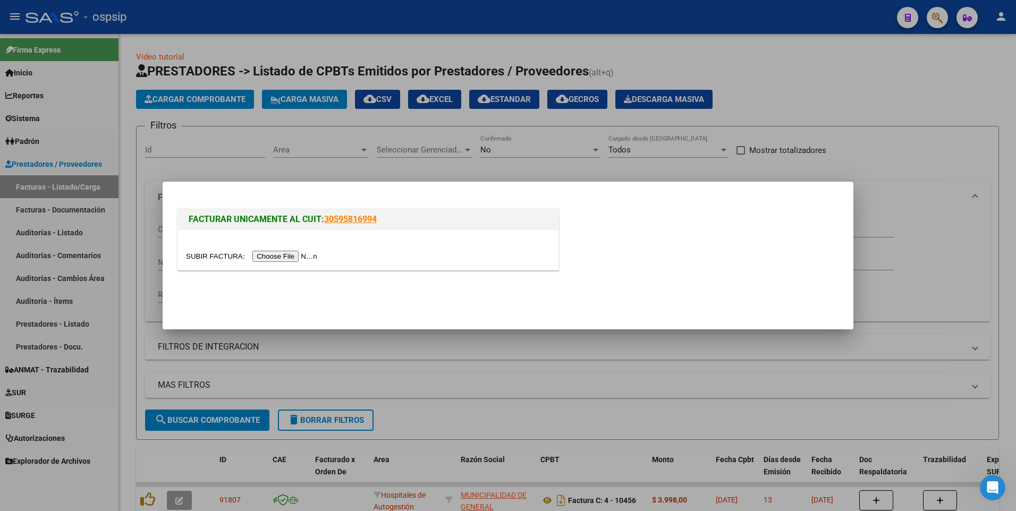
click at [269, 261] on input "file" at bounding box center [253, 256] width 134 height 11
click at [308, 164] on div at bounding box center [508, 255] width 1016 height 511
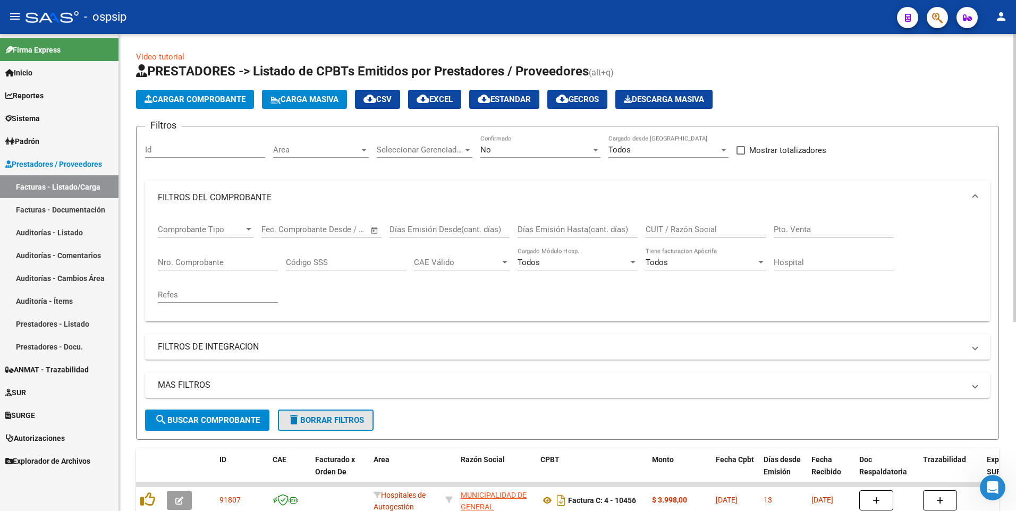
click at [330, 426] on button "delete Borrar Filtros" at bounding box center [326, 420] width 96 height 21
click at [204, 104] on span "Cargar Comprobante" at bounding box center [195, 100] width 101 height 10
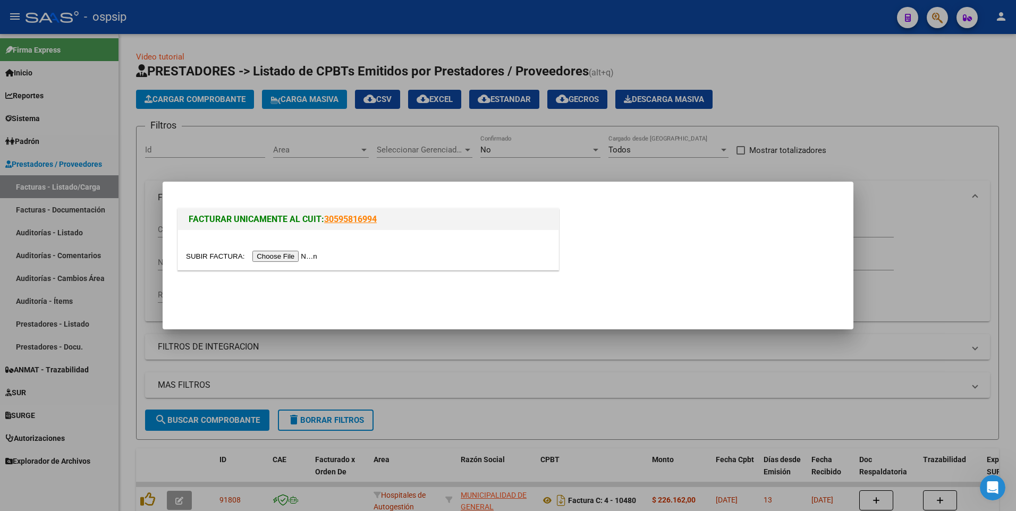
click at [265, 251] on input "file" at bounding box center [253, 256] width 134 height 11
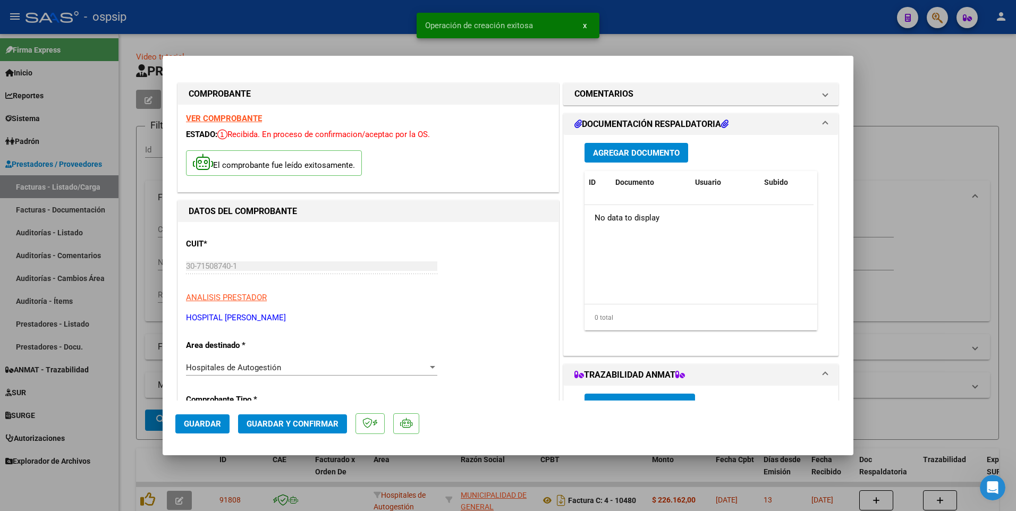
click at [228, 430] on button "Guardar" at bounding box center [202, 423] width 54 height 19
click at [288, 36] on div at bounding box center [508, 255] width 1016 height 511
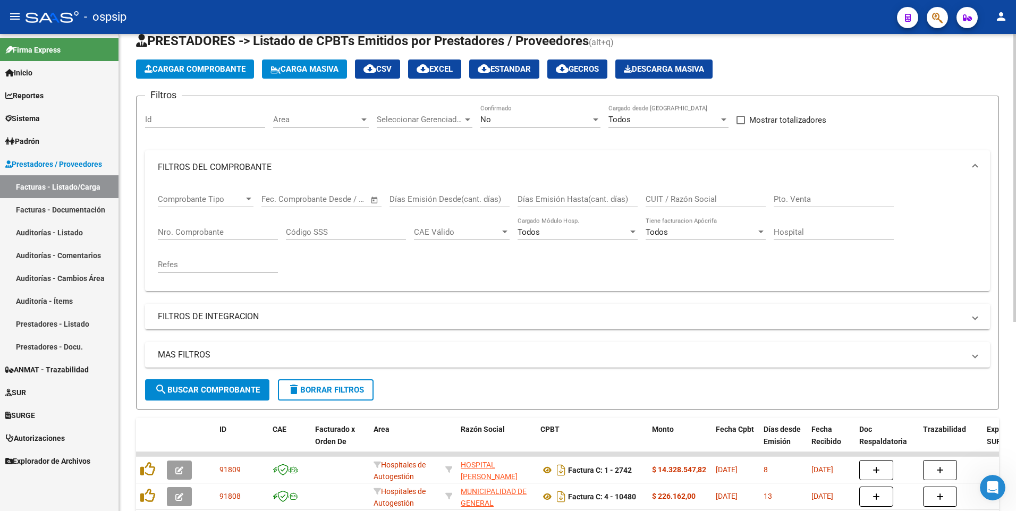
scroll to position [53, 0]
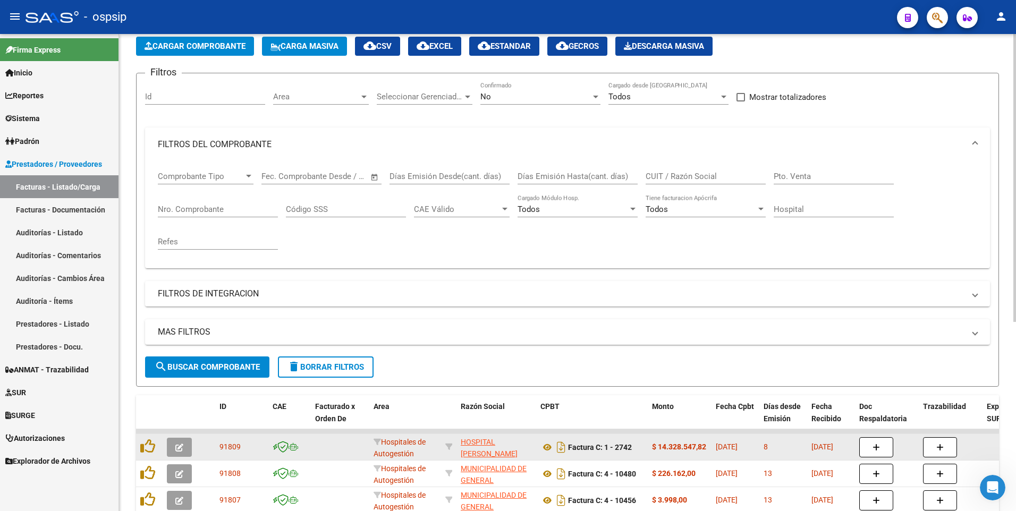
click at [177, 454] on button "button" at bounding box center [179, 447] width 25 height 19
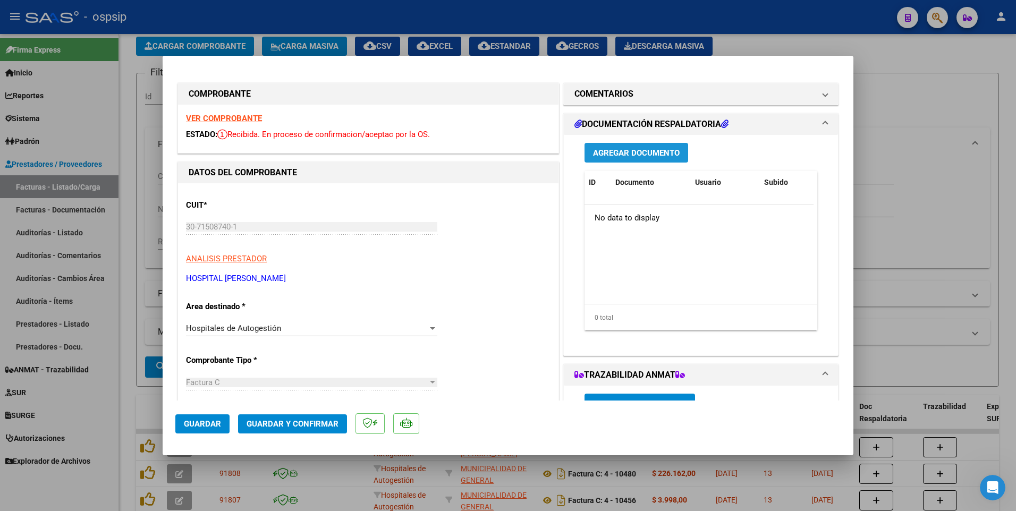
click at [644, 148] on span "Agregar Documento" at bounding box center [636, 153] width 87 height 10
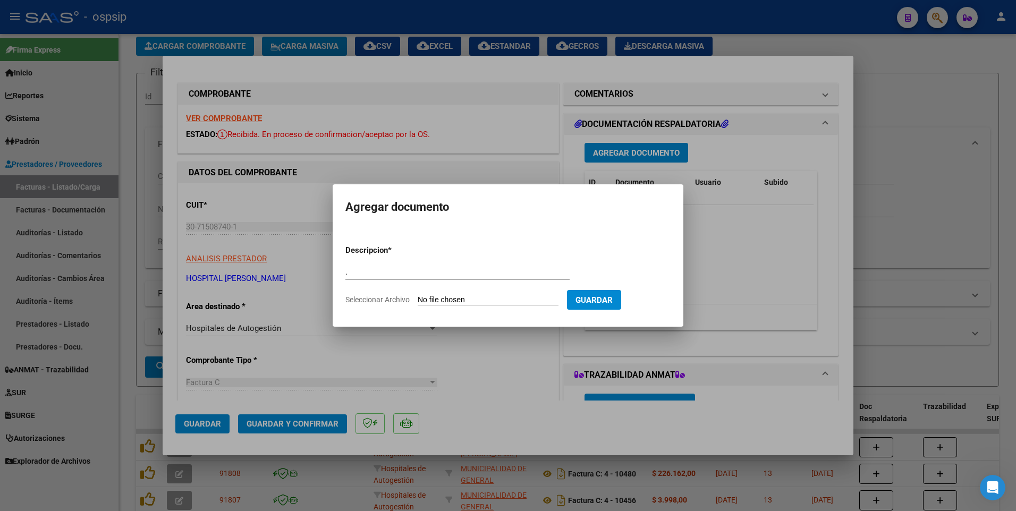
click at [444, 301] on input "Seleccionar Archivo" at bounding box center [488, 300] width 141 height 10
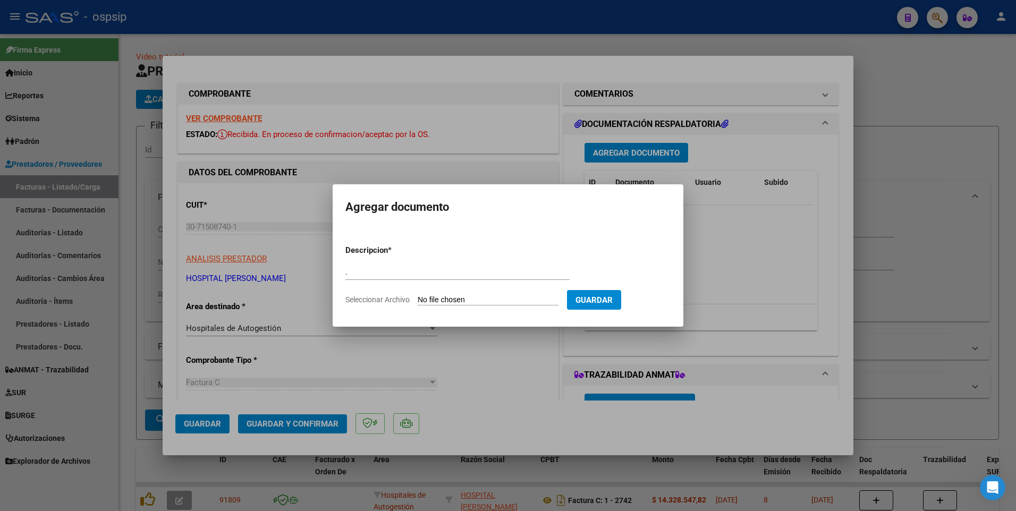
scroll to position [53, 0]
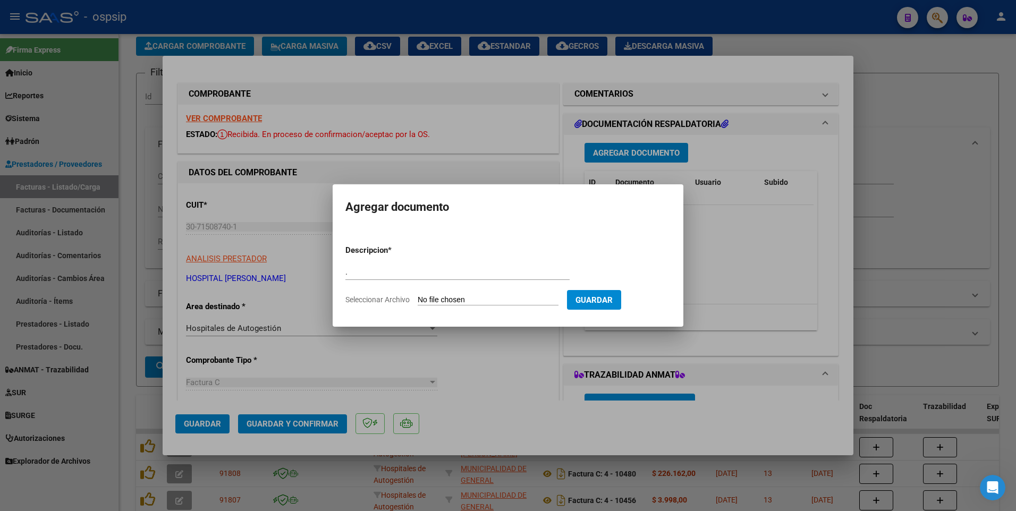
type input "C:\fakepath\OSPSIP [DATE].pdf"
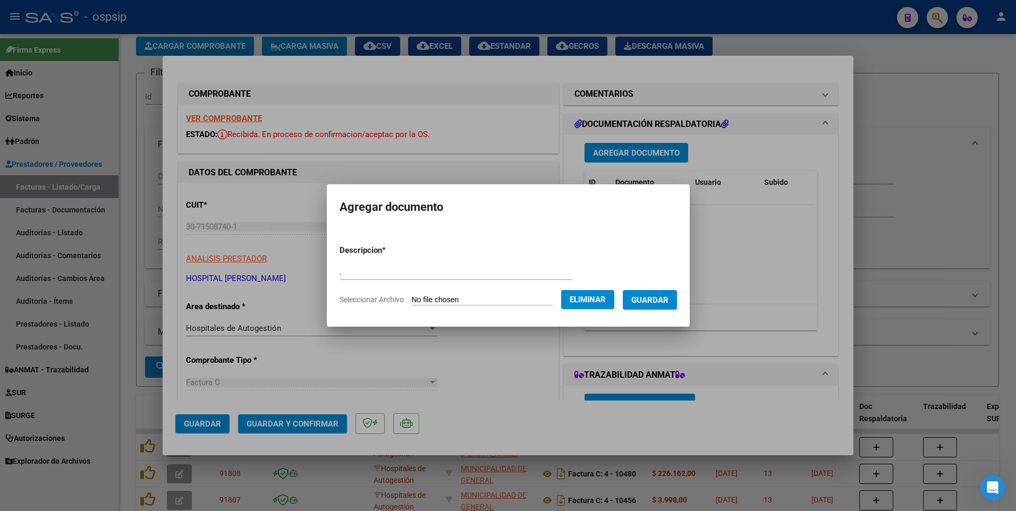
click at [662, 305] on span "Guardar" at bounding box center [649, 300] width 37 height 10
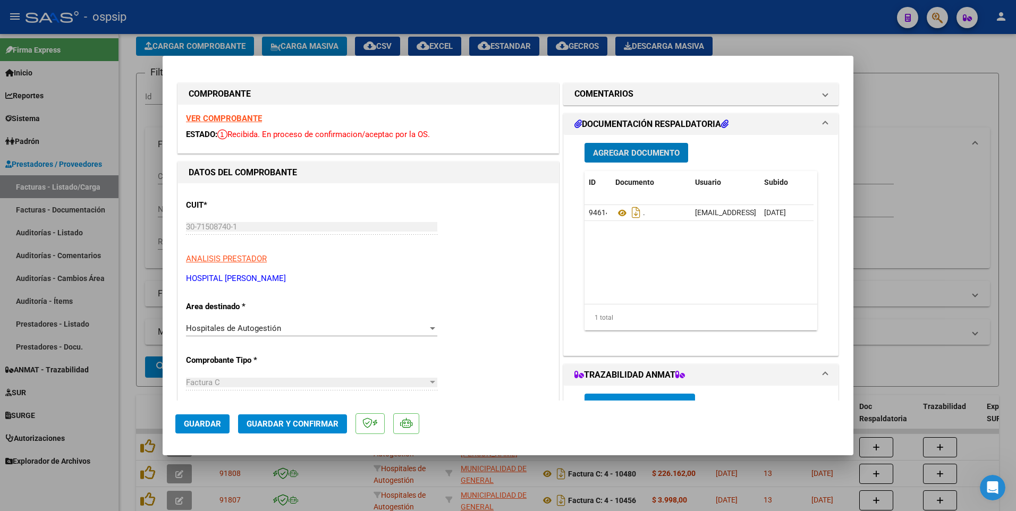
click at [635, 156] on span "Agregar Documento" at bounding box center [636, 153] width 87 height 10
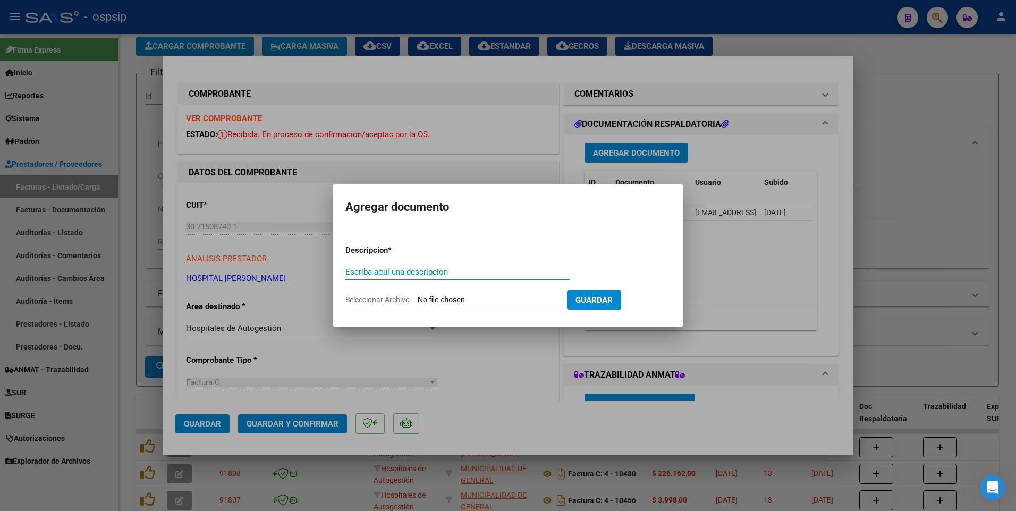
paste input "recuperodecostos@hospitalfavaloro.org"
type input "recuperodecostos@hospitalfavaloro.org"
click at [503, 297] on input "Seleccionar Archivo" at bounding box center [488, 300] width 141 height 10
click at [788, 100] on div at bounding box center [508, 255] width 1016 height 511
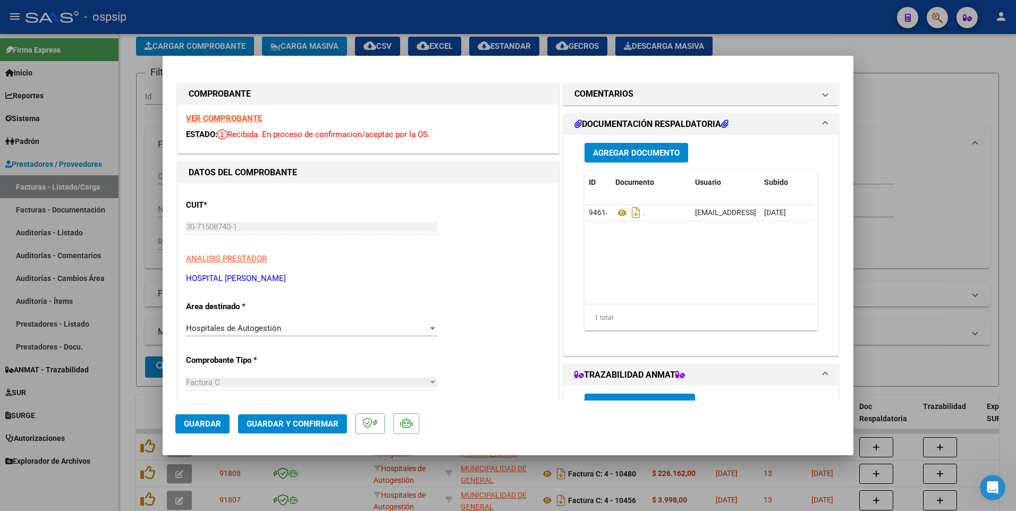
click at [345, 23] on div at bounding box center [508, 255] width 1016 height 511
type input "$ 0,00"
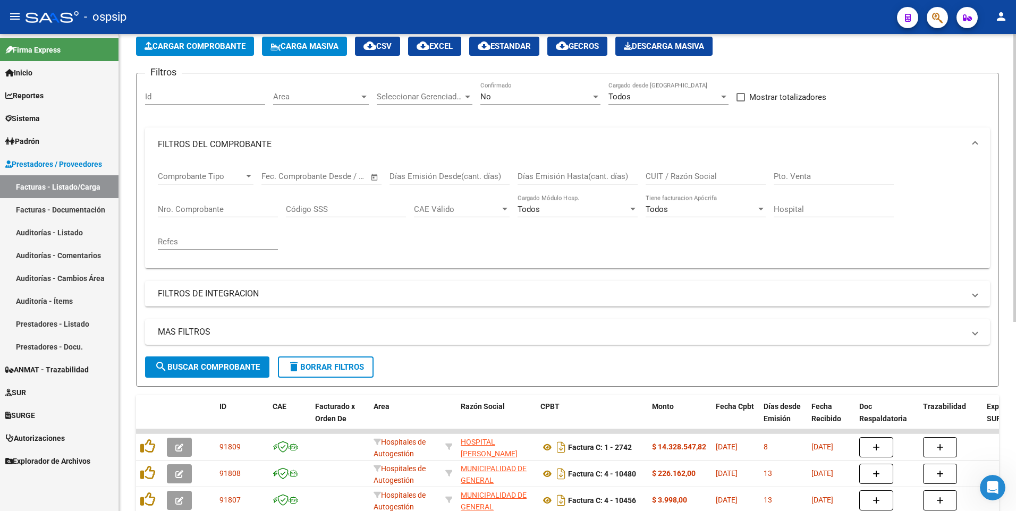
click at [351, 369] on span "delete Borrar Filtros" at bounding box center [325, 367] width 77 height 10
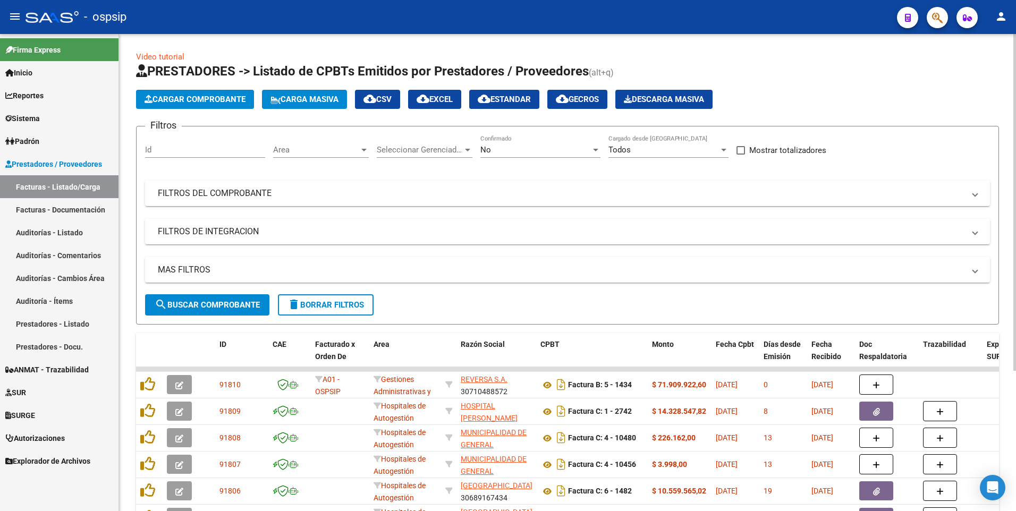
click at [221, 99] on span "Cargar Comprobante" at bounding box center [195, 100] width 101 height 10
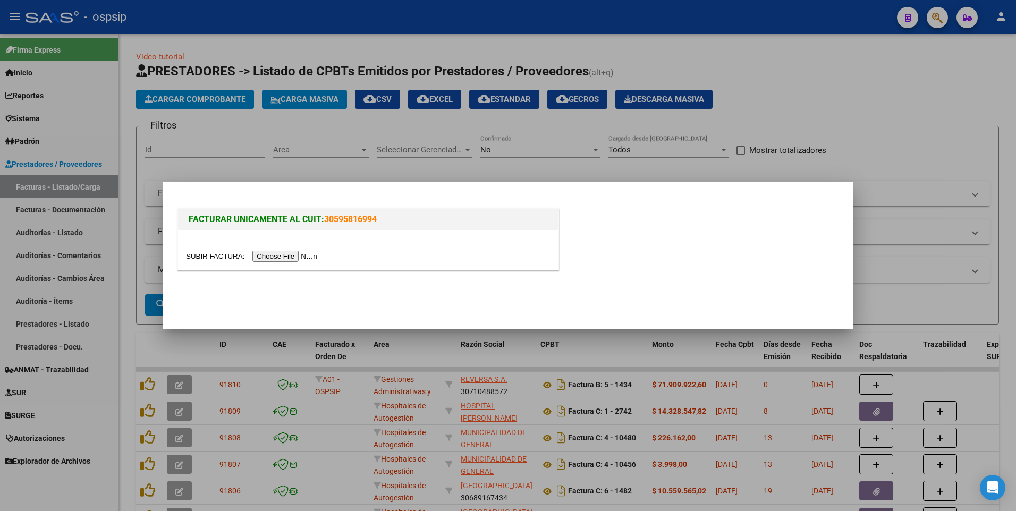
click at [265, 257] on input "file" at bounding box center [253, 256] width 134 height 11
type input "C:\fakepath\FACT 13717 OSPSIP (87).pdf"
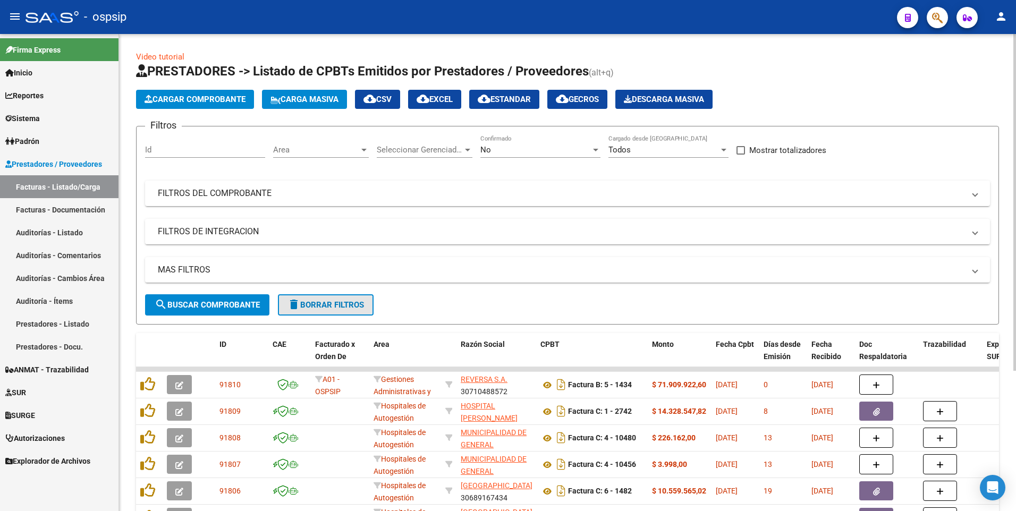
click at [306, 295] on button "delete Borrar Filtros" at bounding box center [326, 304] width 96 height 21
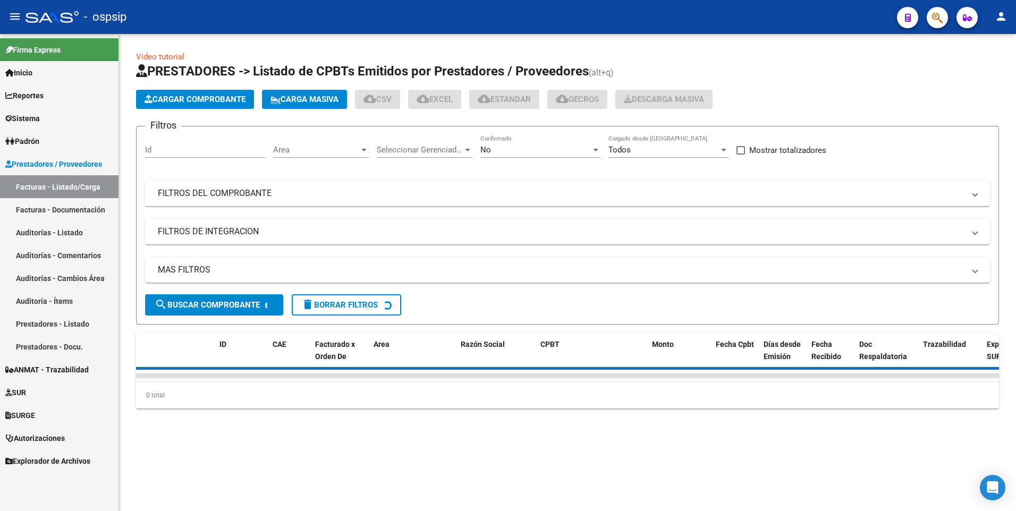
click at [193, 99] on span "Cargar Comprobante" at bounding box center [195, 100] width 101 height 10
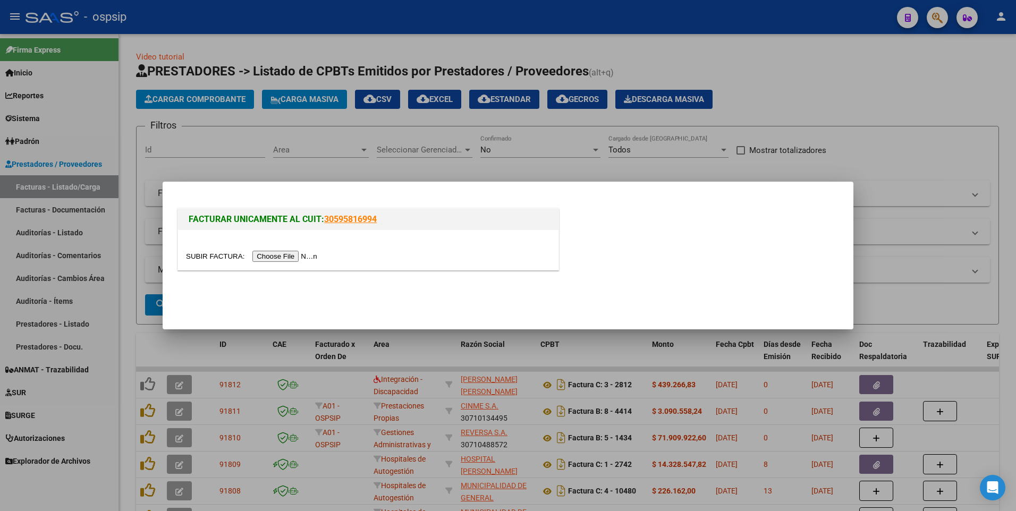
click at [273, 258] on input "file" at bounding box center [253, 256] width 134 height 11
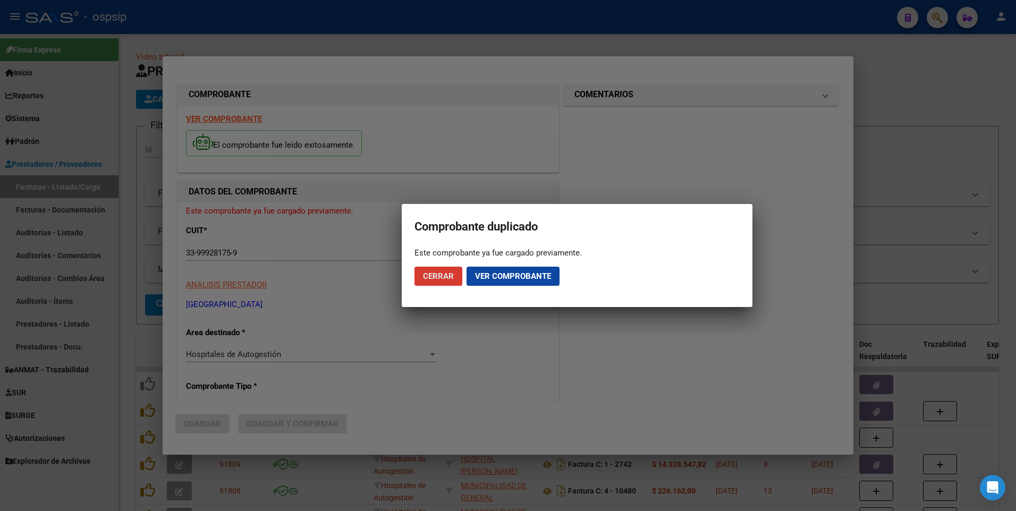
click at [443, 284] on button "Cerrar" at bounding box center [438, 276] width 48 height 19
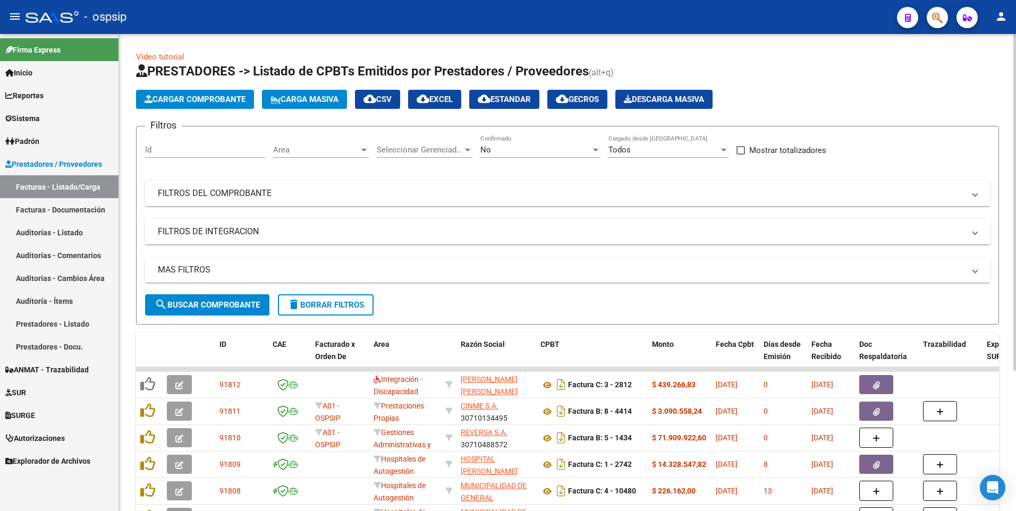
click at [349, 304] on span "delete Borrar Filtros" at bounding box center [325, 305] width 77 height 10
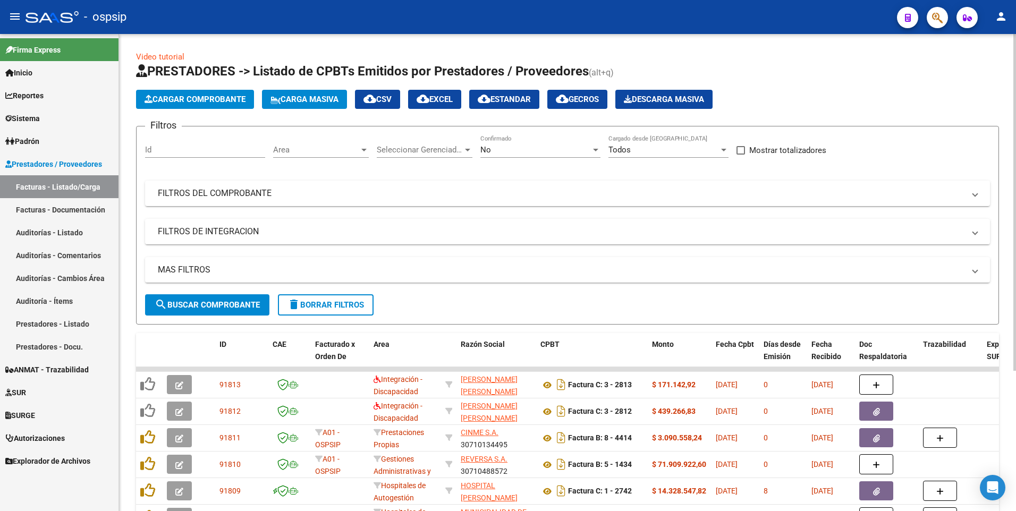
click at [317, 309] on span "delete Borrar Filtros" at bounding box center [325, 305] width 77 height 10
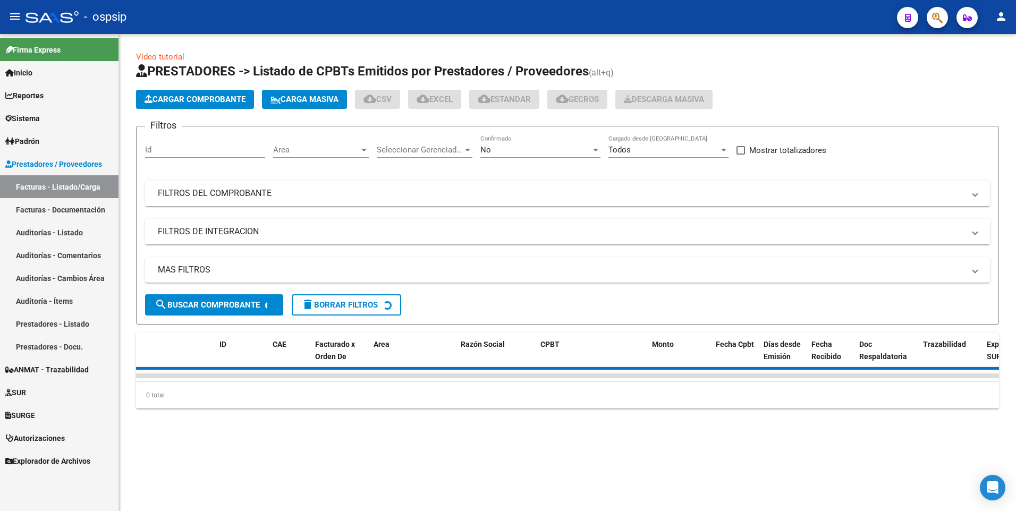
click at [235, 95] on span "Cargar Comprobante" at bounding box center [195, 100] width 101 height 10
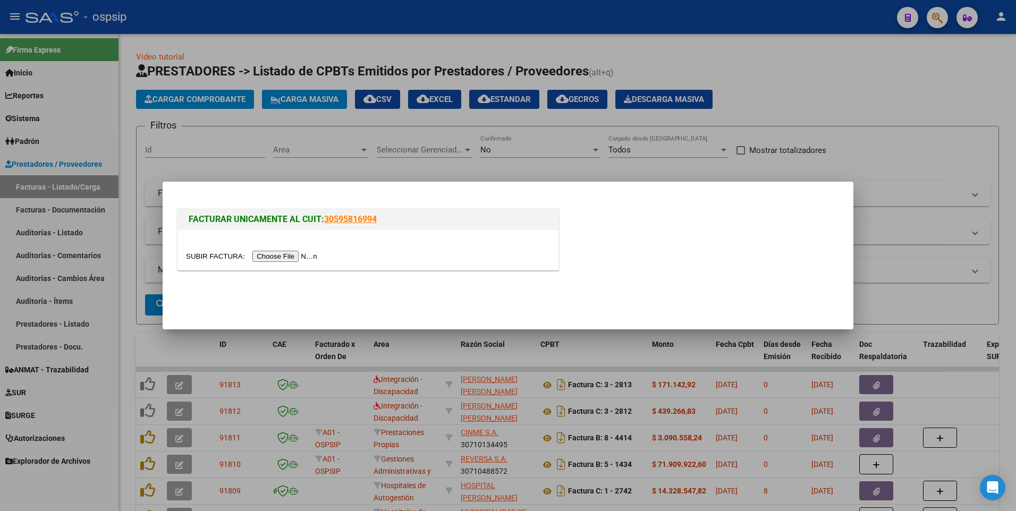
click at [278, 260] on input "file" at bounding box center [253, 256] width 134 height 11
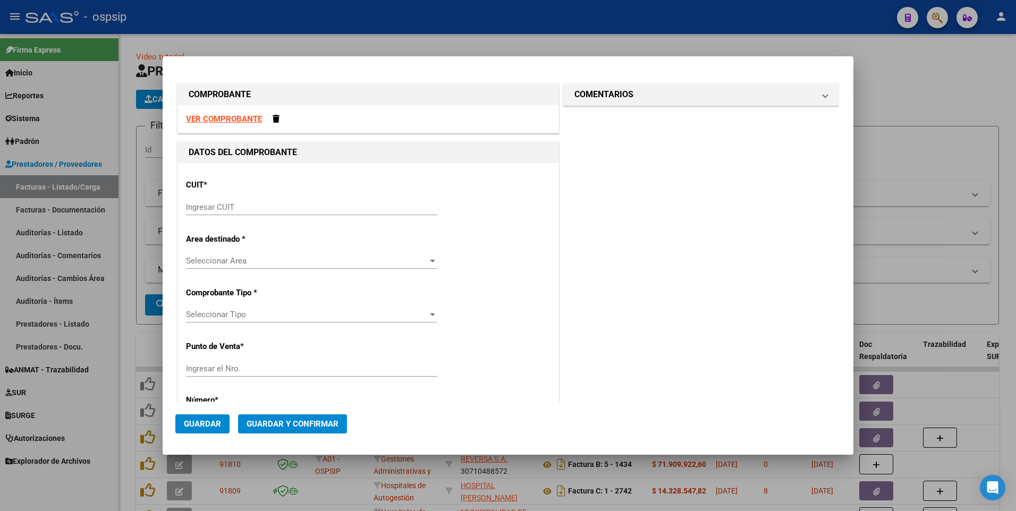
click at [243, 206] on input "Ingresar CUIT" at bounding box center [311, 207] width 251 height 10
click at [241, 124] on div "VER COMPROBANTE" at bounding box center [368, 119] width 380 height 28
click at [241, 119] on strong "VER COMPROBANTE" at bounding box center [224, 119] width 76 height 10
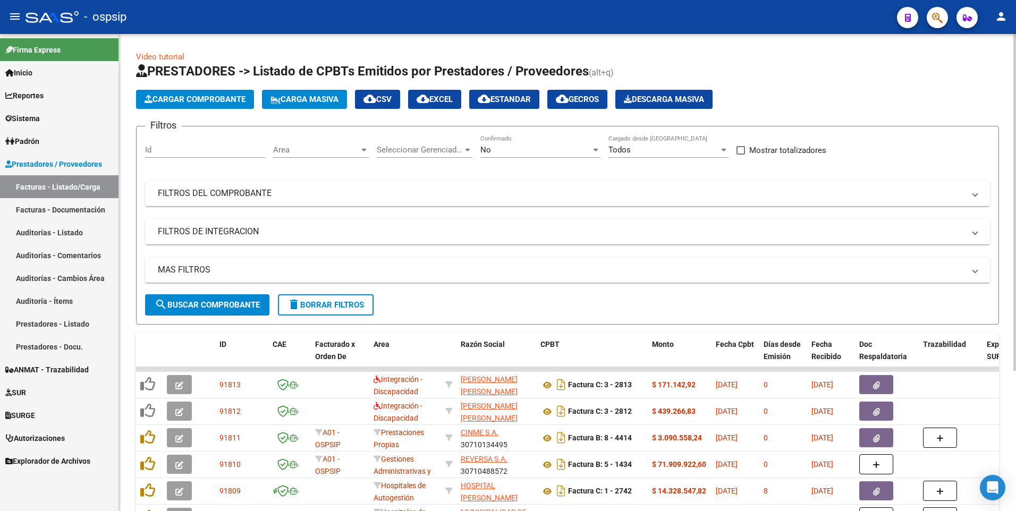
click at [225, 102] on span "Cargar Comprobante" at bounding box center [195, 100] width 101 height 10
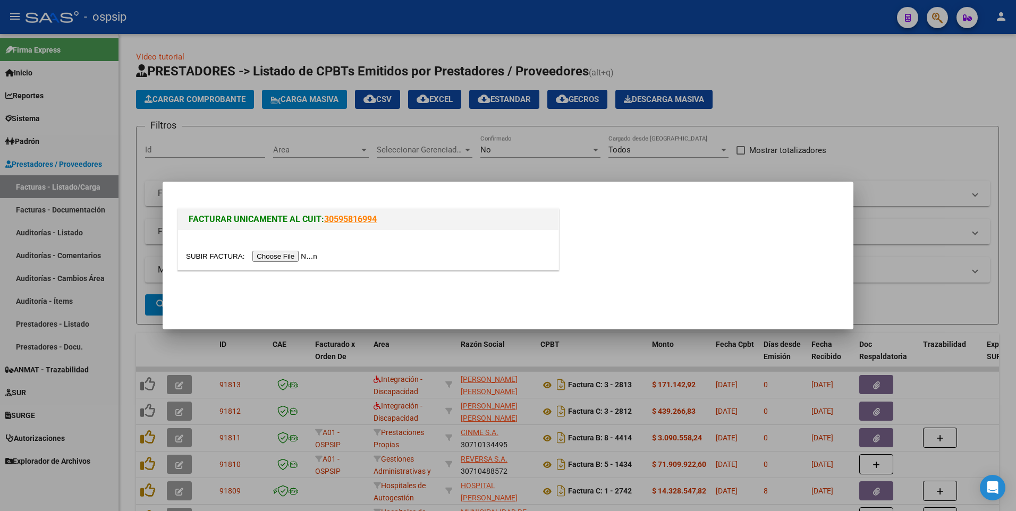
click at [278, 257] on input "file" at bounding box center [253, 256] width 134 height 11
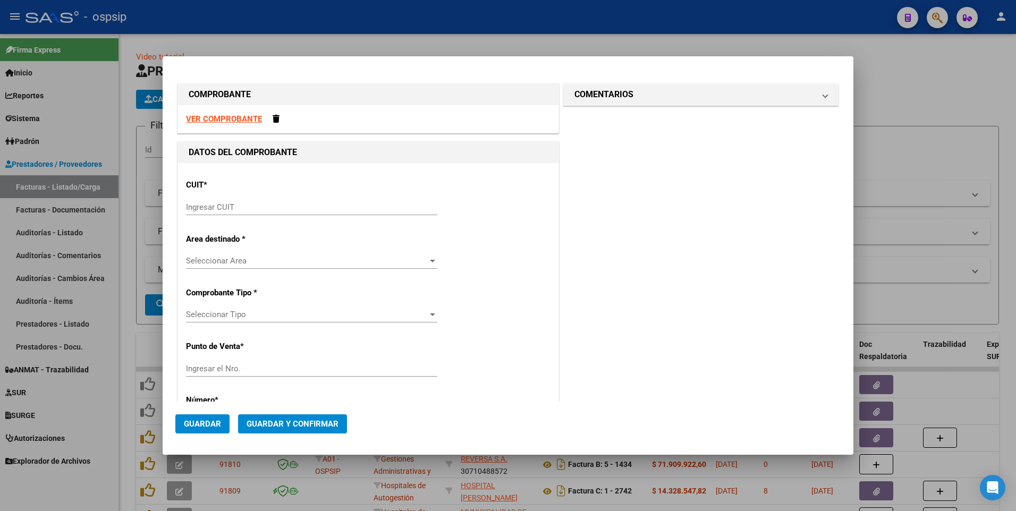
click at [231, 118] on strong "VER COMPROBANTE" at bounding box center [224, 119] width 76 height 10
click at [228, 211] on input "Ingresar CUIT" at bounding box center [311, 207] width 251 height 10
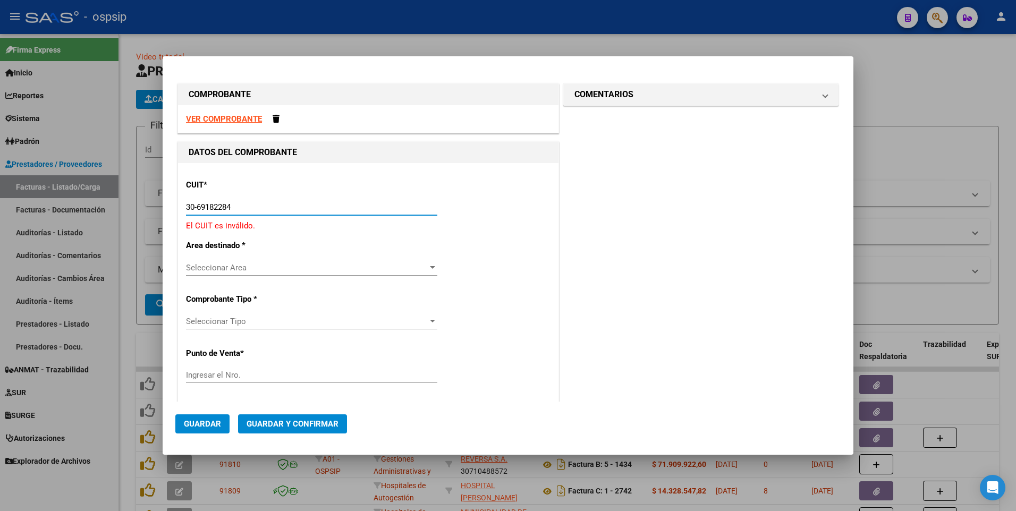
type input "30-69182284-9"
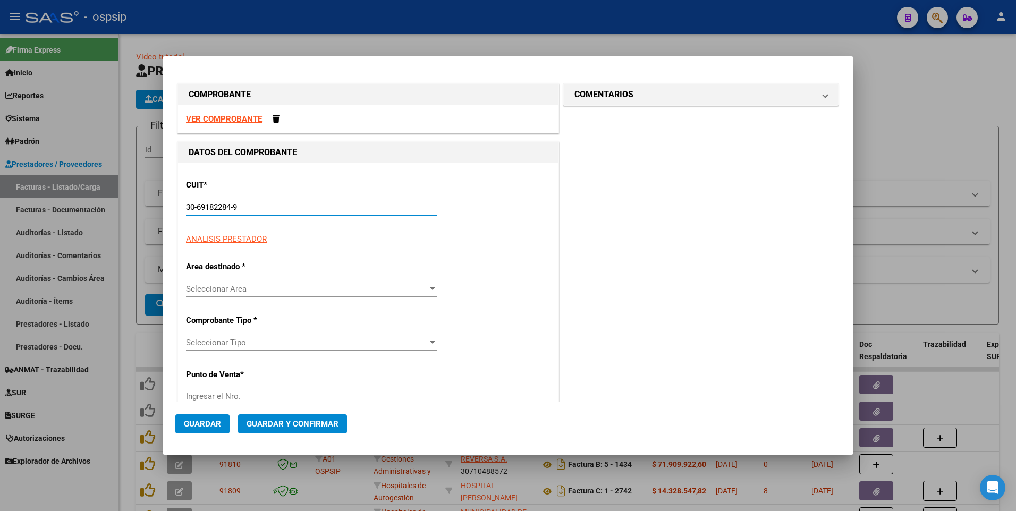
type input "1378"
type input "30-69182284-9"
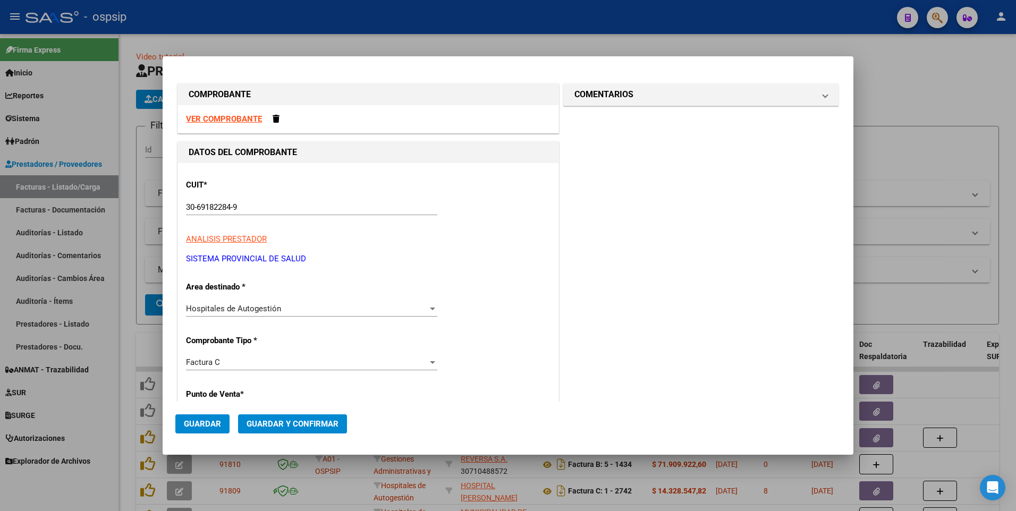
scroll to position [181, 0]
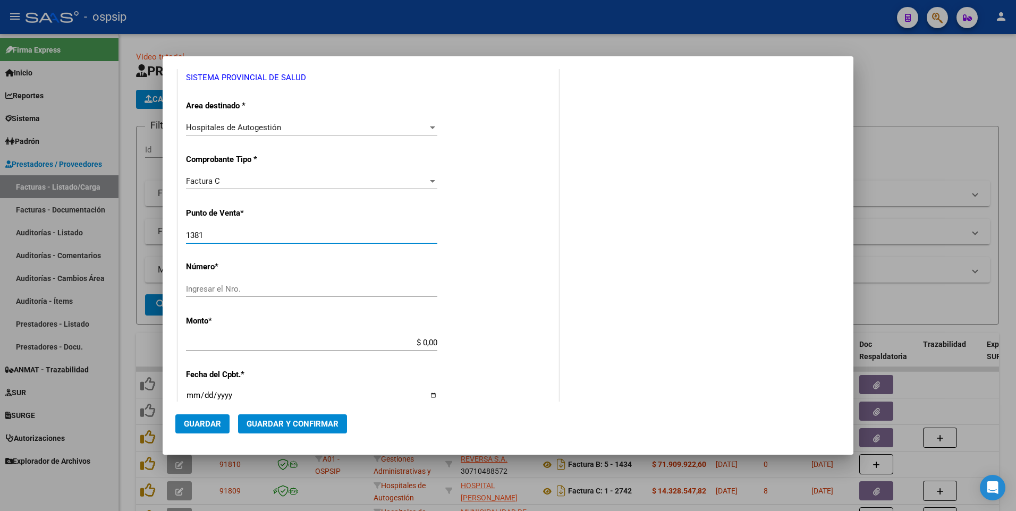
type input "1381"
type input "4018"
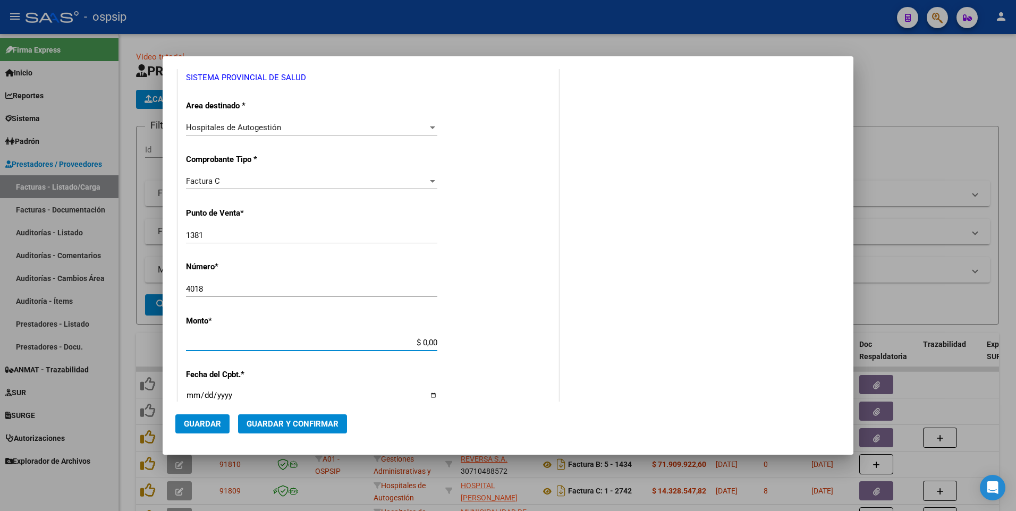
scroll to position [188, 0]
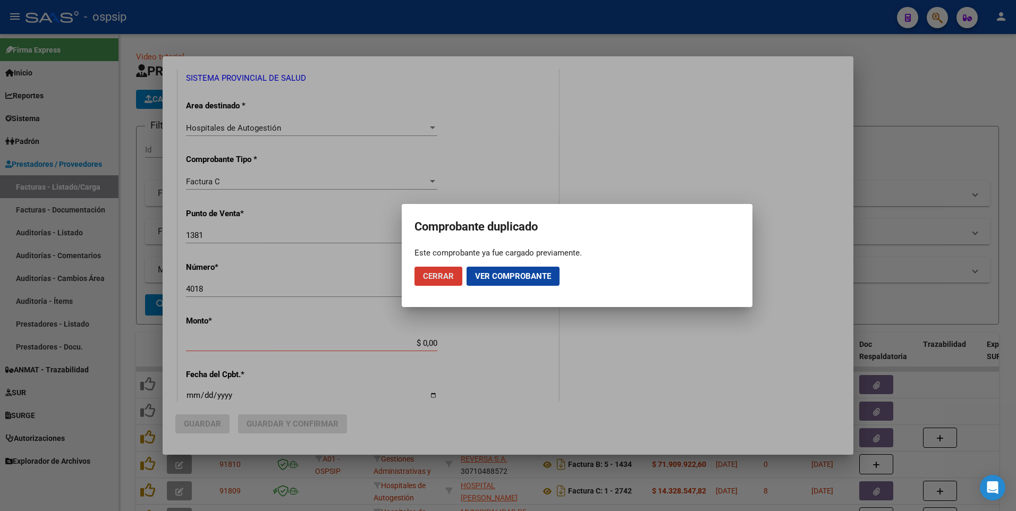
click at [445, 264] on mat-dialog-actions "Cerrar Ver comprobante" at bounding box center [576, 276] width 325 height 36
click at [445, 281] on span "Cerrar" at bounding box center [438, 277] width 31 height 10
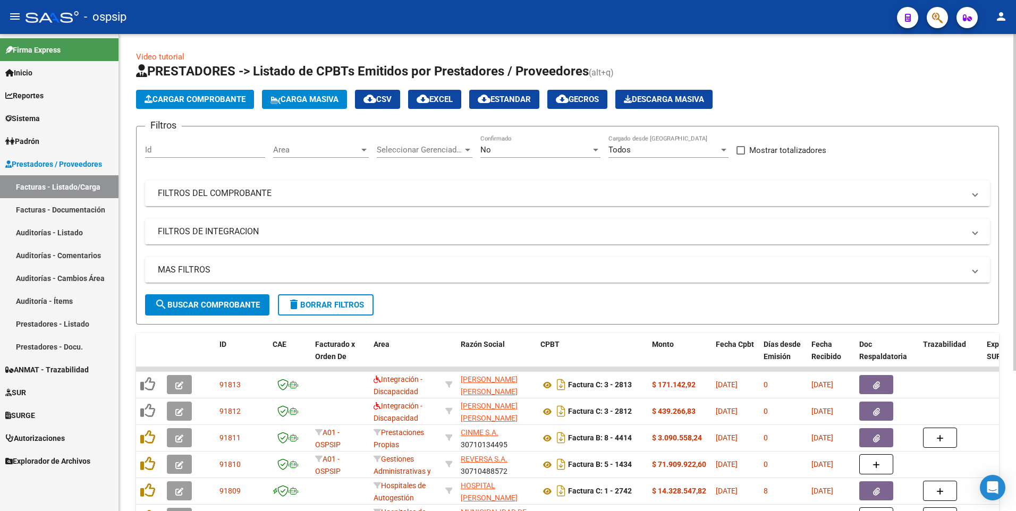
click at [609, 183] on mat-expansion-panel-header "FILTROS DEL COMPROBANTE" at bounding box center [567, 194] width 845 height 26
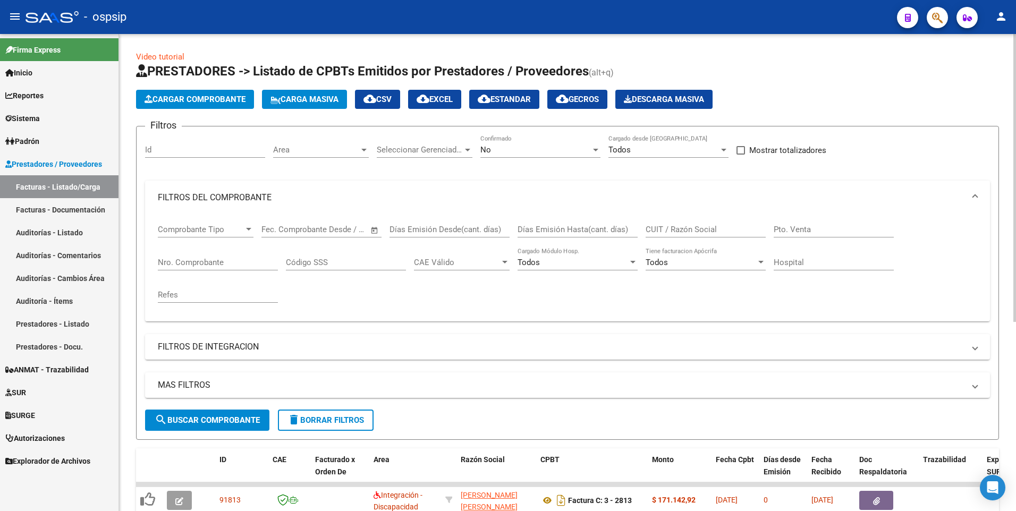
click at [682, 230] on input "CUIT / Razón Social" at bounding box center [706, 230] width 120 height 10
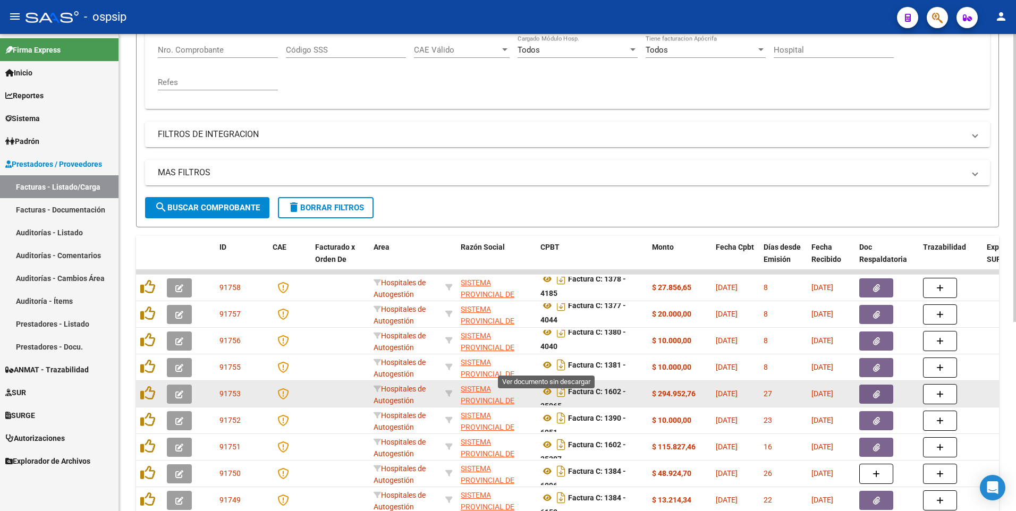
scroll to position [6, 0]
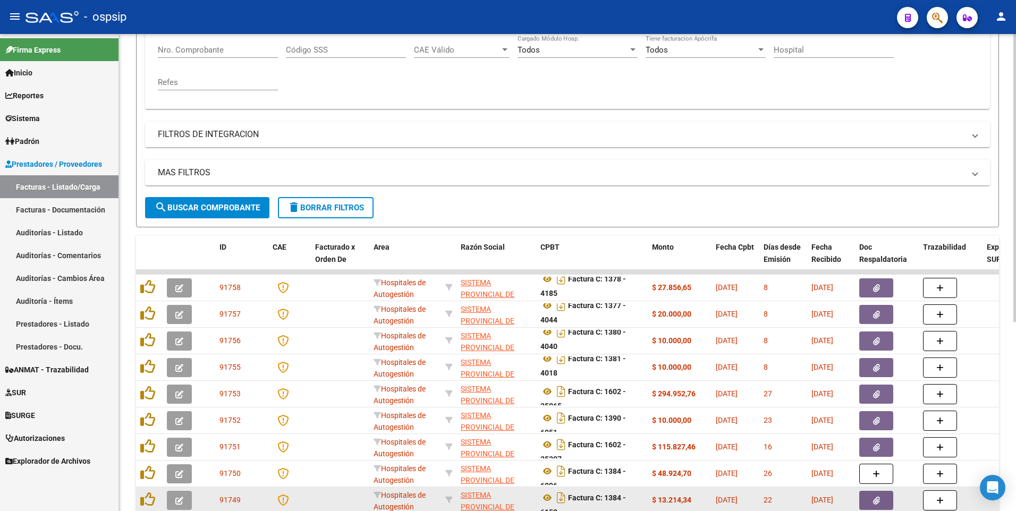
type input "30691822849"
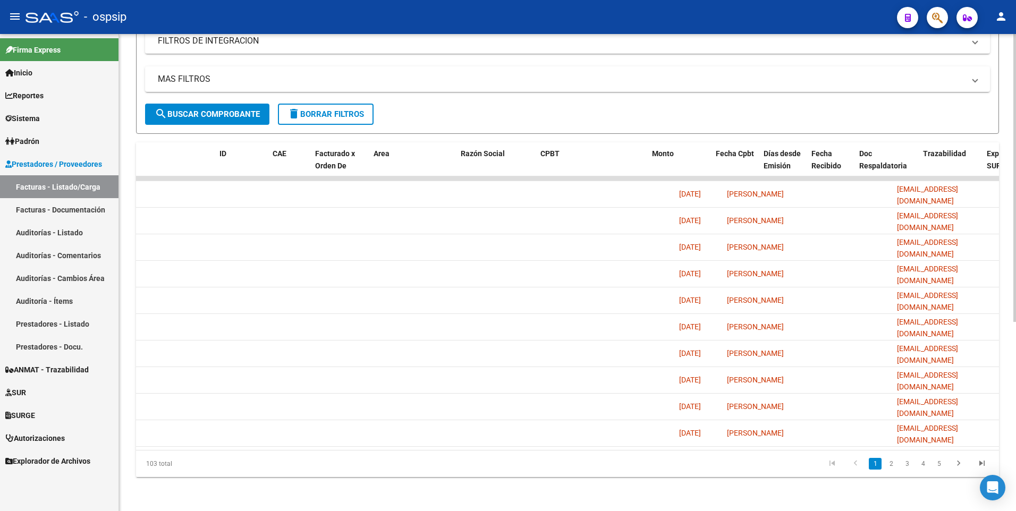
scroll to position [0, 0]
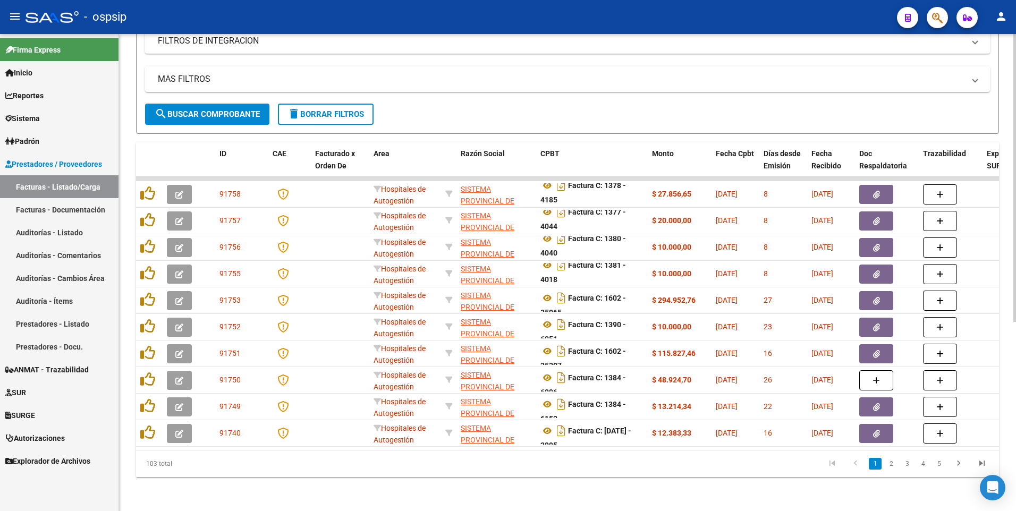
click at [337, 111] on button "delete Borrar Filtros" at bounding box center [326, 114] width 96 height 21
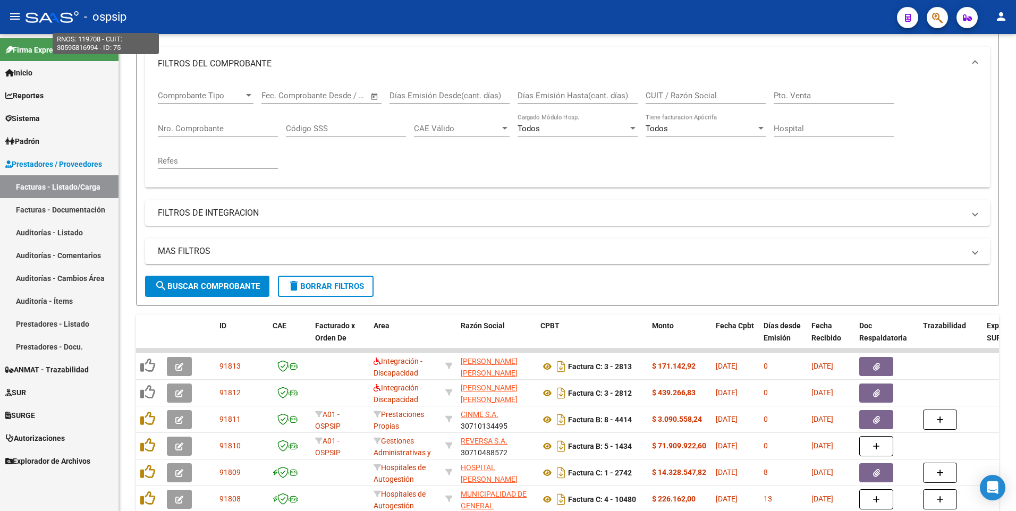
scroll to position [48, 0]
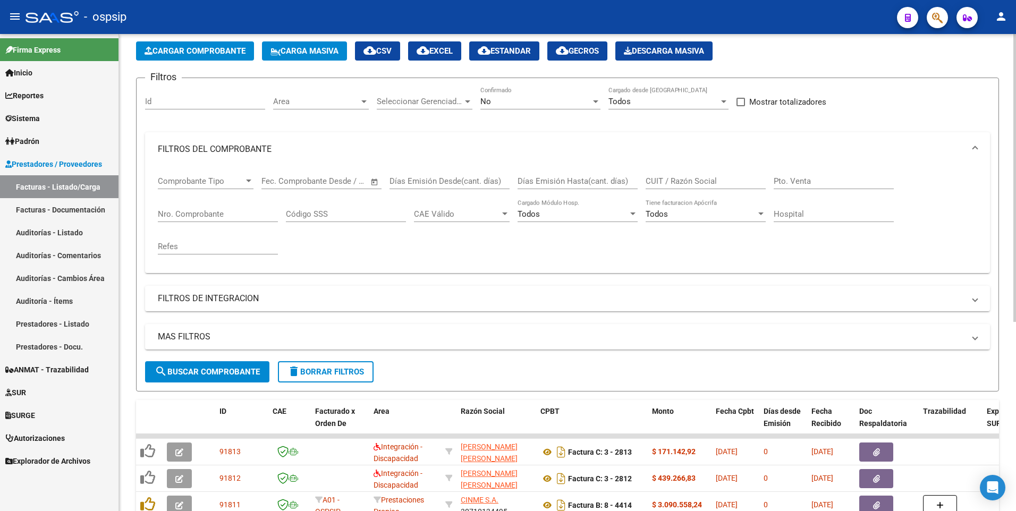
click at [309, 370] on span "delete Borrar Filtros" at bounding box center [325, 372] width 77 height 10
click at [199, 55] on span "Cargar Comprobante" at bounding box center [195, 51] width 101 height 10
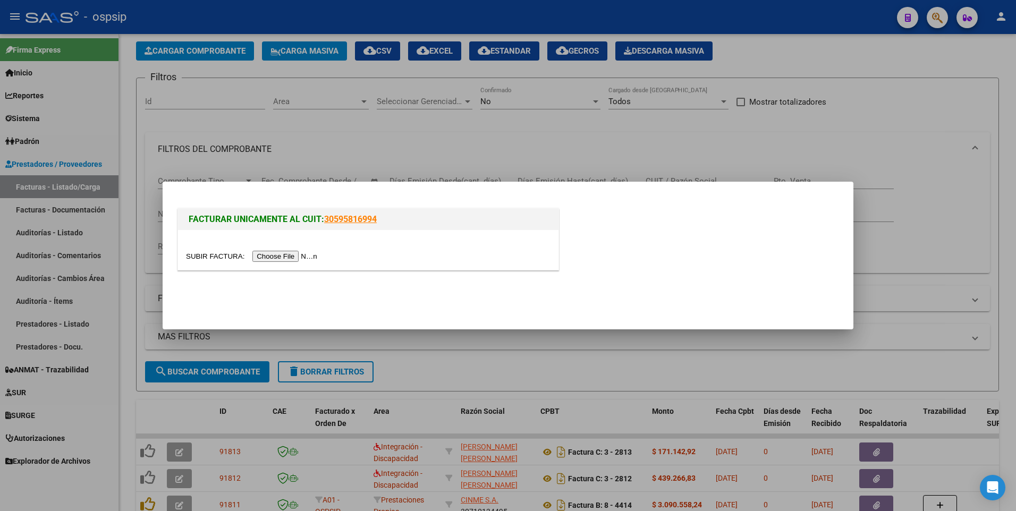
click at [285, 262] on div at bounding box center [368, 256] width 365 height 12
click at [284, 259] on input "file" at bounding box center [253, 256] width 134 height 11
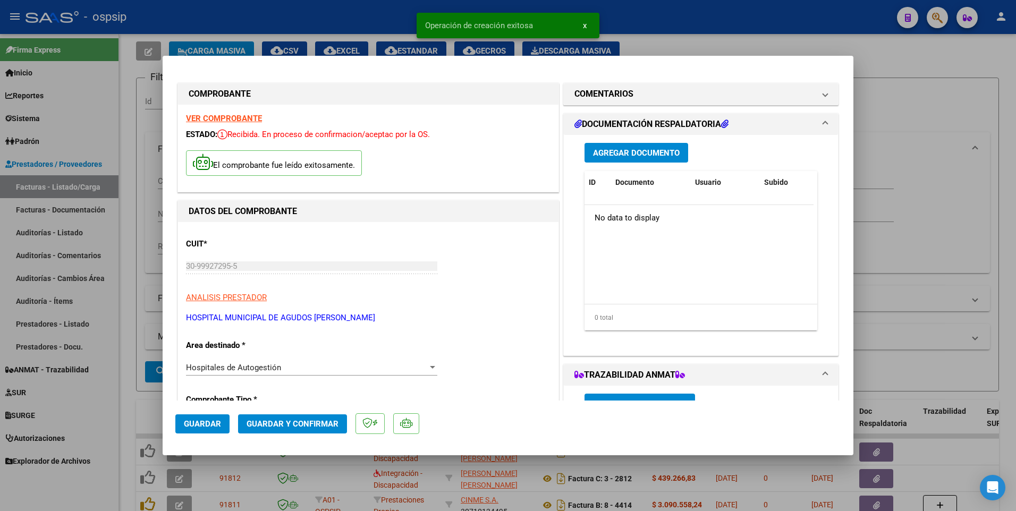
click at [622, 153] on span "Agregar Documento" at bounding box center [636, 153] width 87 height 10
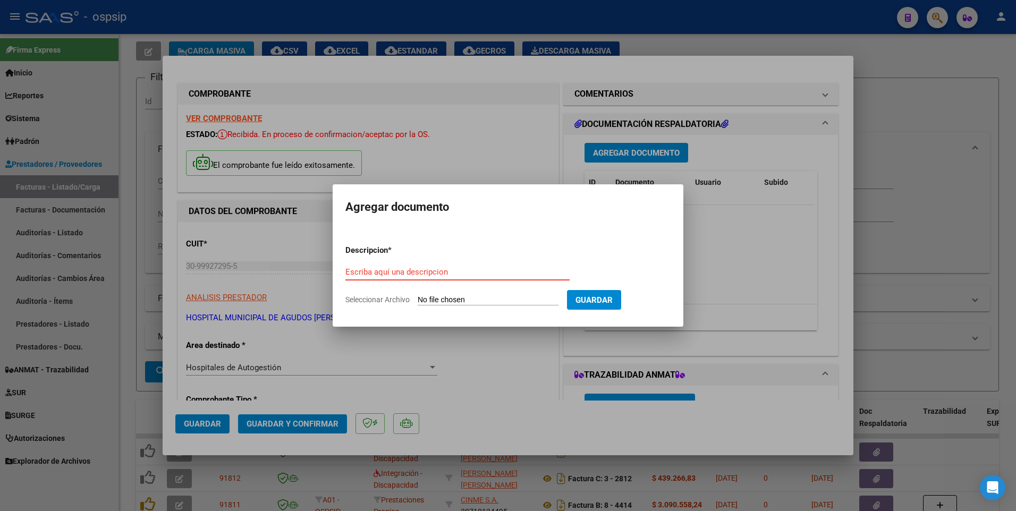
paste input "ooss@siemprebb.gob.ar"
type input "ooss@siemprebb.gob.ar"
click at [454, 299] on input "Seleccionar Archivo" at bounding box center [488, 300] width 141 height 10
type input "C:\fakepath\obra social del personal de seguridad comercial.pdf"
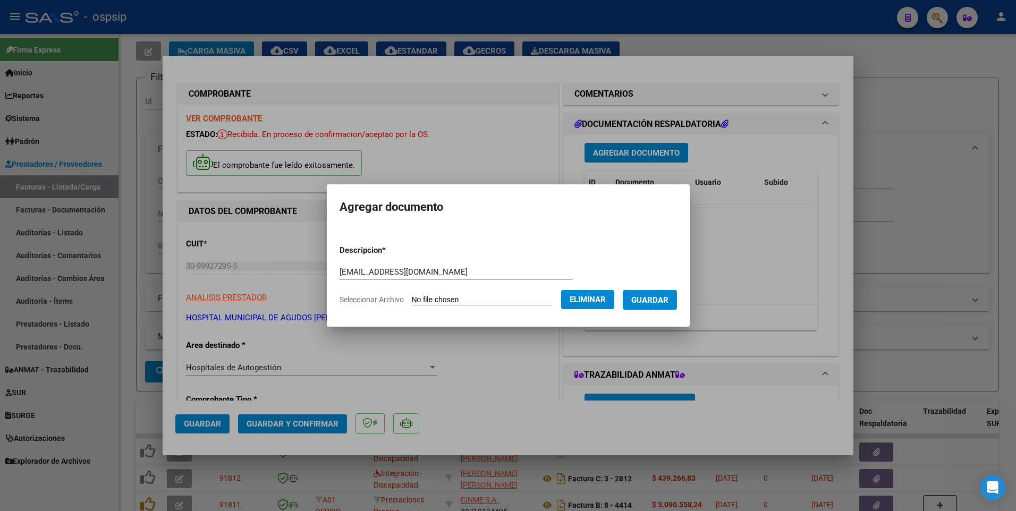
click at [672, 307] on button "Guardar" at bounding box center [650, 300] width 54 height 20
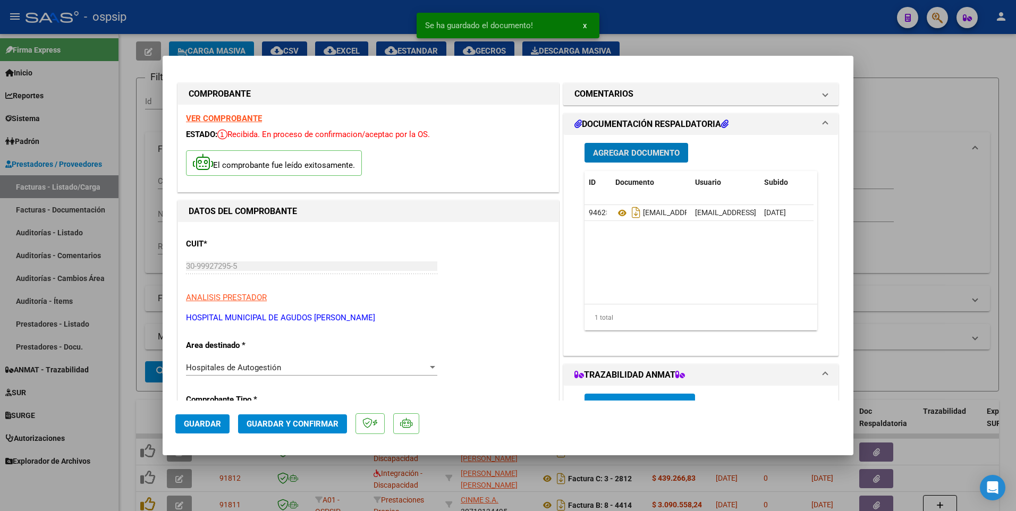
click at [213, 429] on button "Guardar" at bounding box center [202, 423] width 54 height 19
click at [134, 261] on div at bounding box center [508, 255] width 1016 height 511
type input "$ 0,00"
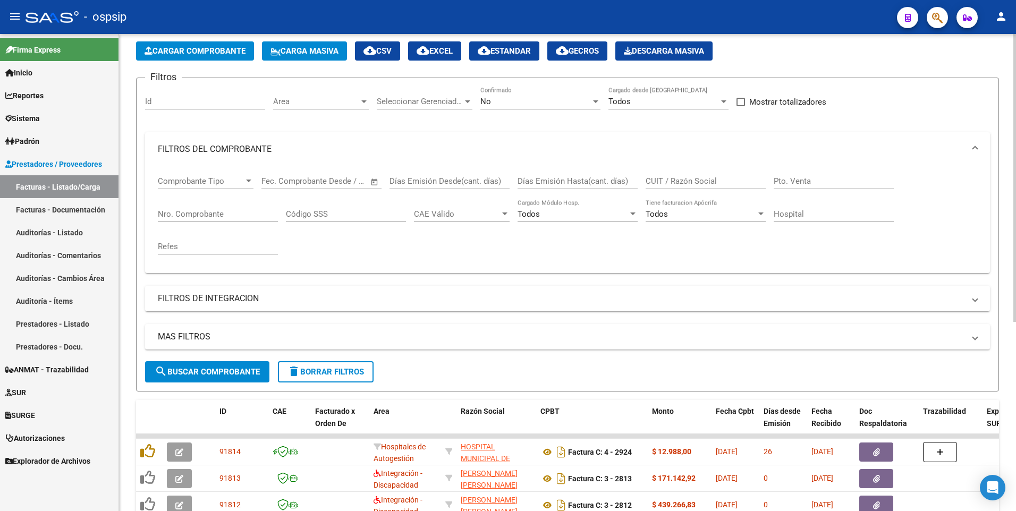
click at [203, 58] on button "Cargar Comprobante" at bounding box center [195, 50] width 118 height 19
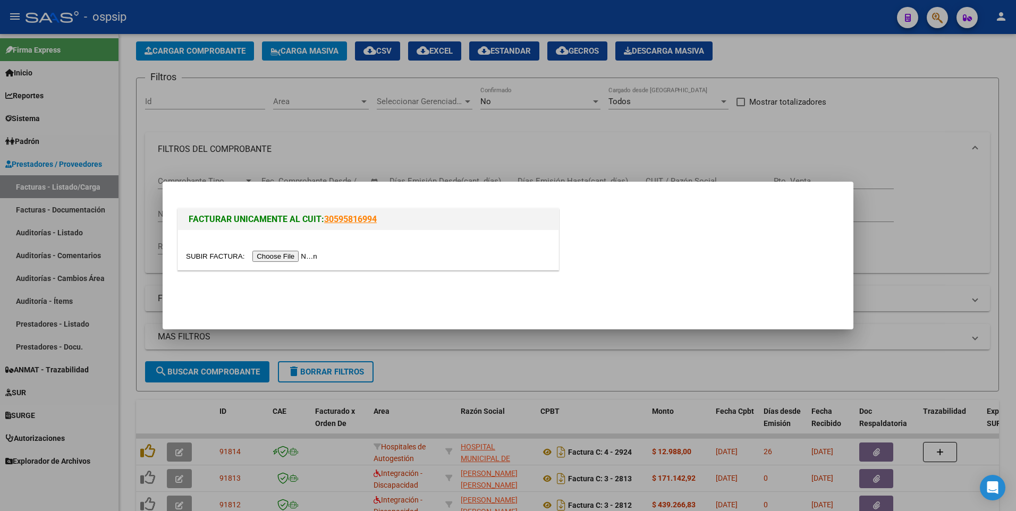
click at [264, 252] on input "file" at bounding box center [253, 256] width 134 height 11
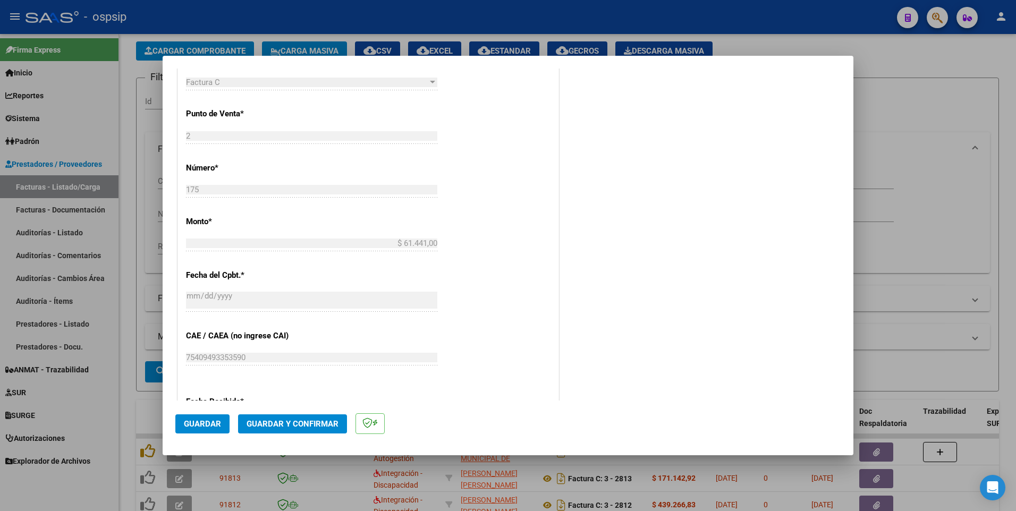
click at [194, 429] on button "Guardar" at bounding box center [202, 423] width 54 height 19
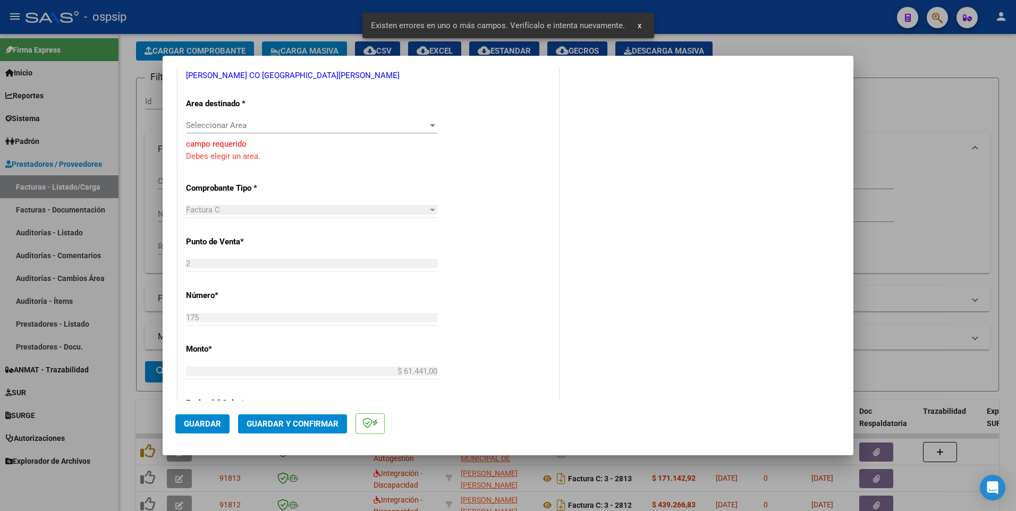
scroll to position [107, 0]
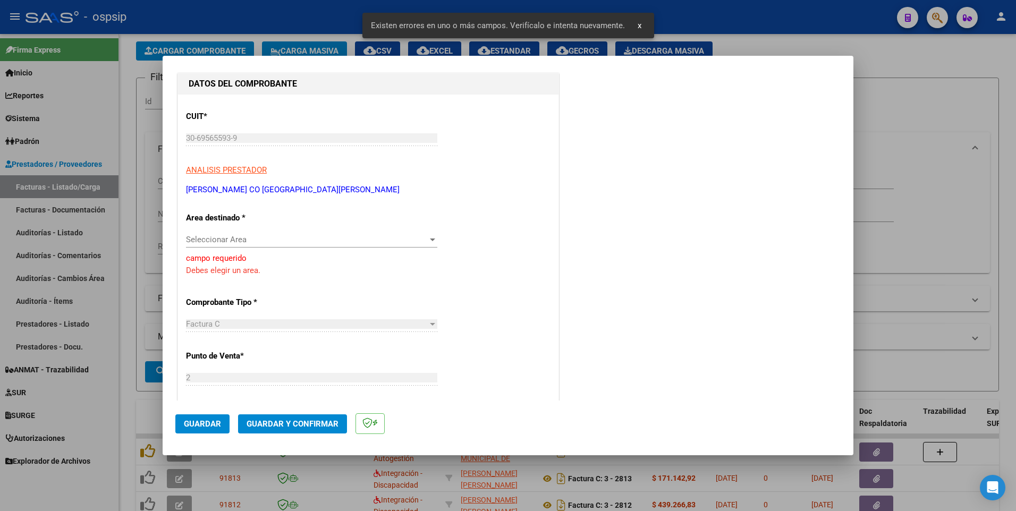
click at [265, 235] on span "Seleccionar Area" at bounding box center [307, 240] width 242 height 10
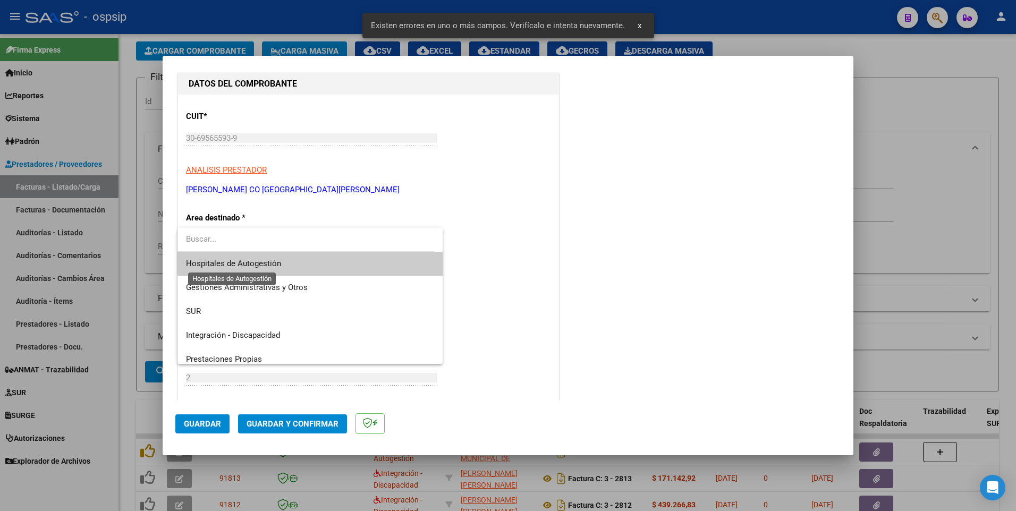
click at [266, 268] on span "Hospitales de Autogestión" at bounding box center [233, 264] width 95 height 10
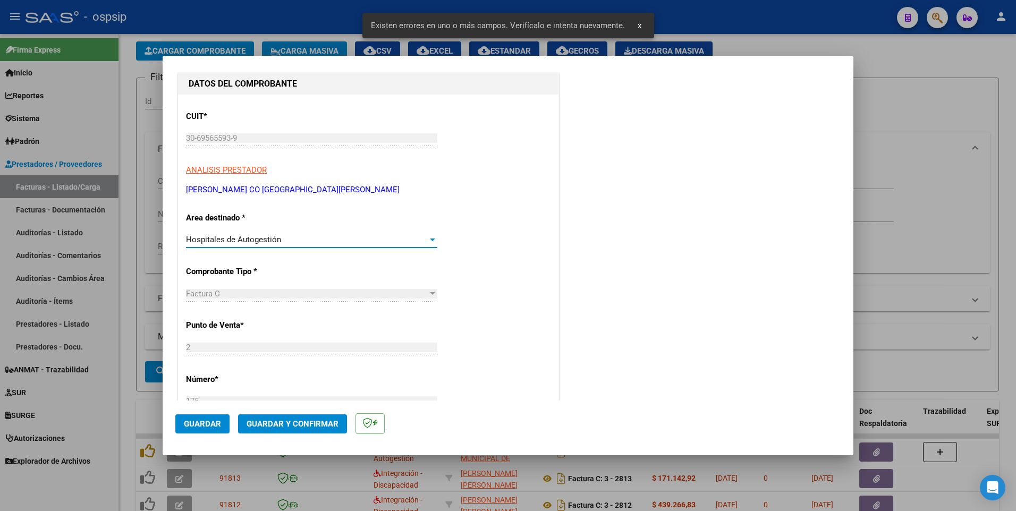
click at [204, 426] on span "Guardar" at bounding box center [202, 424] width 37 height 10
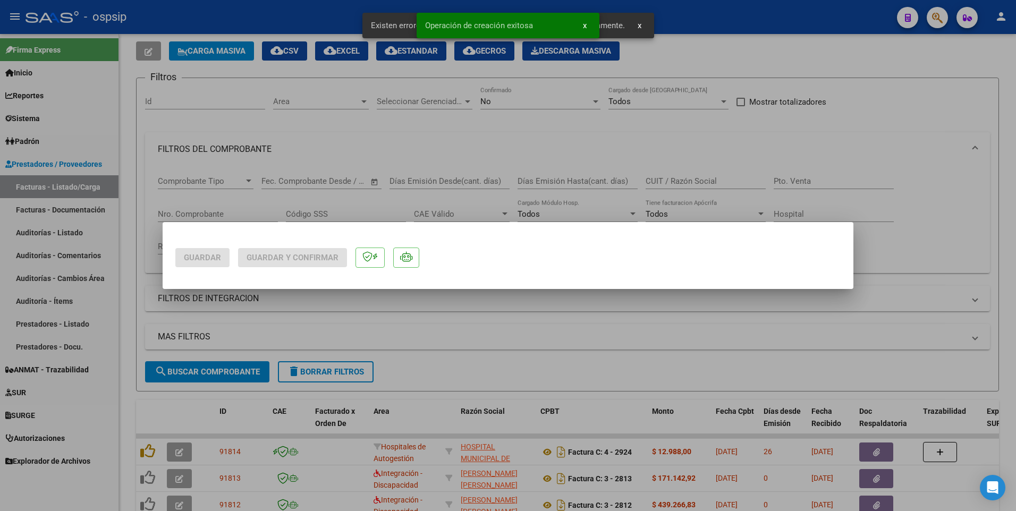
scroll to position [0, 0]
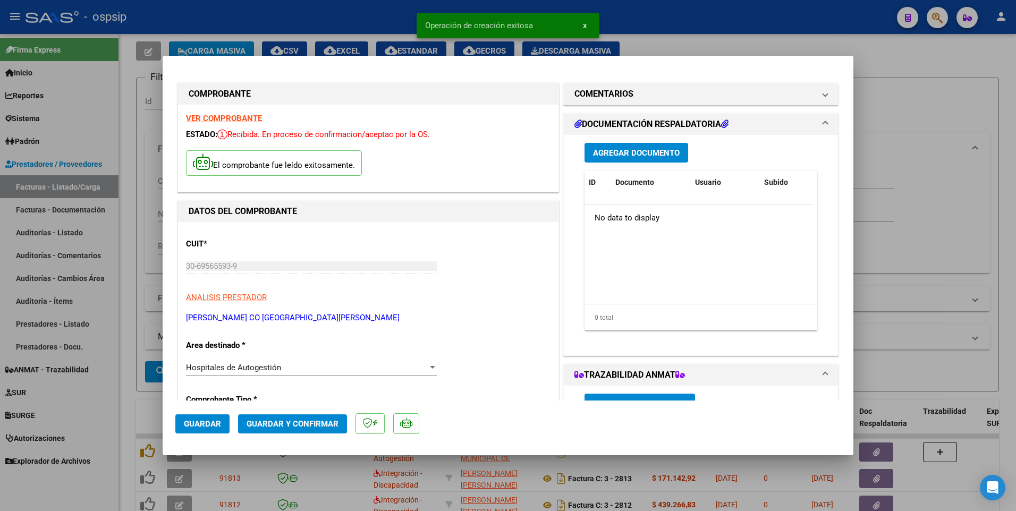
click at [607, 155] on span "Agregar Documento" at bounding box center [636, 153] width 87 height 10
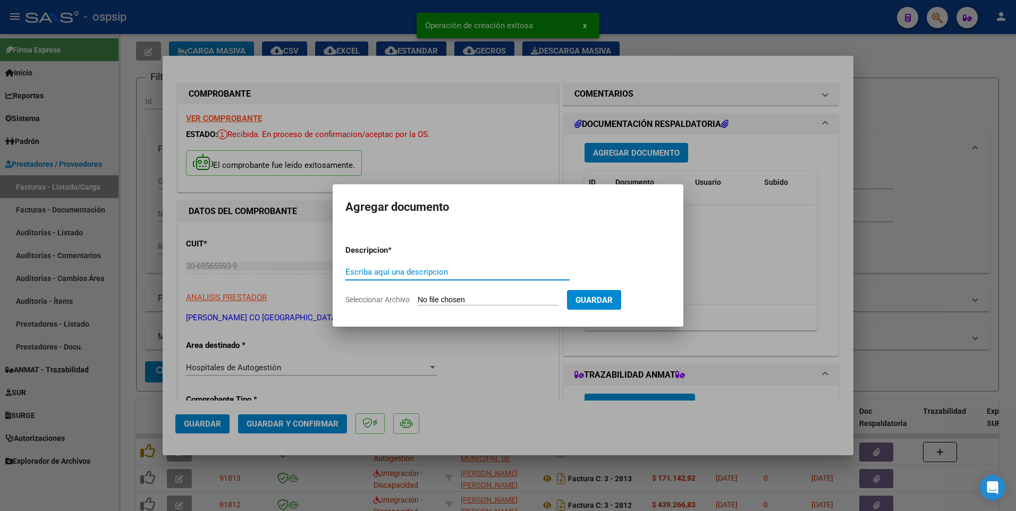
paste input "ooss@siemprebb.gob.ar"
paste input "facturacionsamcosanjeronimosud@gmail.com"
click at [551, 270] on input "ooss@siemprebb.gob.arfacturacionsamcosanjeronimosud@gmail.com" at bounding box center [457, 272] width 224 height 10
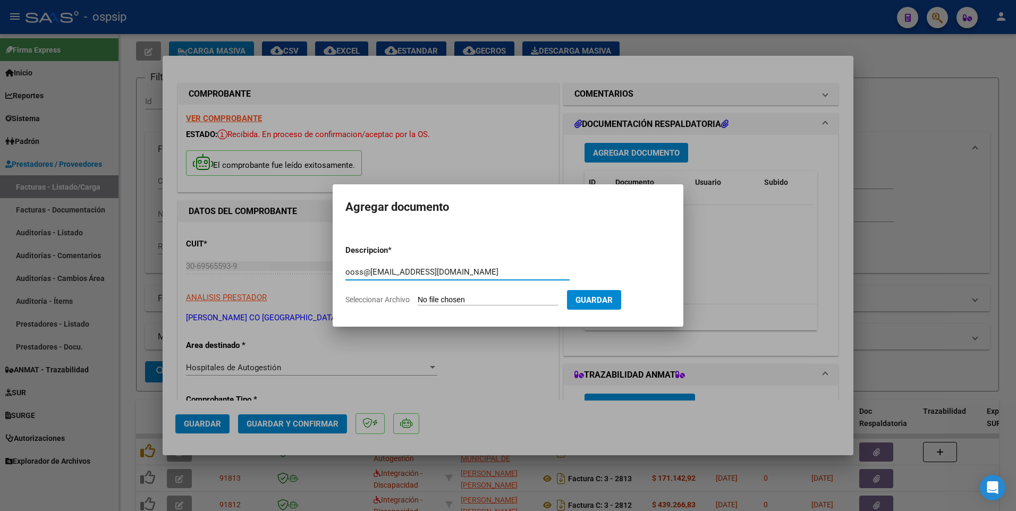
click at [551, 270] on input "ooss@siemprebb.gob.arfacturacionsamcosanjeronimosud@gmail.com" at bounding box center [457, 272] width 224 height 10
paste input "text"
type input "facturacionsamcosanjeronimosud@gmail.com"
click at [558, 299] on input "Seleccionar Archivo" at bounding box center [488, 300] width 141 height 10
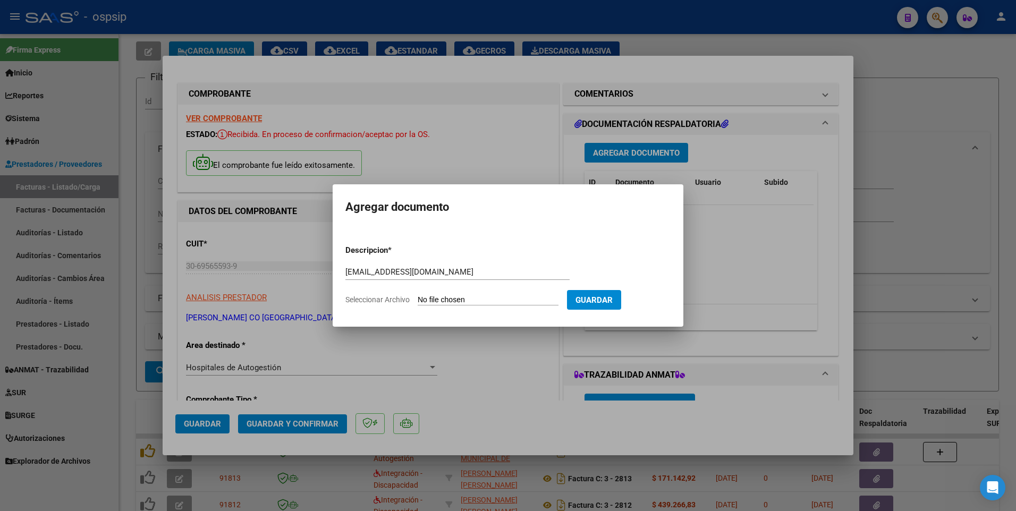
type input "C:\fakepath\SAMCO SAN JERONIMO SUD - OS 119708 - FC 175.pdf"
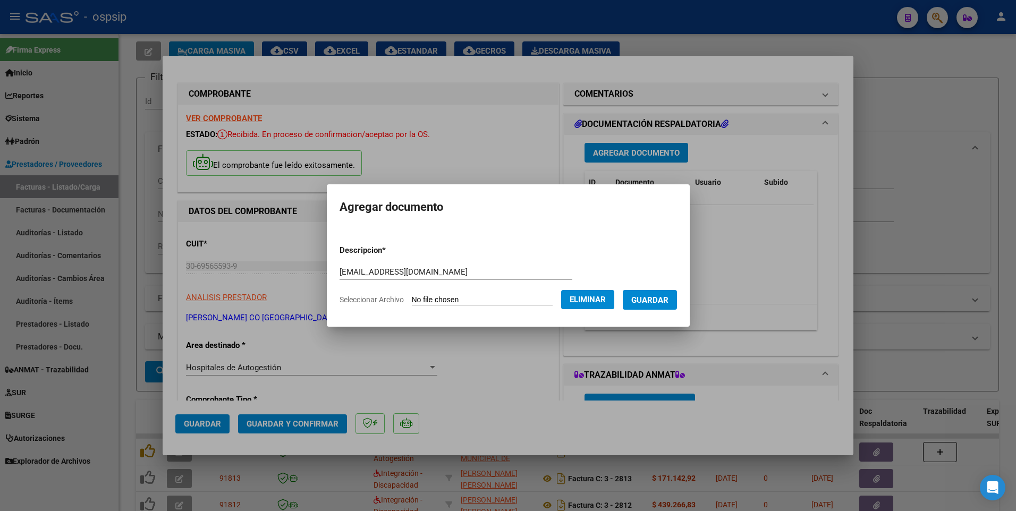
click at [656, 305] on span "Guardar" at bounding box center [649, 300] width 37 height 10
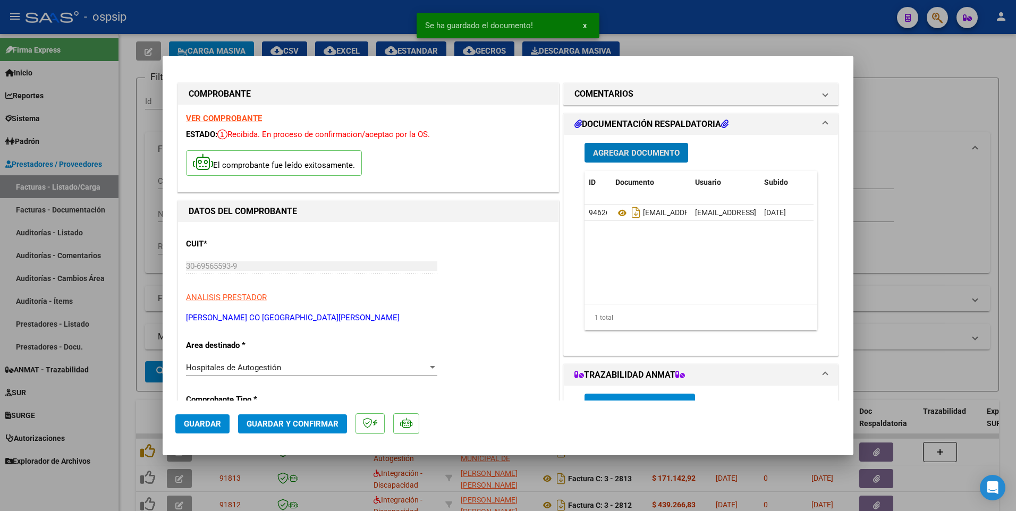
click at [211, 422] on span "Guardar" at bounding box center [202, 424] width 37 height 10
click at [367, 21] on div at bounding box center [508, 255] width 1016 height 511
type input "$ 0,00"
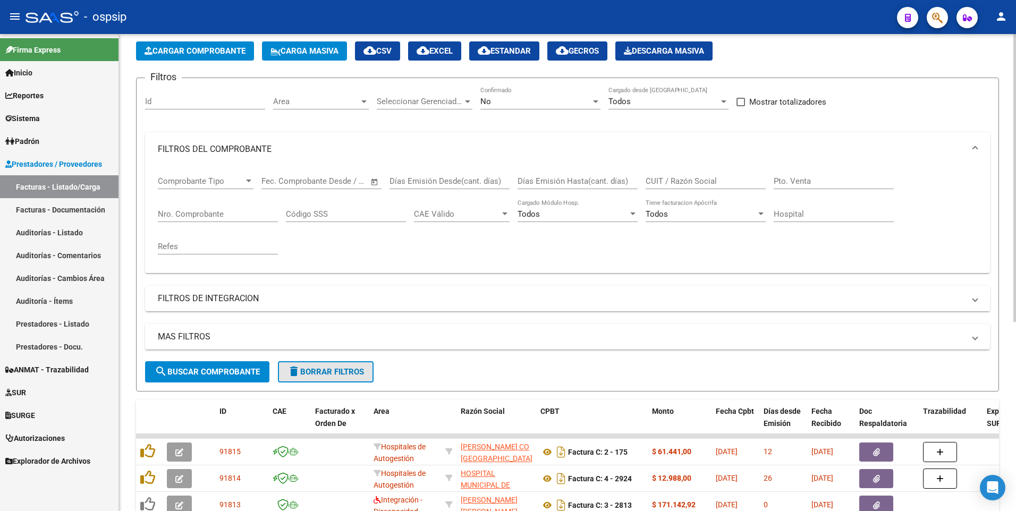
click at [325, 372] on span "delete Borrar Filtros" at bounding box center [325, 372] width 77 height 10
click at [324, 374] on span "delete Borrar Filtros" at bounding box center [325, 372] width 77 height 10
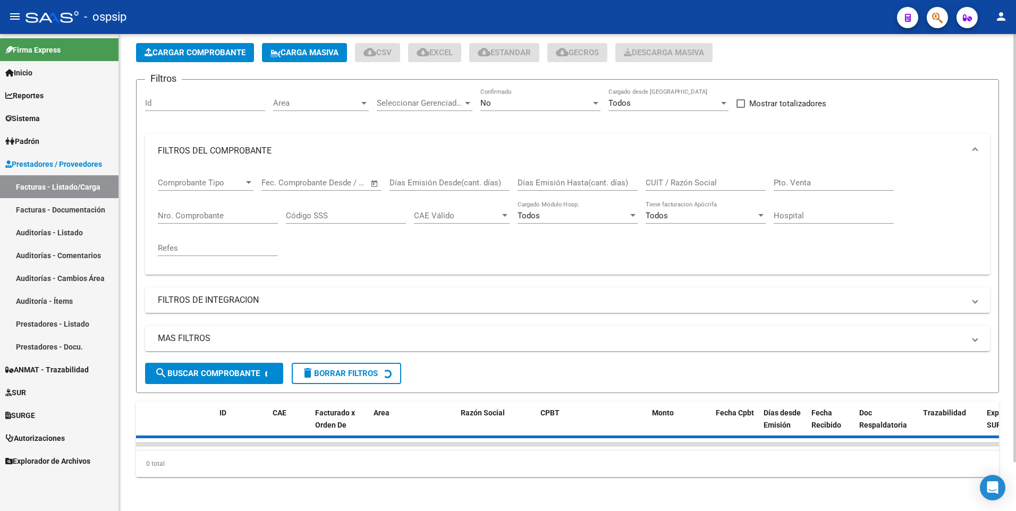
click at [202, 51] on span "Cargar Comprobante" at bounding box center [195, 53] width 101 height 10
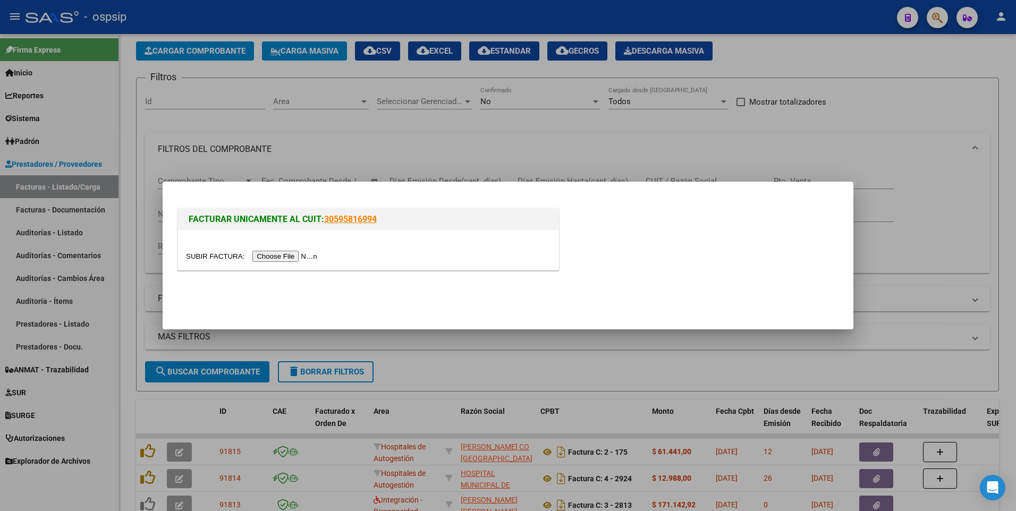
click at [278, 257] on input "file" at bounding box center [253, 256] width 134 height 11
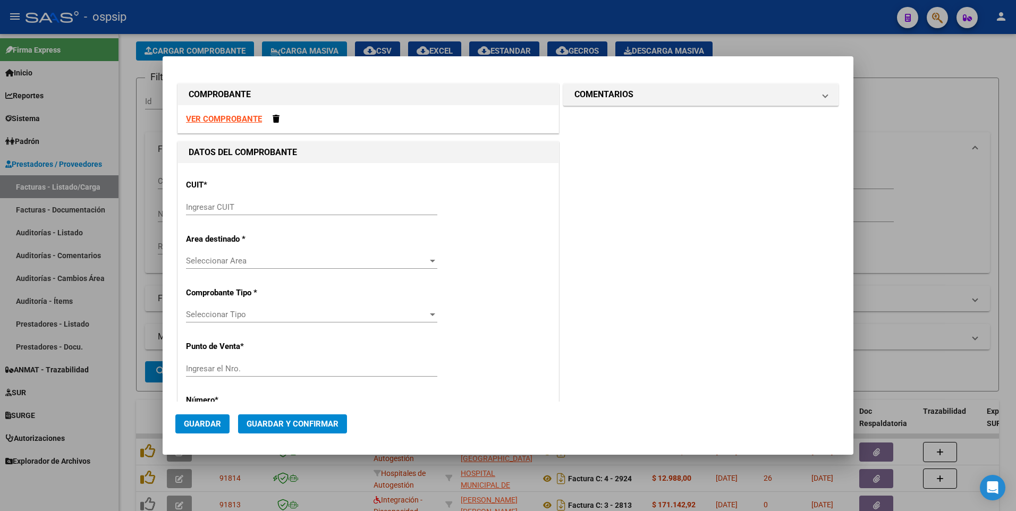
click at [228, 121] on strong "VER COMPROBANTE" at bounding box center [224, 119] width 76 height 10
click at [264, 211] on input "Ingresar CUIT" at bounding box center [311, 207] width 251 height 10
click at [747, 191] on div "COMENTARIOS Comentarios De la Obra Social: Comentarios de la Obra Social (no vi…" at bounding box center [701, 476] width 280 height 790
click at [283, 205] on input "Ingresar CUIT" at bounding box center [311, 207] width 251 height 10
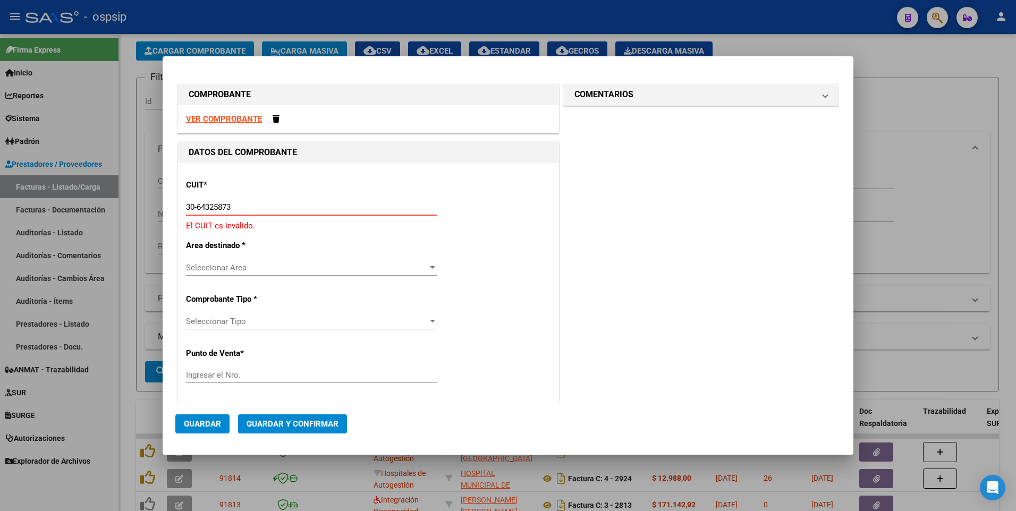
type input "30-64325873-7"
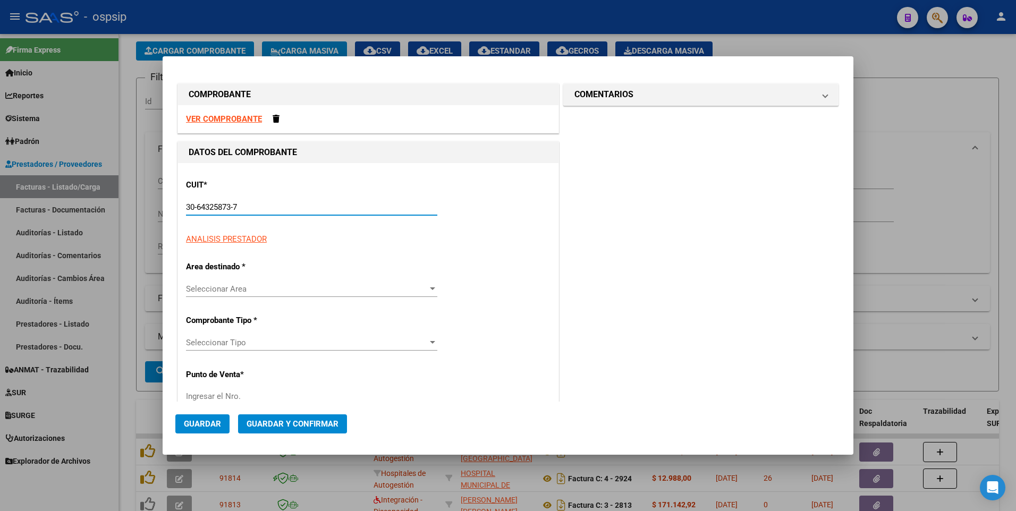
type input "79"
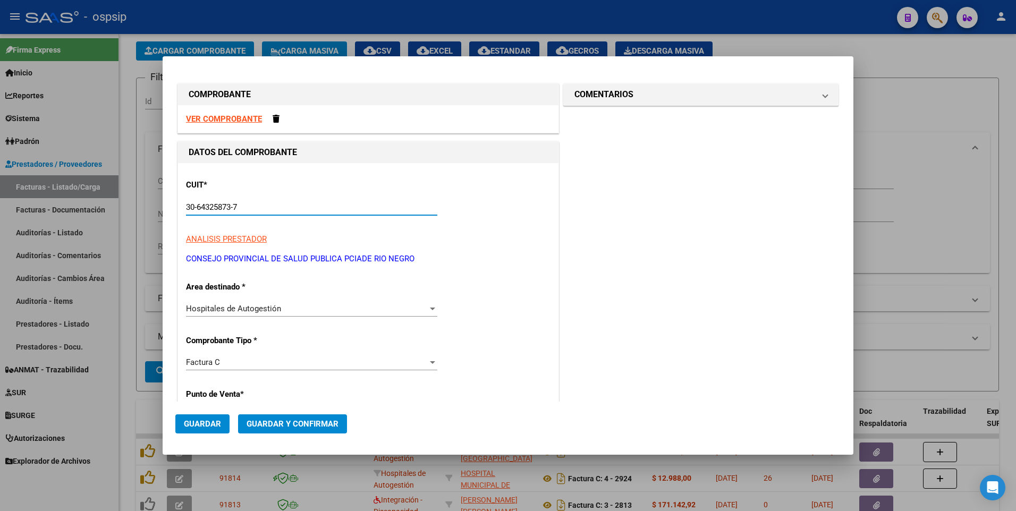
type input "30-64325873-7"
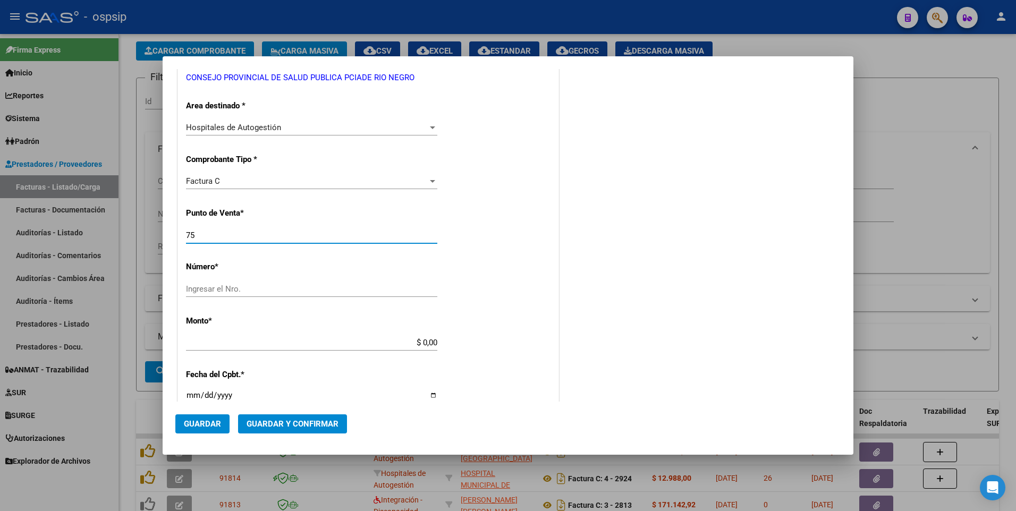
type input "75"
type input "141"
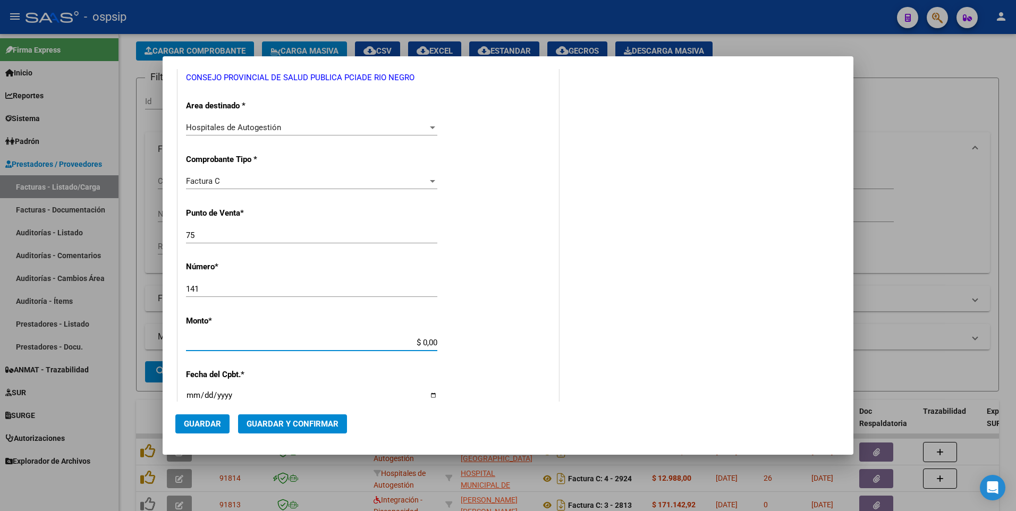
type input "$ 35.475,92"
type input "[DATE]"
type input "75417242572547"
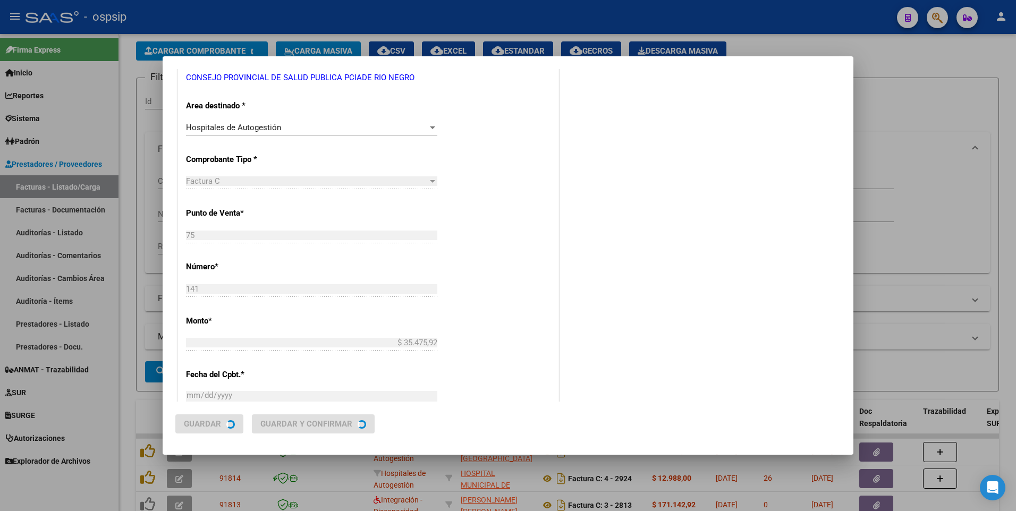
scroll to position [0, 0]
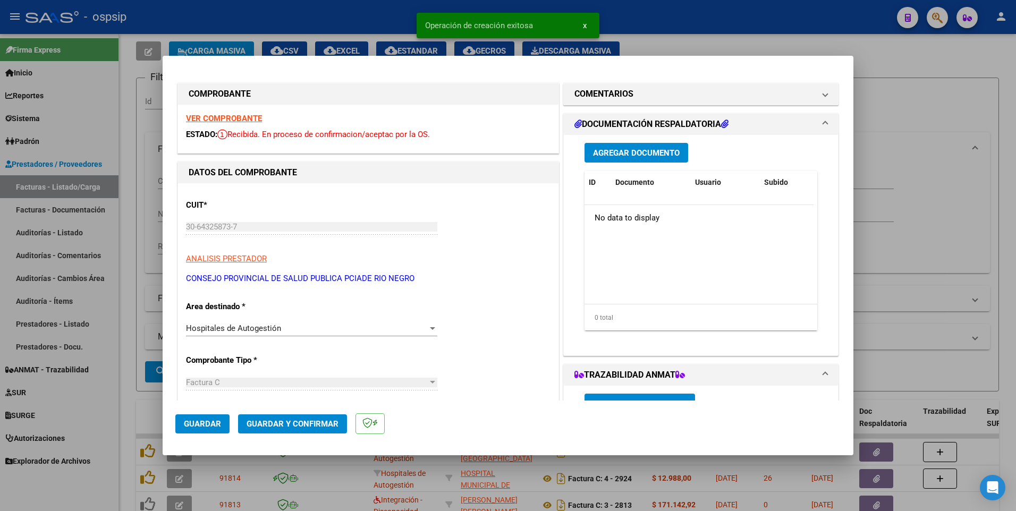
click at [634, 158] on button "Agregar Documento" at bounding box center [637, 153] width 104 height 20
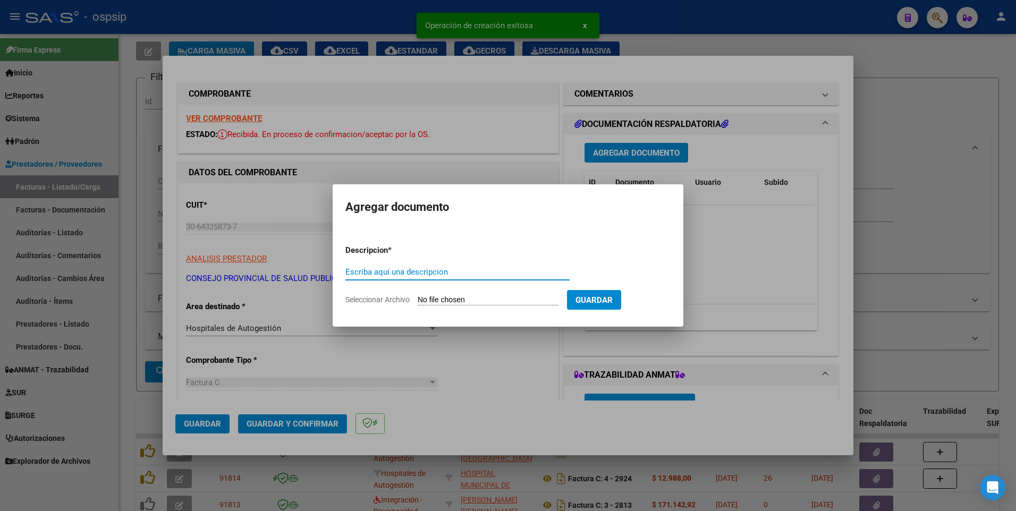
paste input "ag_irgla@yahoo.com.ar"
type input "ag_irgla@yahoo.com.ar"
click at [467, 273] on input "ag_irgla@yahoo.com.ar" at bounding box center [457, 272] width 224 height 10
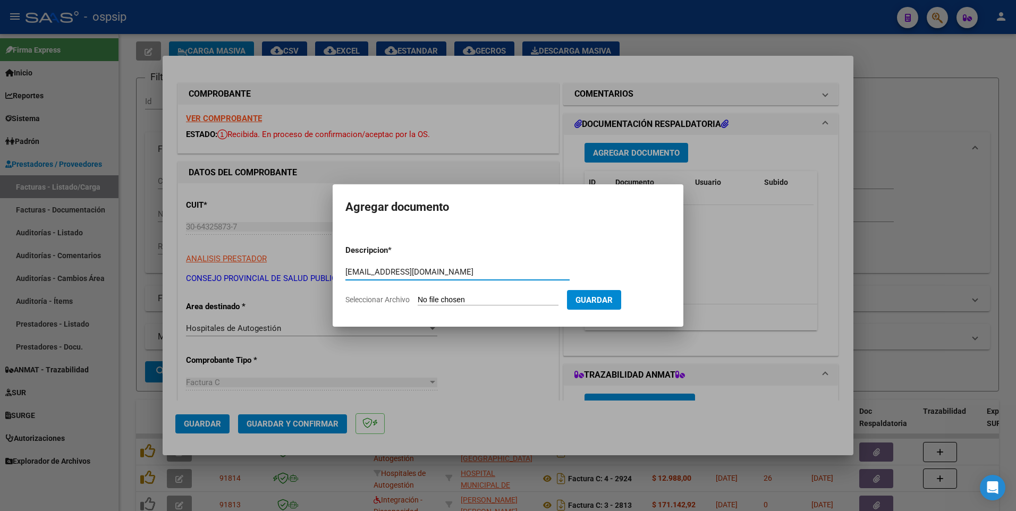
click at [466, 300] on input "Seleccionar Archivo" at bounding box center [488, 300] width 141 height 10
type input "C:\fakepath\ospsip septiembre 202520251009_14141035.pdf"
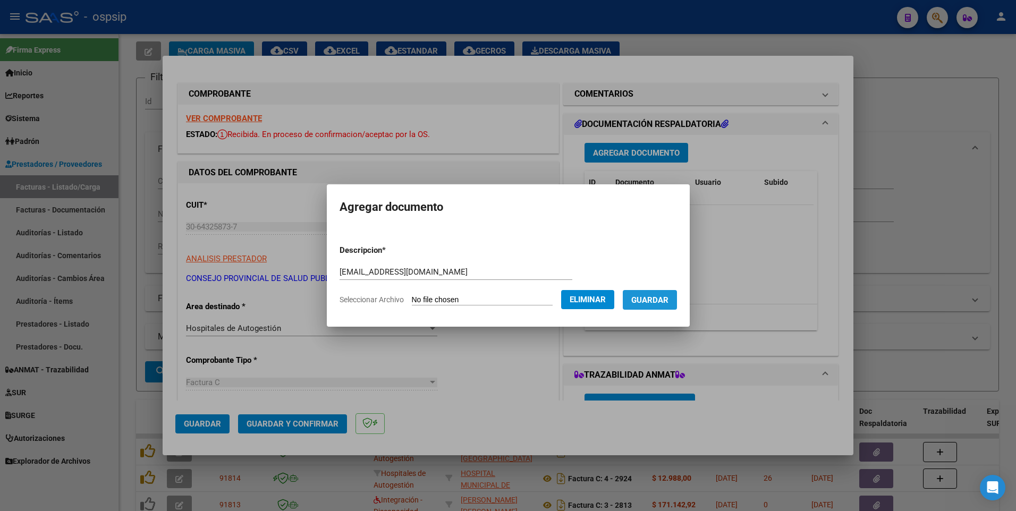
click at [668, 303] on span "Guardar" at bounding box center [649, 300] width 37 height 10
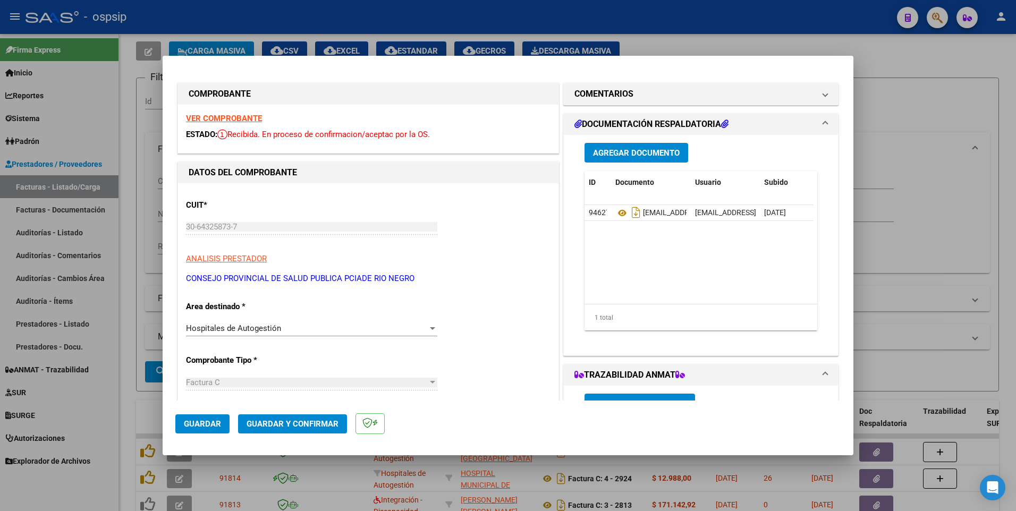
click at [200, 431] on button "Guardar" at bounding box center [202, 423] width 54 height 19
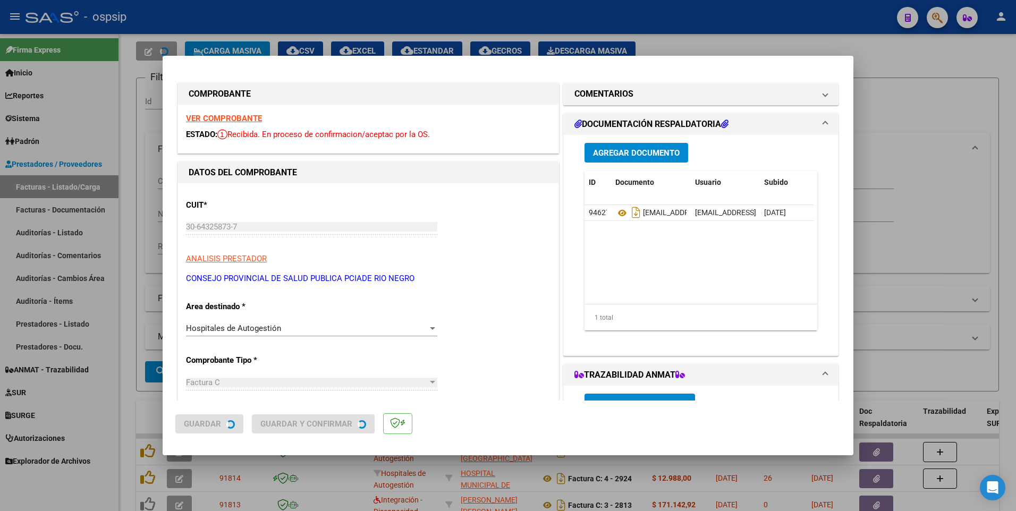
click at [276, 23] on div at bounding box center [508, 255] width 1016 height 511
type input "$ 0,00"
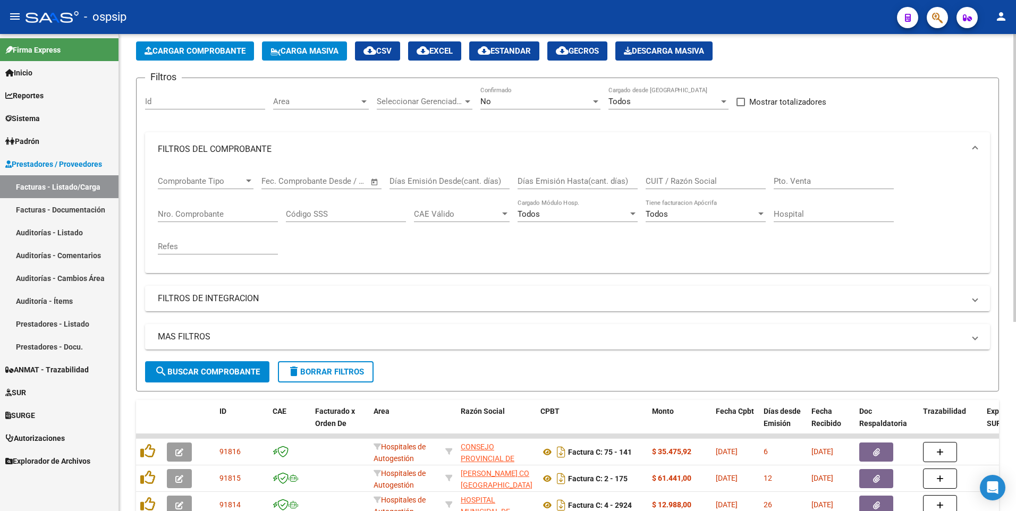
click at [216, 56] on button "Cargar Comprobante" at bounding box center [195, 50] width 118 height 19
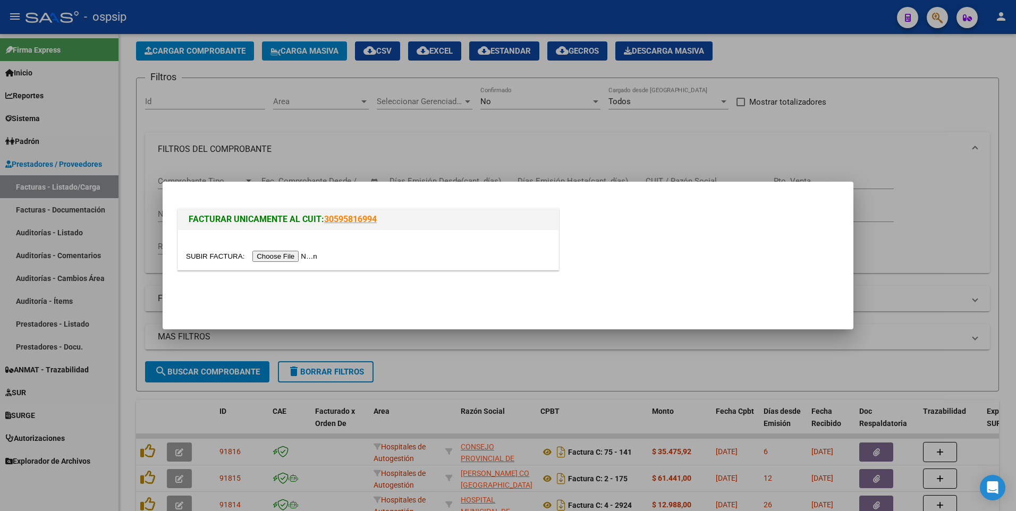
click at [277, 261] on input "file" at bounding box center [253, 256] width 134 height 11
type input "C:\fakepath\7723.pdf"
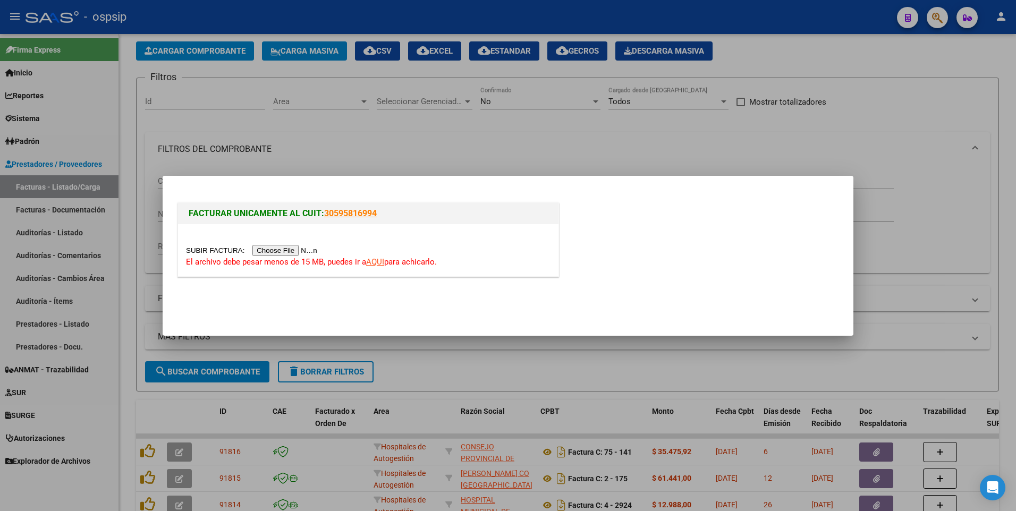
click at [284, 257] on div "El archivo debe pesar menos de 15 MB, puedes ir a AQUI para achicarlo." at bounding box center [368, 256] width 365 height 24
click at [280, 249] on input "file" at bounding box center [253, 250] width 134 height 11
